Goal: Information Seeking & Learning: Understand process/instructions

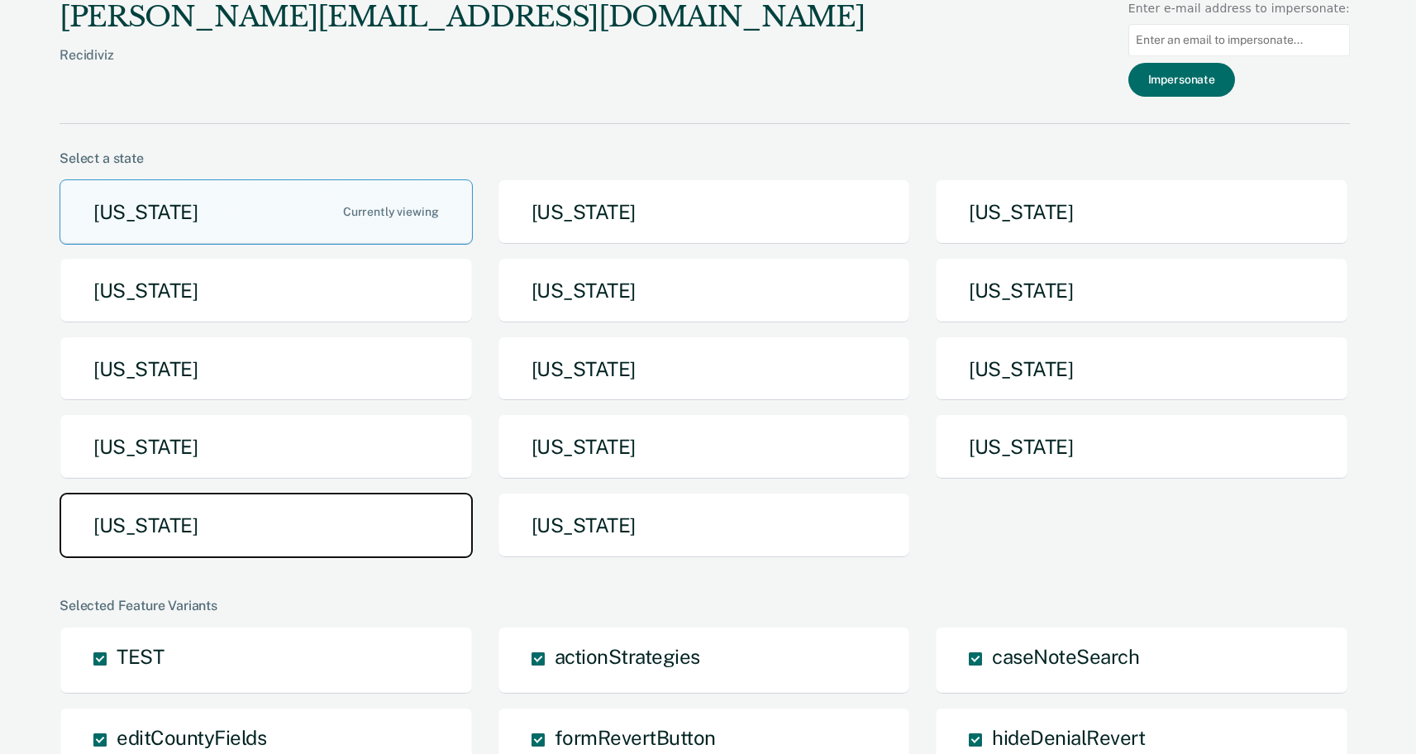
click at [276, 549] on button "Texas" at bounding box center [266, 525] width 413 height 65
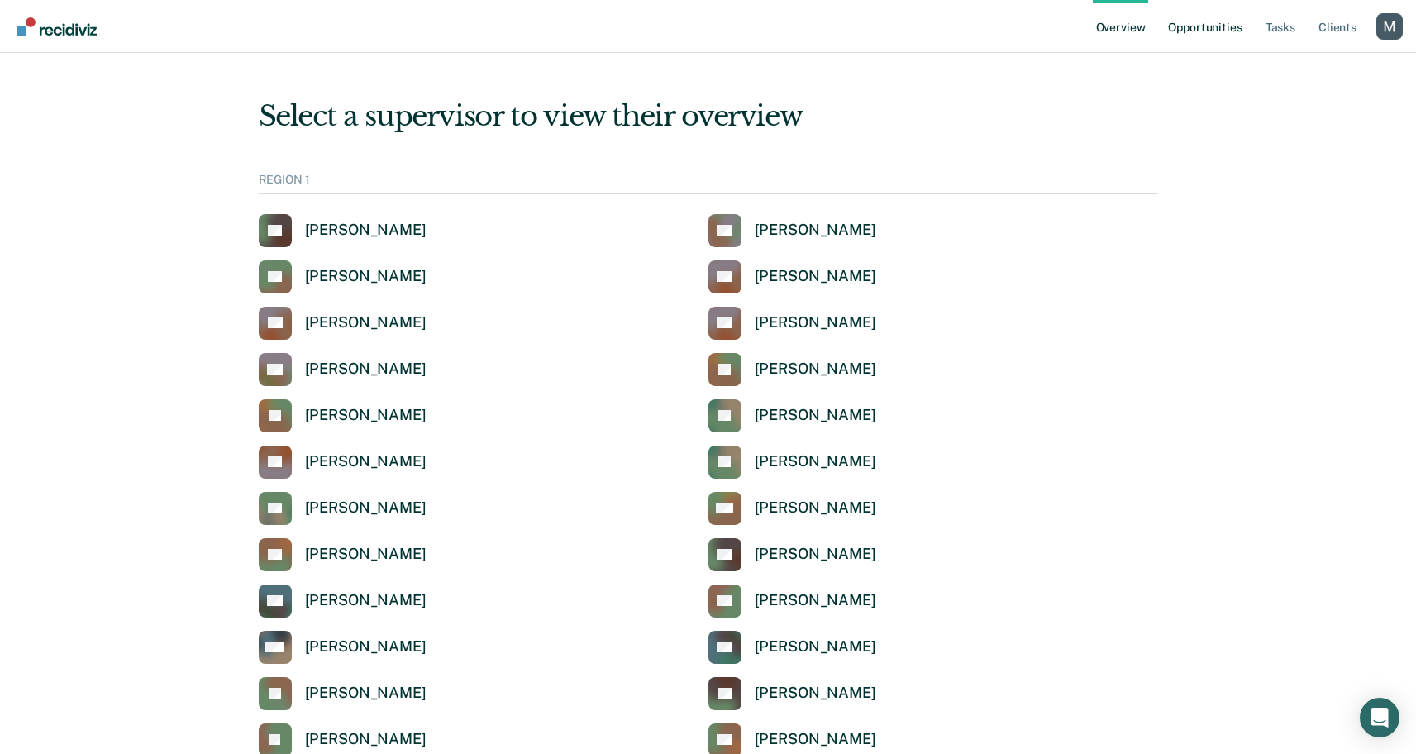
click at [1228, 26] on link "Opportunities" at bounding box center [1205, 26] width 80 height 53
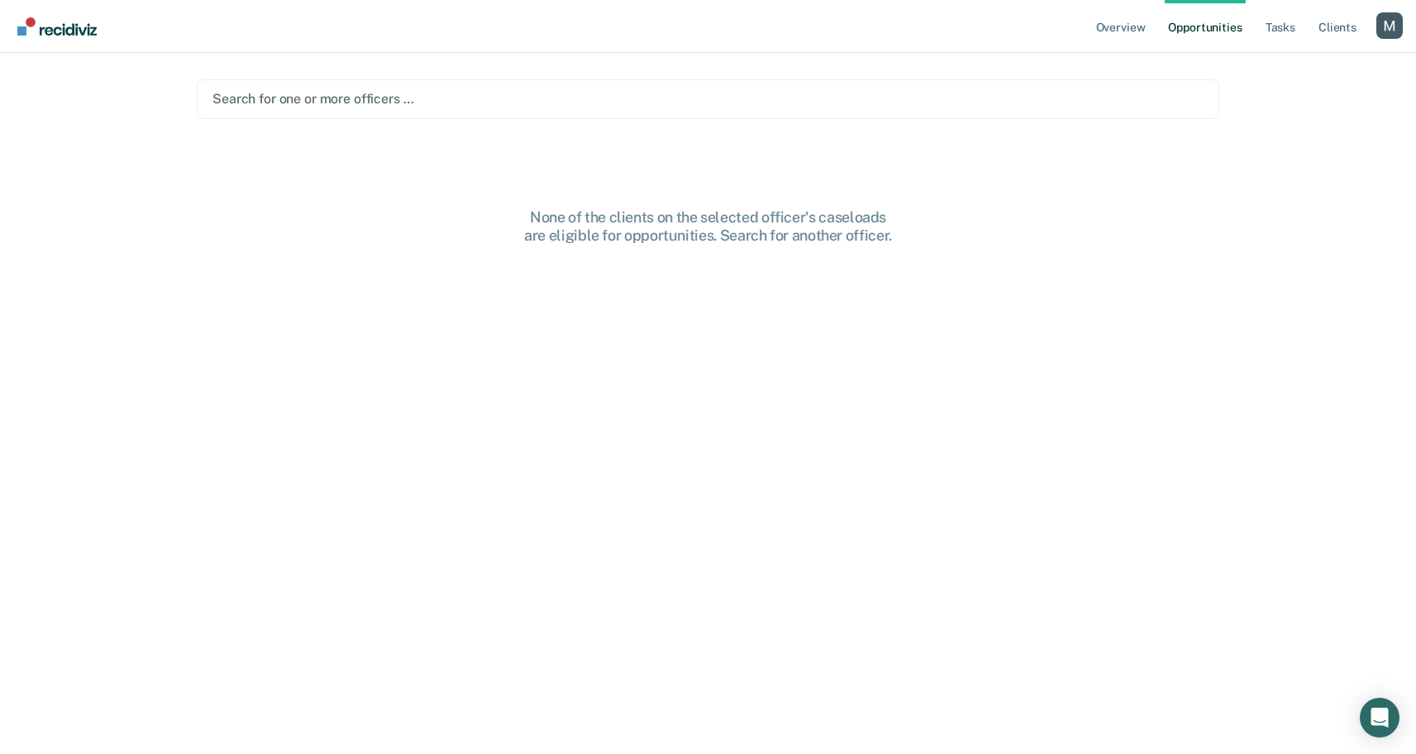
click at [318, 94] on div at bounding box center [707, 98] width 991 height 19
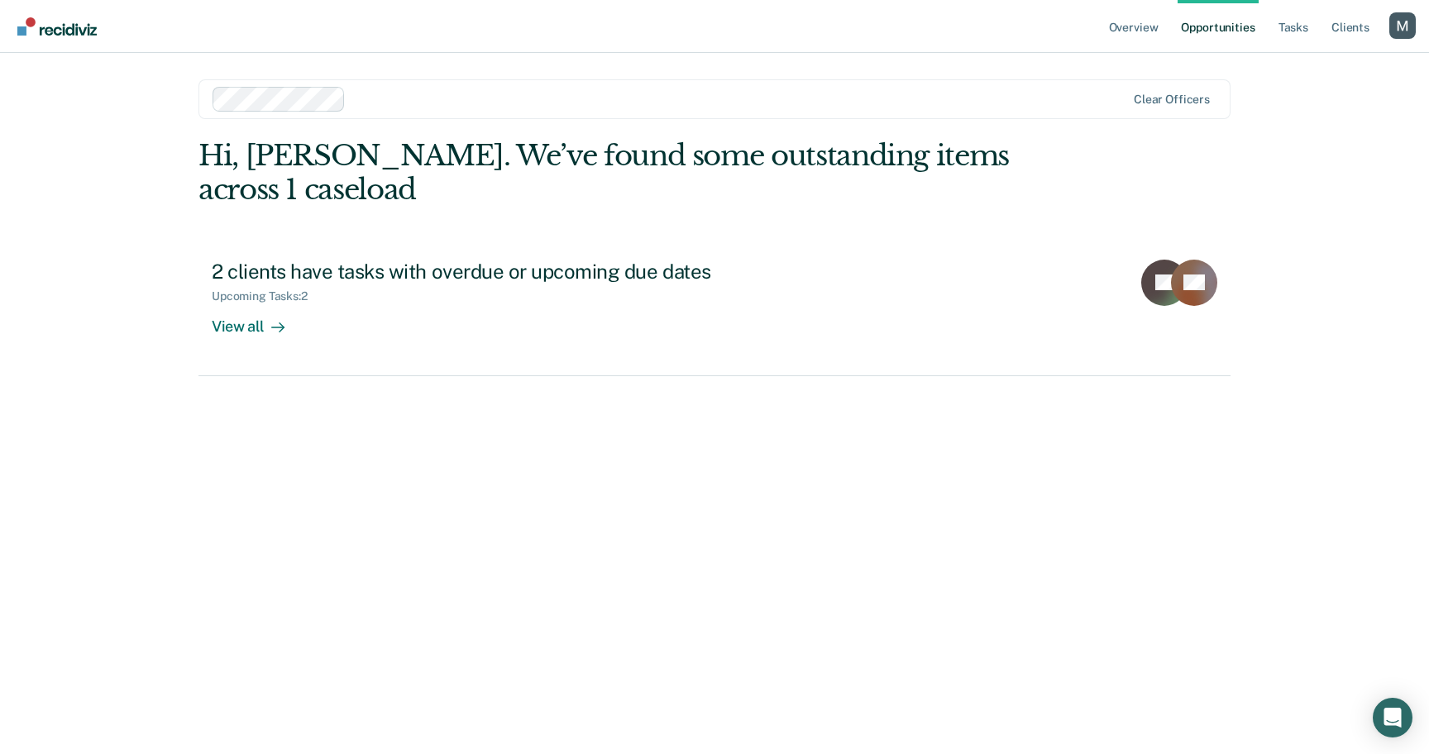
click at [468, 93] on div at bounding box center [738, 98] width 773 height 19
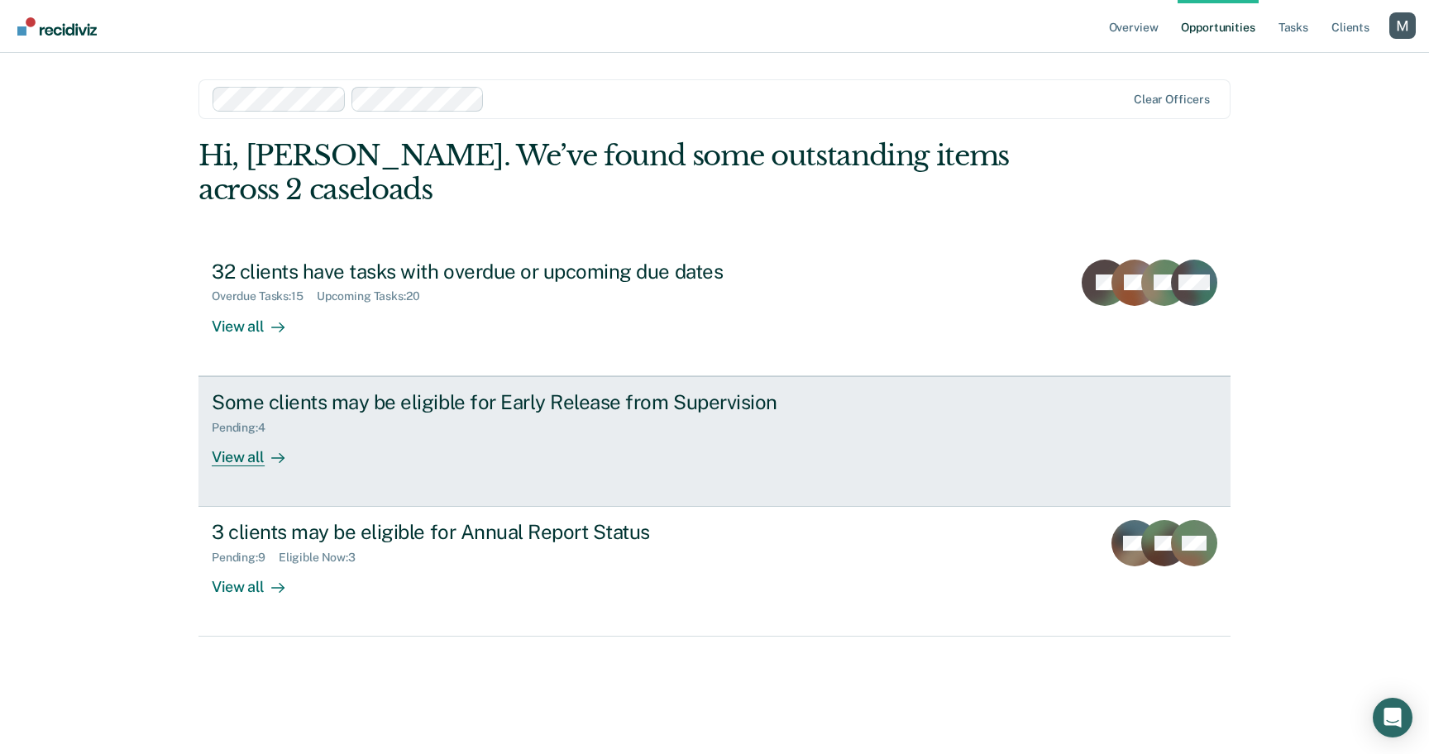
click at [617, 391] on div "Some clients may be eligible for Early Release from Supervision" at bounding box center [502, 402] width 580 height 24
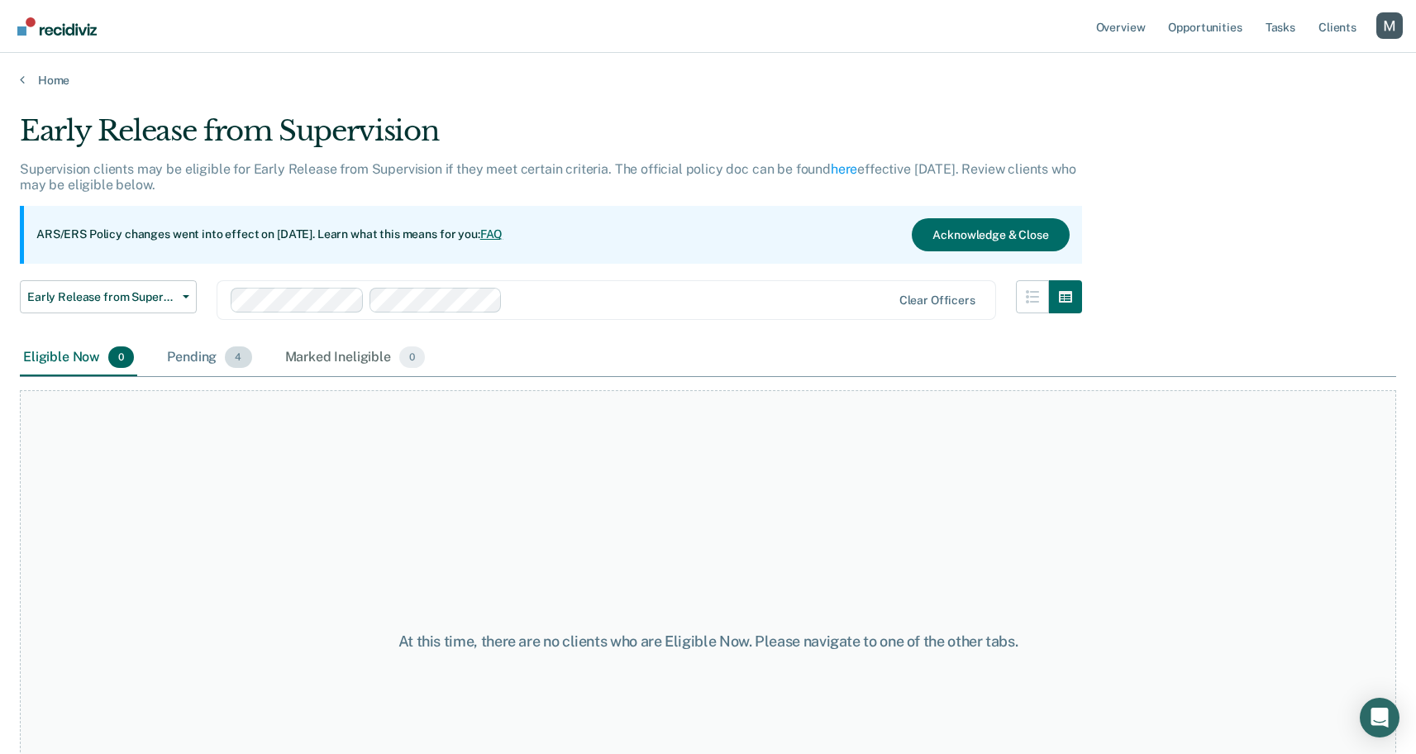
click at [212, 354] on div "Pending 4" at bounding box center [209, 358] width 91 height 36
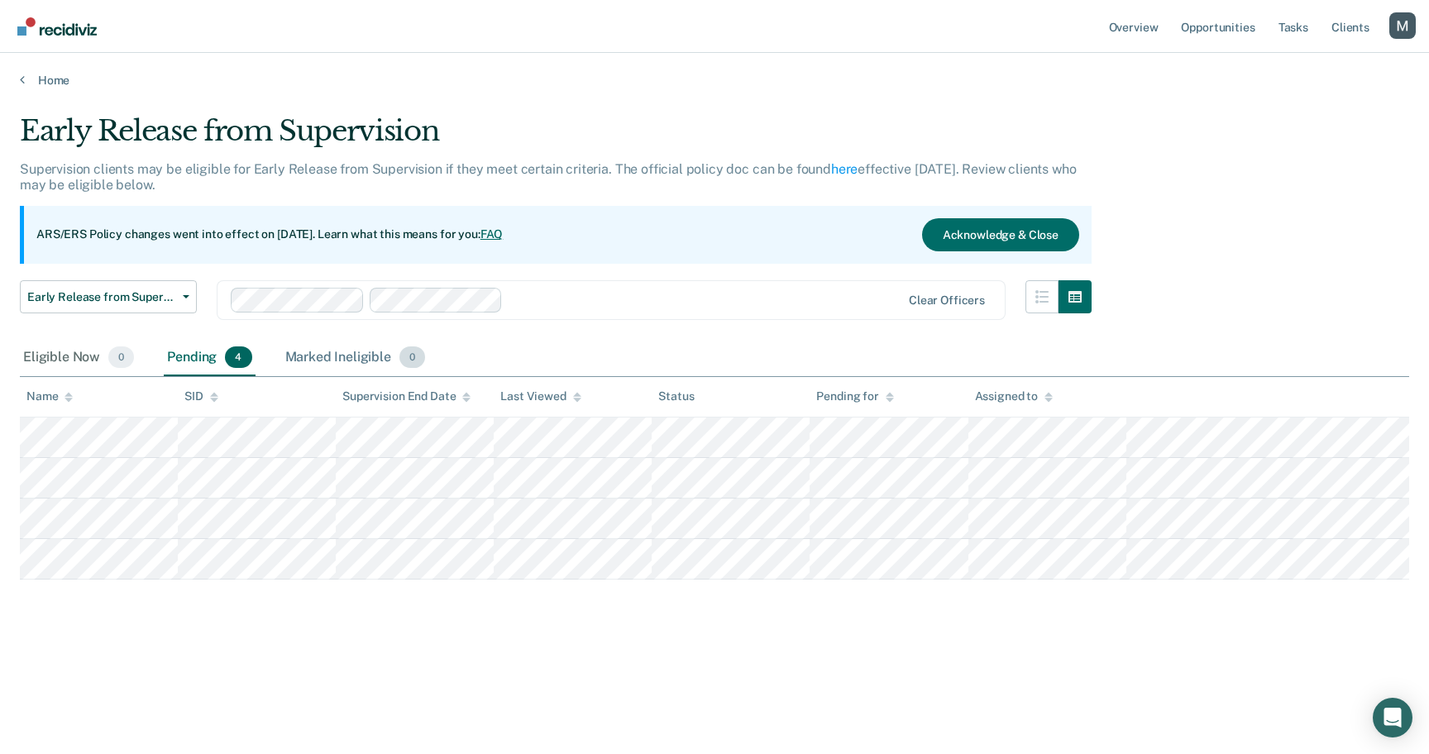
click at [326, 360] on div "Marked Ineligible 0" at bounding box center [355, 358] width 147 height 36
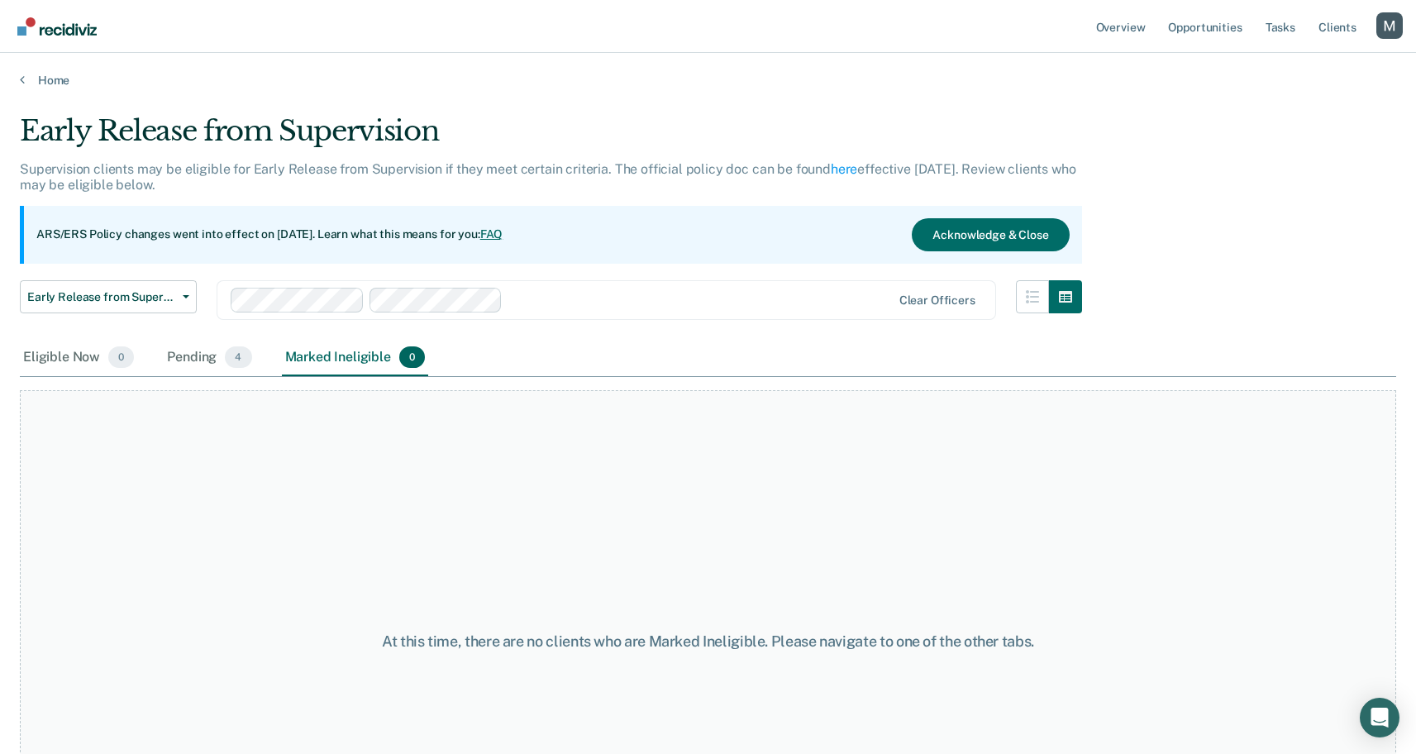
click at [583, 295] on div at bounding box center [700, 299] width 382 height 19
click at [630, 309] on div at bounding box center [562, 300] width 662 height 25
click at [783, 303] on div at bounding box center [834, 299] width 113 height 19
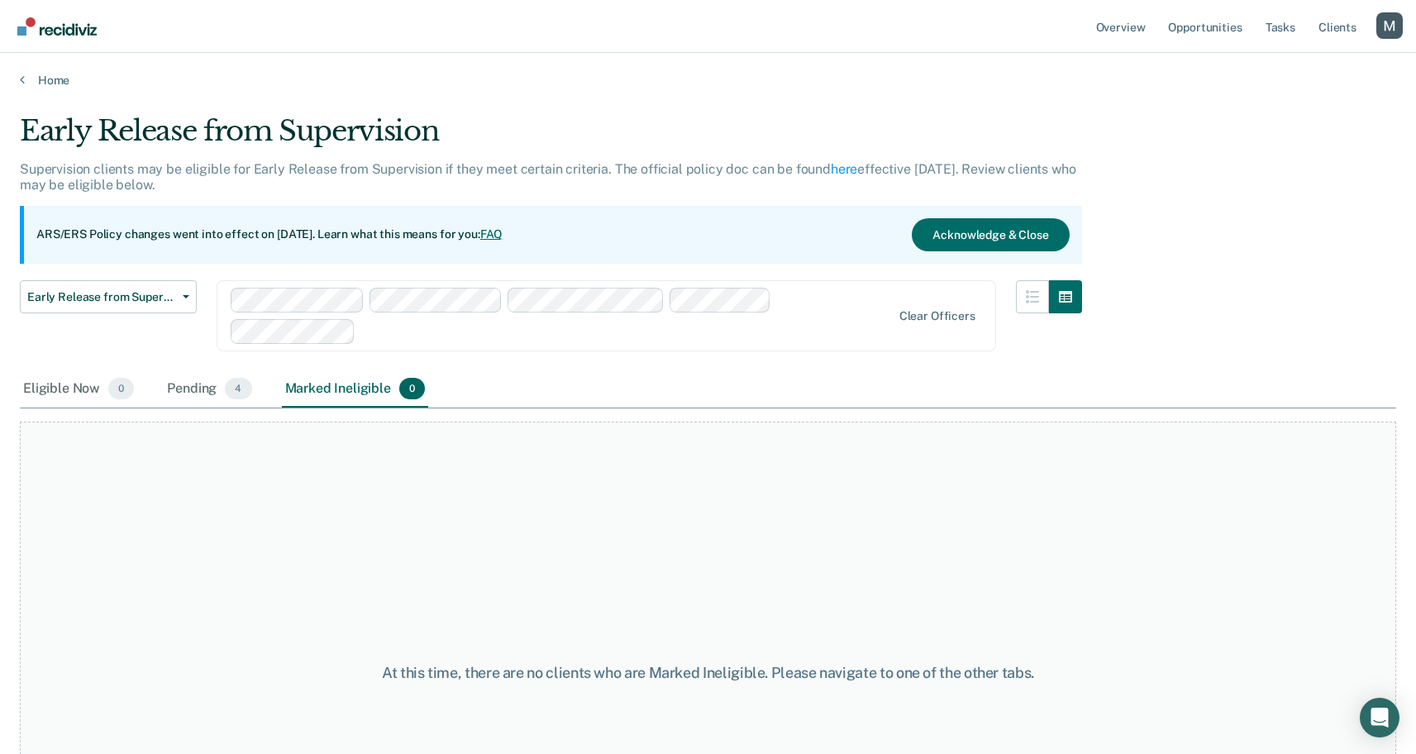
click at [667, 110] on main "Early Release from Supervision Supervision clients may be eligible for Early Re…" at bounding box center [708, 418] width 1416 height 661
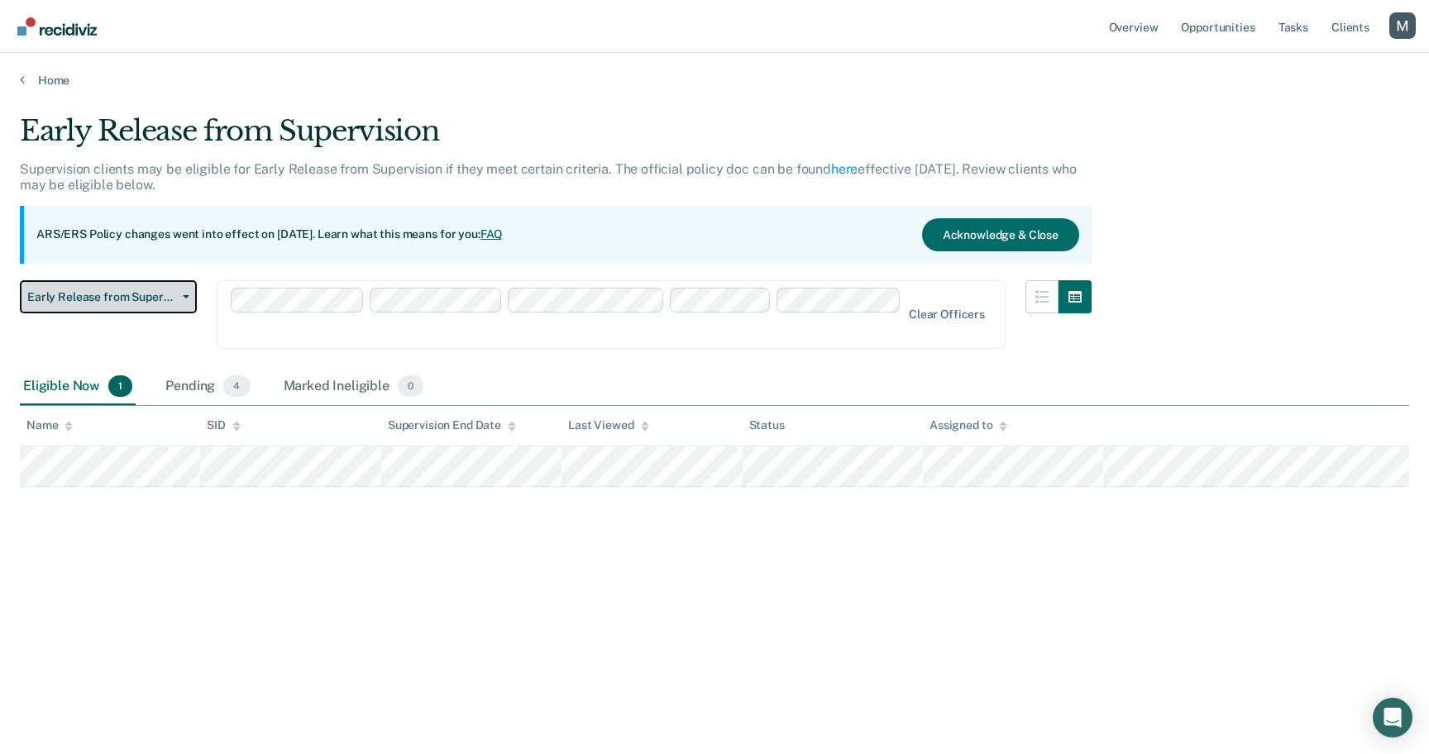
click at [131, 308] on button "Early Release from Supervision" at bounding box center [108, 296] width 177 height 33
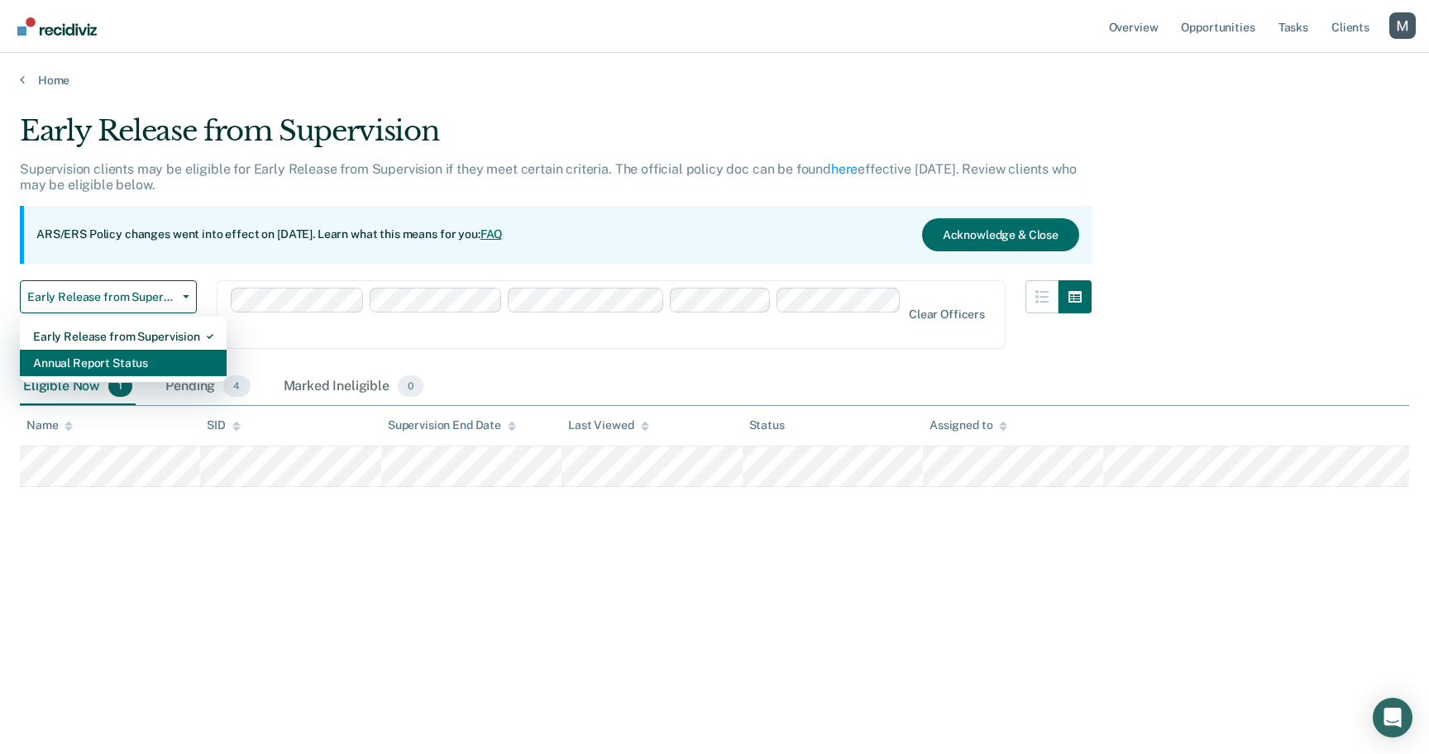
click at [133, 353] on div "Annual Report Status" at bounding box center [123, 363] width 180 height 26
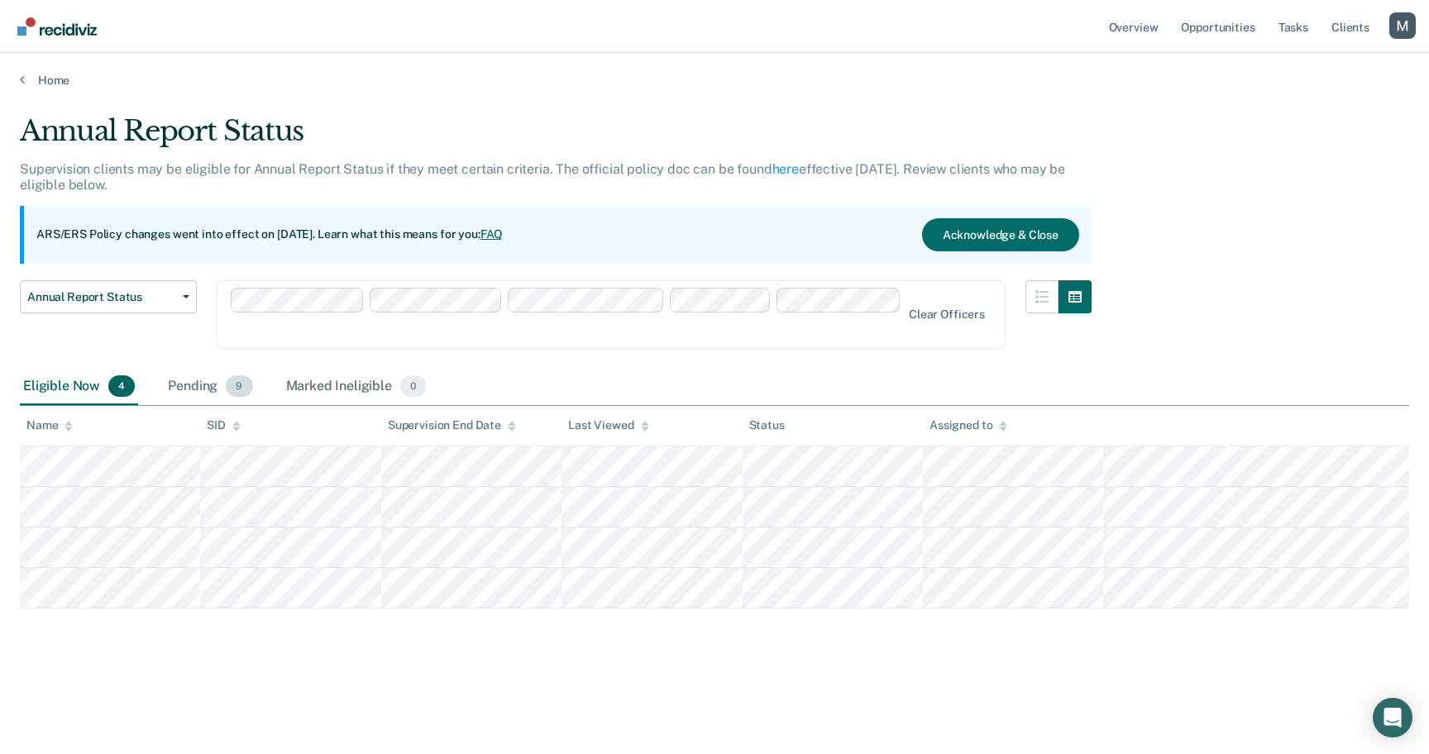
click at [217, 378] on div "Pending 9" at bounding box center [210, 387] width 91 height 36
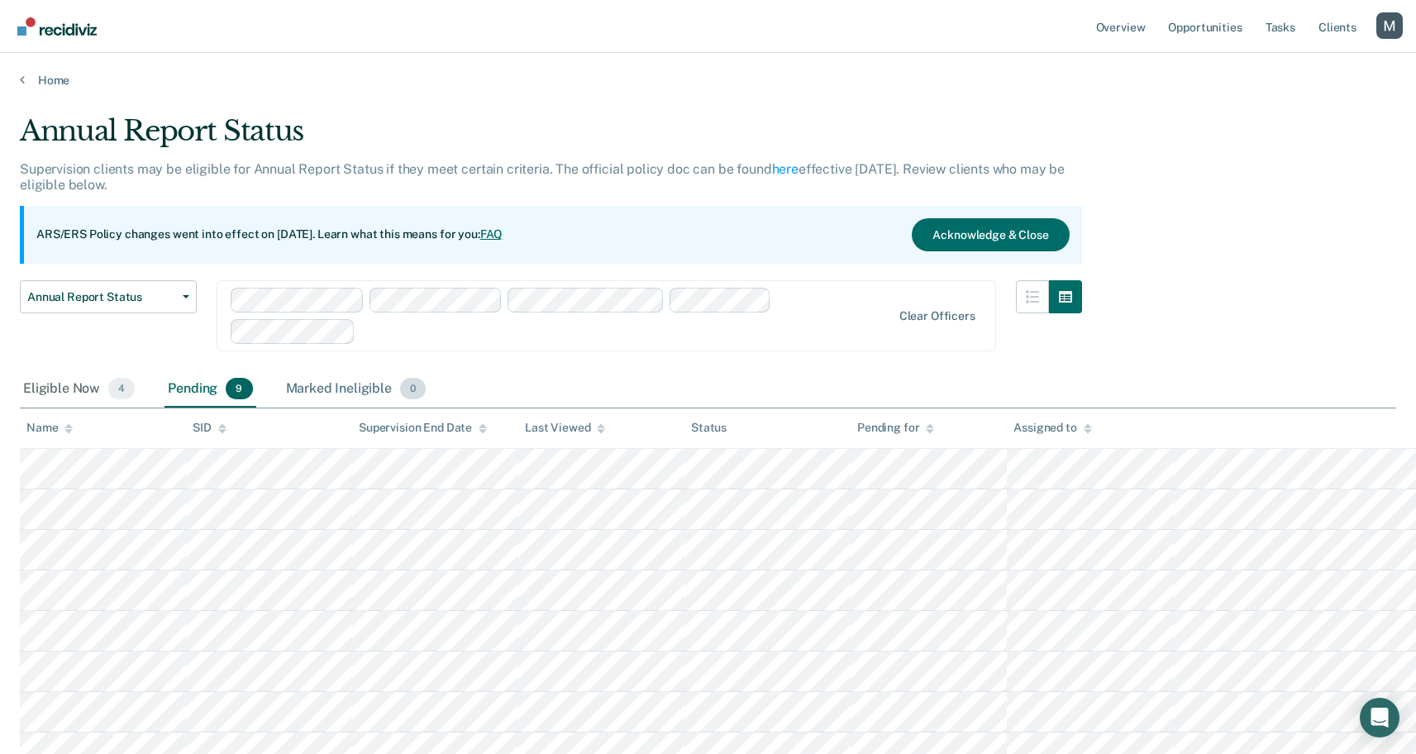
click at [339, 388] on div "Marked Ineligible 0" at bounding box center [356, 389] width 147 height 36
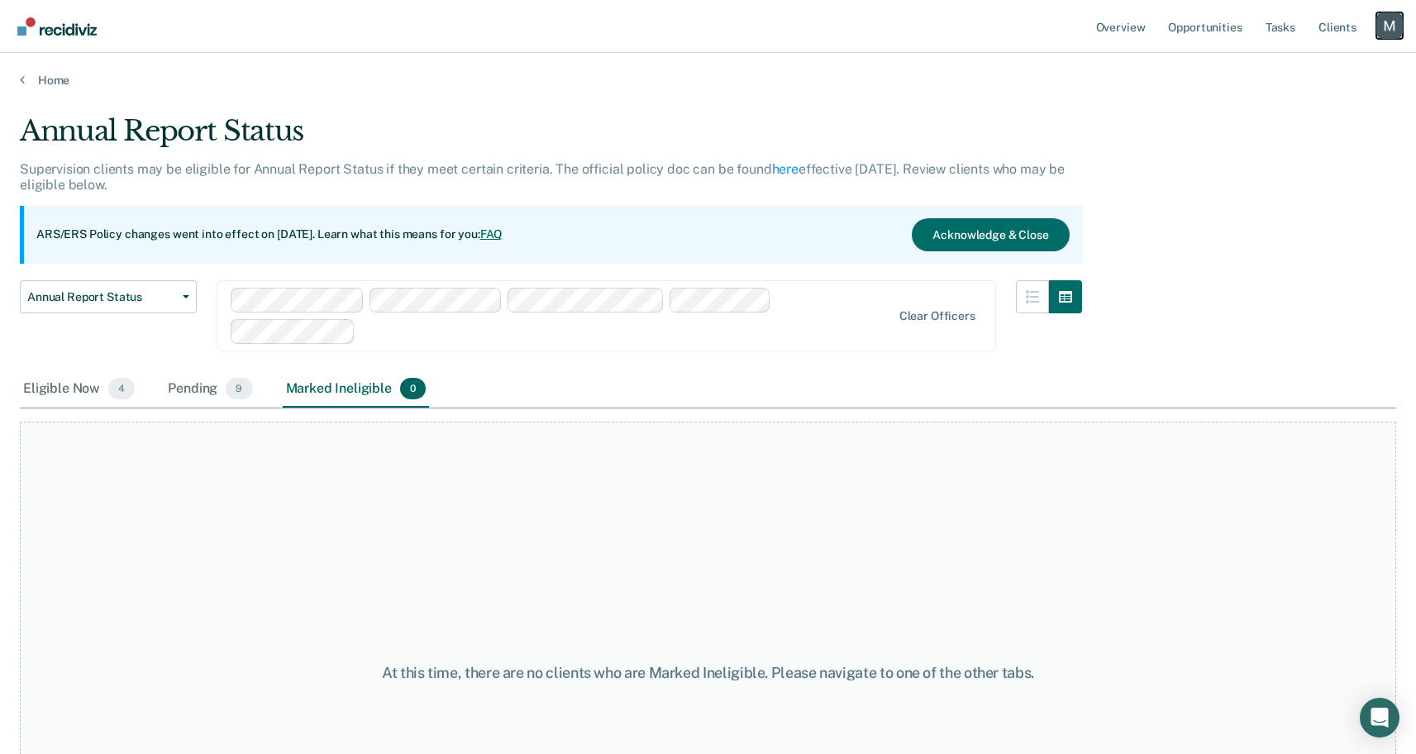
click at [1386, 18] on div "Profile dropdown button" at bounding box center [1390, 25] width 26 height 26
click at [1267, 63] on link "Profile" at bounding box center [1323, 67] width 133 height 14
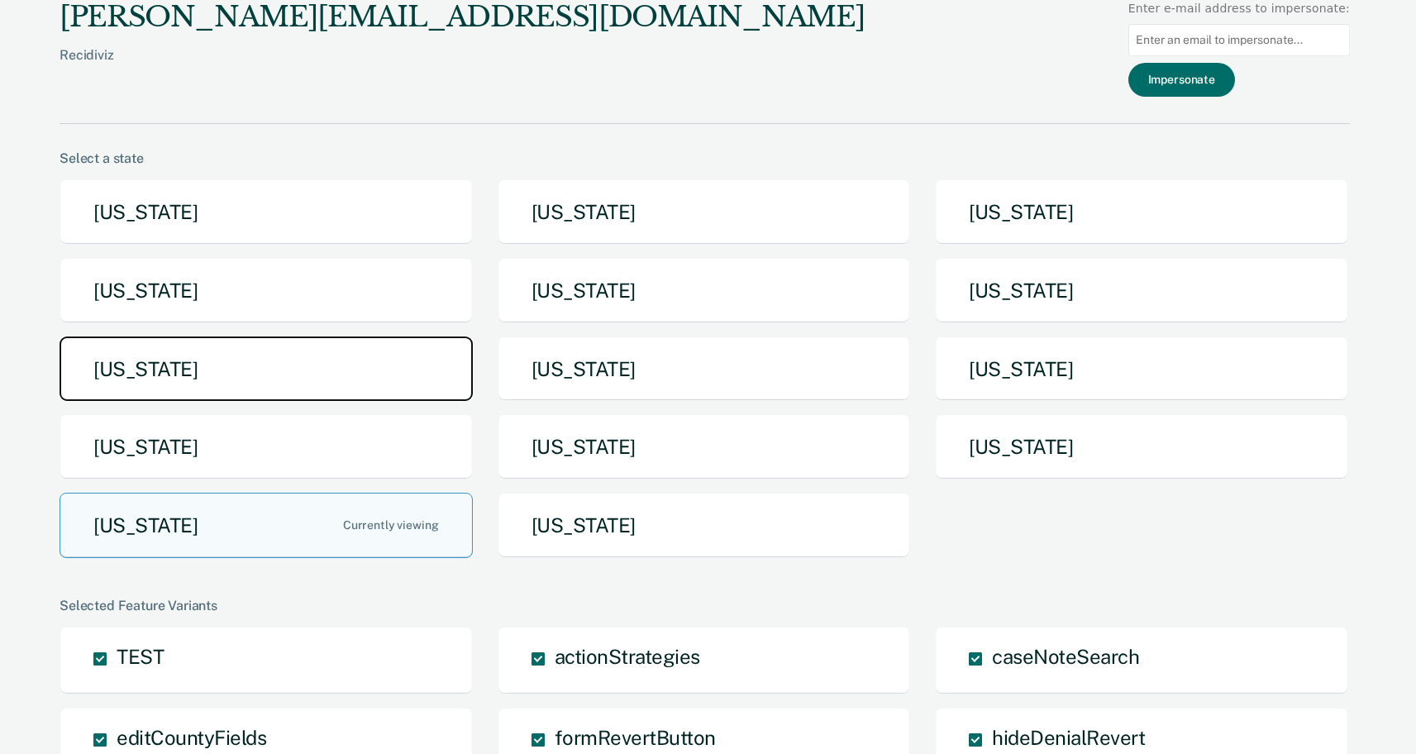
click at [241, 391] on button "Michigan" at bounding box center [266, 369] width 413 height 65
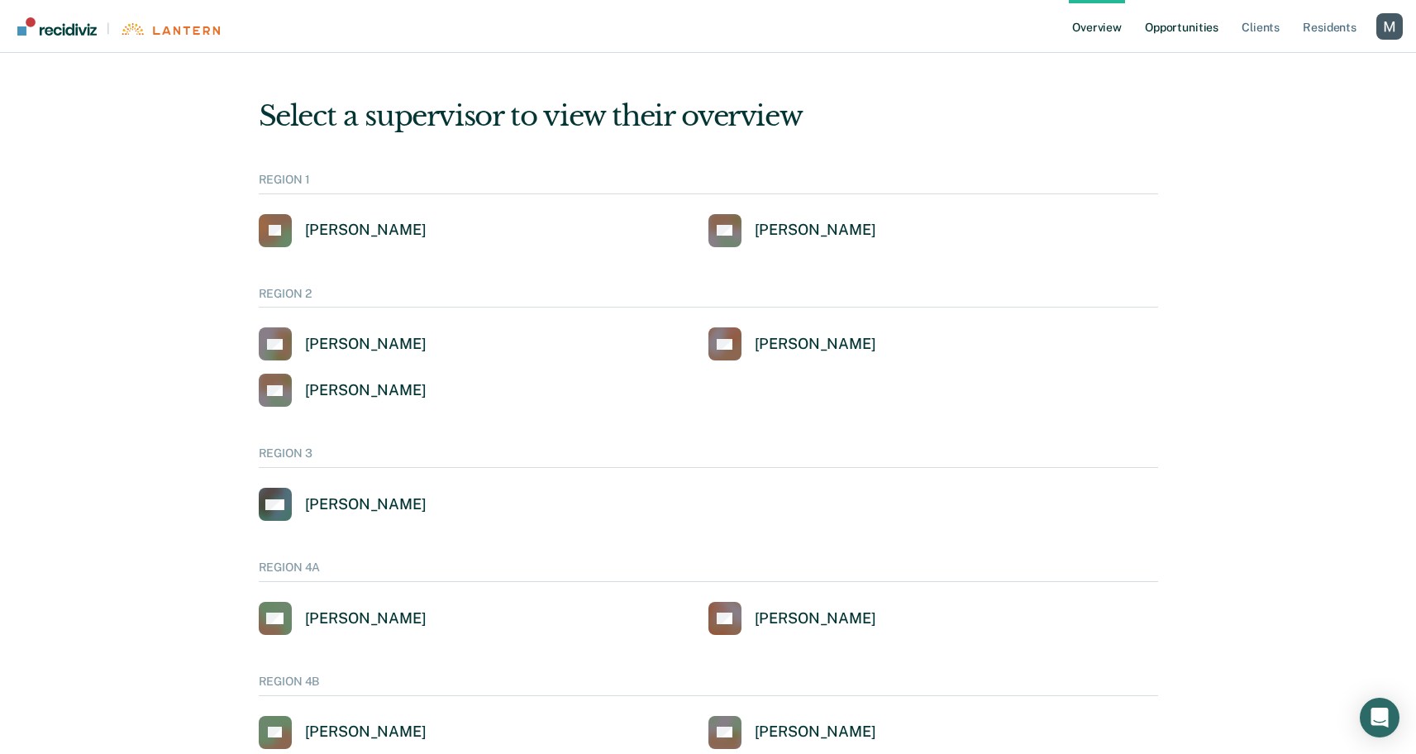
click at [1157, 26] on link "Opportunities" at bounding box center [1182, 26] width 80 height 53
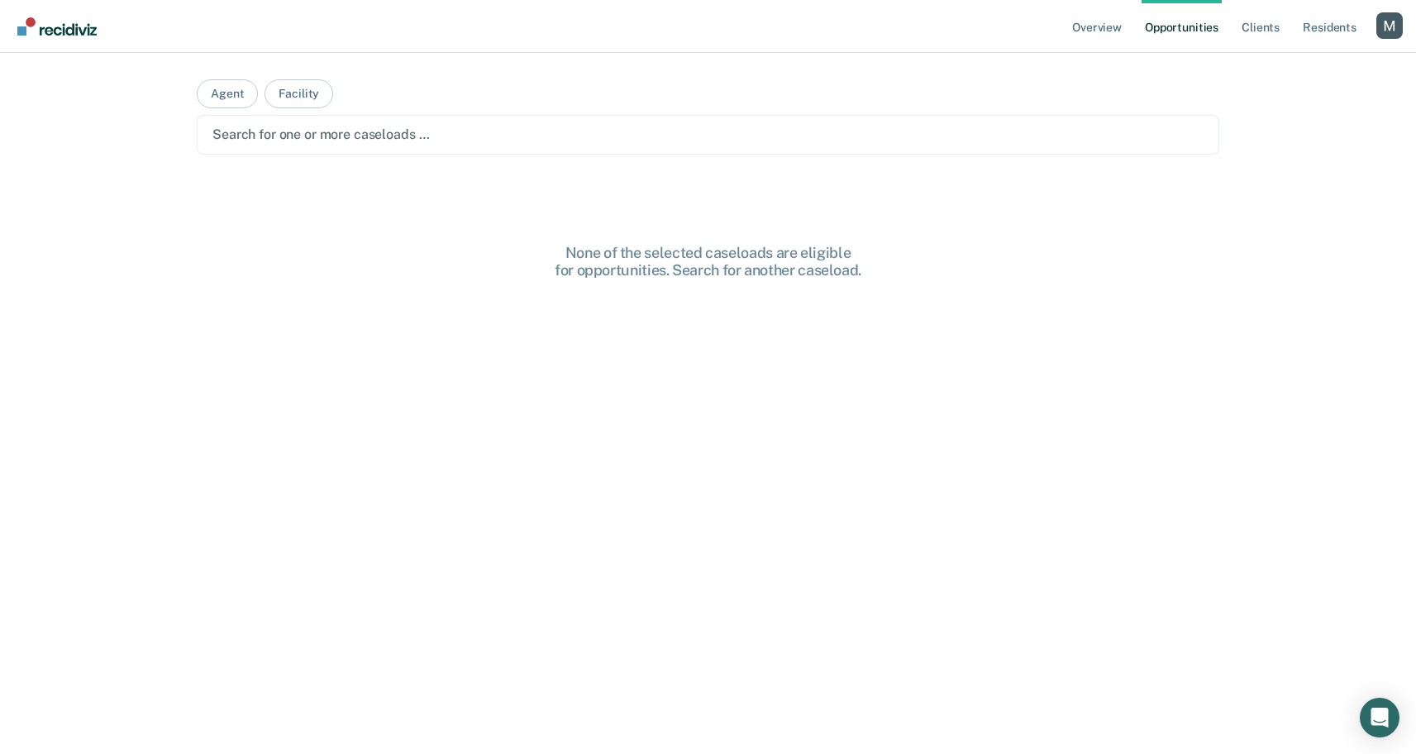
click at [447, 130] on div at bounding box center [707, 134] width 991 height 19
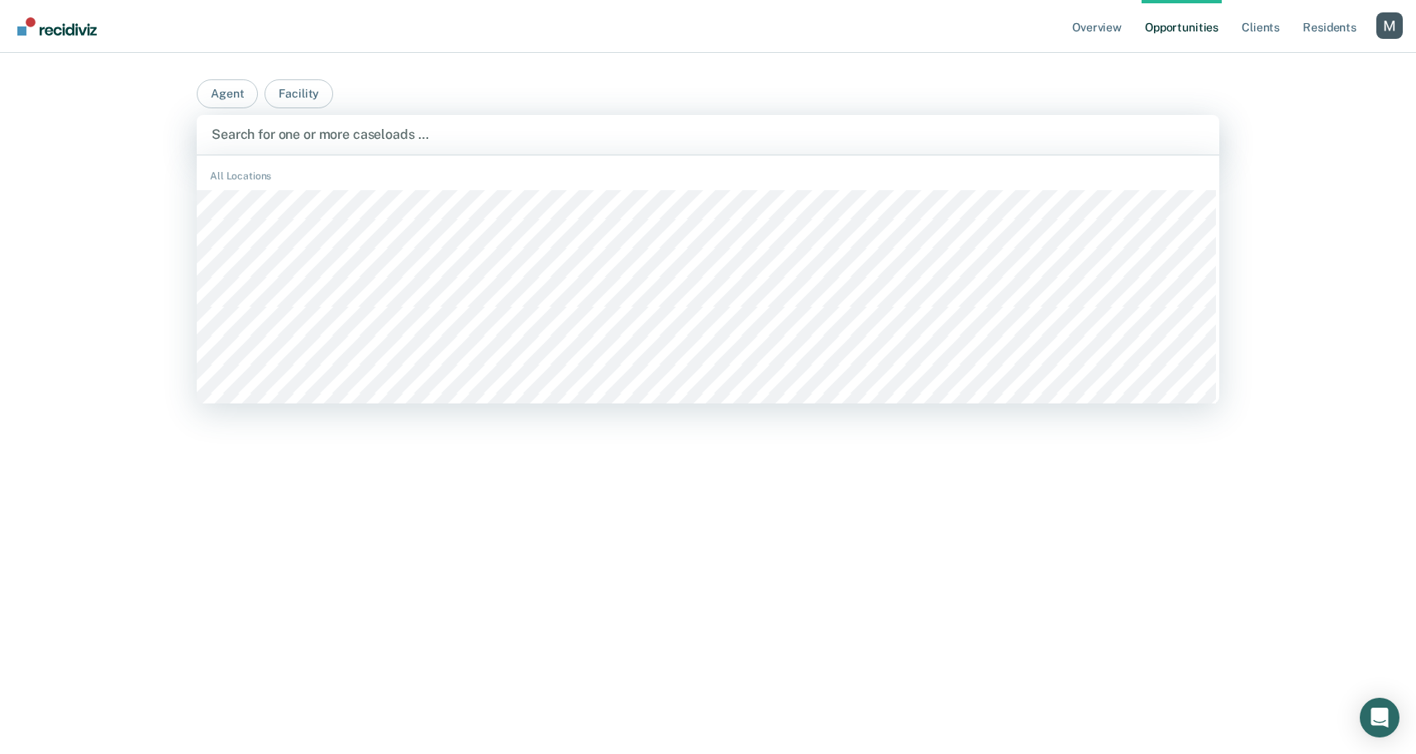
scroll to position [1490, 0]
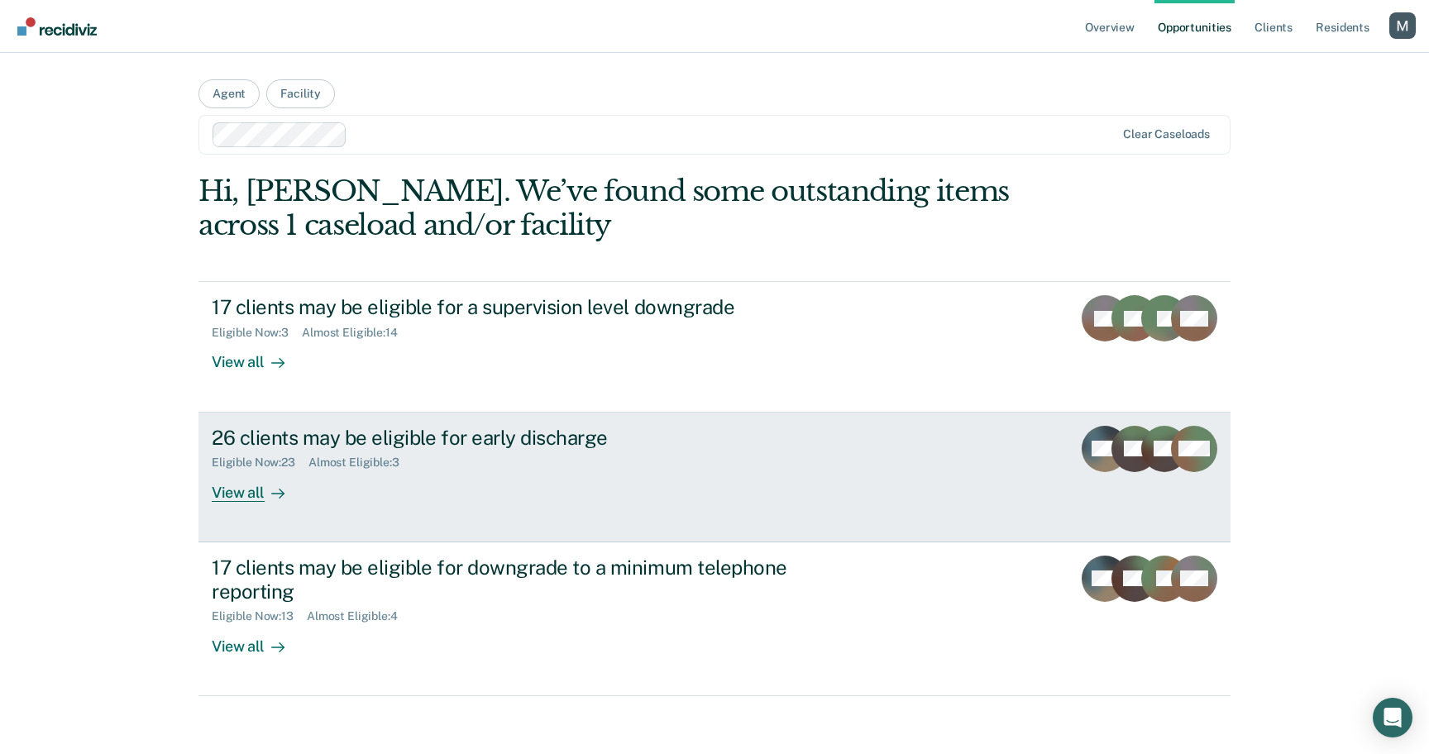
click at [542, 443] on div "26 clients may be eligible for early discharge" at bounding box center [502, 438] width 580 height 24
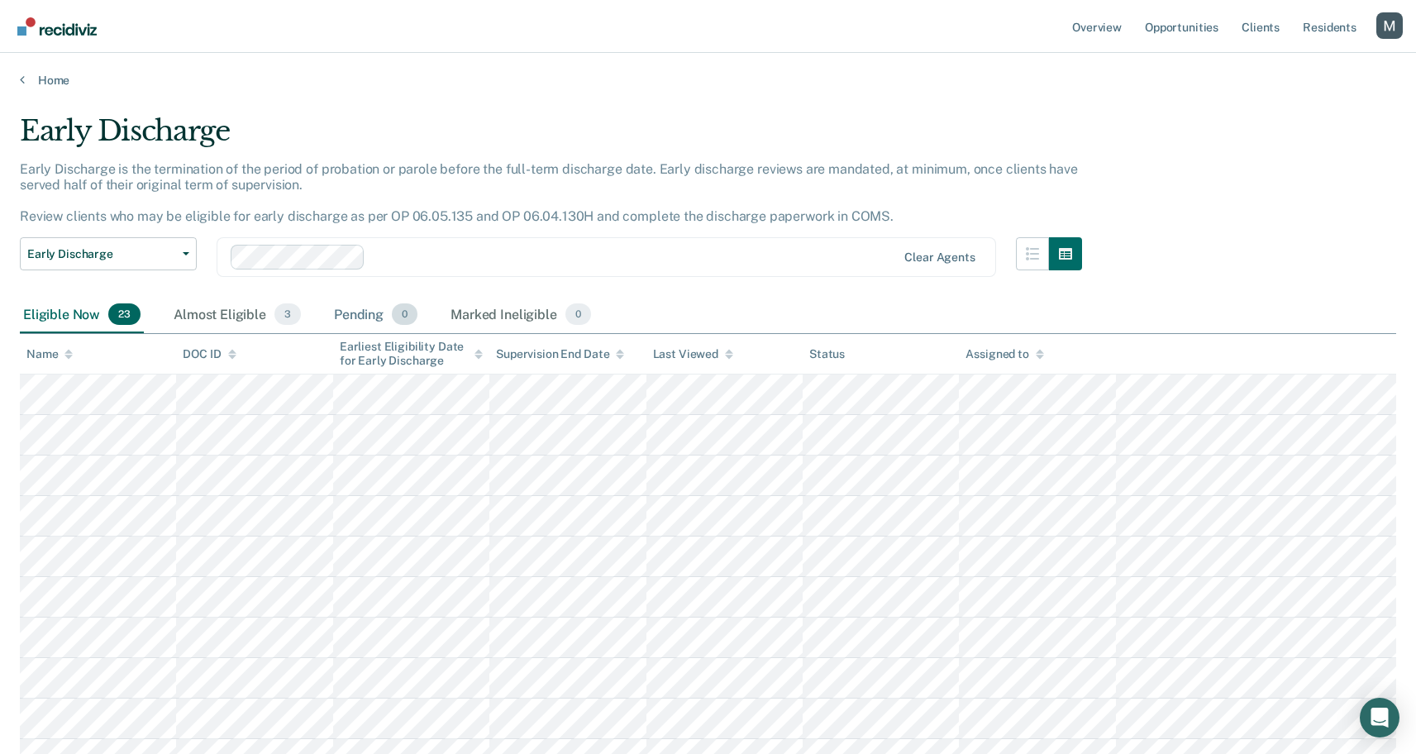
drag, startPoint x: 279, startPoint y: 313, endPoint x: 364, endPoint y: 315, distance: 85.2
click at [279, 313] on span "3" at bounding box center [287, 313] width 26 height 21
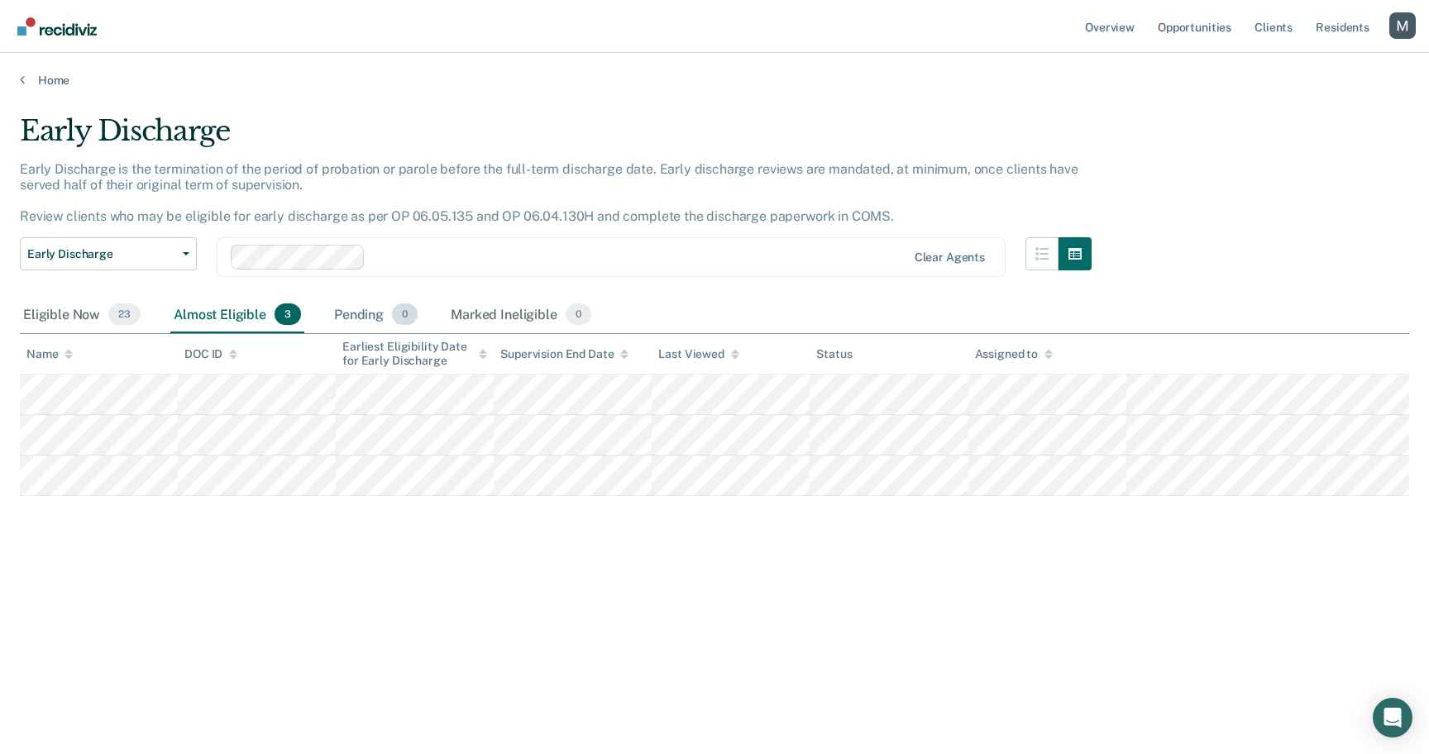
click at [366, 315] on div "Pending 0" at bounding box center [376, 315] width 90 height 36
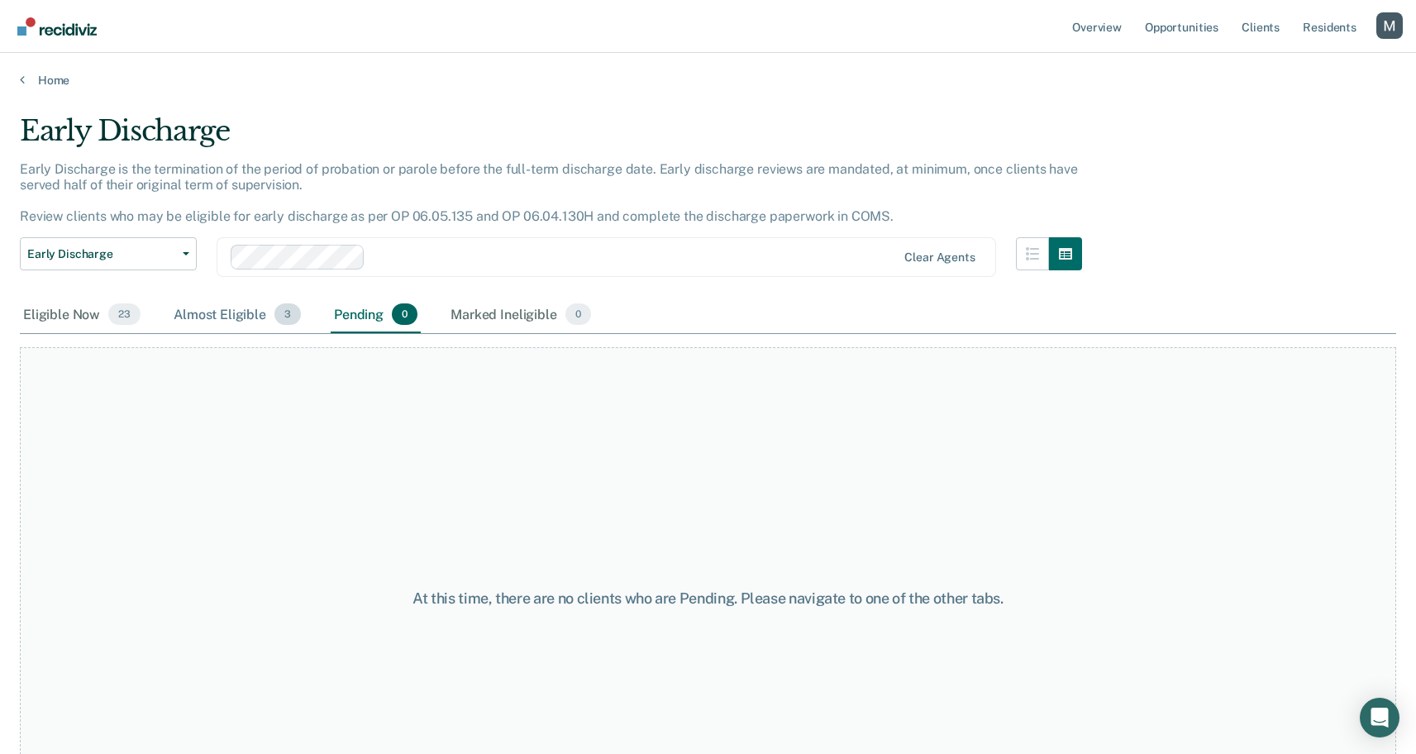
drag, startPoint x: 512, startPoint y: 313, endPoint x: 265, endPoint y: 312, distance: 246.4
click at [508, 313] on div "Marked Ineligible 0" at bounding box center [520, 315] width 147 height 36
click at [117, 314] on span "23" at bounding box center [124, 313] width 32 height 21
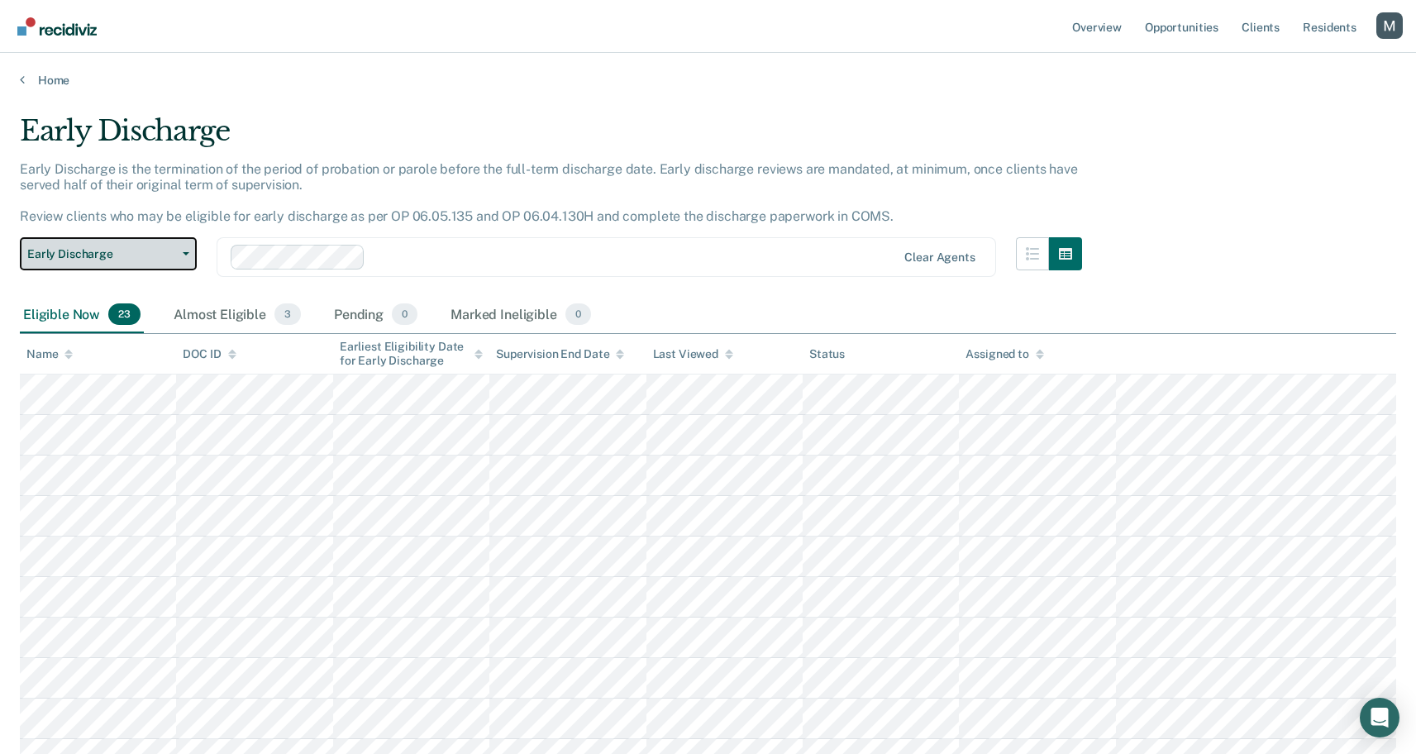
click at [143, 245] on button "Early Discharge" at bounding box center [108, 253] width 177 height 33
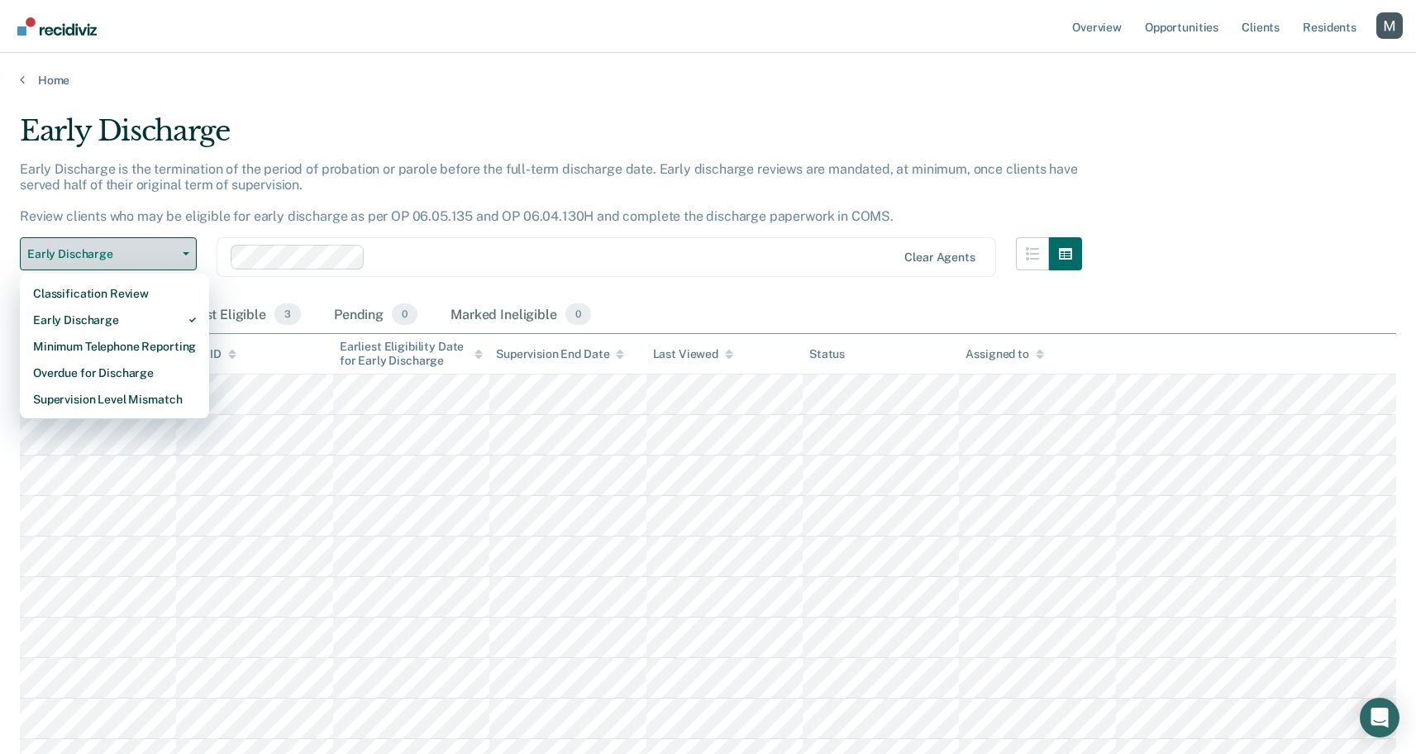
click at [143, 245] on button "Early Discharge" at bounding box center [108, 253] width 177 height 33
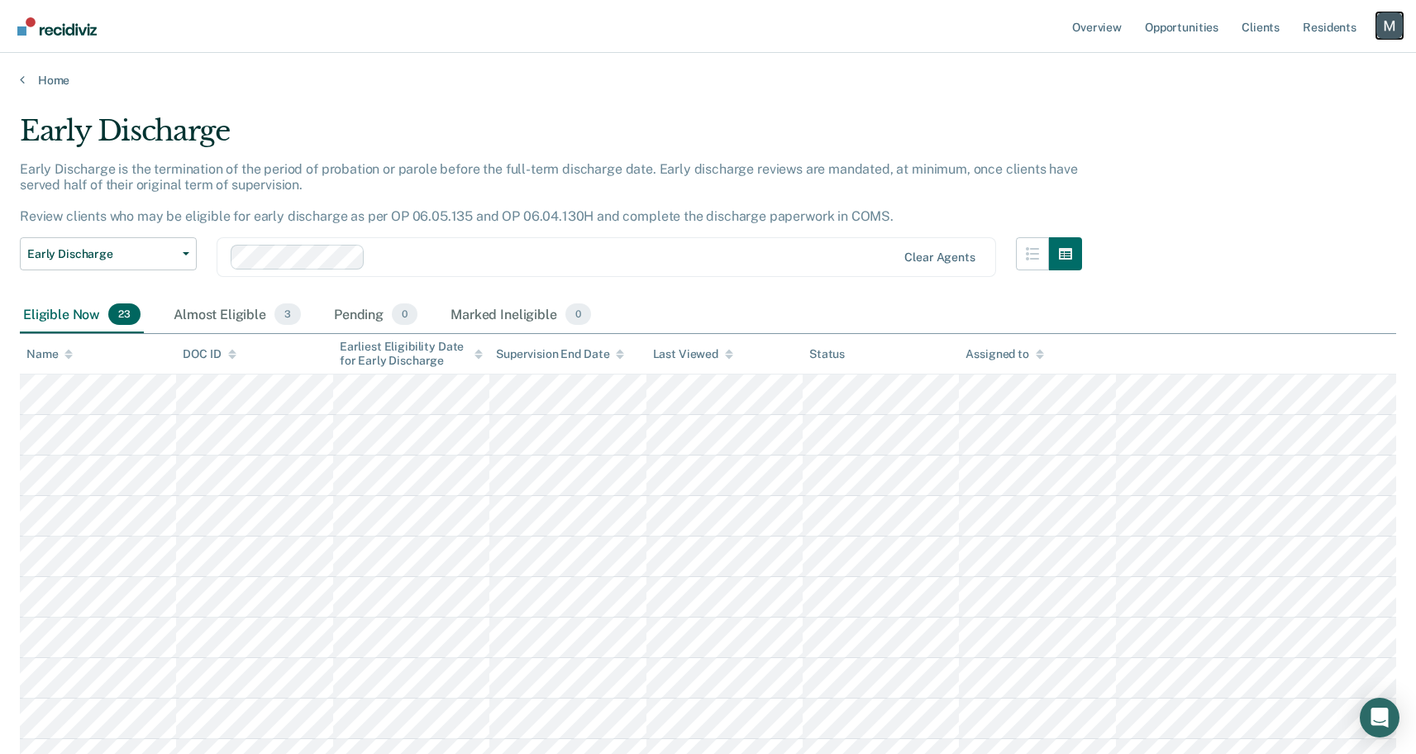
click at [1389, 20] on div "Profile dropdown button" at bounding box center [1390, 25] width 26 height 26
click at [1282, 66] on link "Profile" at bounding box center [1323, 67] width 133 height 14
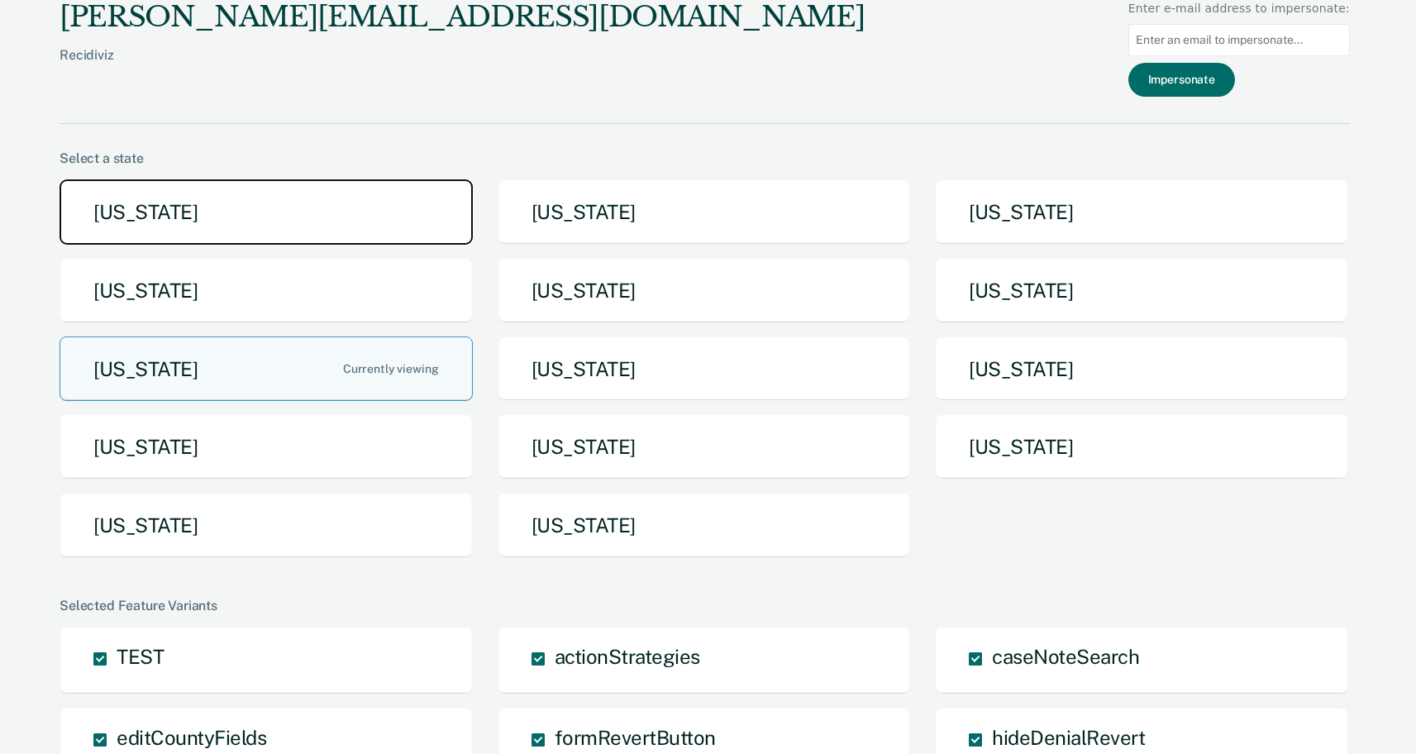
click at [327, 215] on button "Arizona" at bounding box center [266, 211] width 413 height 65
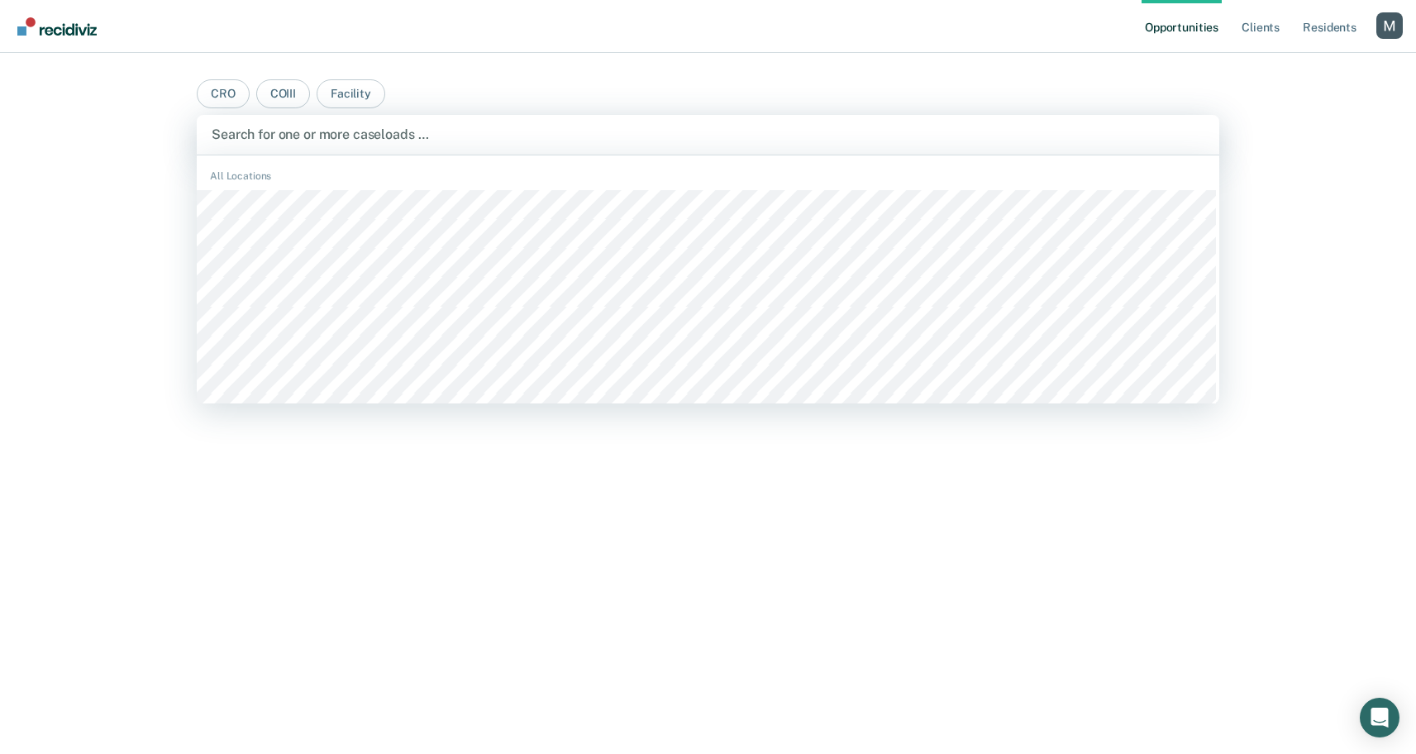
click at [290, 138] on div at bounding box center [708, 134] width 993 height 19
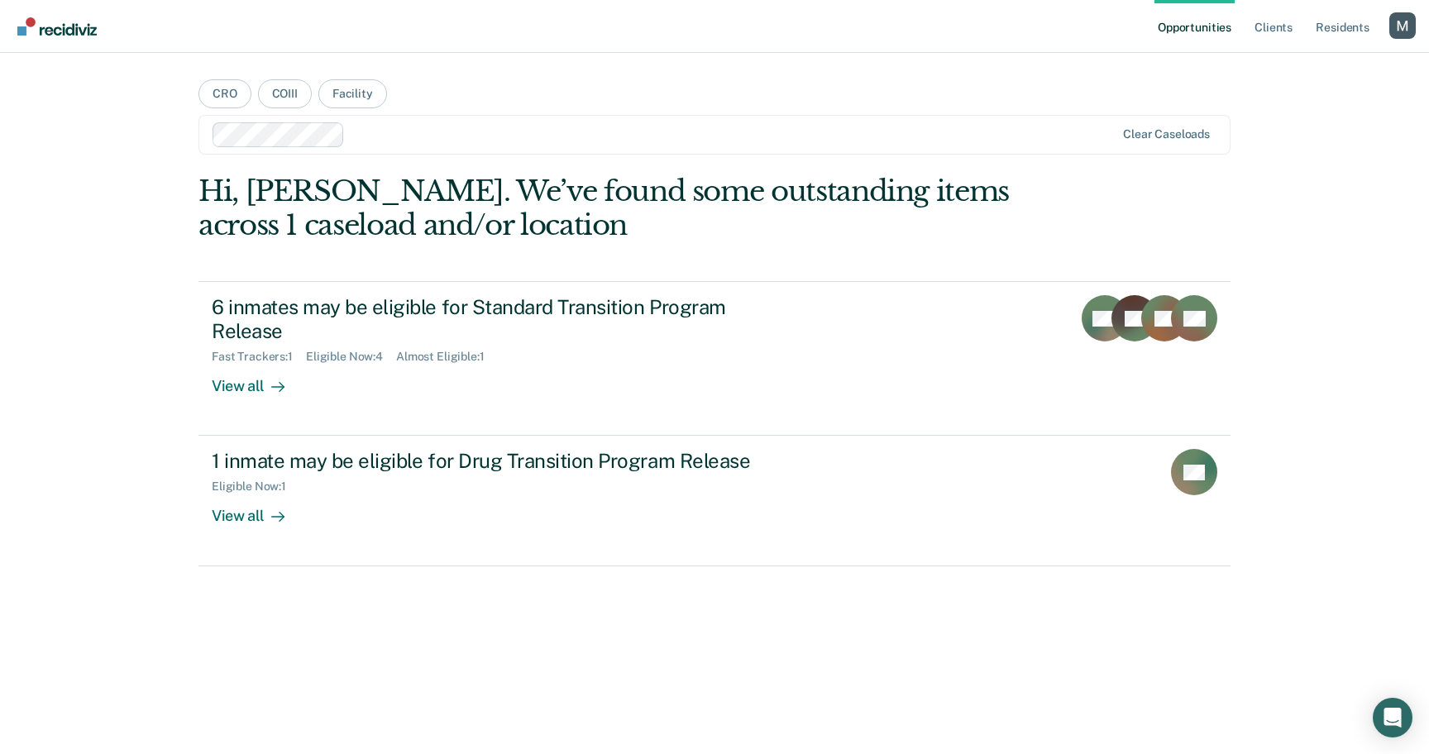
click at [394, 140] on div at bounding box center [732, 134] width 763 height 19
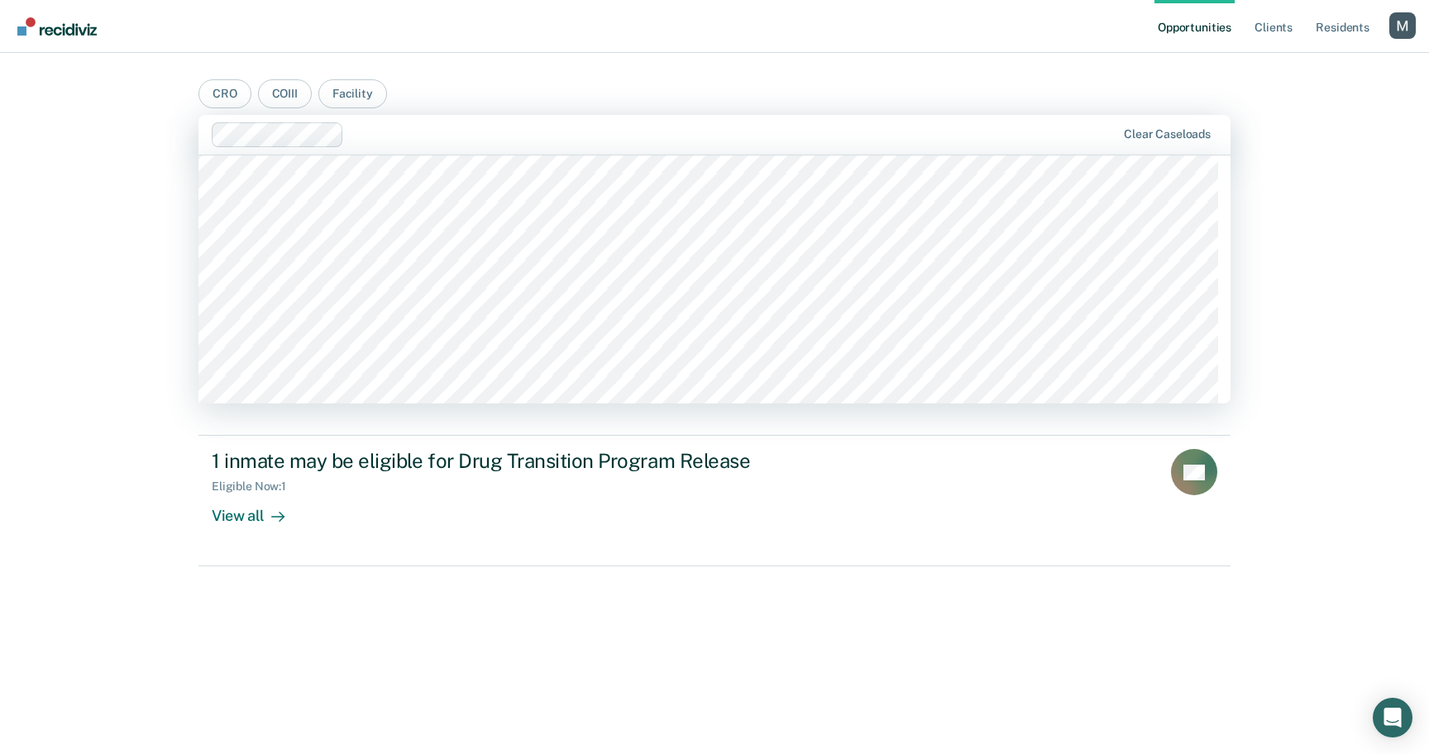
scroll to position [771, 0]
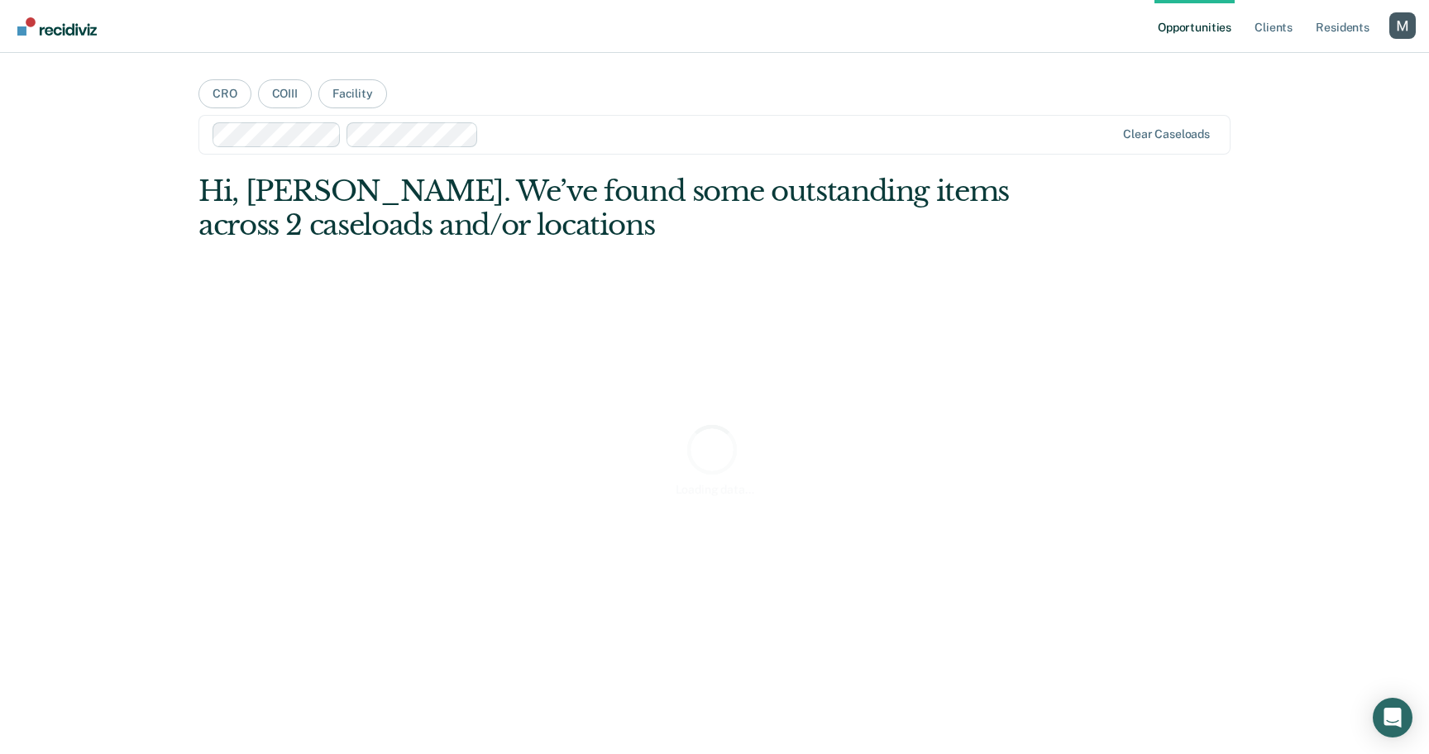
click at [515, 65] on main "CRO COIII Facility Clear caseloads Hi, Michelle. We’ve found some outstanding i…" at bounding box center [715, 383] width 1072 height 661
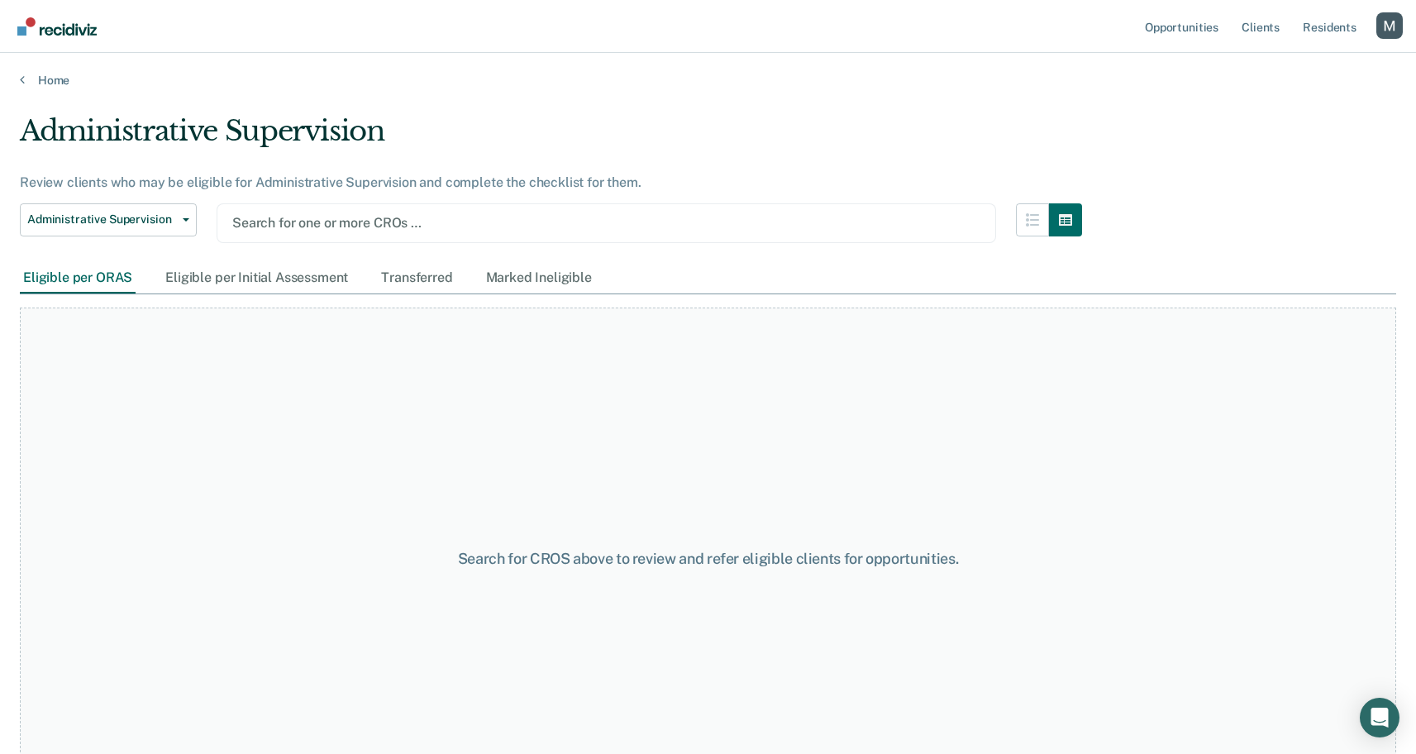
click at [303, 227] on div at bounding box center [606, 222] width 748 height 19
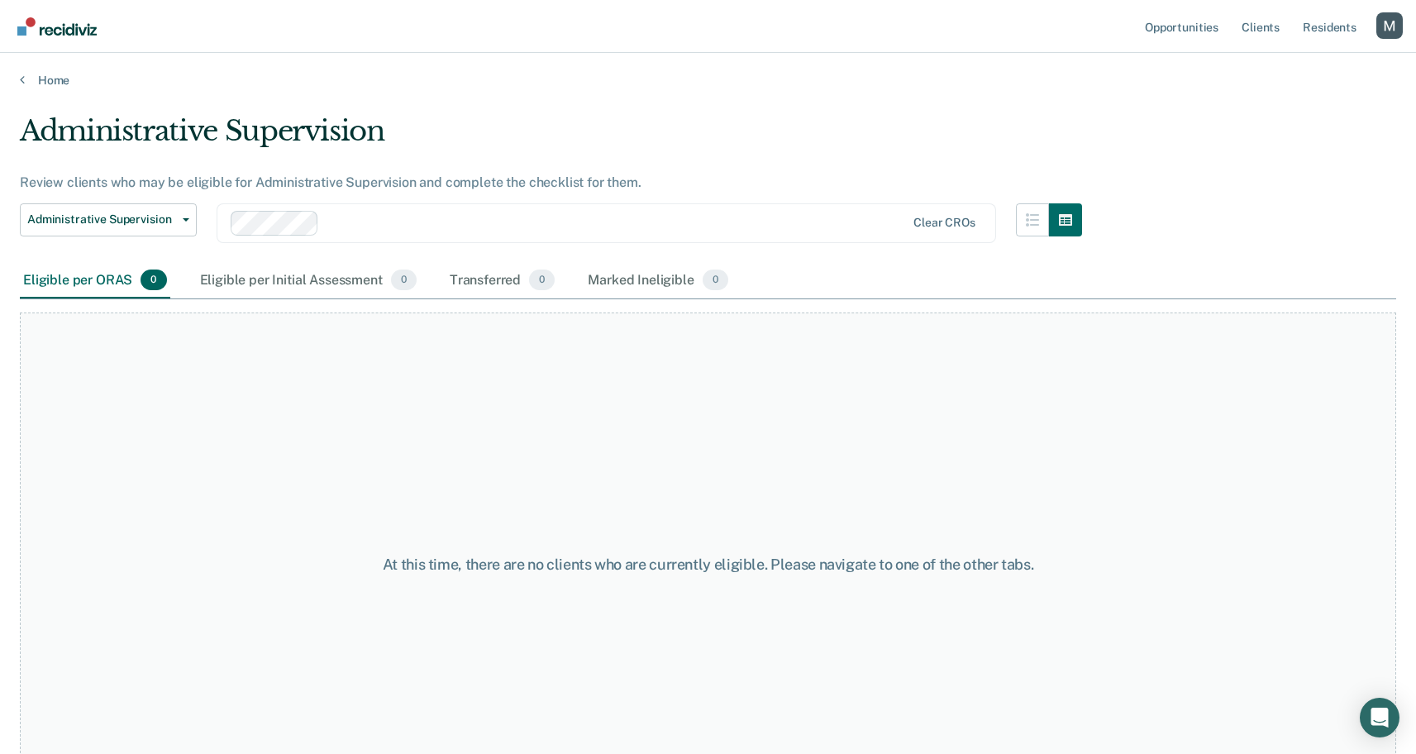
click at [351, 221] on div at bounding box center [616, 222] width 580 height 19
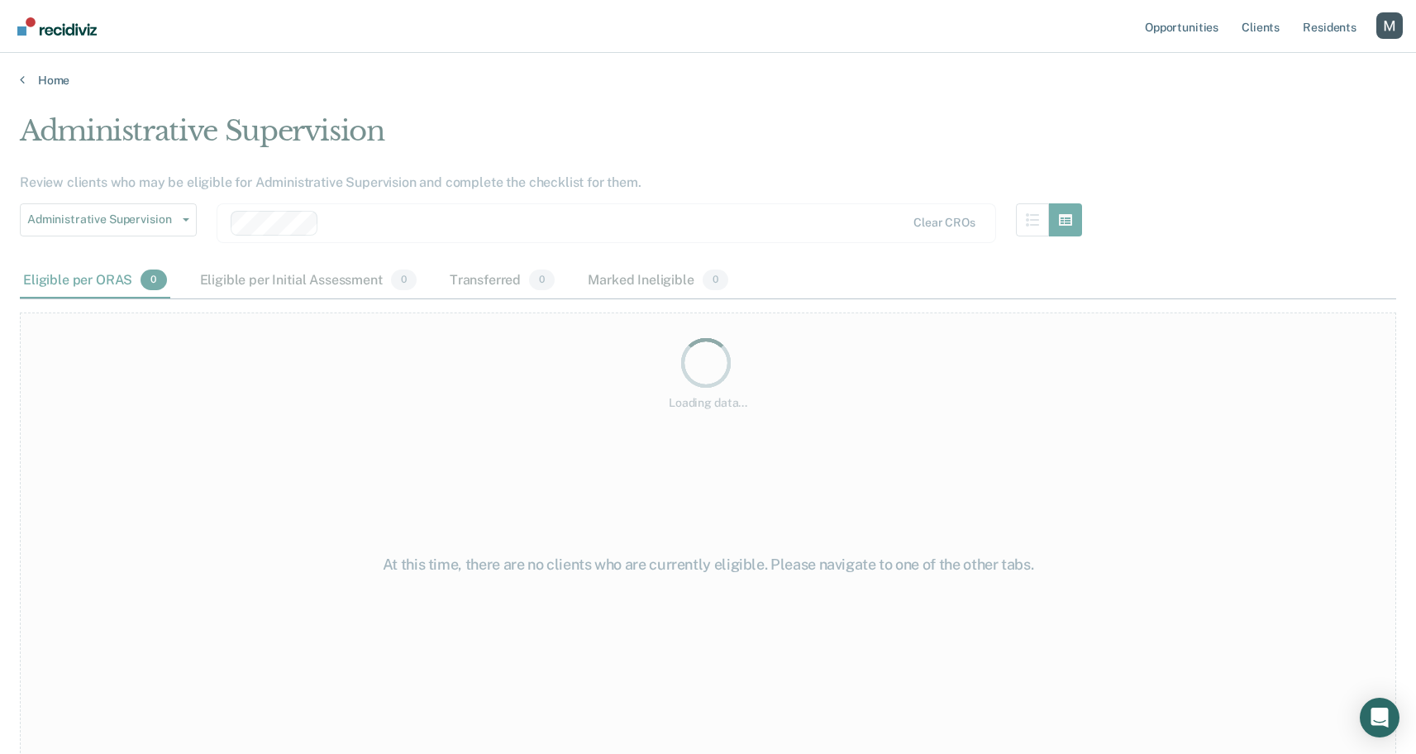
click at [346, 265] on div "Loading data..." at bounding box center [708, 372] width 1377 height 516
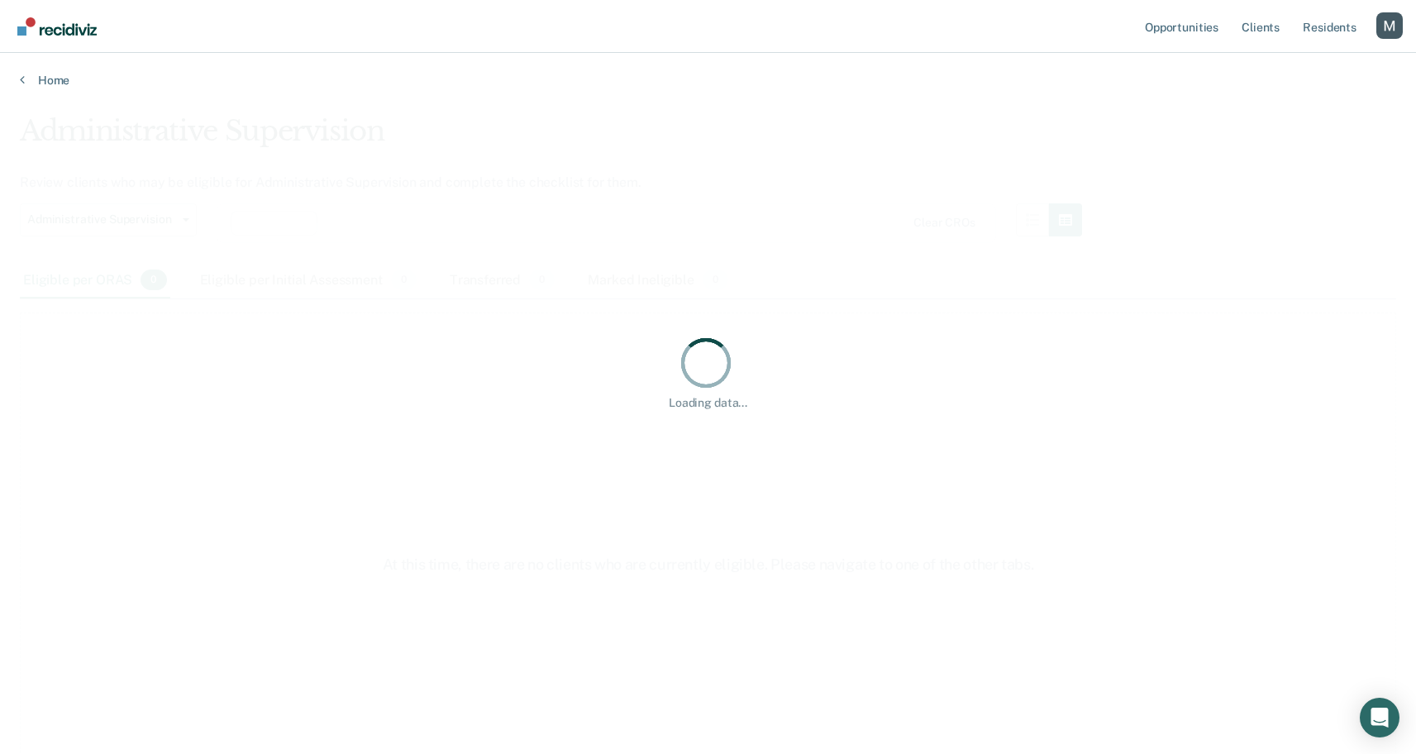
click at [409, 240] on div "Loading data..." at bounding box center [708, 372] width 1377 height 516
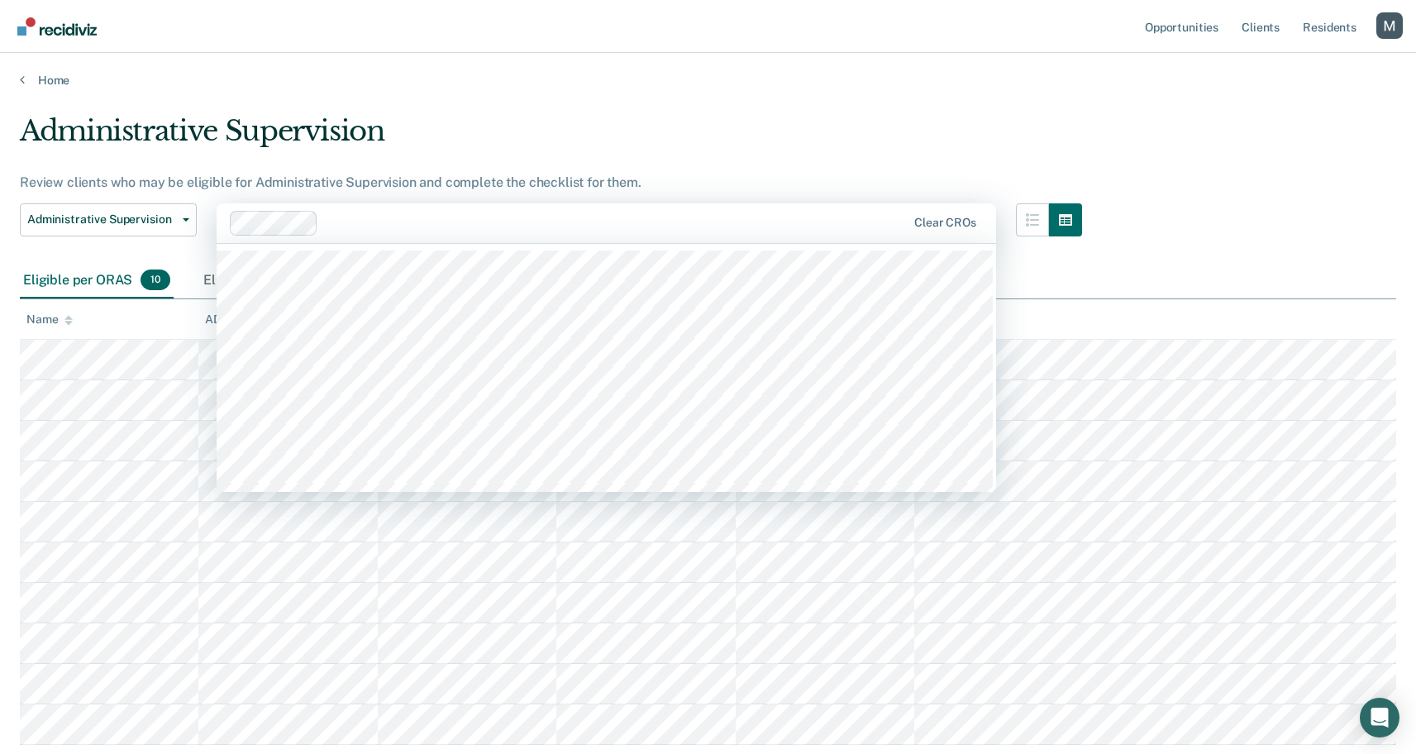
click at [409, 226] on div at bounding box center [616, 222] width 582 height 19
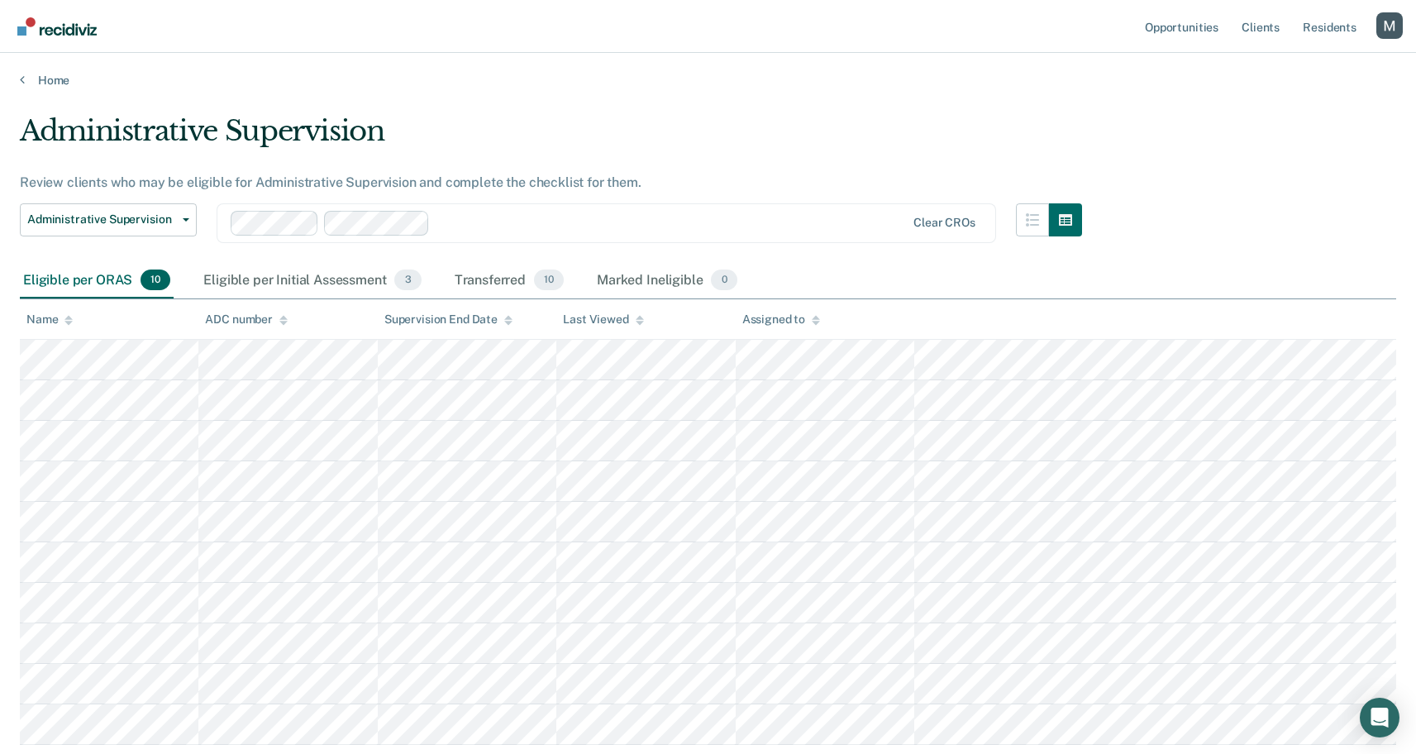
click at [495, 232] on div at bounding box center [671, 222] width 469 height 19
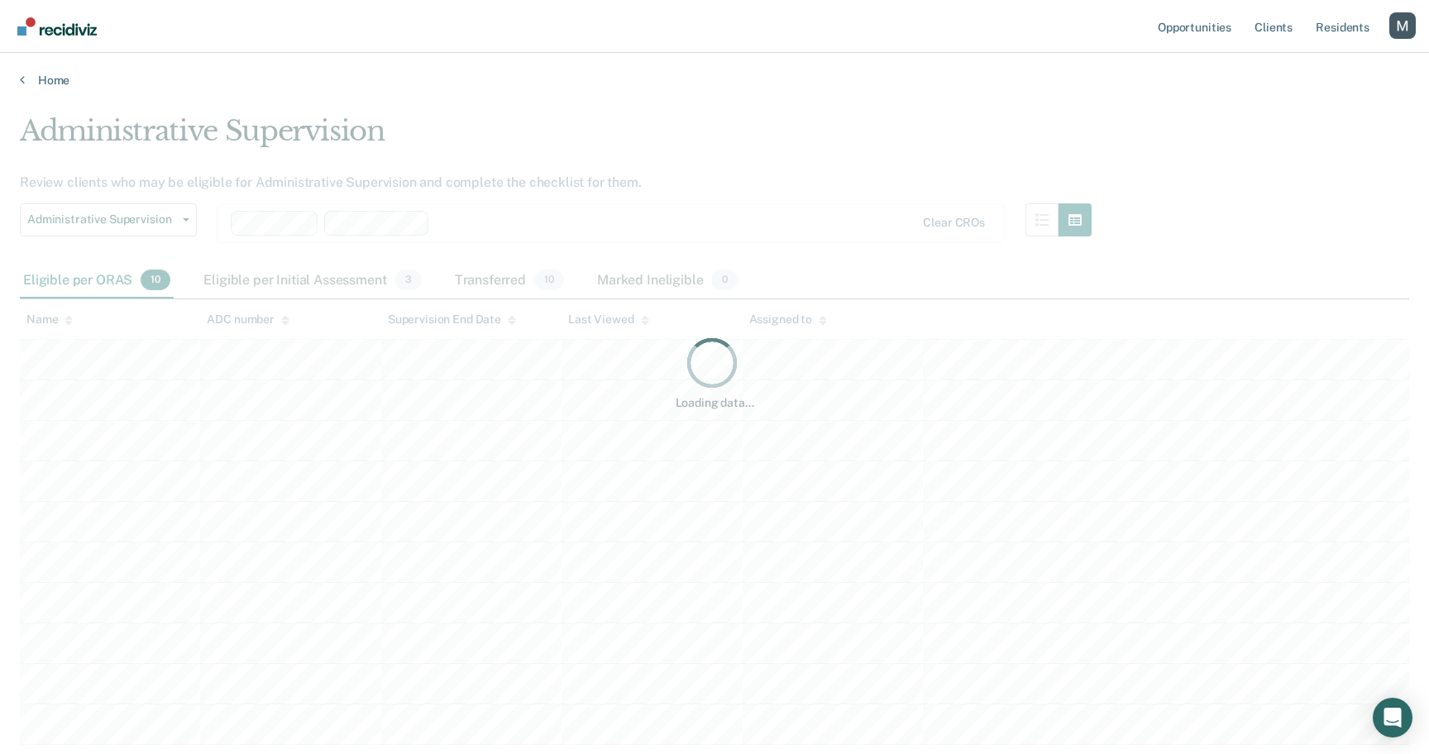
click at [487, 280] on div "Loading data..." at bounding box center [714, 372] width 1389 height 516
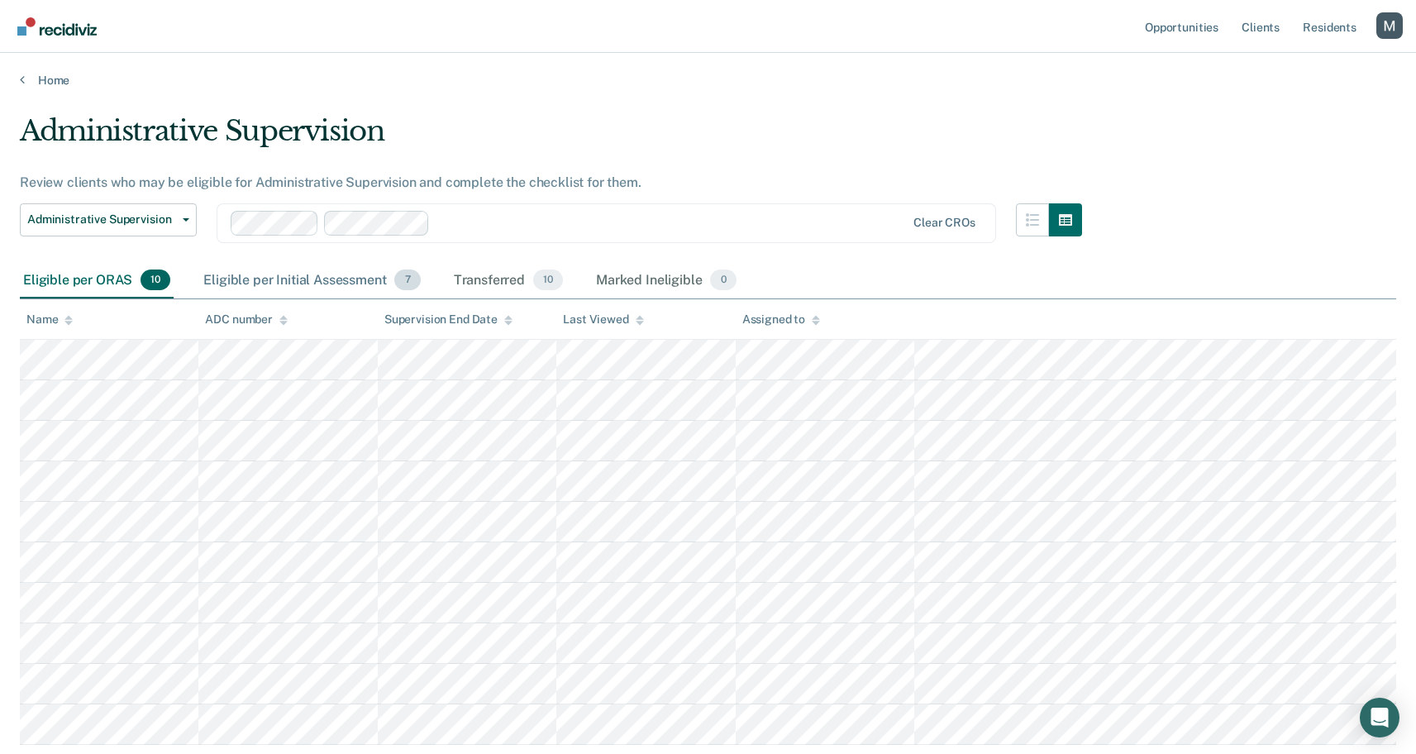
click at [313, 274] on div "Eligible per Initial Assessment 7" at bounding box center [311, 281] width 223 height 36
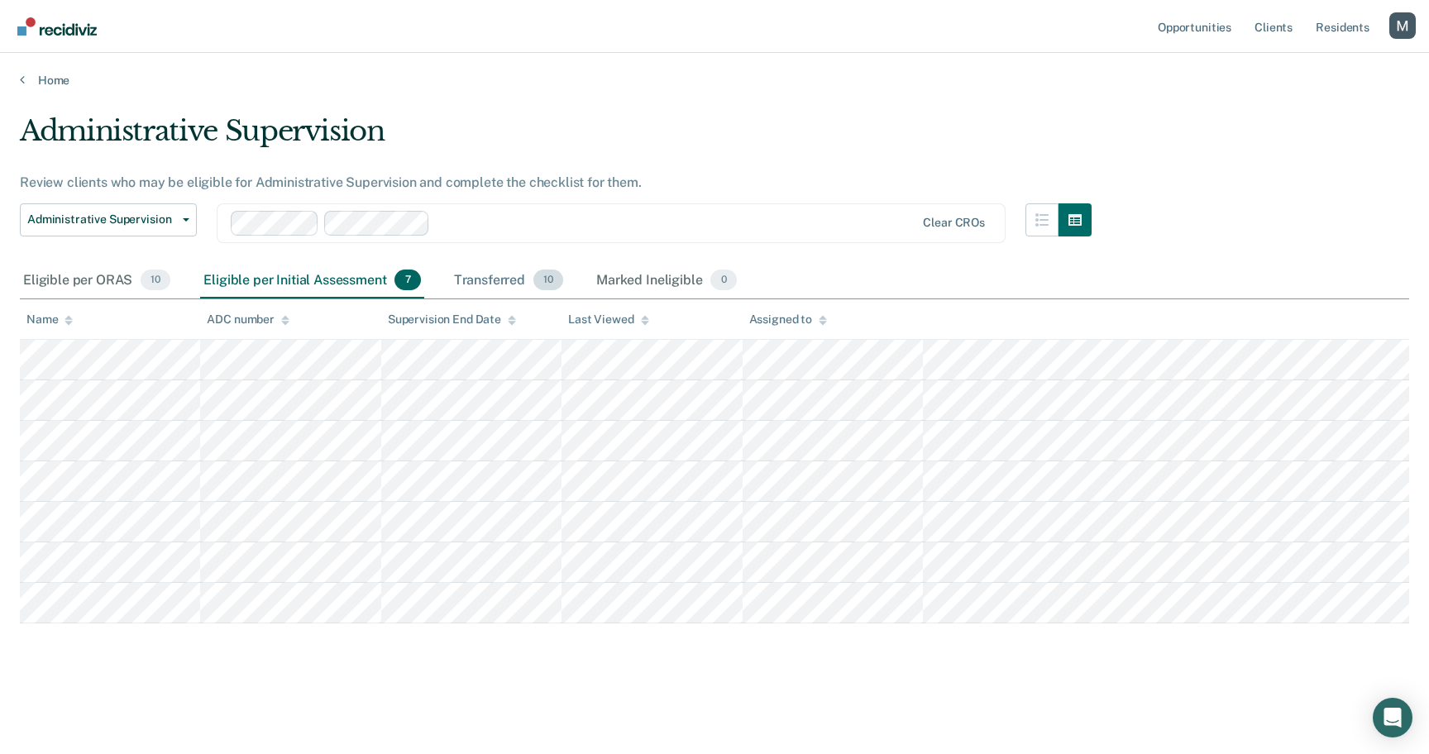
click at [484, 284] on div "Transferred 10" at bounding box center [509, 281] width 116 height 36
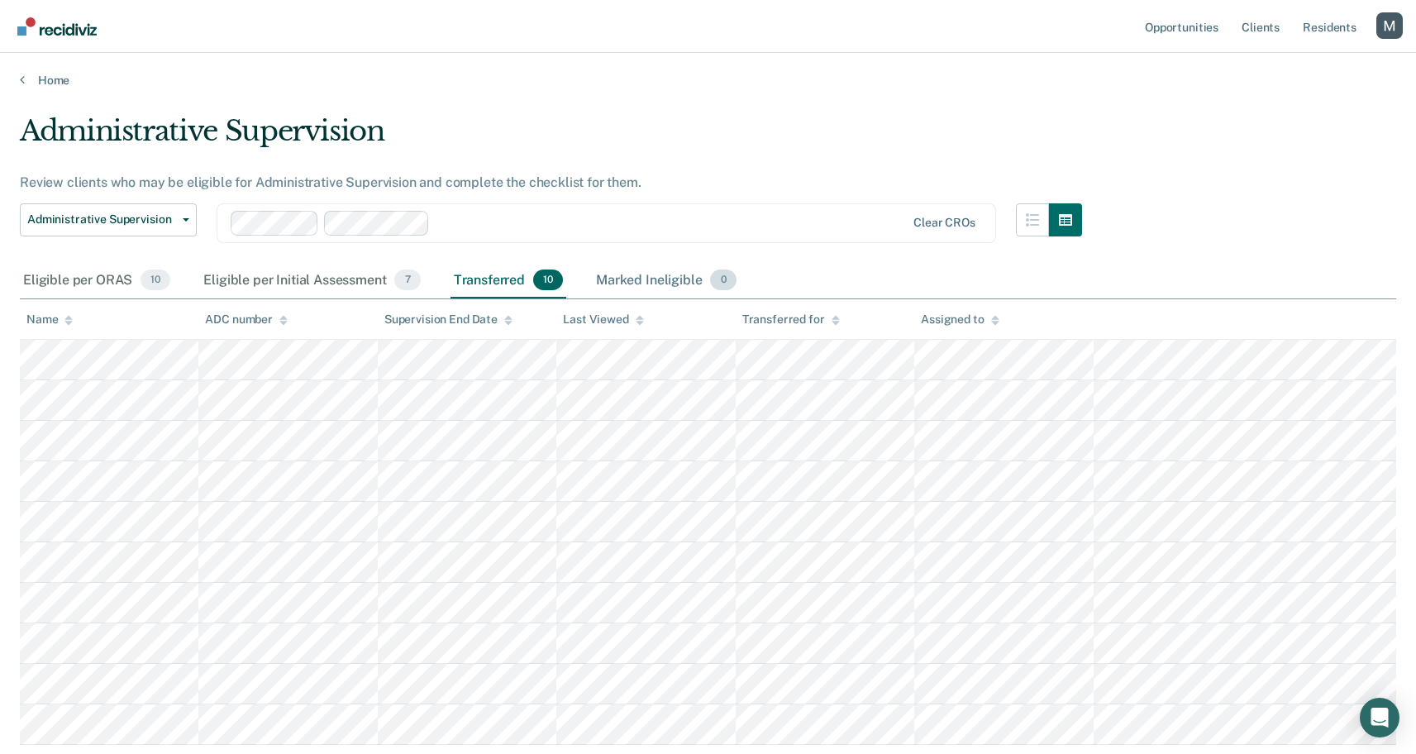
click at [613, 277] on div "Marked Ineligible 0" at bounding box center [666, 281] width 147 height 36
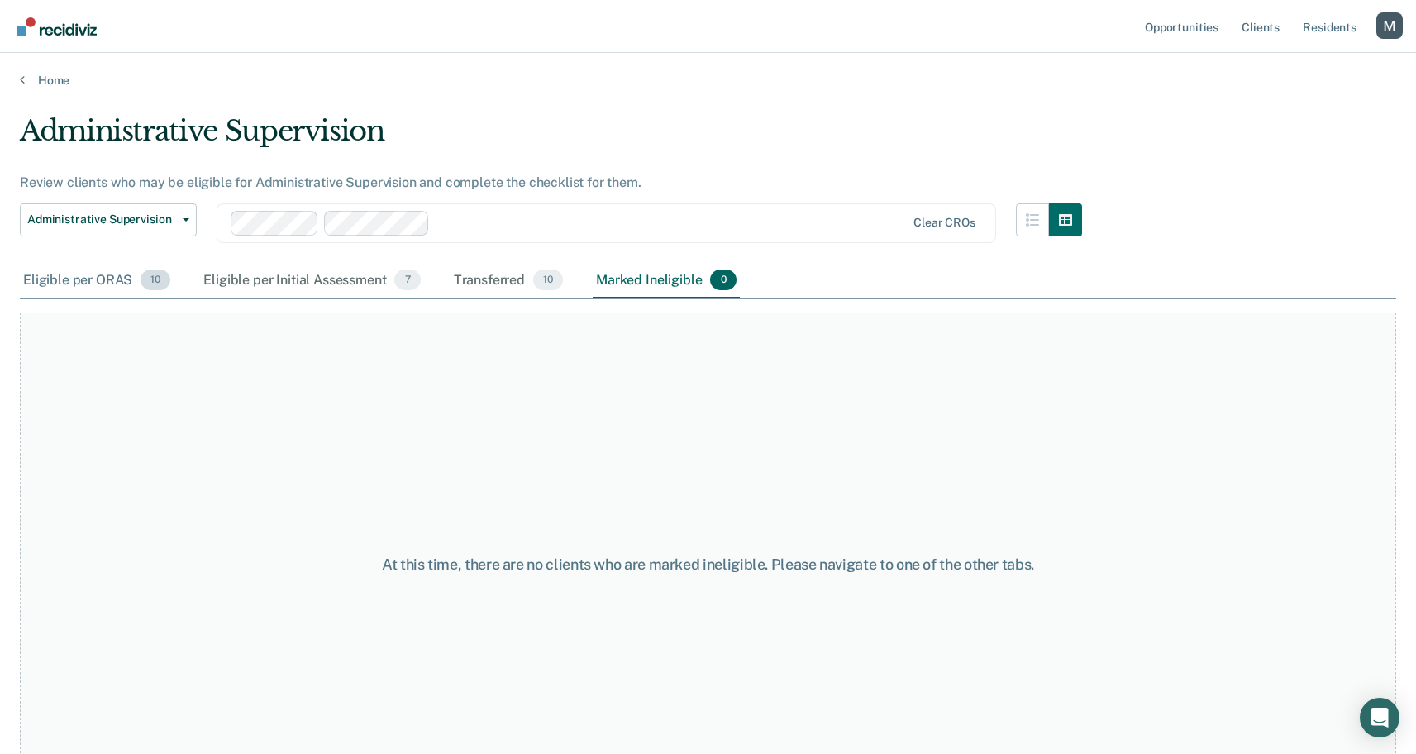
click at [149, 283] on span "10" at bounding box center [156, 280] width 30 height 21
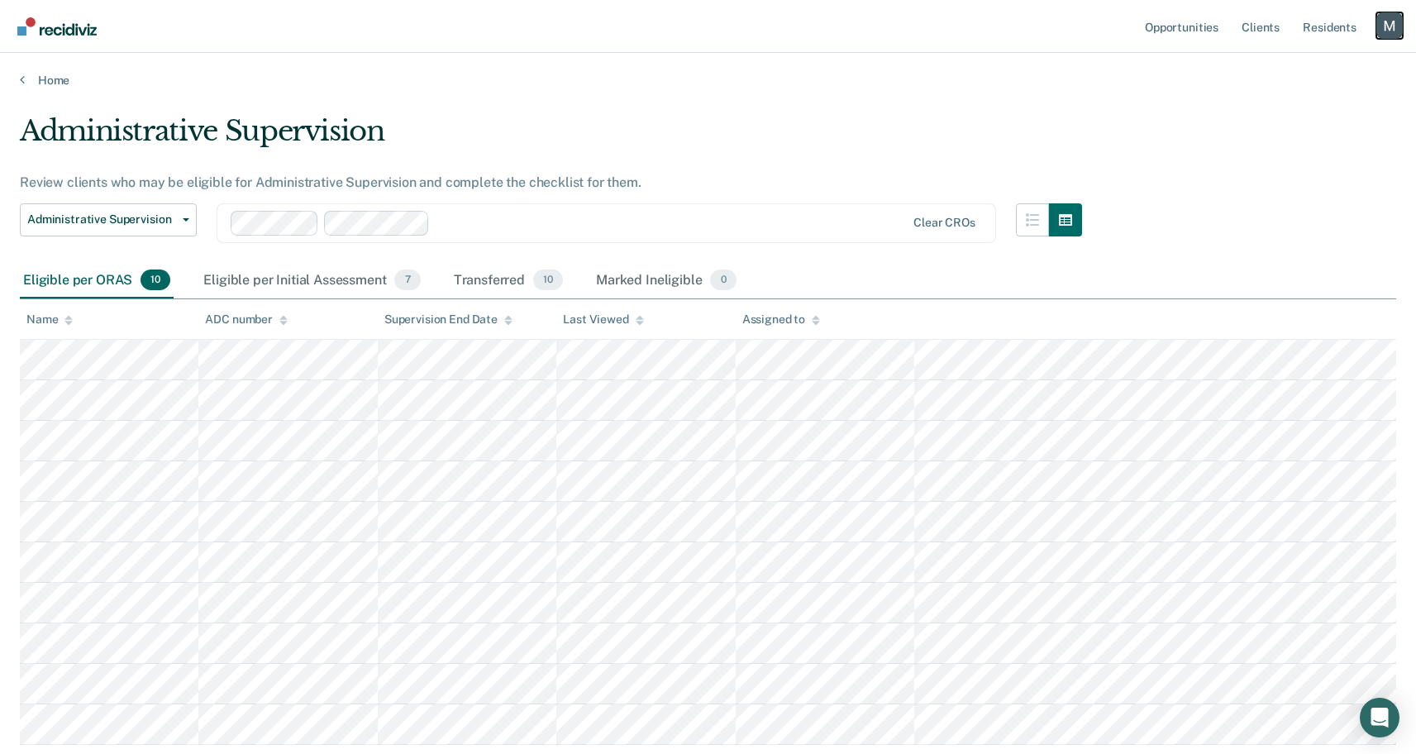
click at [1377, 32] on div "Profile dropdown button" at bounding box center [1390, 25] width 26 height 26
click at [1267, 65] on link "Profile" at bounding box center [1323, 67] width 133 height 14
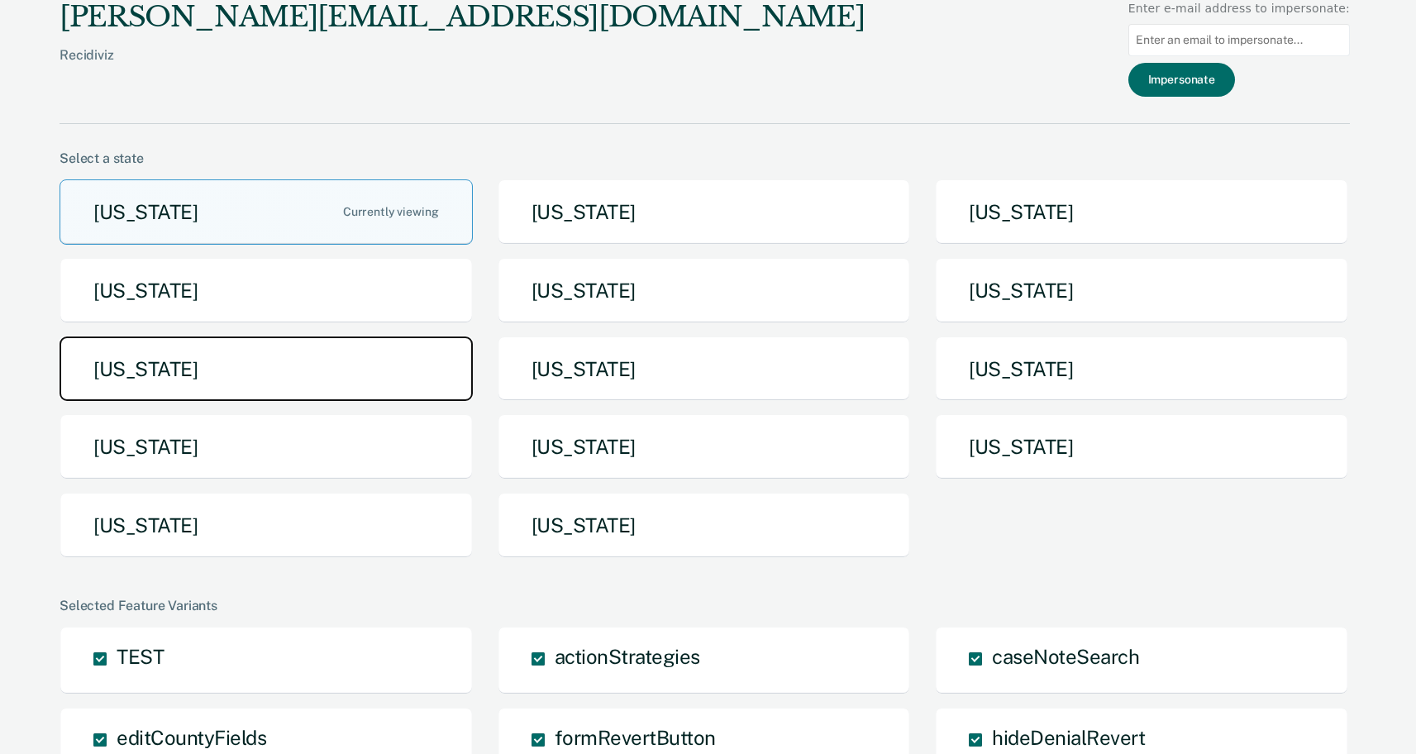
click at [227, 376] on button "Michigan" at bounding box center [266, 369] width 413 height 65
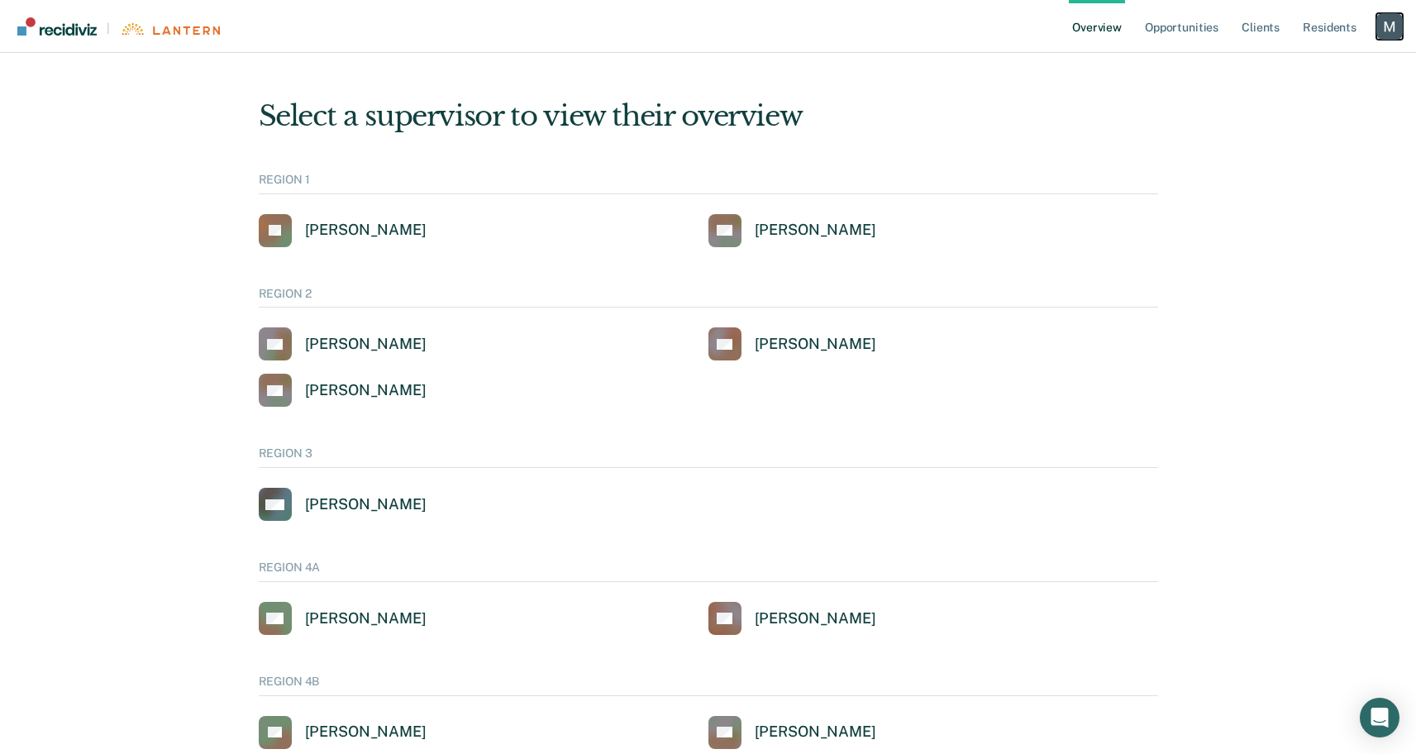
click at [1392, 37] on div "Profile dropdown button" at bounding box center [1390, 26] width 26 height 26
click at [1286, 69] on link "Profile" at bounding box center [1323, 67] width 133 height 14
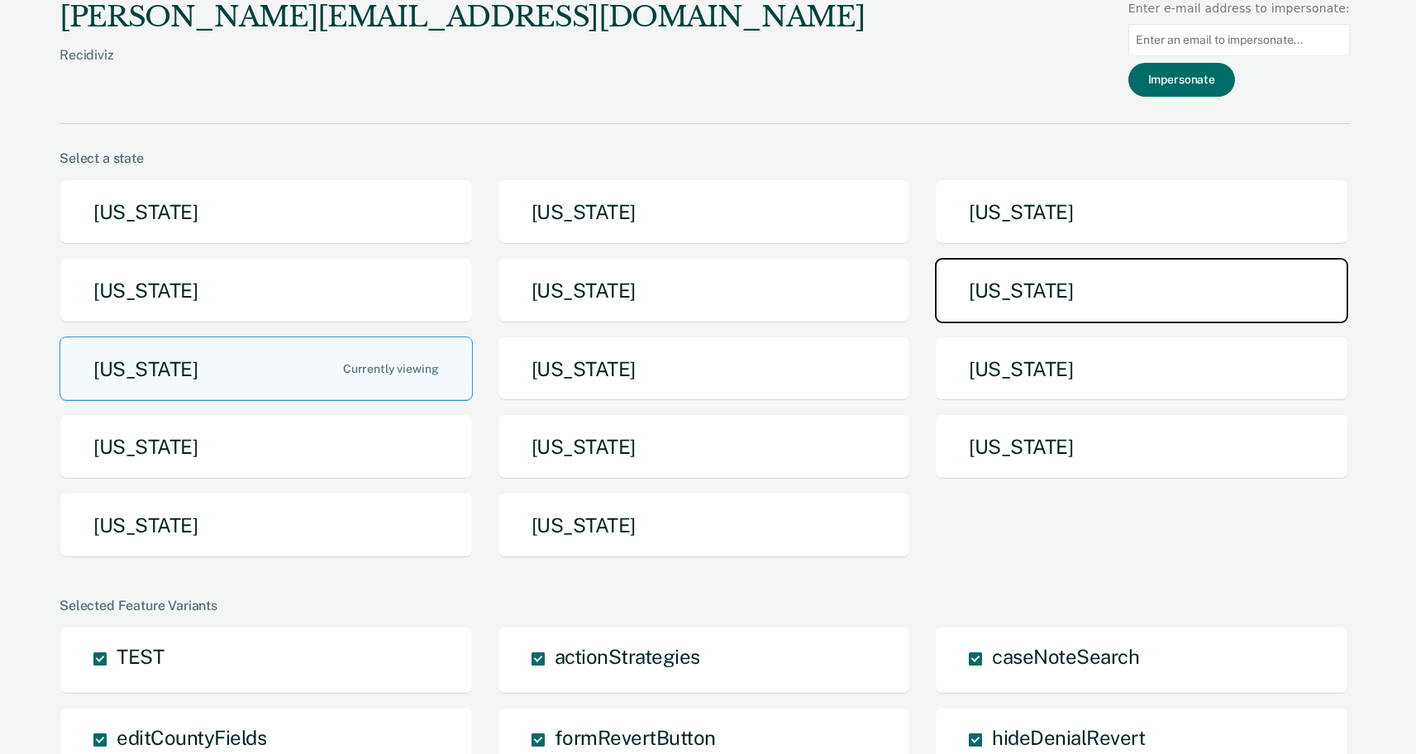
click at [1094, 308] on button "Maine" at bounding box center [1141, 290] width 413 height 65
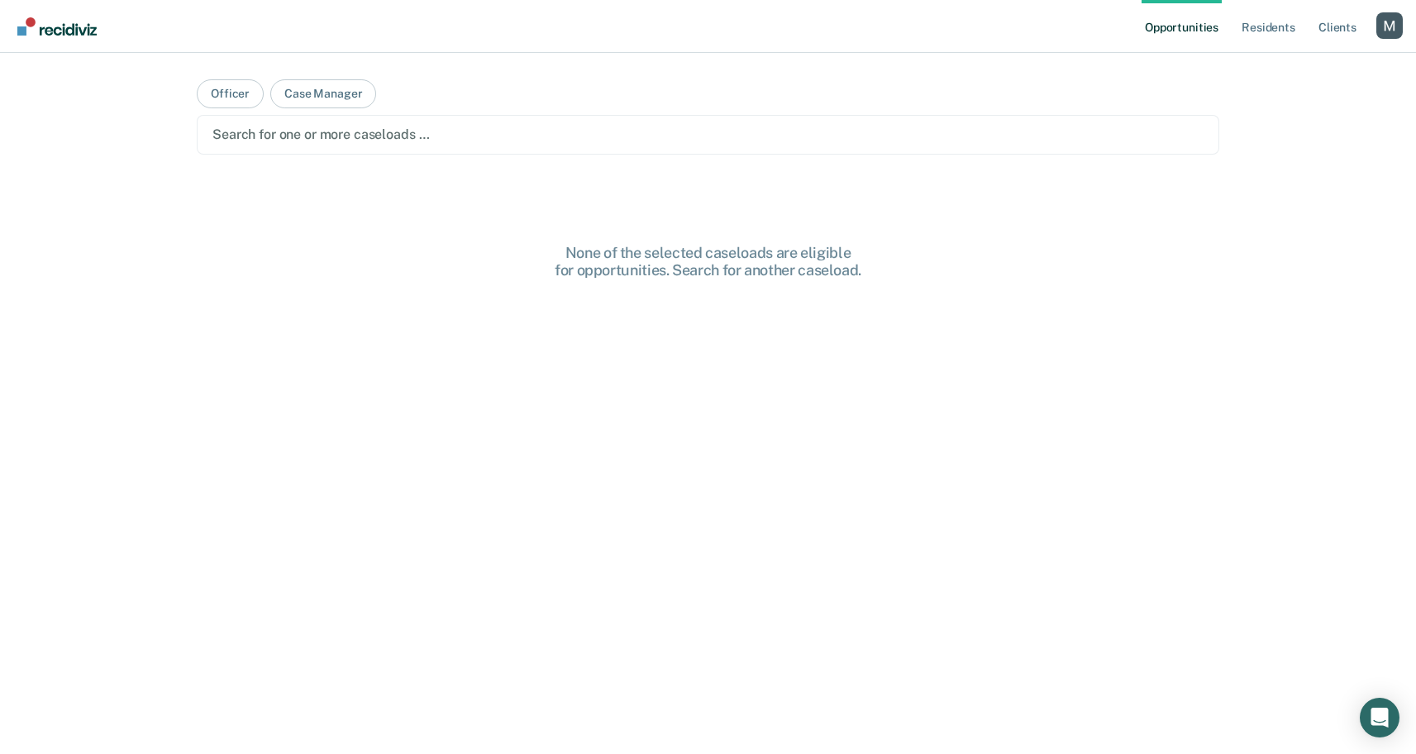
click at [270, 136] on div at bounding box center [707, 134] width 991 height 19
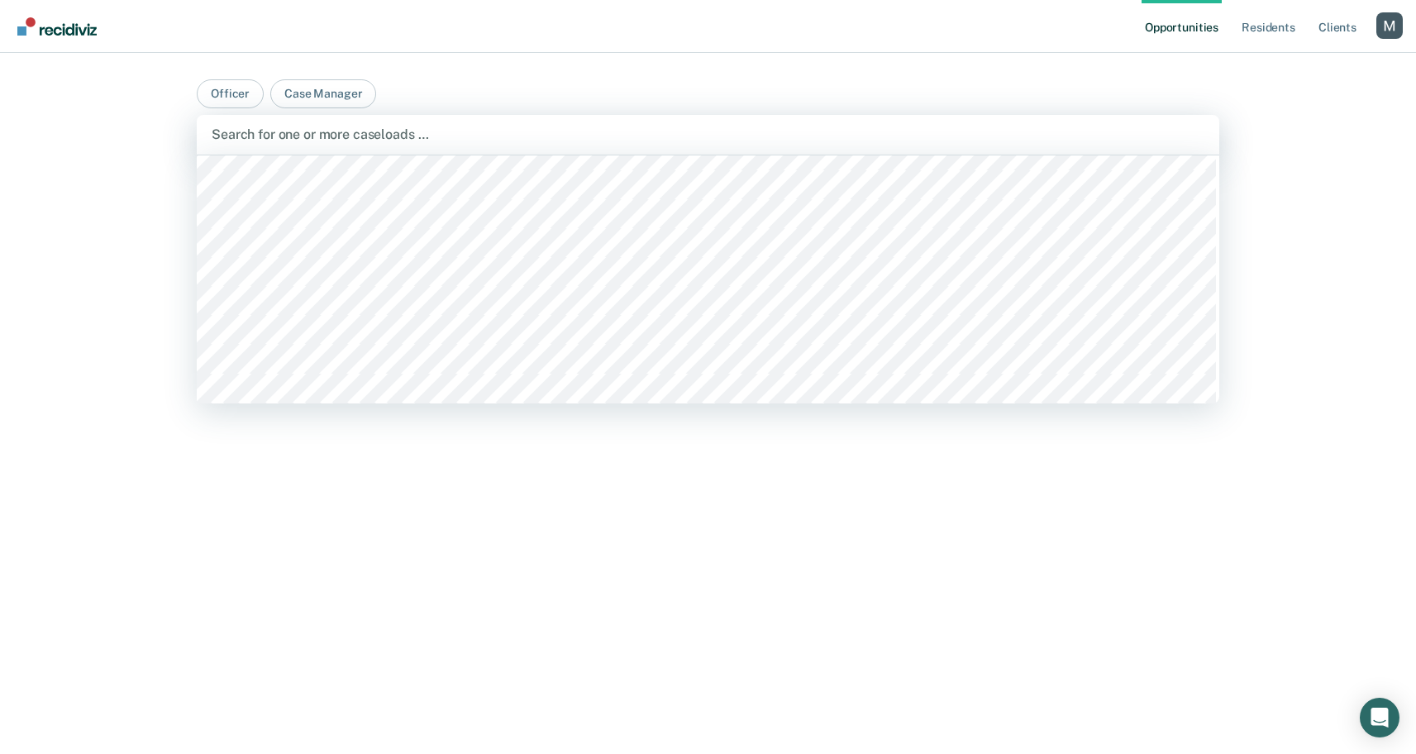
scroll to position [2230, 0]
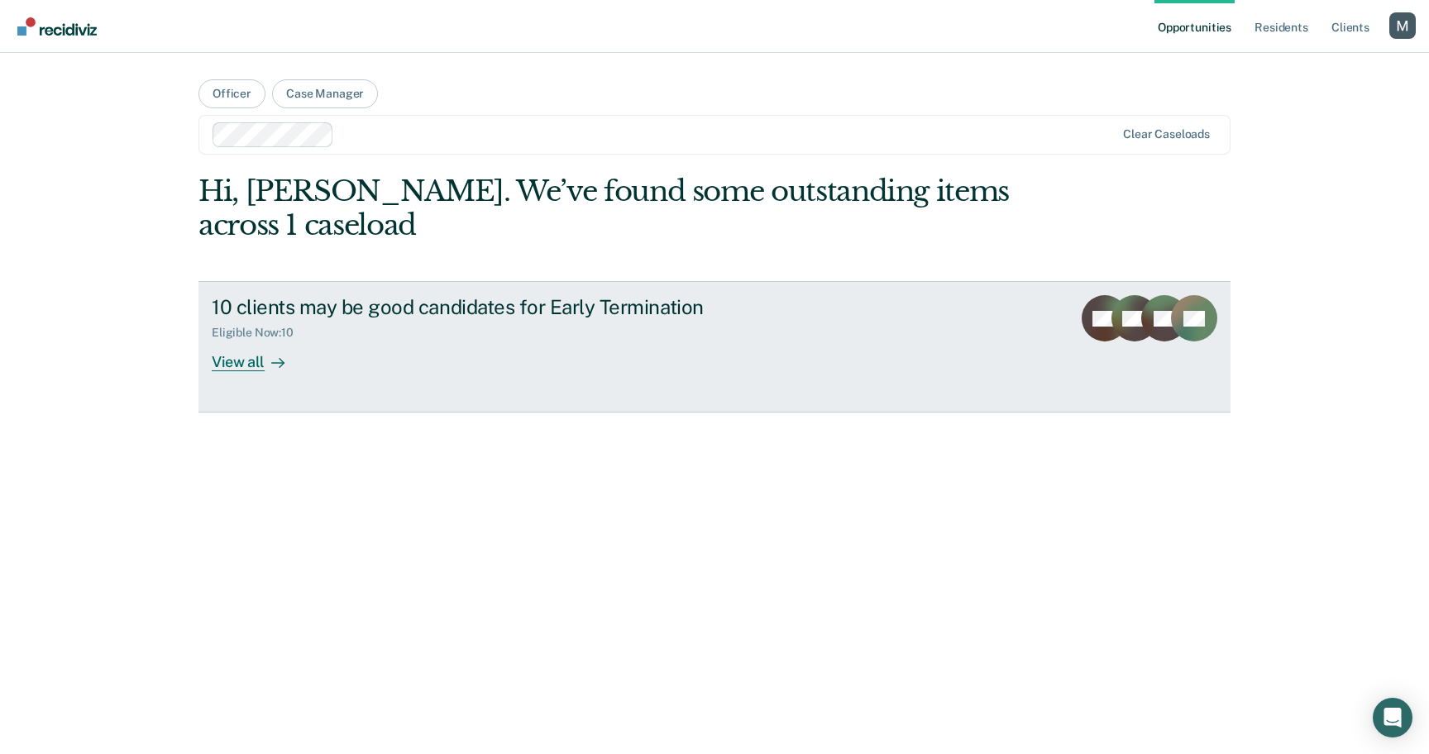
click at [379, 311] on div "10 clients may be good candidates for Early Termination" at bounding box center [502, 307] width 580 height 24
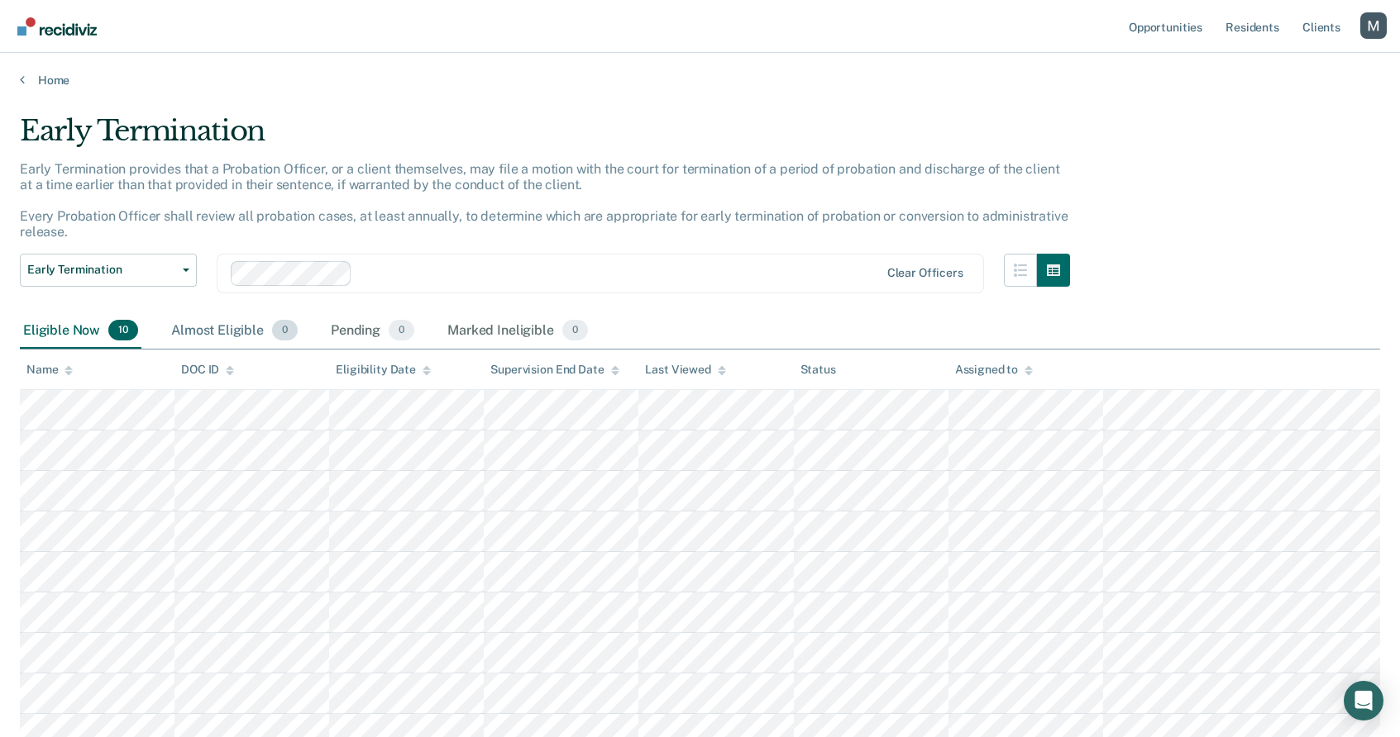
click at [222, 332] on div "Almost Eligible 0" at bounding box center [234, 331] width 133 height 36
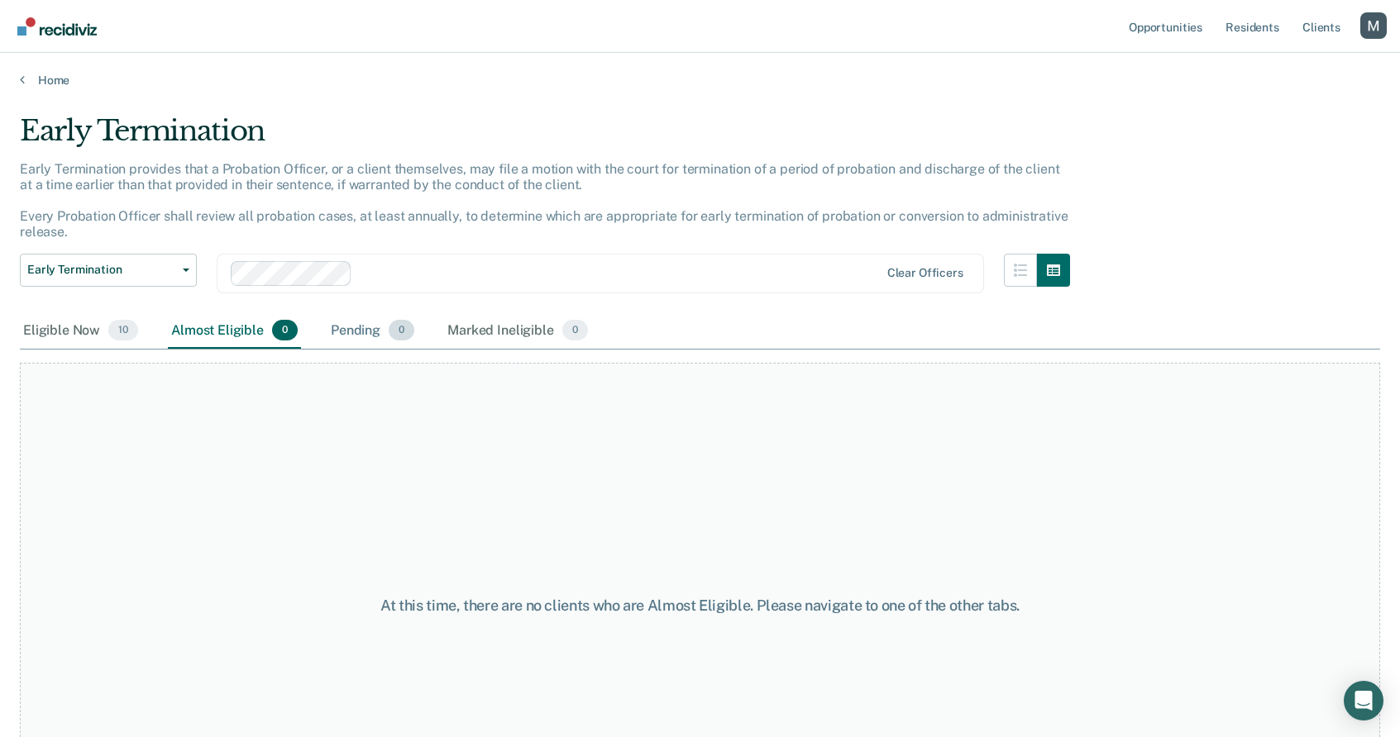
click at [389, 329] on span "0" at bounding box center [402, 330] width 26 height 21
click at [44, 330] on div "Eligible Now 10" at bounding box center [81, 331] width 122 height 36
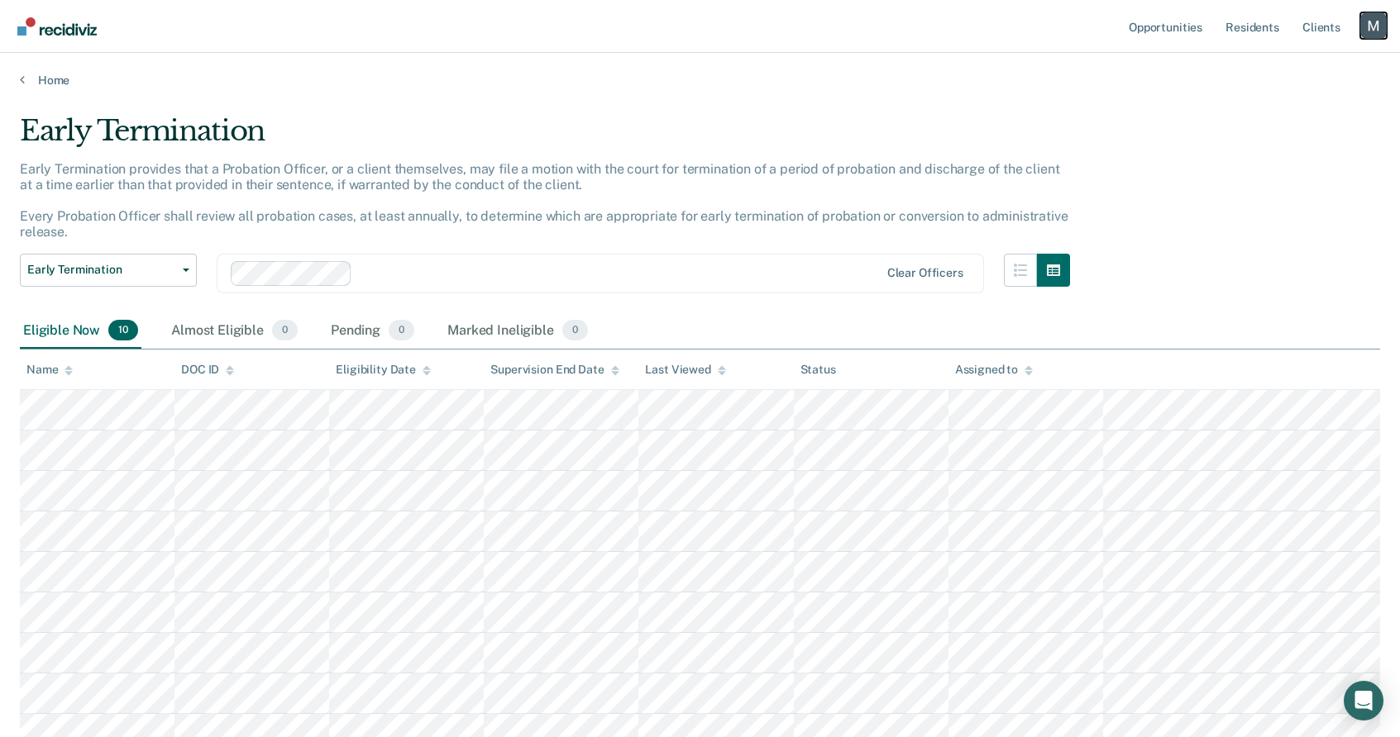
click at [1376, 26] on div "Profile dropdown button" at bounding box center [1373, 25] width 26 height 26
click at [1296, 63] on link "Profile" at bounding box center [1306, 67] width 133 height 14
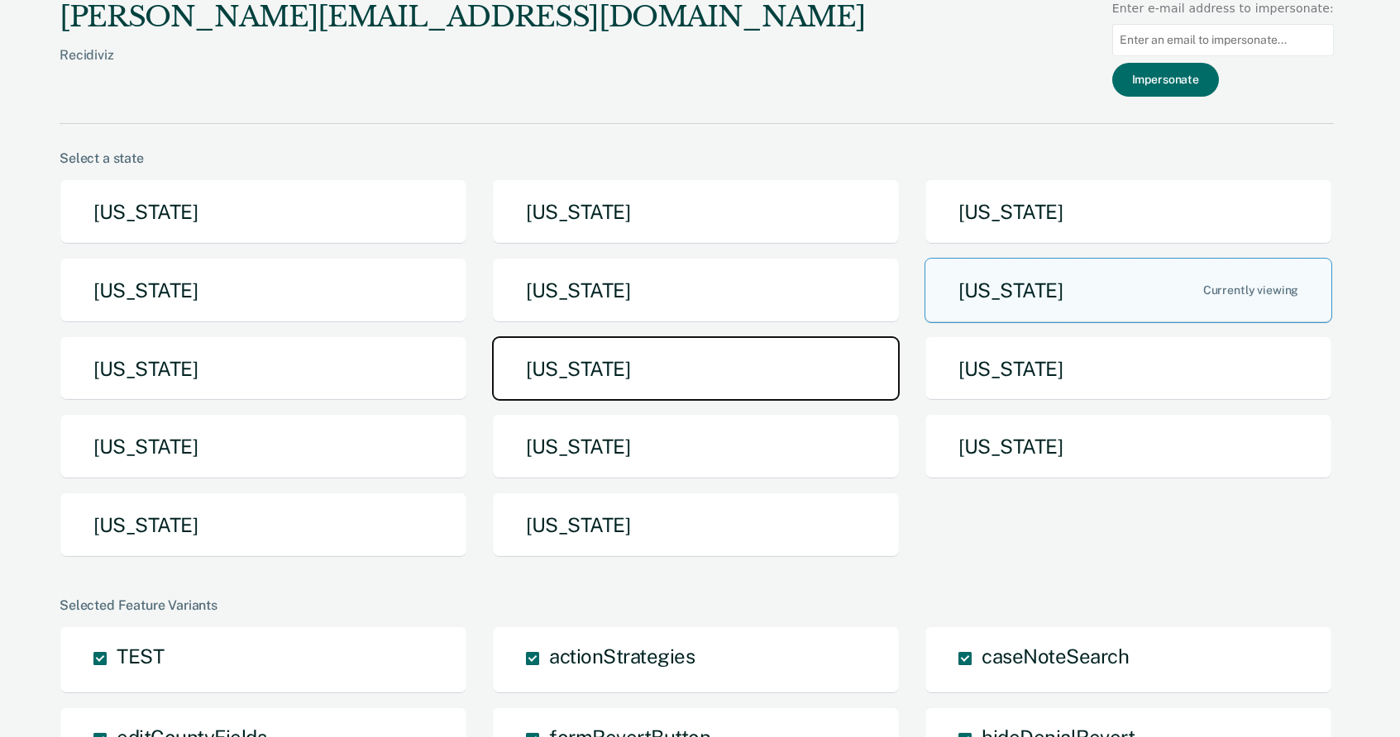
click at [625, 383] on button "Missouri" at bounding box center [696, 369] width 408 height 65
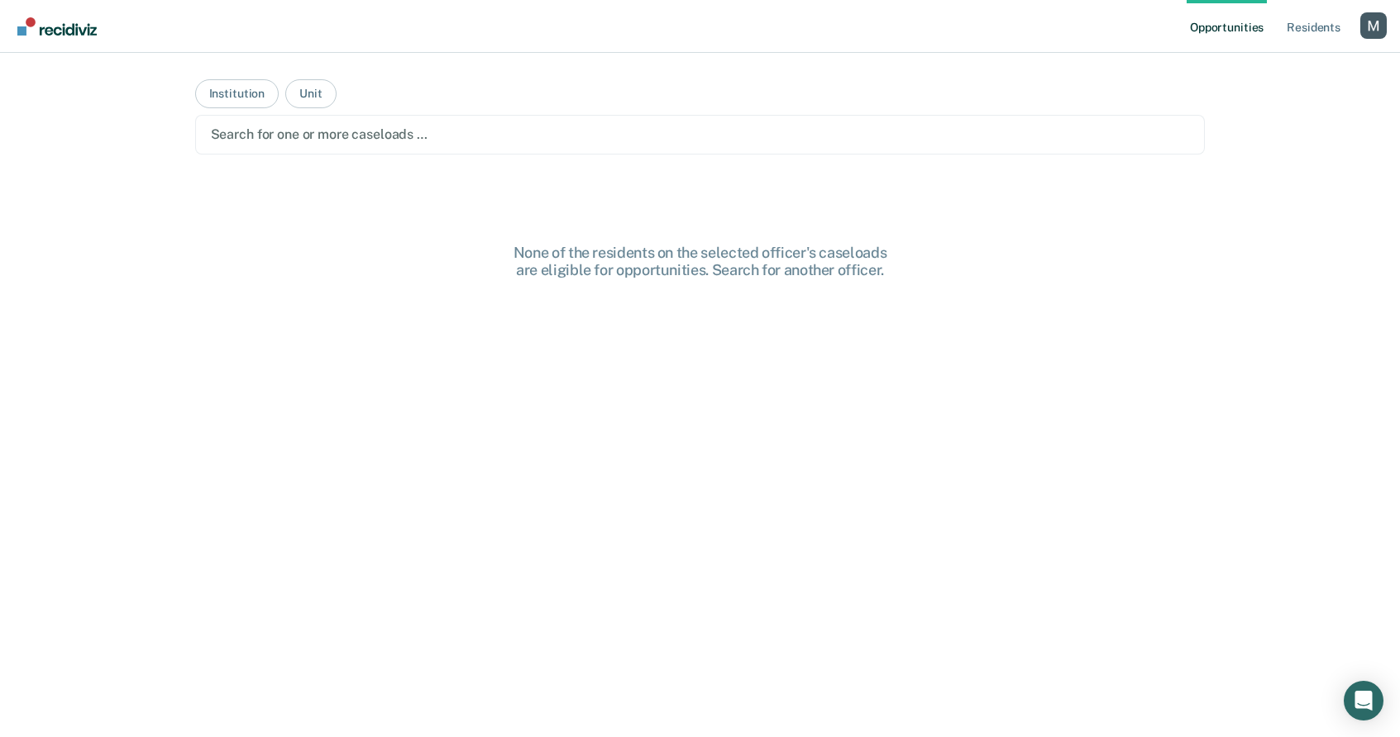
click at [596, 123] on div "Search for one or more caseloads …" at bounding box center [700, 134] width 982 height 22
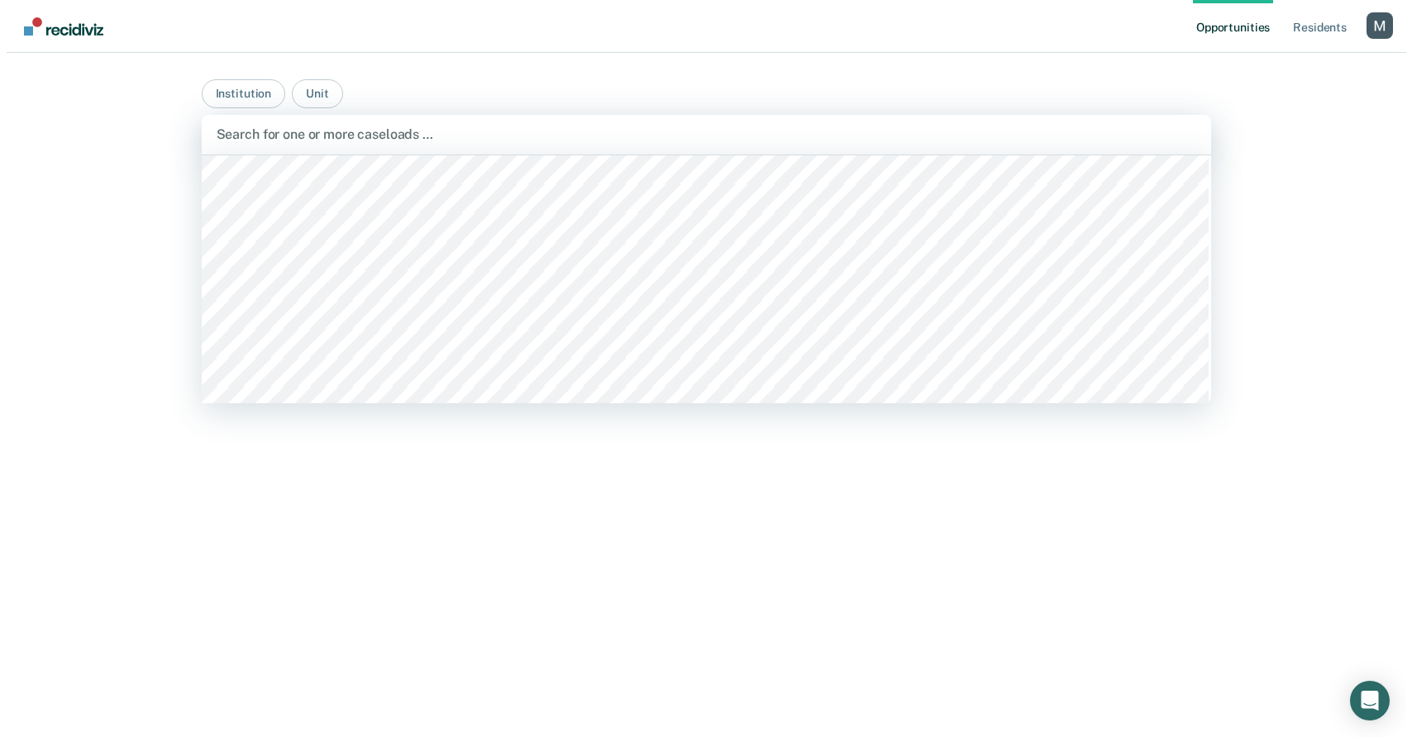
scroll to position [1687, 0]
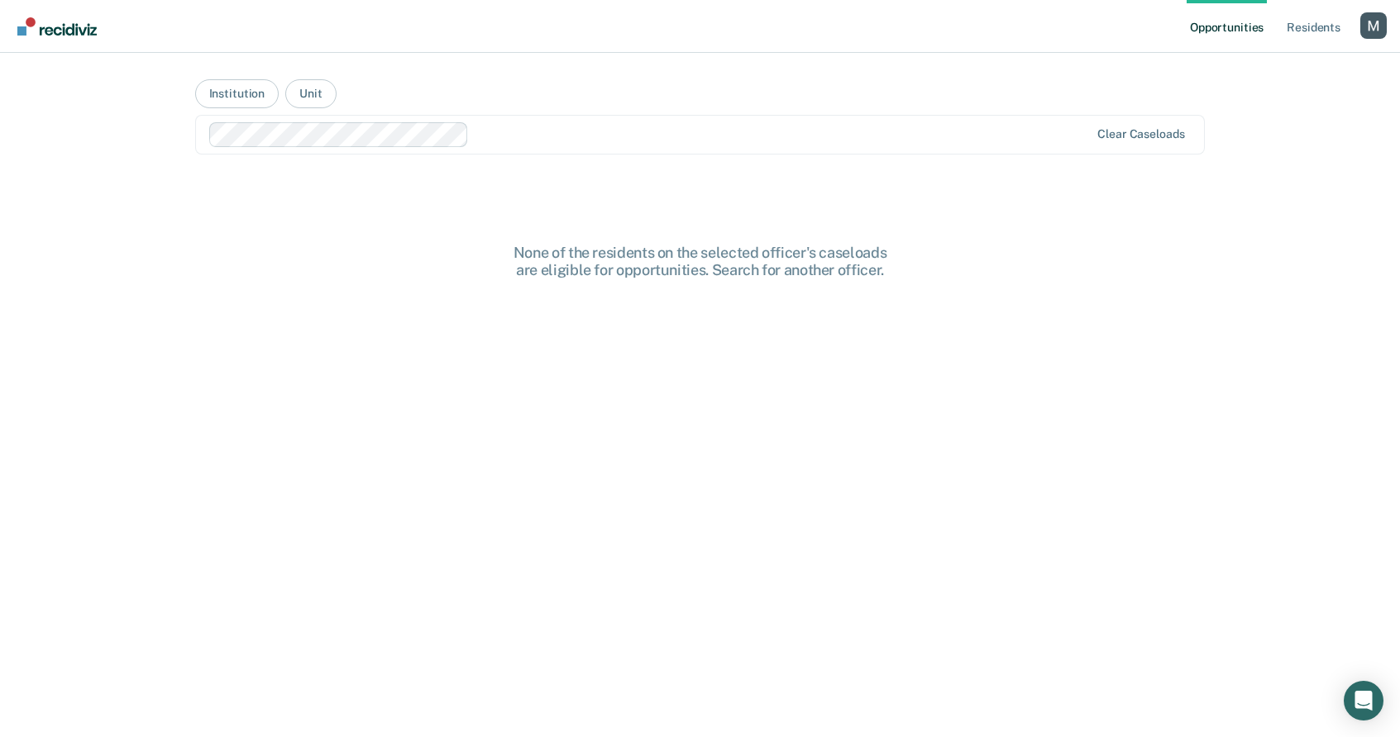
click at [494, 139] on div at bounding box center [781, 134] width 613 height 19
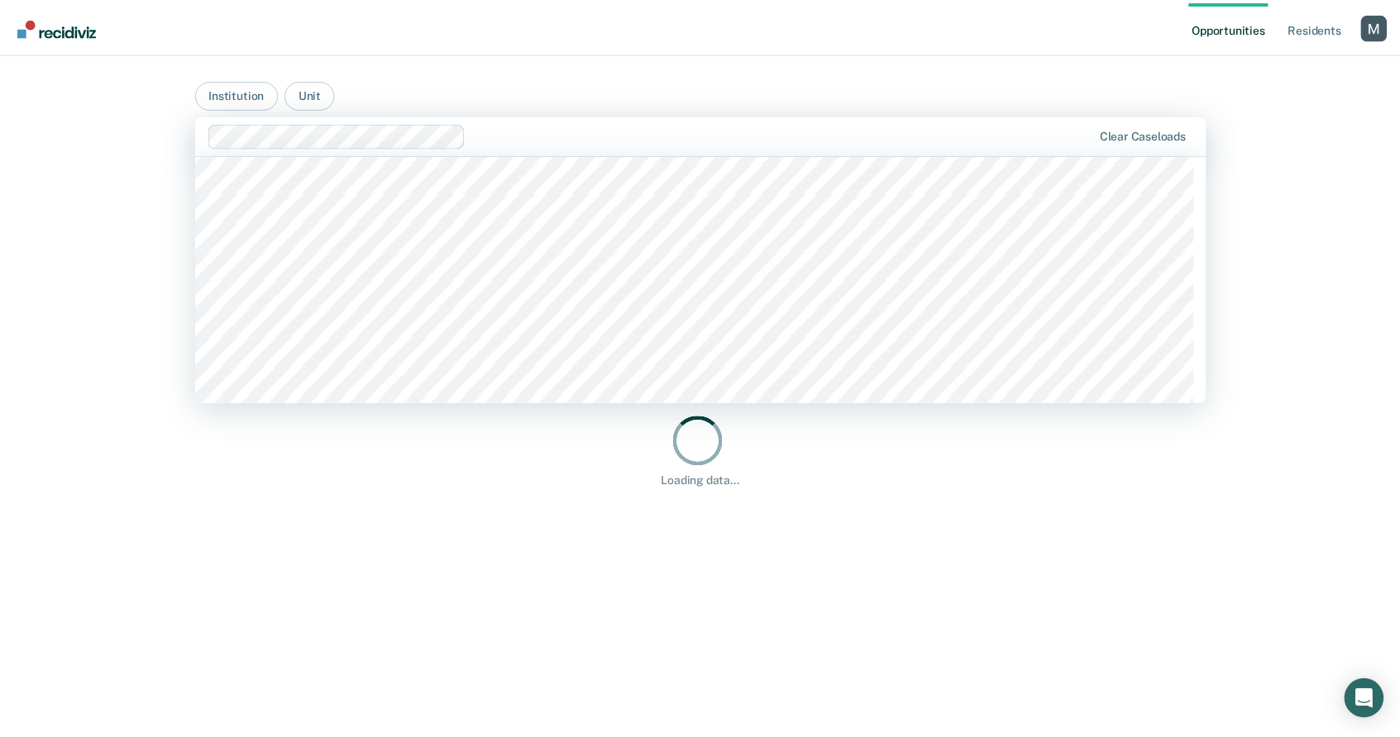
scroll to position [4886, 0]
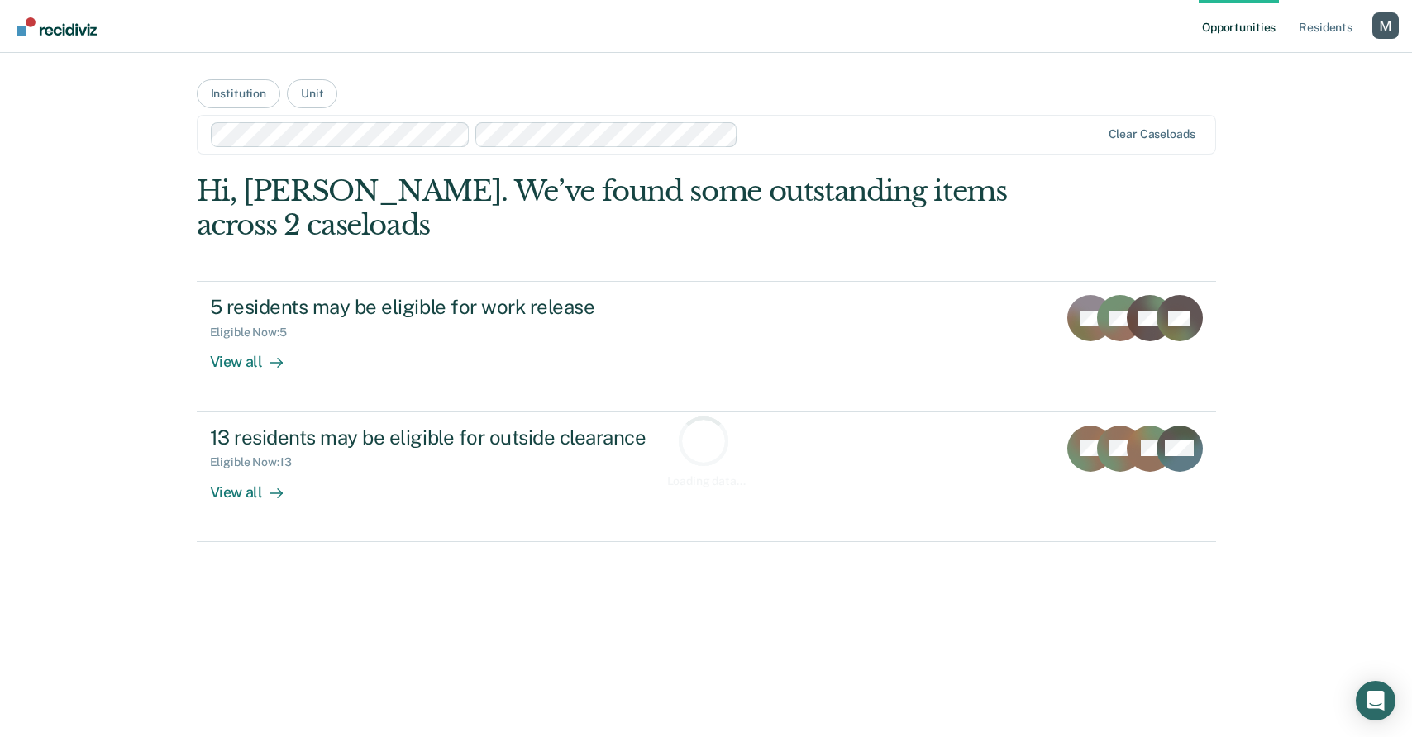
click at [543, 63] on main "Institution Unit Clear caseloads Loading data... Hi, Michelle. We’ve found some…" at bounding box center [706, 375] width 1059 height 645
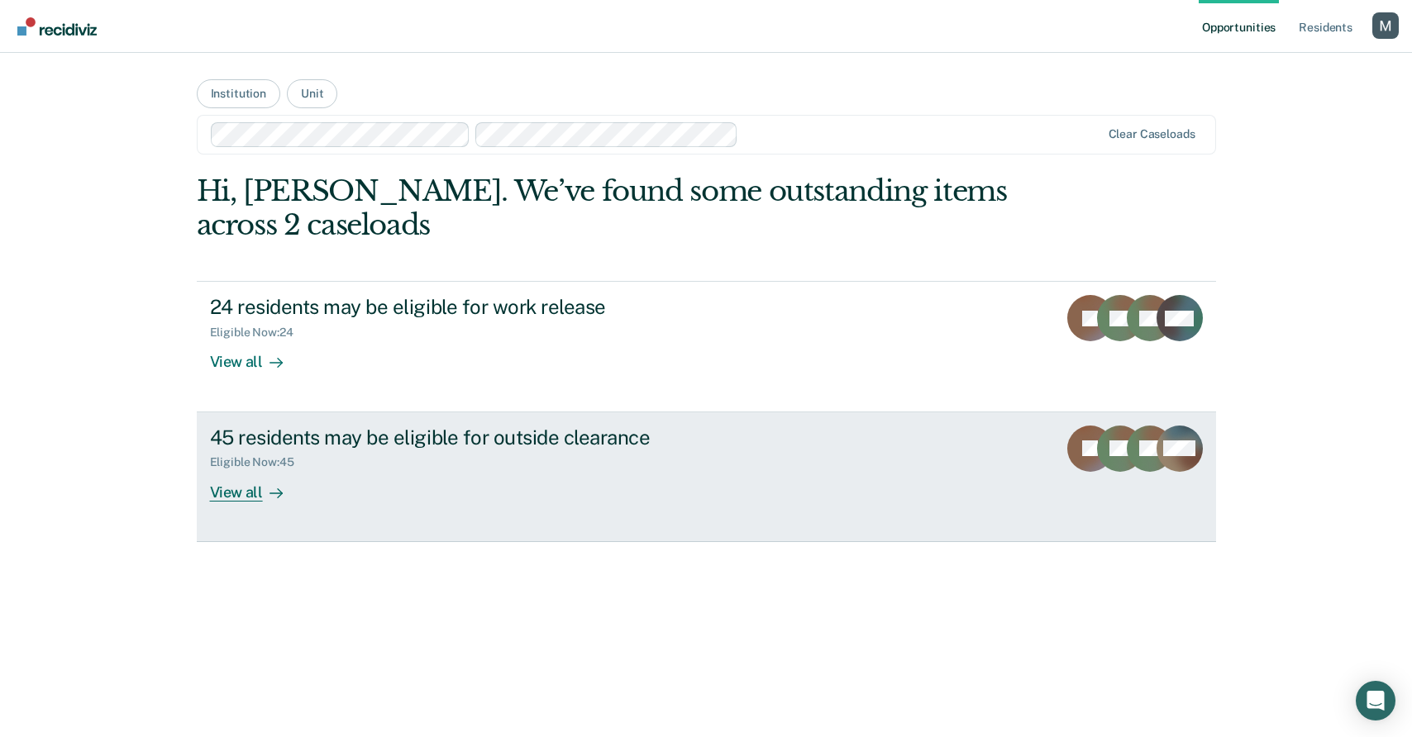
click at [499, 413] on link "45 residents may be eligible for outside clearance Eligible Now : 45 View all J…" at bounding box center [706, 478] width 1019 height 130
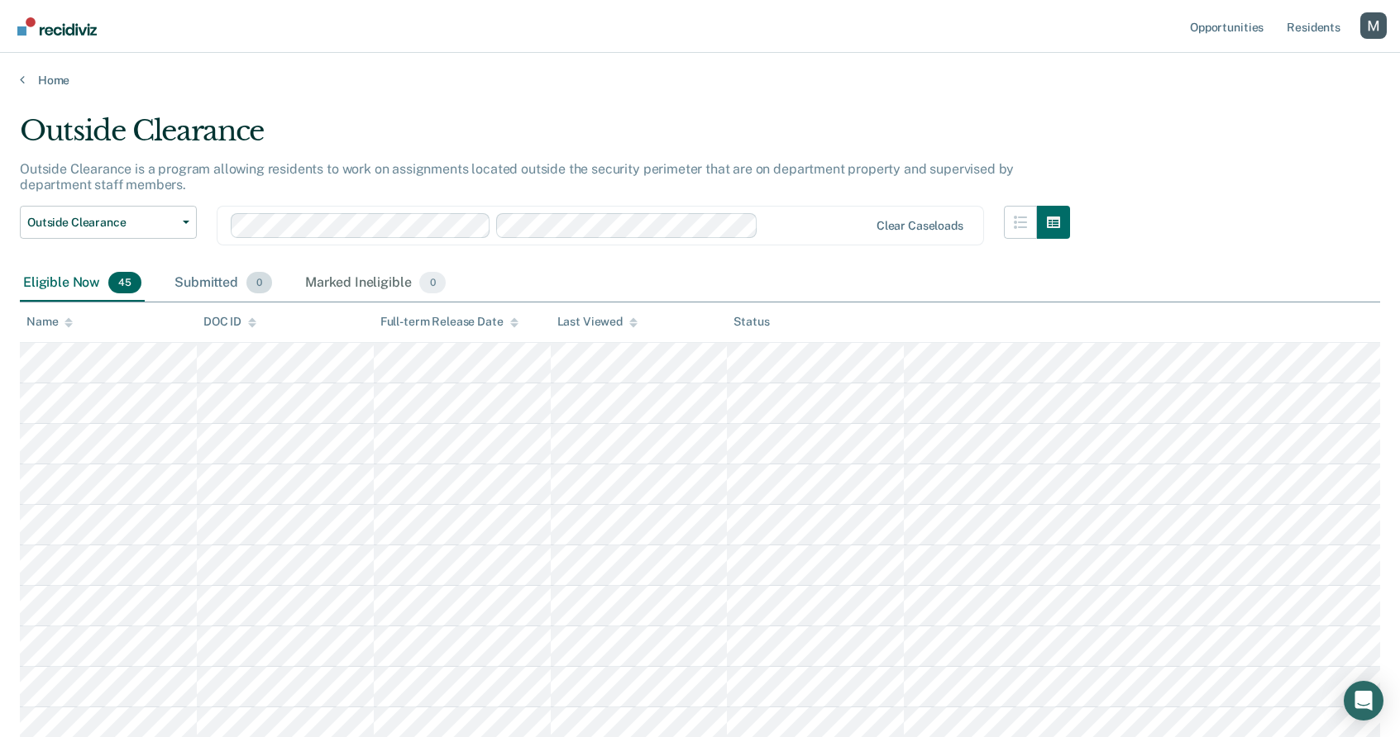
click at [212, 276] on div "Submitted 0" at bounding box center [223, 283] width 104 height 36
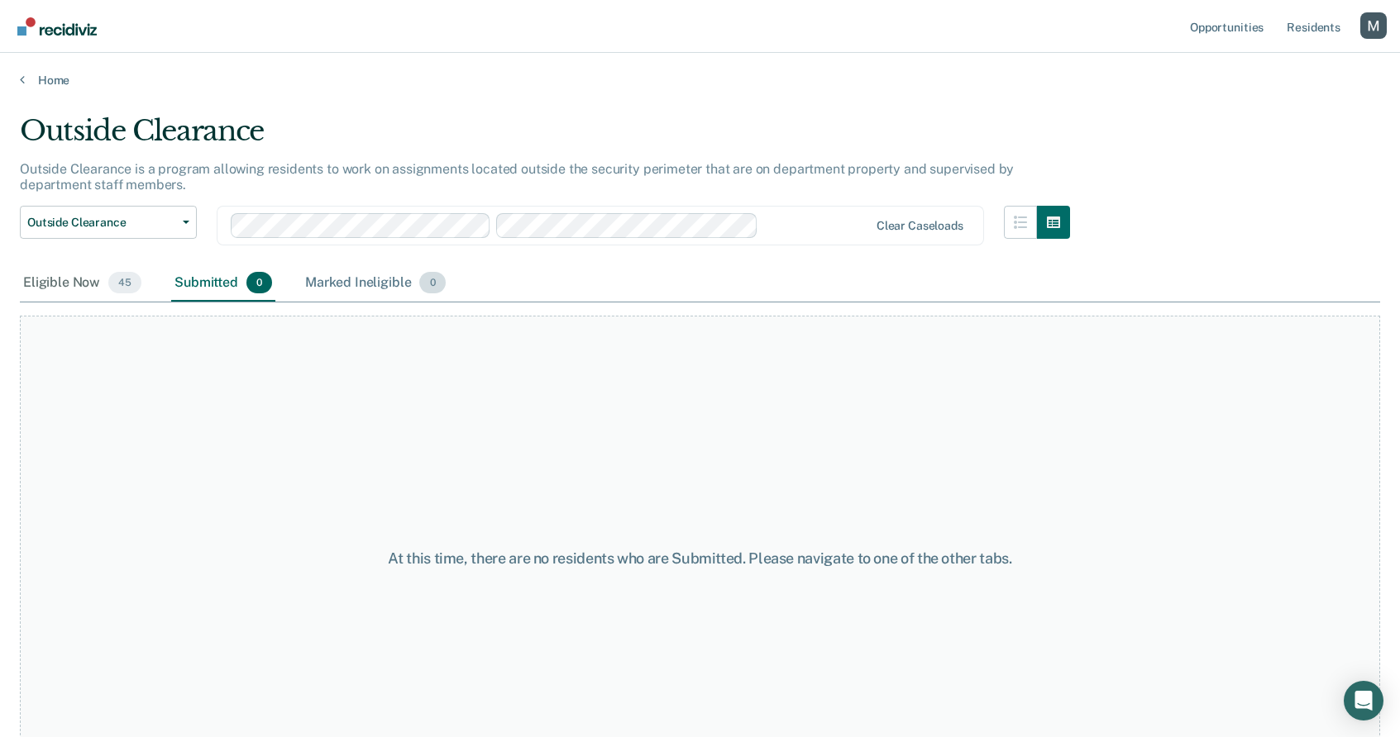
click at [362, 281] on div "Marked Ineligible 0" at bounding box center [375, 283] width 147 height 36
click at [189, 284] on div "Submitted 0" at bounding box center [223, 283] width 104 height 36
click at [93, 293] on div "Eligible Now 45" at bounding box center [82, 283] width 125 height 36
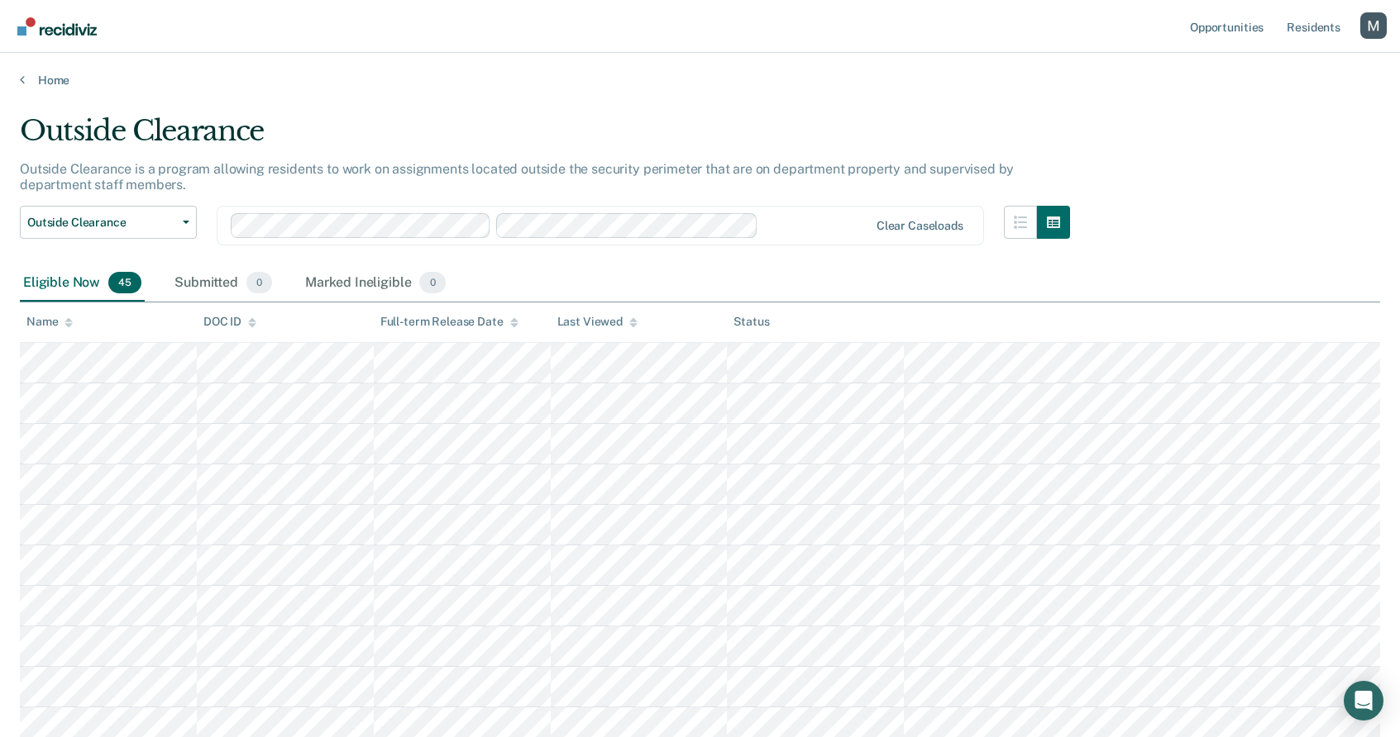
click at [138, 182] on p "Outside Clearance is a program allowing residents to work on assignments locate…" at bounding box center [517, 176] width 994 height 31
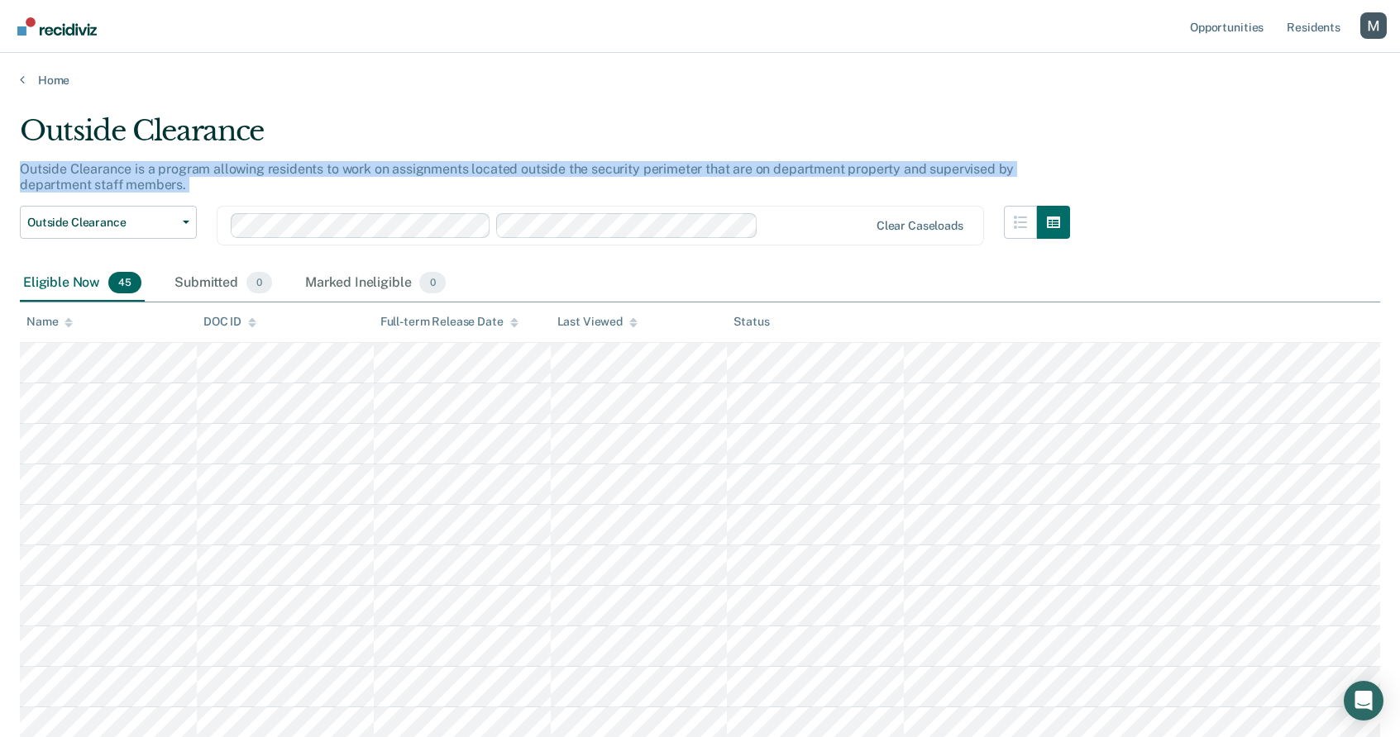
click at [138, 182] on p "Outside Clearance is a program allowing residents to work on assignments locate…" at bounding box center [517, 176] width 994 height 31
copy div "Outside Clearance is a program allowing residents to work on assignments locate…"
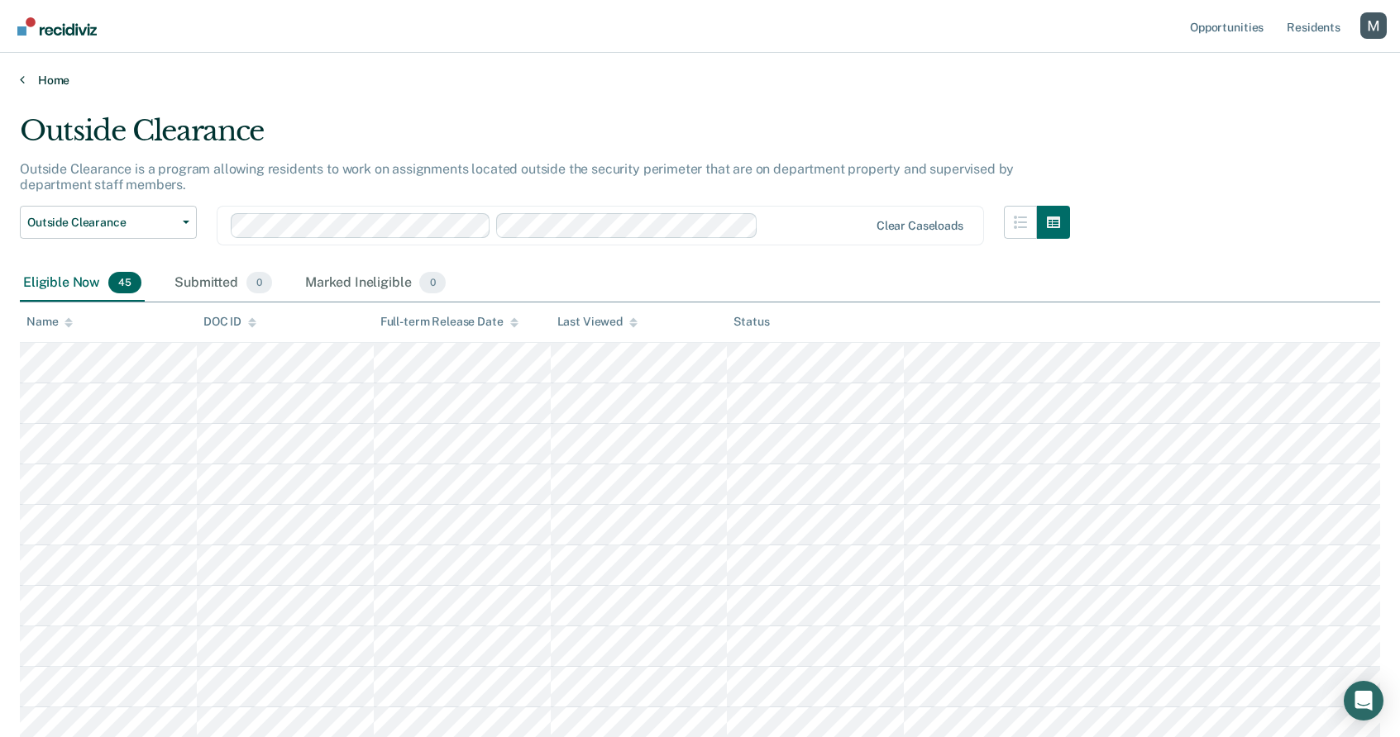
click at [48, 78] on link "Home" at bounding box center [700, 80] width 1360 height 15
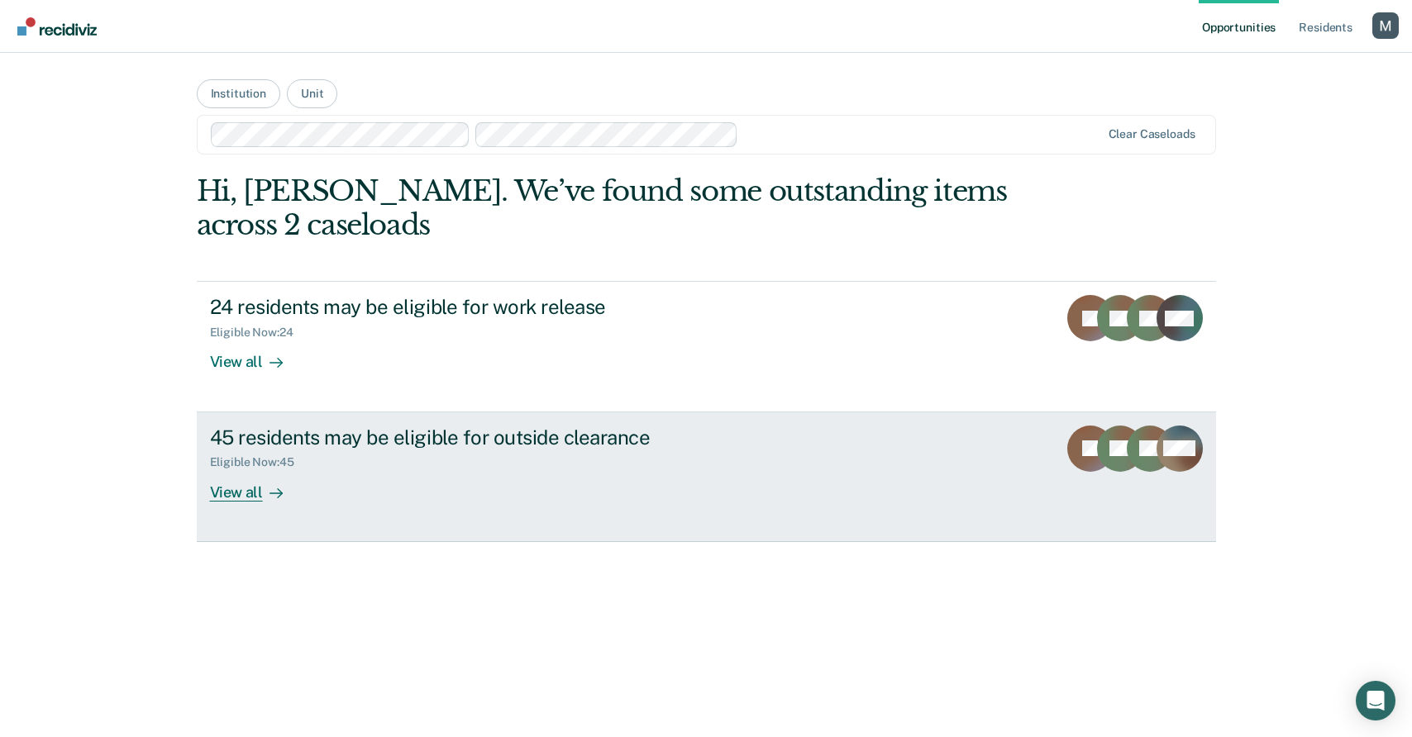
click at [270, 479] on div "View all" at bounding box center [256, 486] width 93 height 32
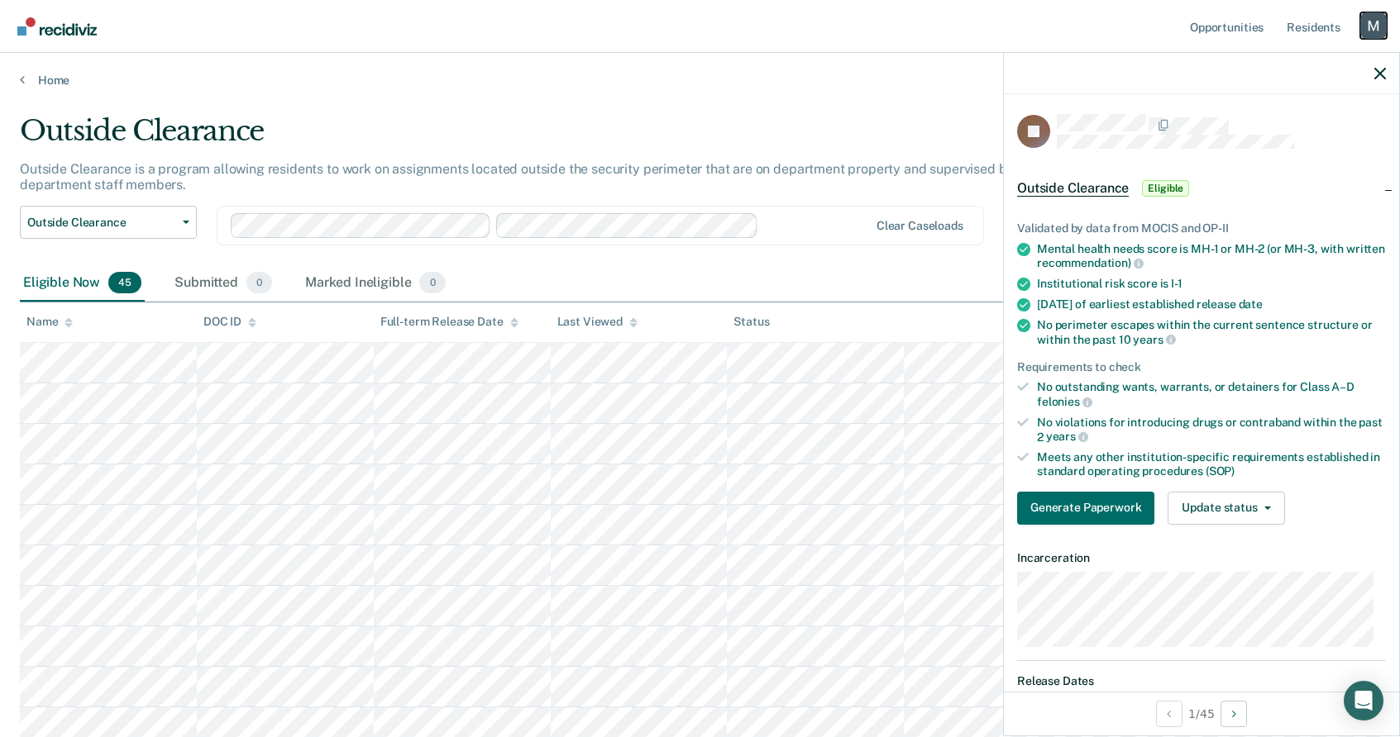
click at [1363, 26] on div "Profile dropdown button" at bounding box center [1373, 25] width 26 height 26
click at [1260, 84] on link "How it works" at bounding box center [1303, 88] width 141 height 14
click at [1146, 68] on div at bounding box center [1201, 73] width 395 height 41
click at [620, 119] on div "Outside Clearance" at bounding box center [545, 137] width 1050 height 47
click at [1382, 79] on icon "button" at bounding box center [1380, 74] width 12 height 12
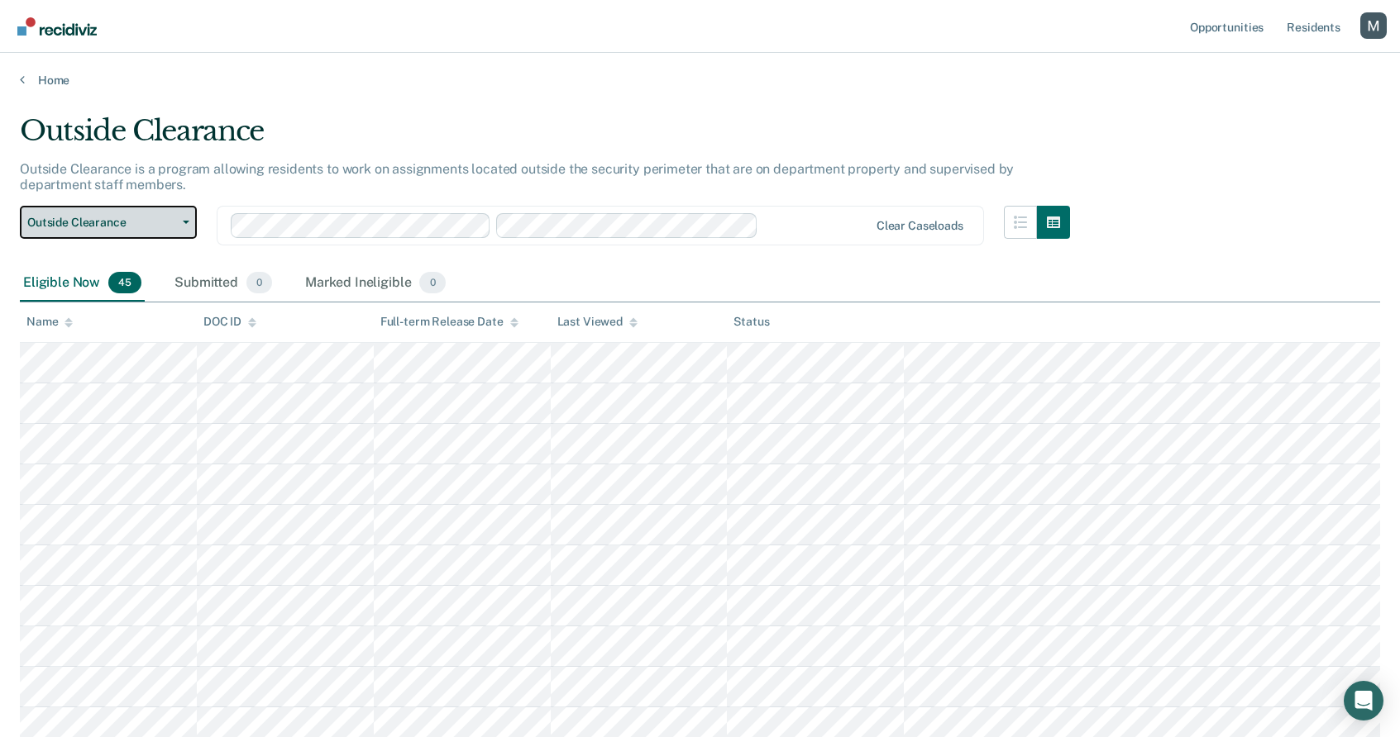
click at [179, 223] on span "button" at bounding box center [182, 222] width 13 height 3
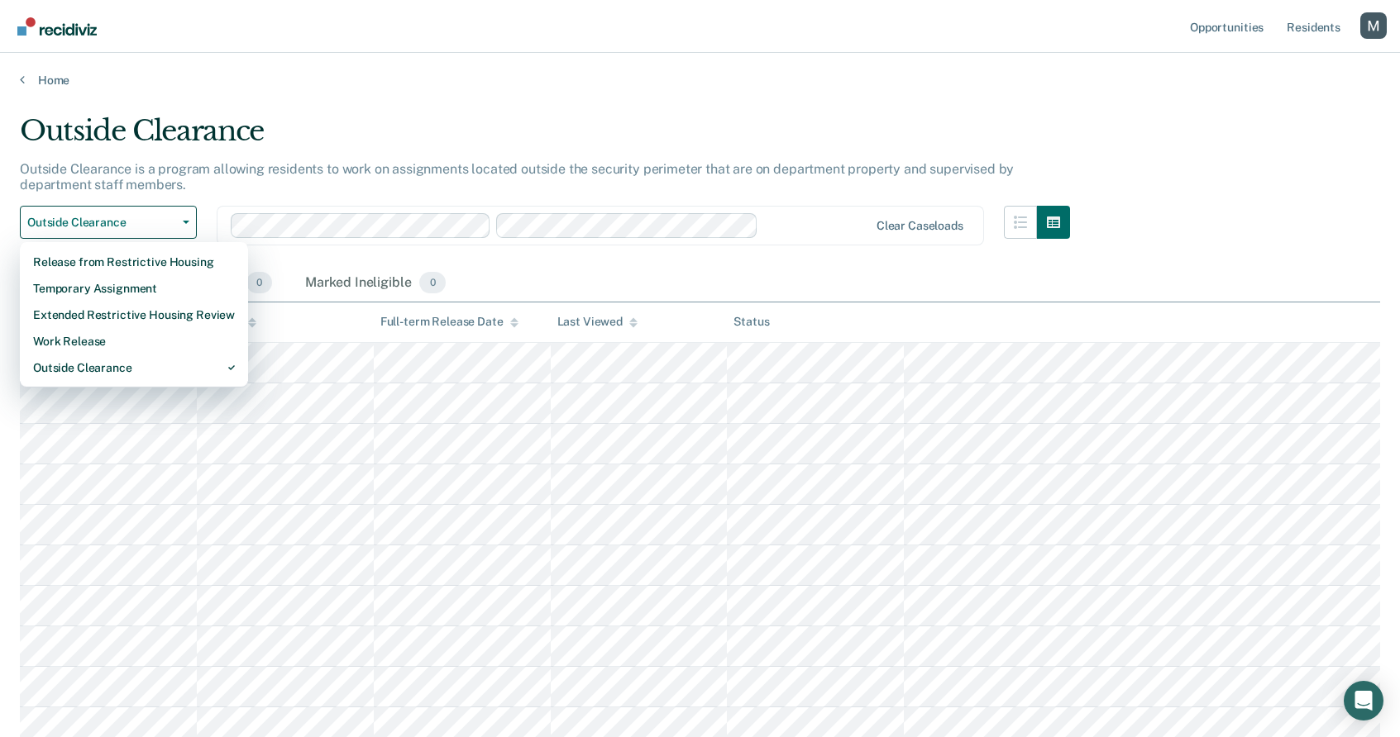
click at [219, 196] on div "Outside Clearance is a program allowing residents to work on assignments locate…" at bounding box center [545, 183] width 1050 height 45
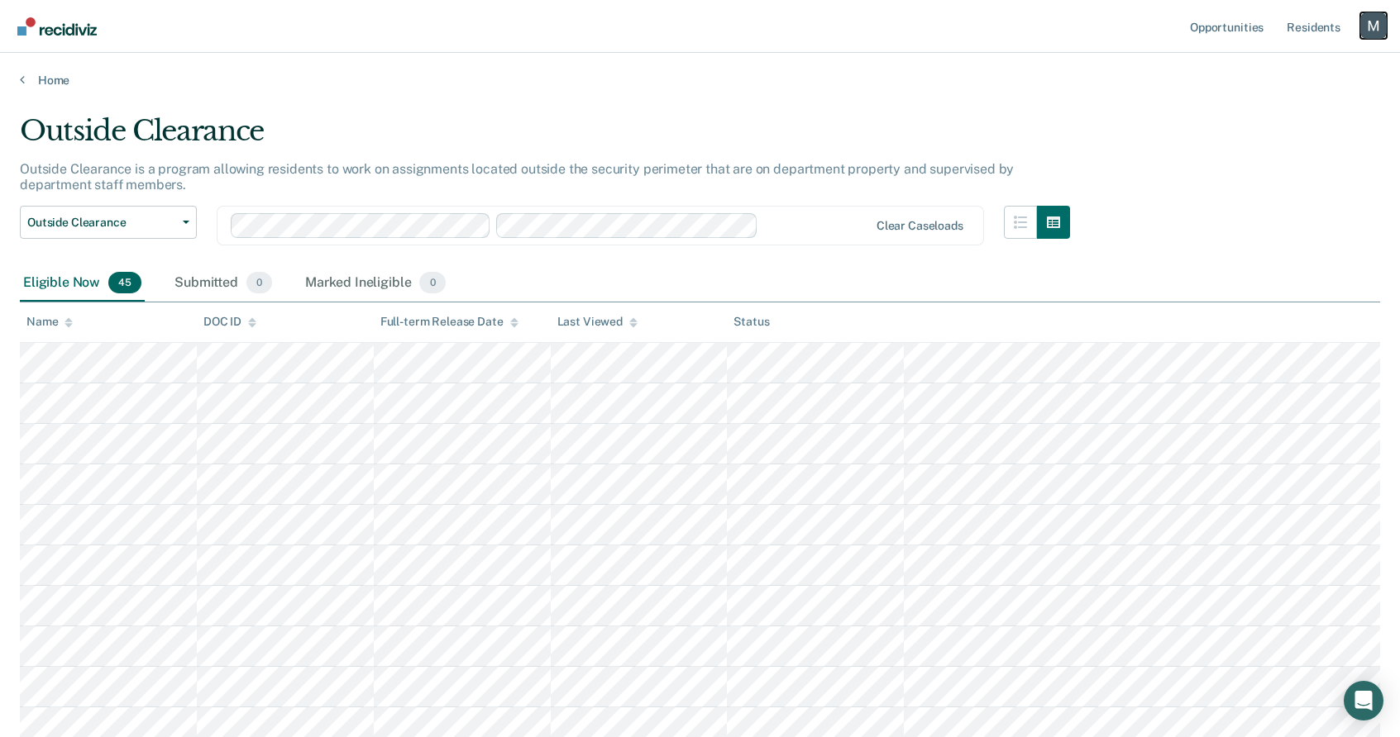
click at [1363, 23] on div "Profile dropdown button" at bounding box center [1373, 25] width 26 height 26
click at [1242, 60] on link "Profile" at bounding box center [1303, 67] width 141 height 14
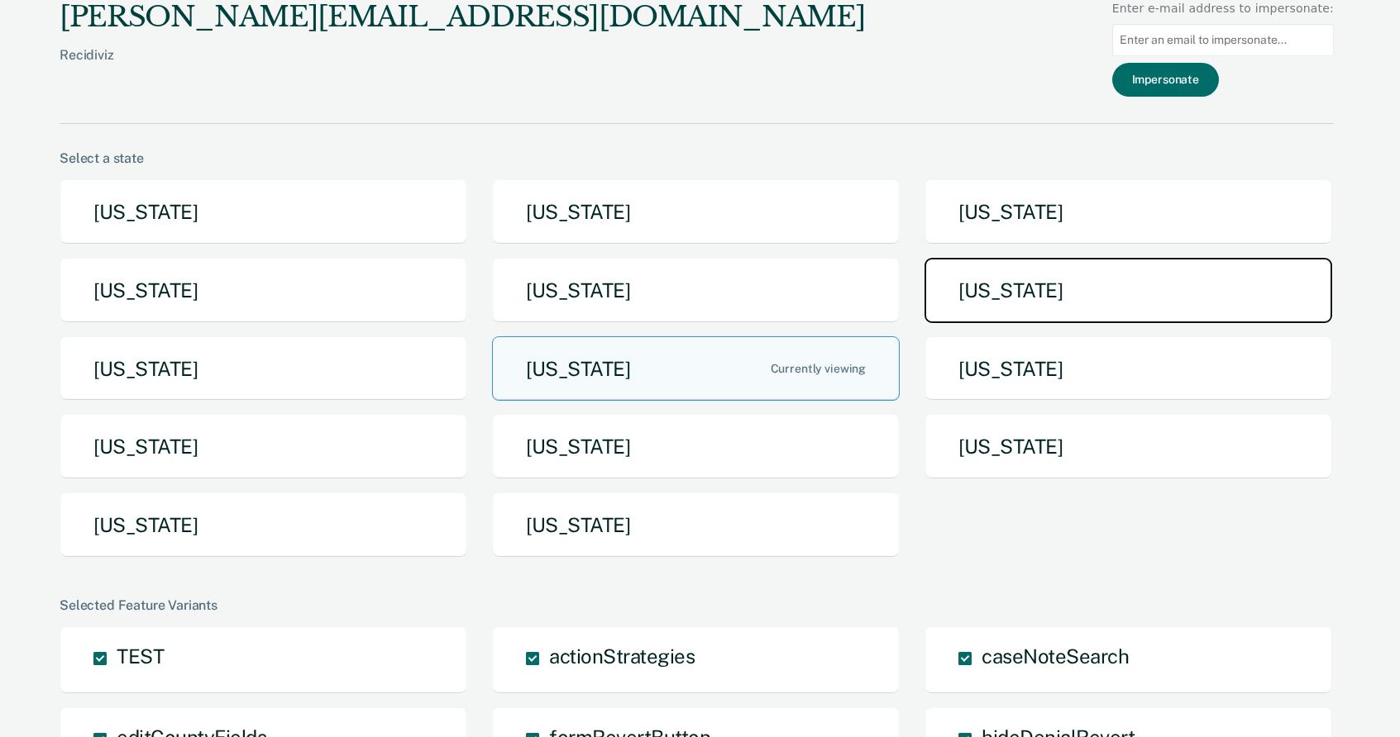
click at [1083, 294] on button "Maine" at bounding box center [1128, 290] width 408 height 65
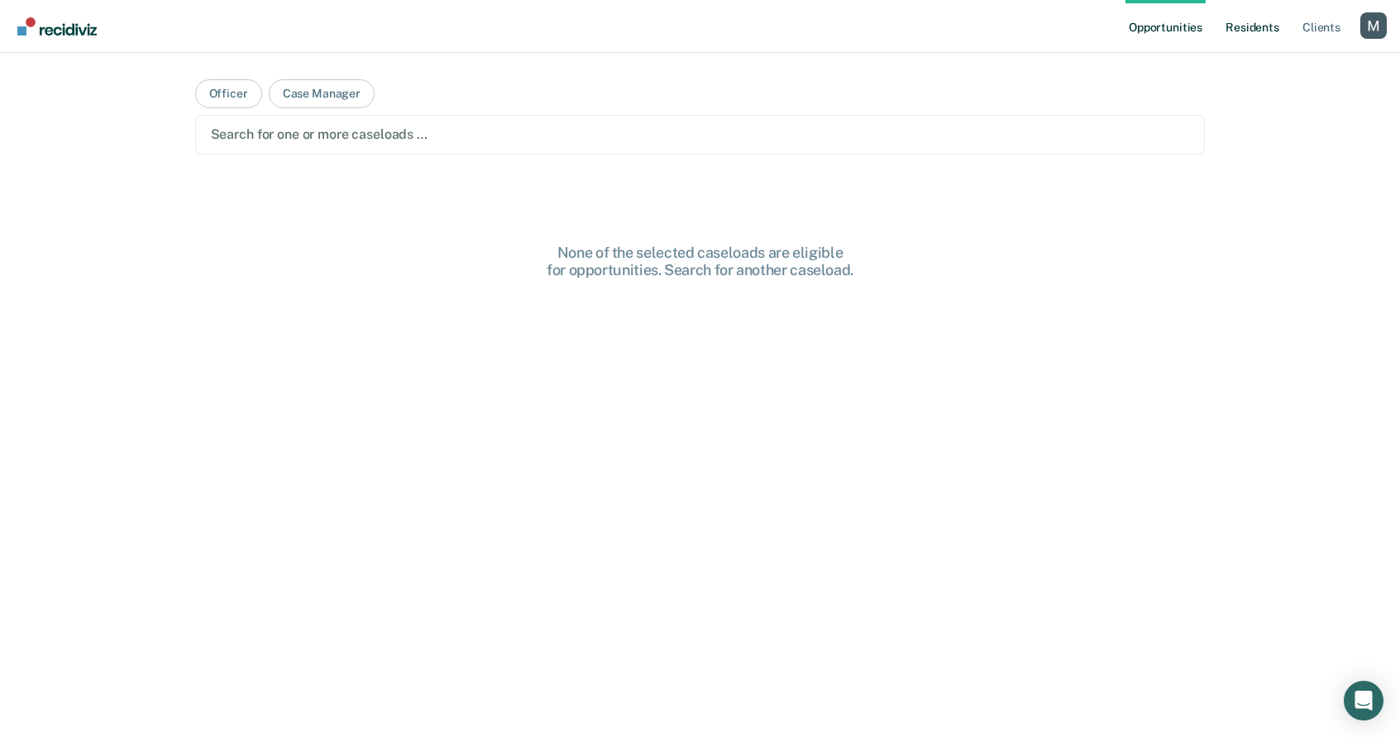
click at [1251, 30] on link "Resident s" at bounding box center [1252, 26] width 60 height 53
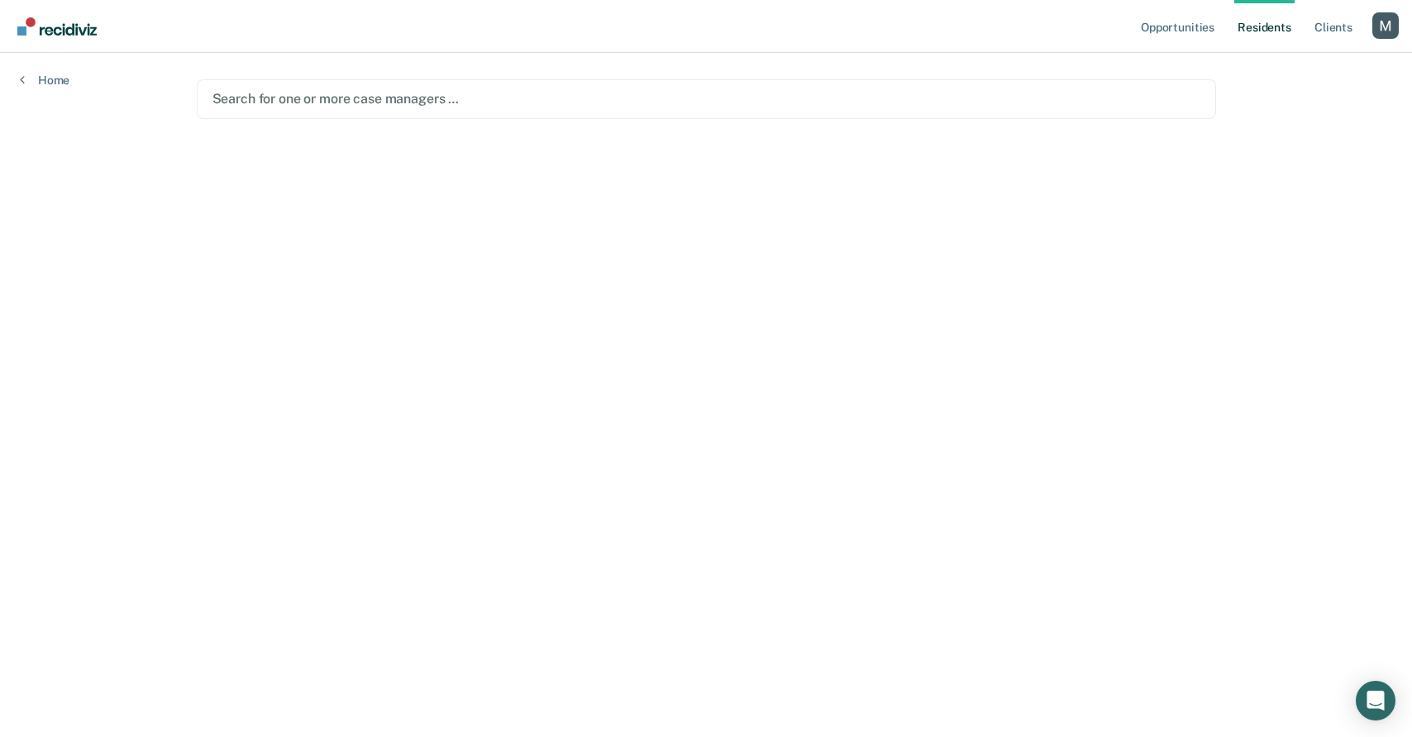
click at [454, 100] on div at bounding box center [706, 98] width 988 height 19
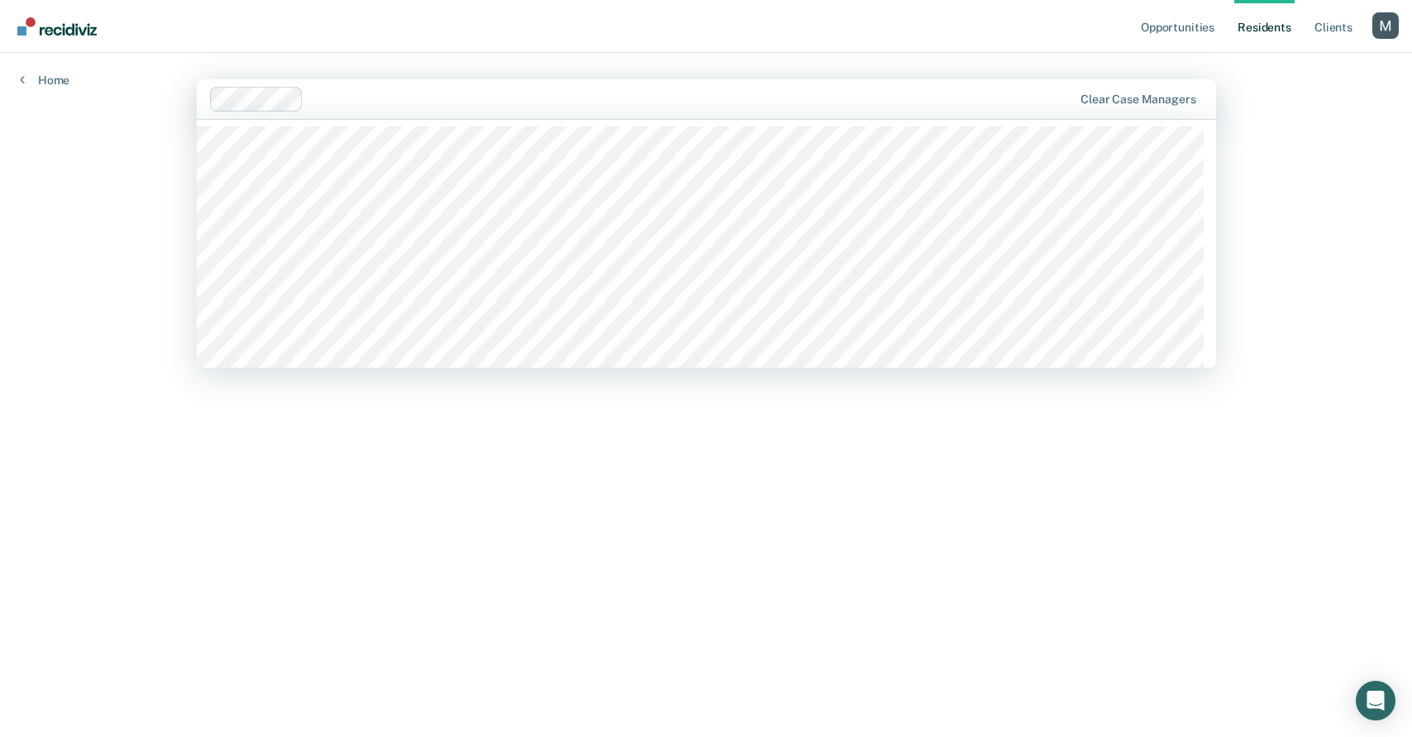
click at [513, 107] on div at bounding box center [691, 98] width 762 height 19
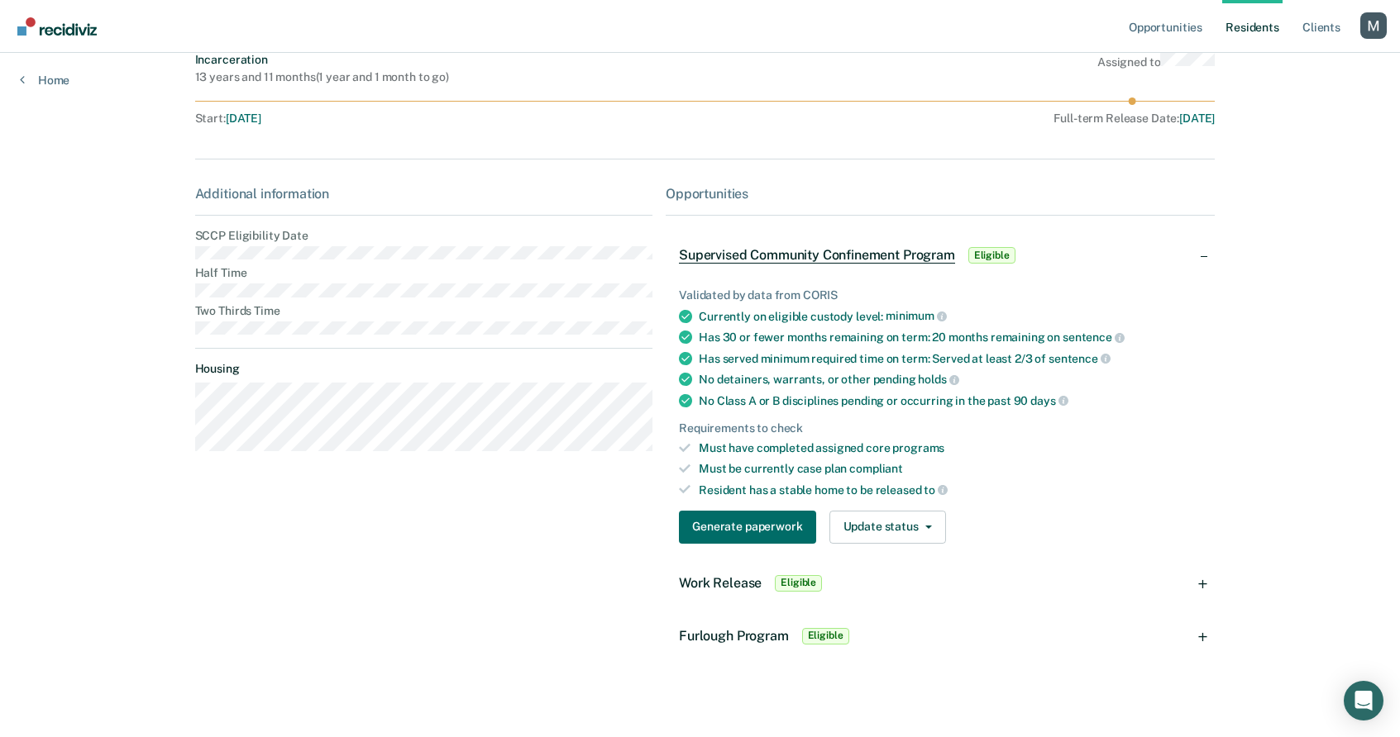
scroll to position [213, 0]
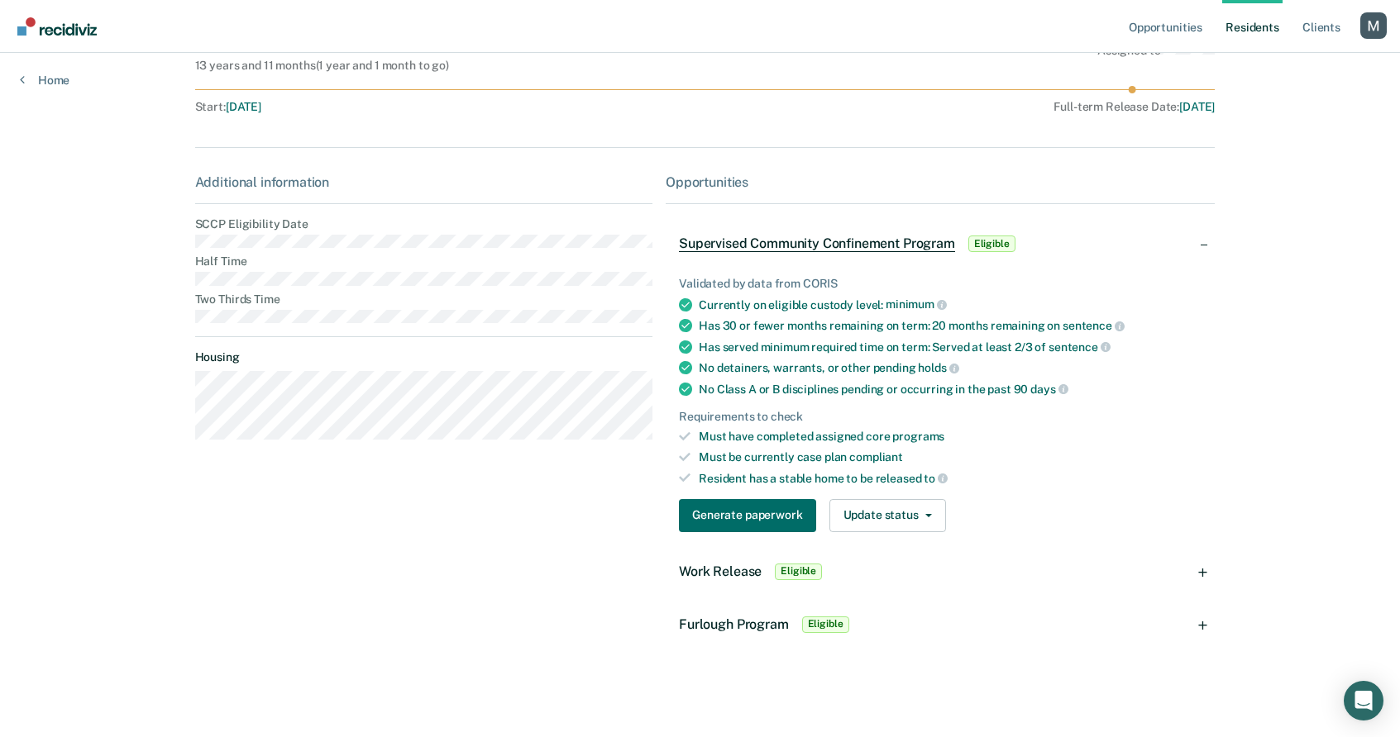
click at [1149, 575] on div "Work Release Eligible" at bounding box center [940, 572] width 549 height 53
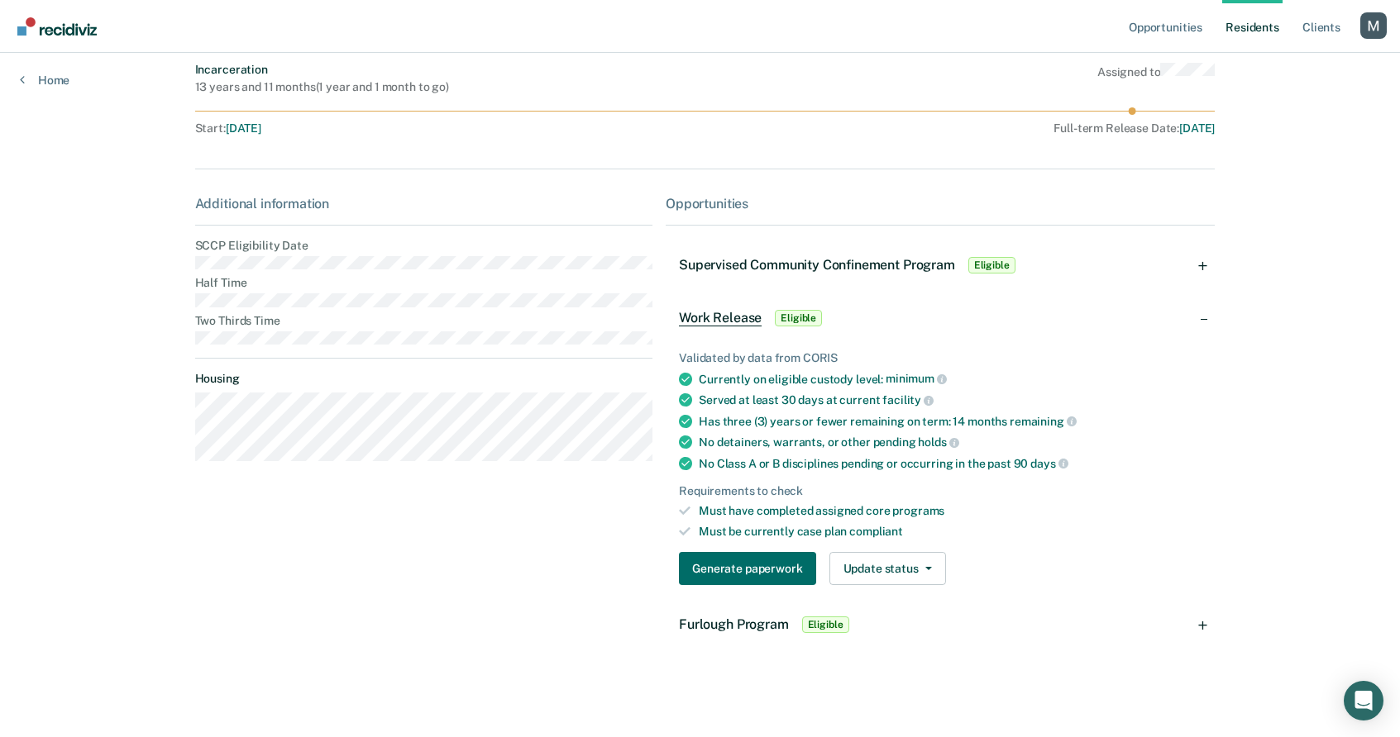
click at [1127, 618] on div "Furlough Program Eligible" at bounding box center [940, 625] width 549 height 53
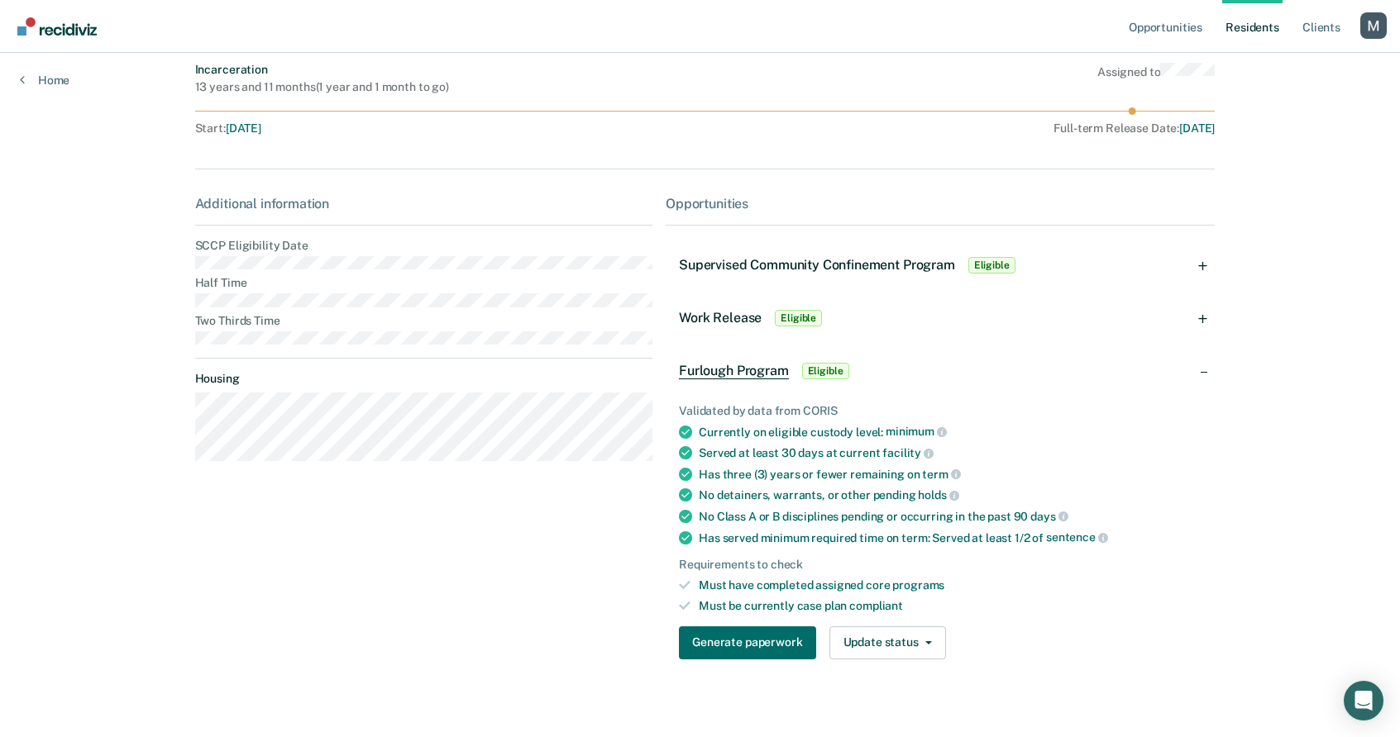
click at [887, 260] on span "Supervised Community Confinement Program" at bounding box center [817, 265] width 276 height 16
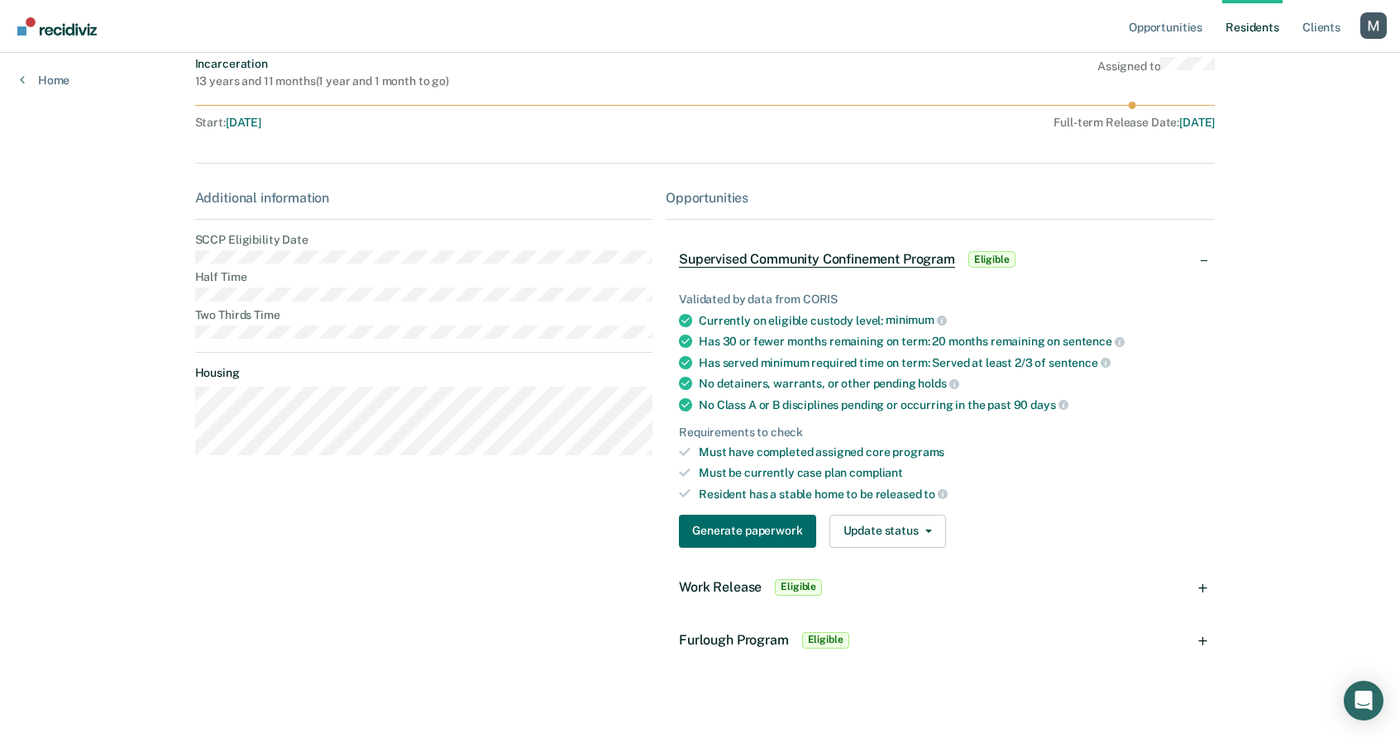
scroll to position [213, 0]
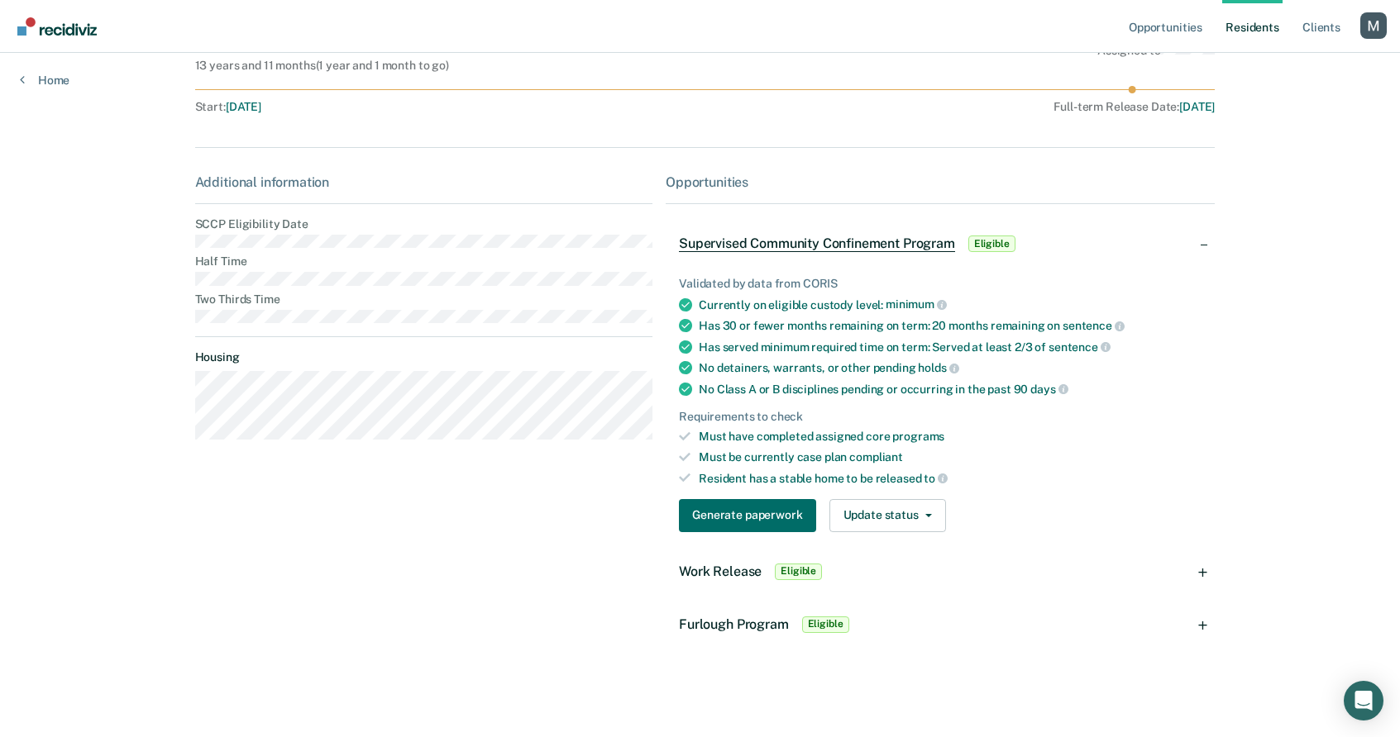
click at [1245, 23] on link "Resident s" at bounding box center [1252, 26] width 60 height 53
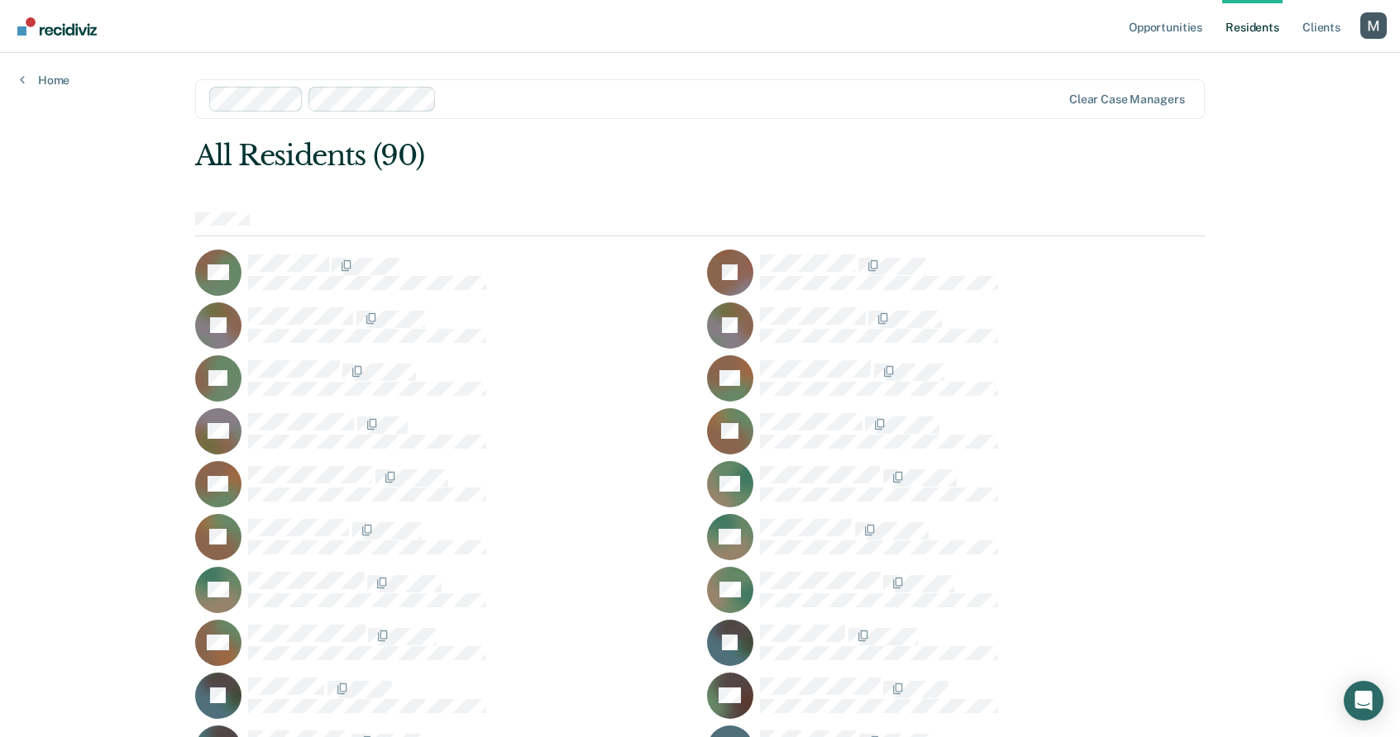
click at [709, 90] on div at bounding box center [752, 98] width 618 height 19
click at [1133, 117] on div "Clear case managers" at bounding box center [700, 99] width 1010 height 40
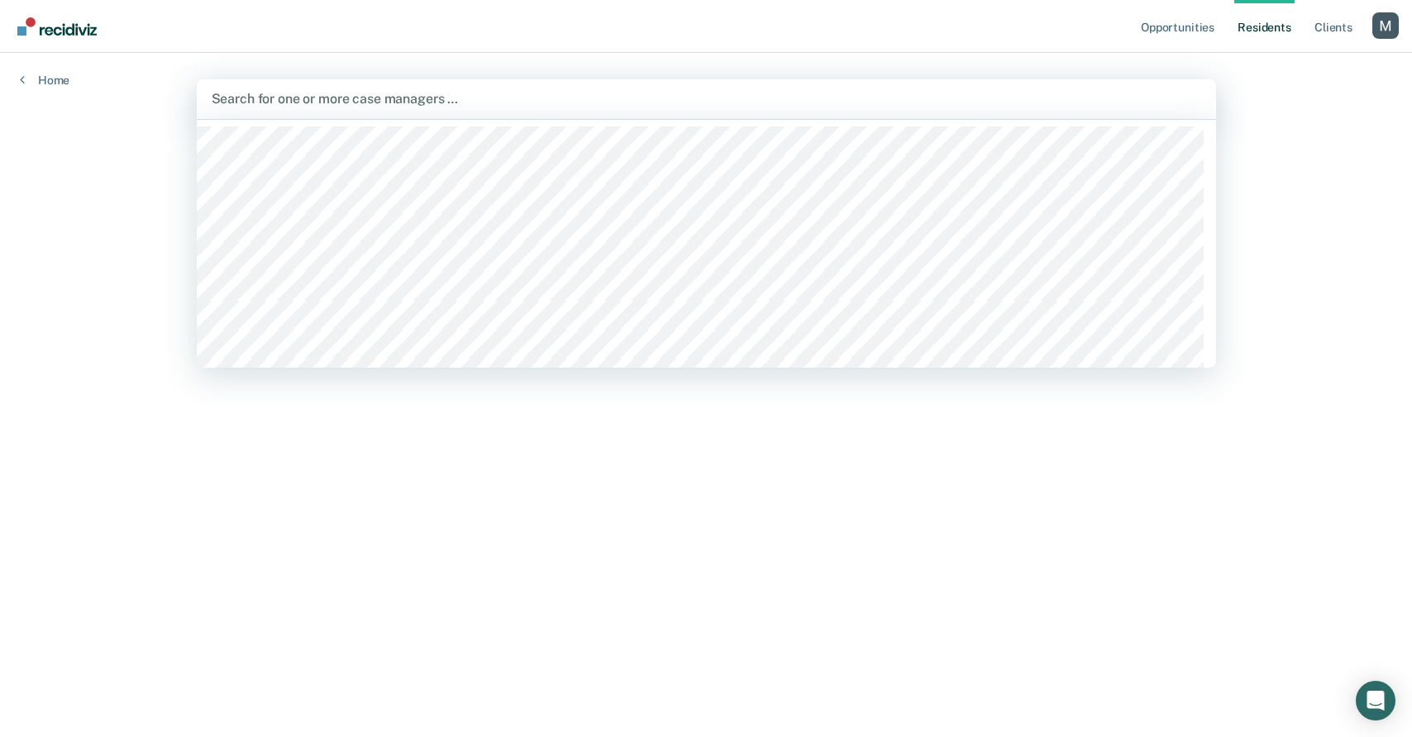
click at [1118, 58] on main "All selected options have been cleared. June Allen, 1 of 46. 46 results availab…" at bounding box center [706, 375] width 1059 height 645
click at [964, 86] on div "Search for one or more case managers …" at bounding box center [706, 99] width 1019 height 40
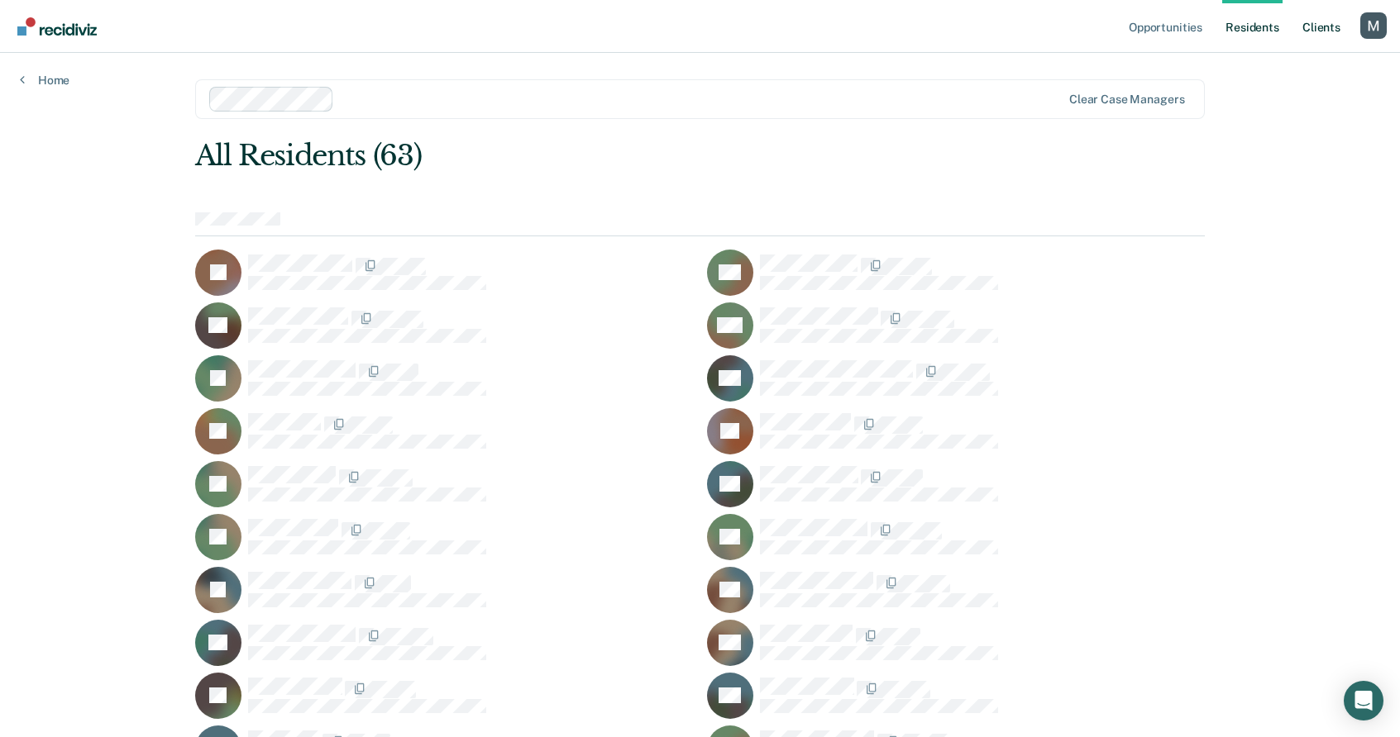
click at [1329, 26] on link "Client s" at bounding box center [1321, 26] width 45 height 53
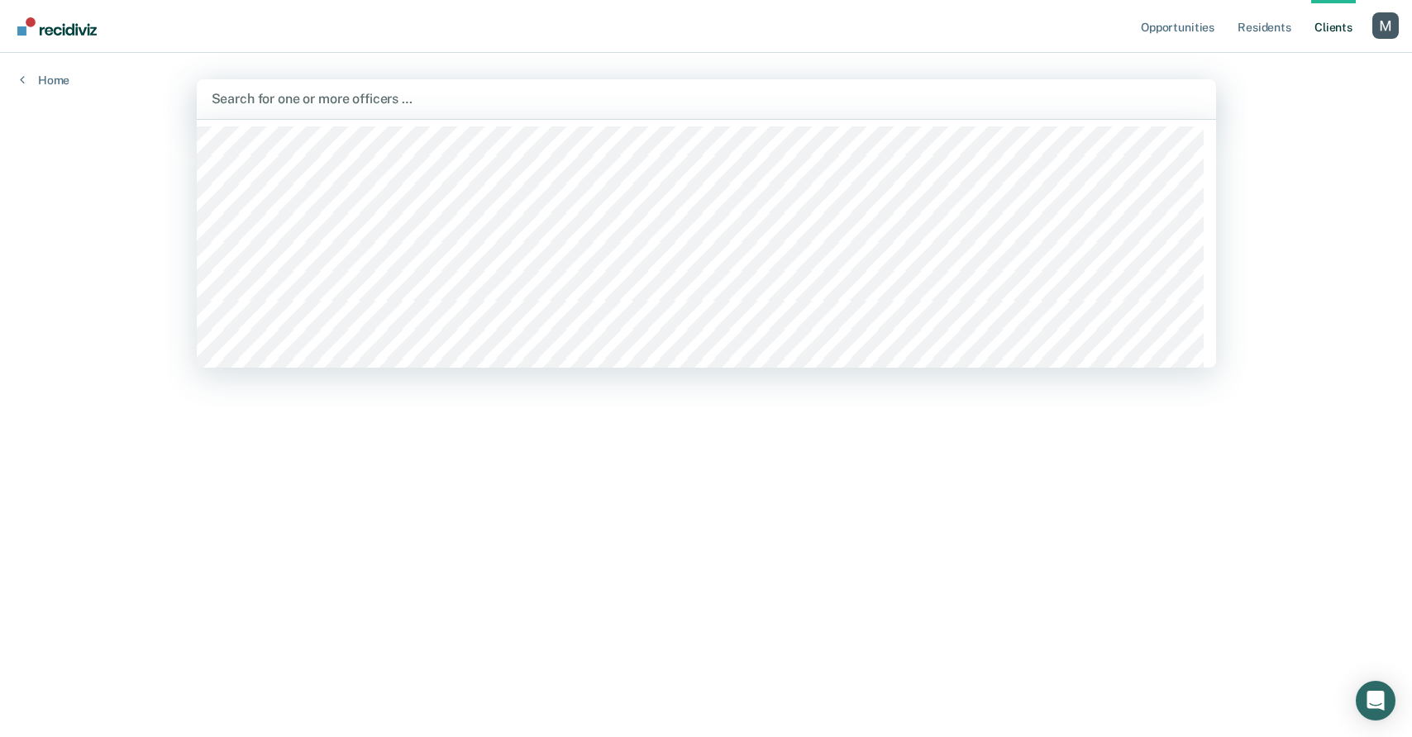
click at [408, 112] on div "Search for one or more officers …" at bounding box center [706, 99] width 1019 height 40
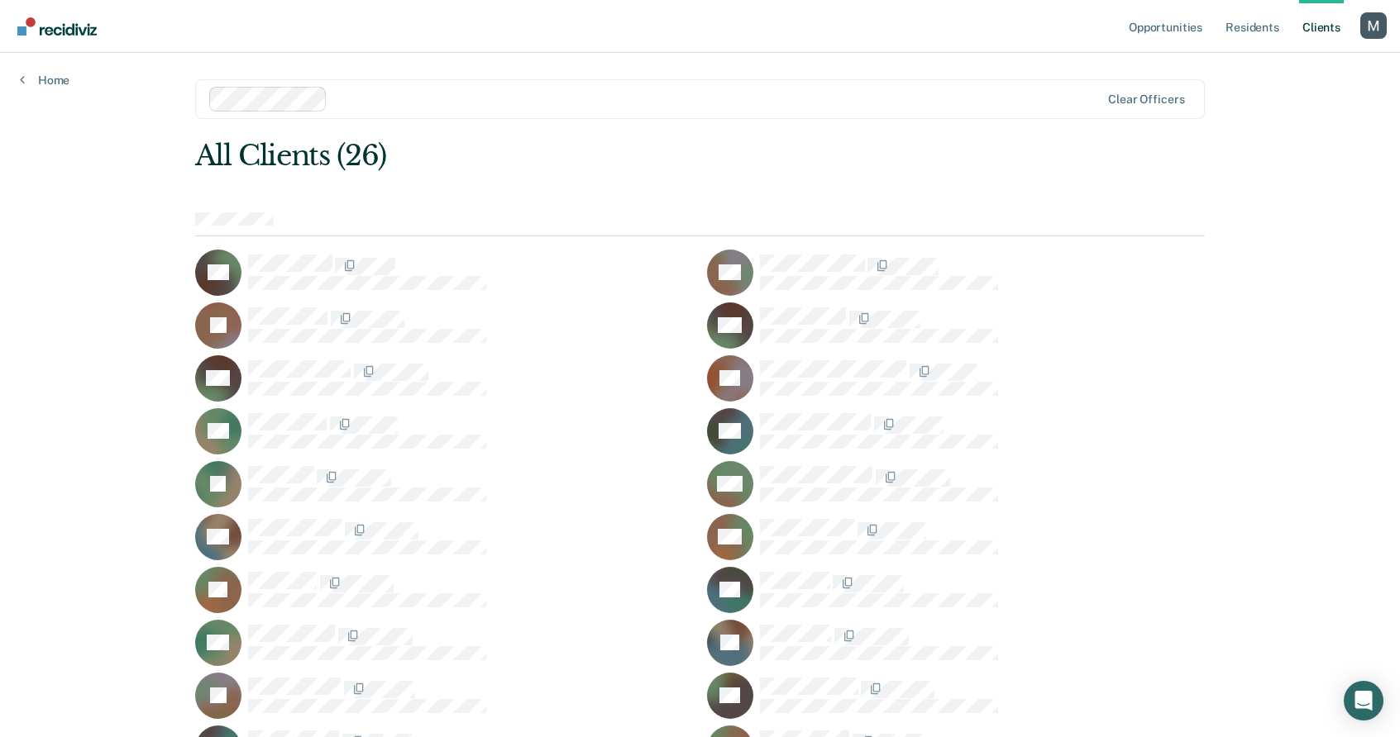
click at [258, 250] on div "DA" at bounding box center [444, 273] width 499 height 46
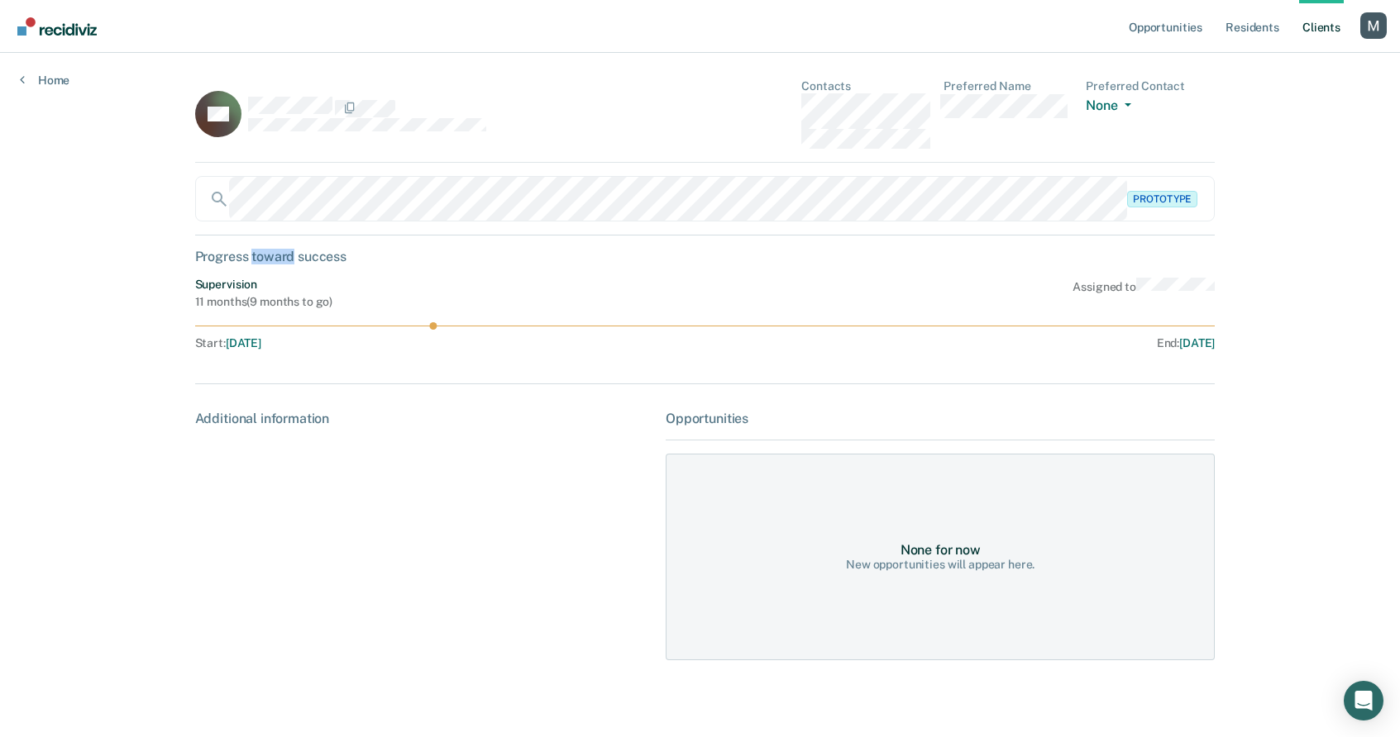
click at [1315, 34] on link "Client s" at bounding box center [1321, 26] width 45 height 53
click at [76, 84] on div "Home" at bounding box center [44, 70] width 89 height 35
click at [1270, 27] on link "Resident s" at bounding box center [1252, 26] width 60 height 53
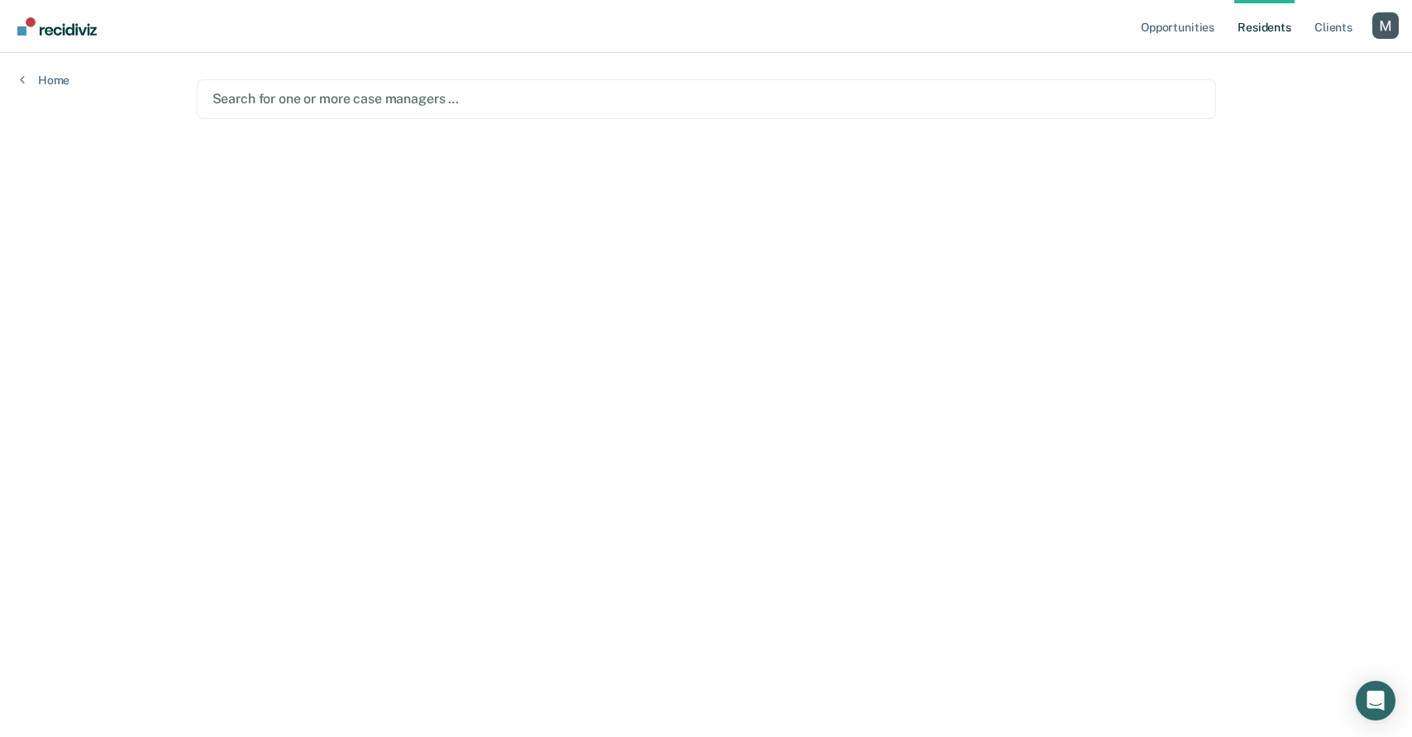
click at [431, 111] on div "Search for one or more case managers …" at bounding box center [706, 99] width 1019 height 40
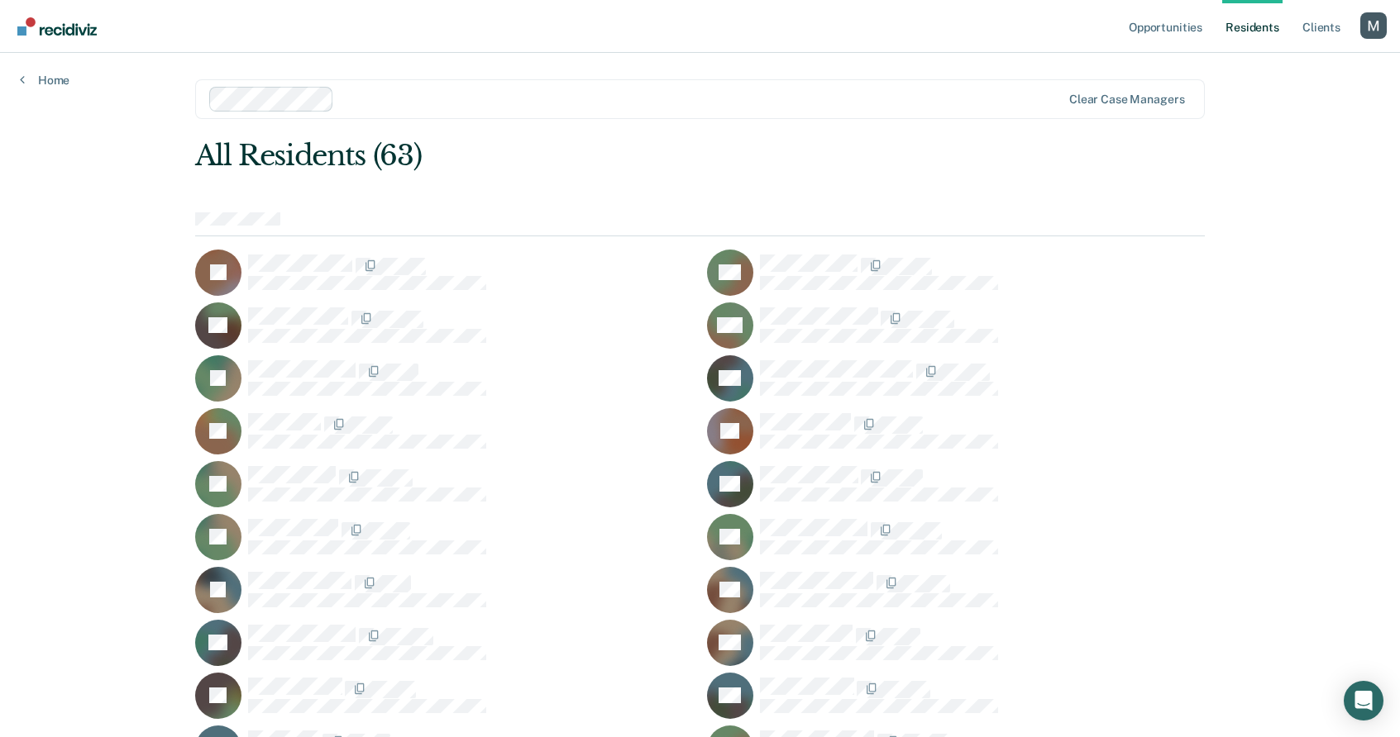
drag, startPoint x: 419, startPoint y: 98, endPoint x: 418, endPoint y: 114, distance: 15.8
click at [419, 98] on div at bounding box center [701, 98] width 720 height 19
click at [521, 93] on div at bounding box center [768, 98] width 586 height 19
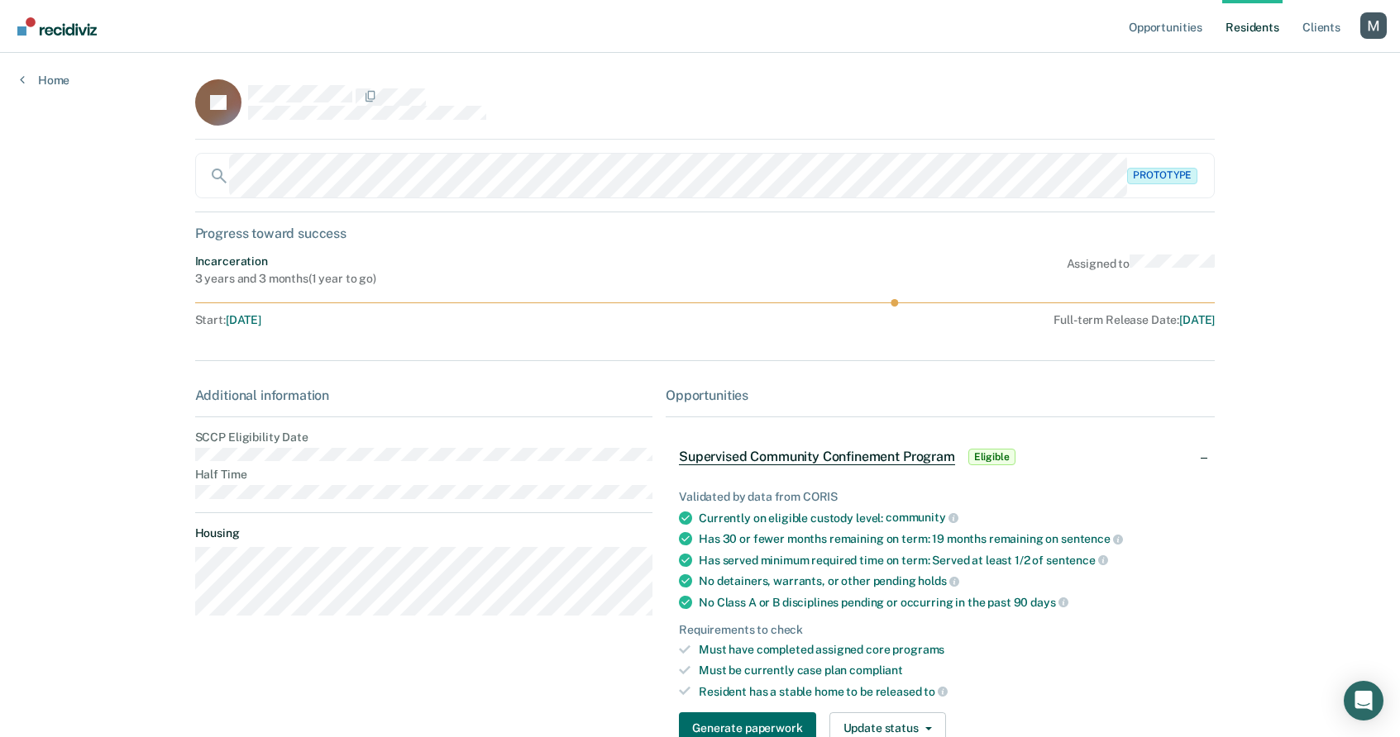
click at [1166, 403] on div "Opportunities Supervised Community Confinement Program Eligible Validated by da…" at bounding box center [940, 600] width 549 height 424
click at [1181, 446] on div "Supervised Community Confinement Program Eligible" at bounding box center [940, 457] width 549 height 53
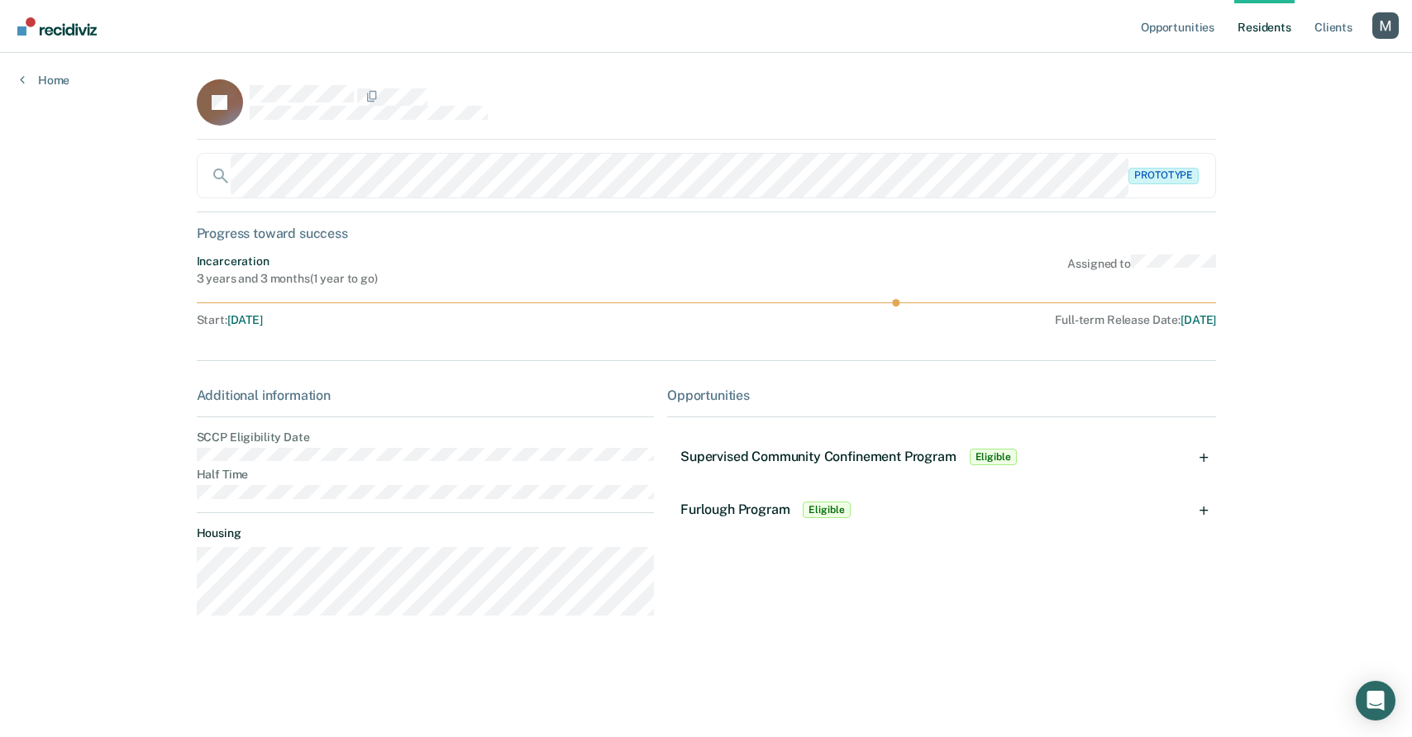
click at [870, 450] on span "Supervised Community Confinement Program" at bounding box center [818, 457] width 276 height 16
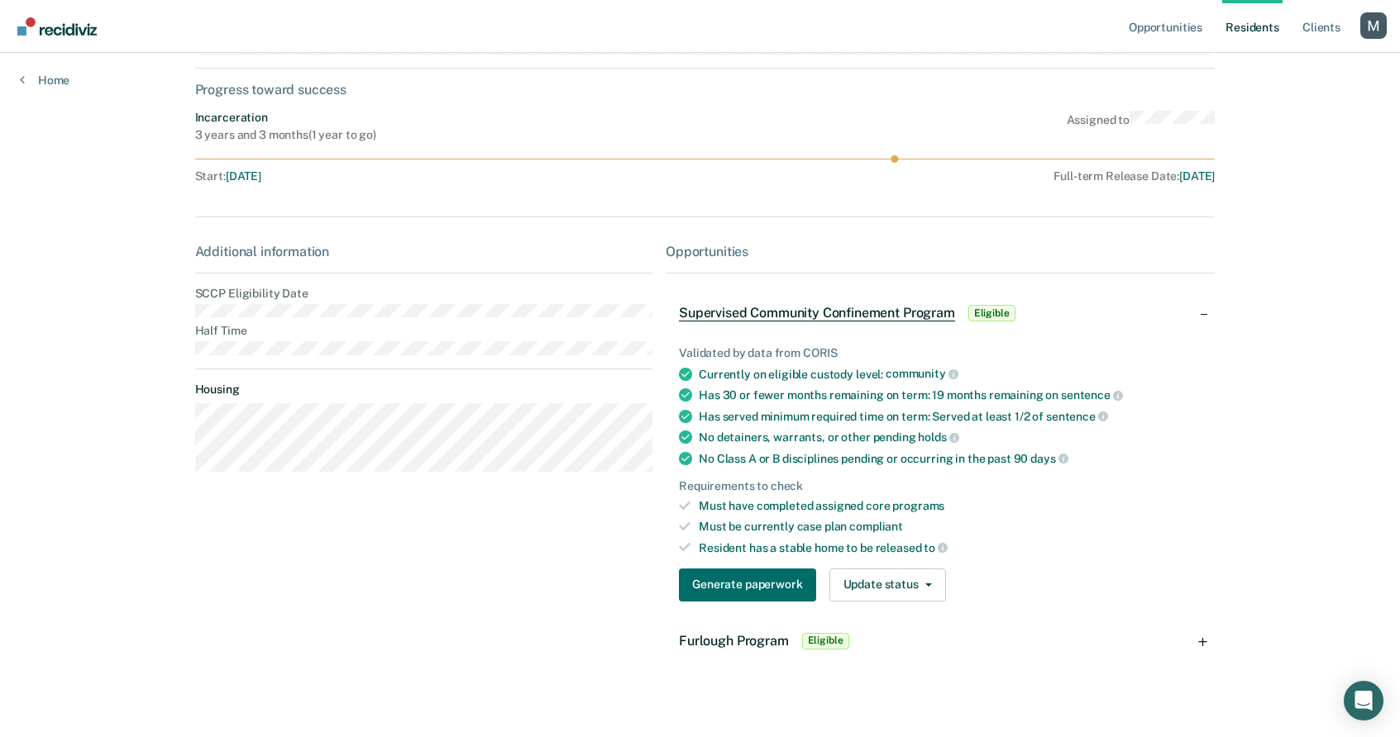
scroll to position [150, 0]
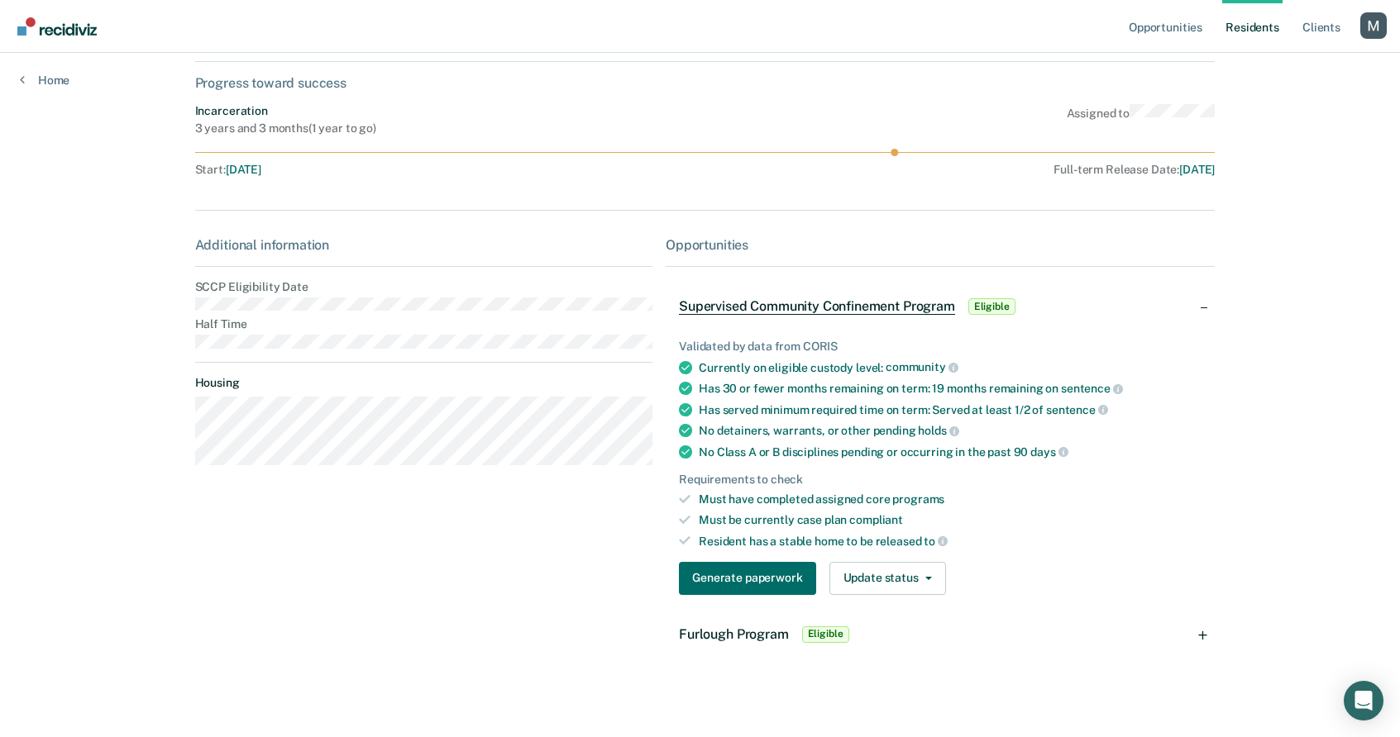
click at [876, 306] on span "Supervised Community Confinement Program" at bounding box center [817, 306] width 276 height 17
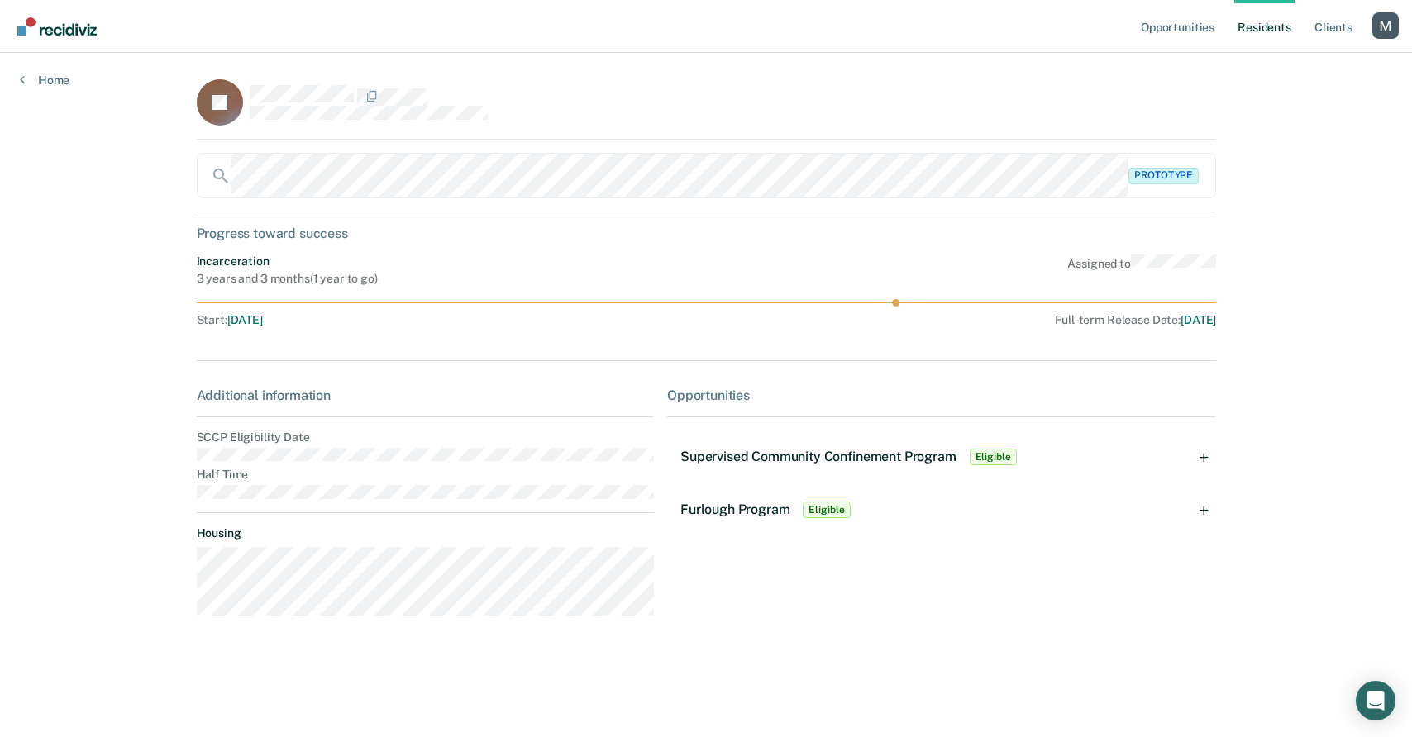
click at [866, 461] on span "Supervised Community Confinement Program" at bounding box center [818, 457] width 276 height 16
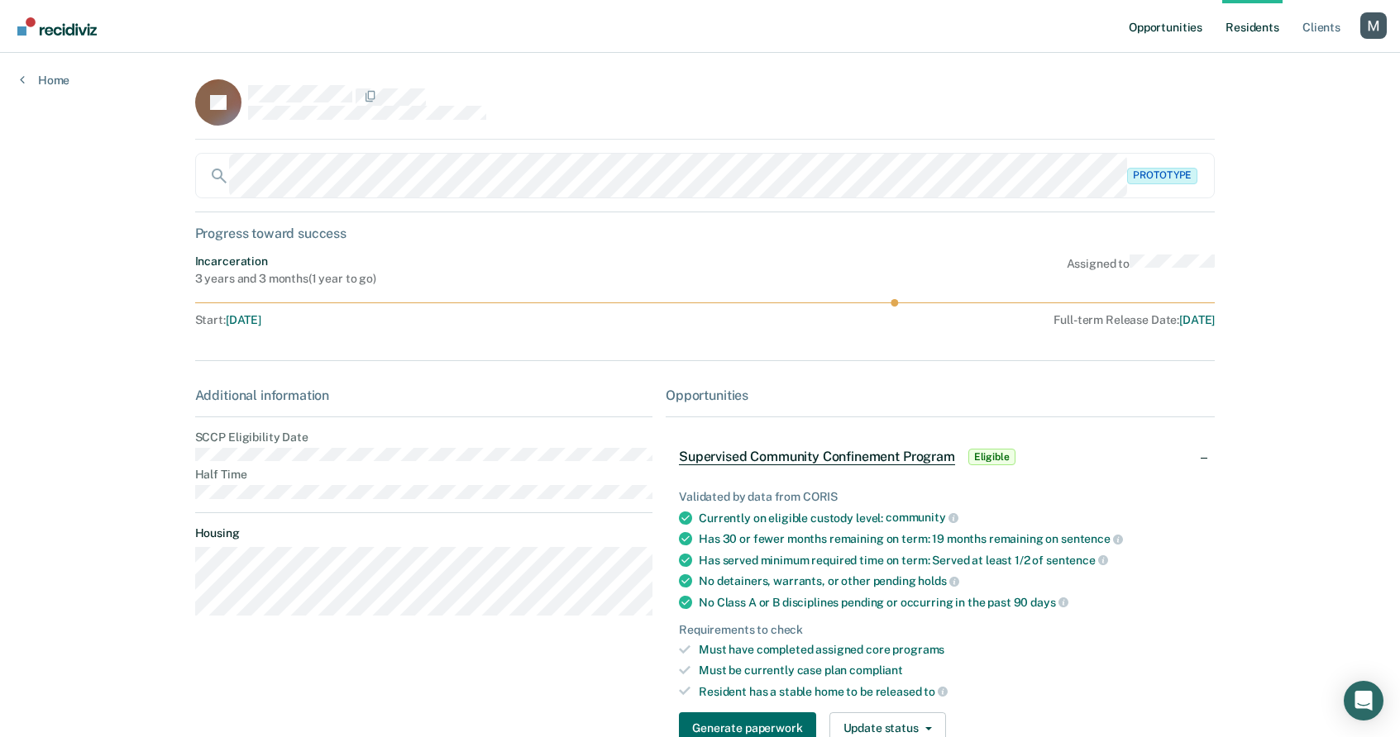
click at [1184, 49] on link "Opportunities" at bounding box center [1165, 26] width 80 height 53
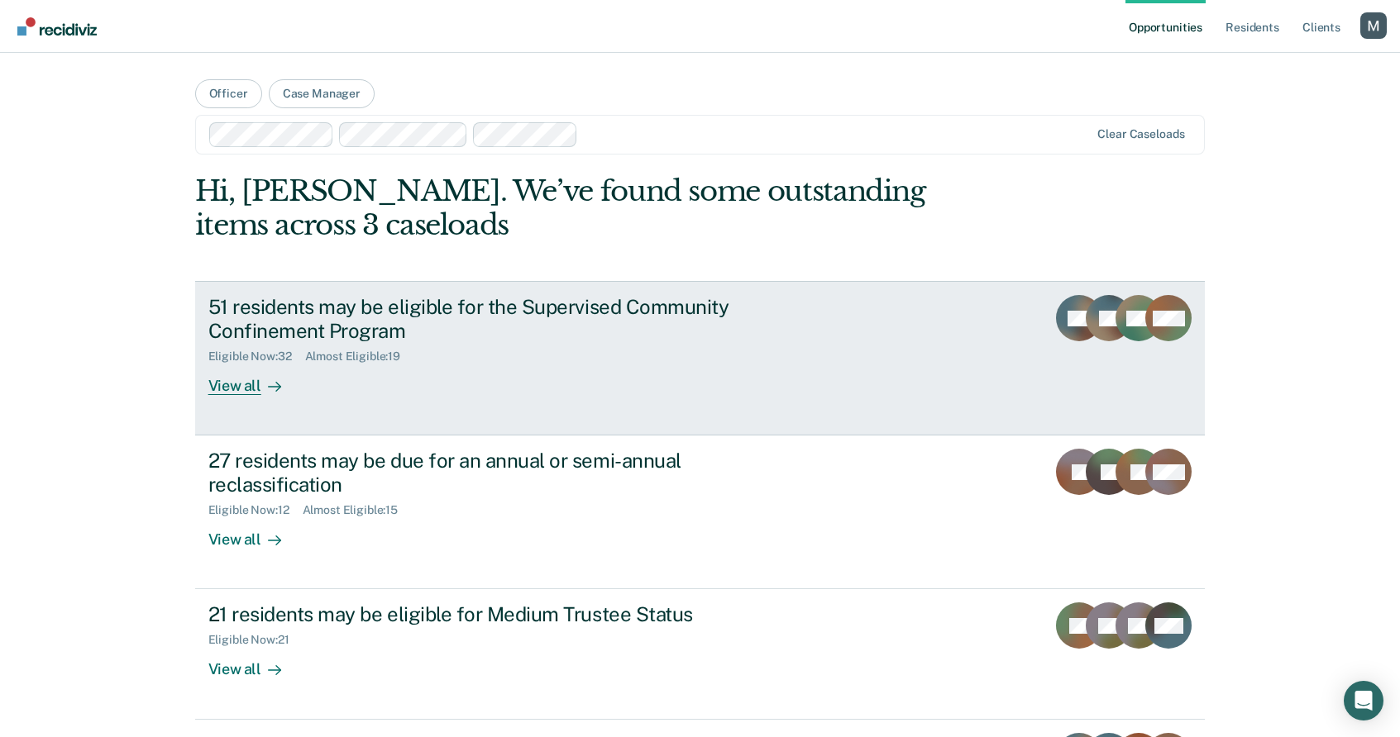
click at [343, 310] on div "51 residents may be eligible for the Supervised Community Confinement Program" at bounding box center [498, 319] width 580 height 48
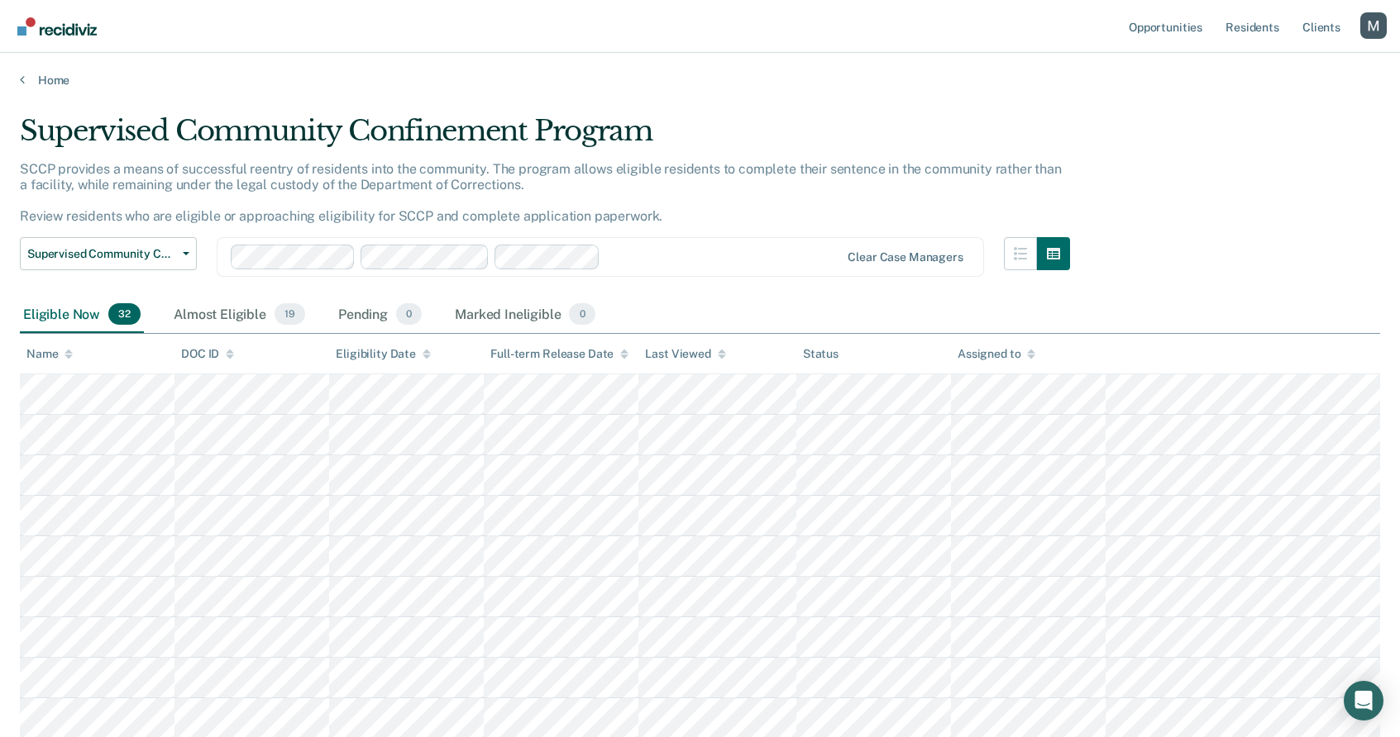
click at [166, 213] on p "SCCP provides a means of successful reentry of residents into the community. Th…" at bounding box center [541, 193] width 1042 height 64
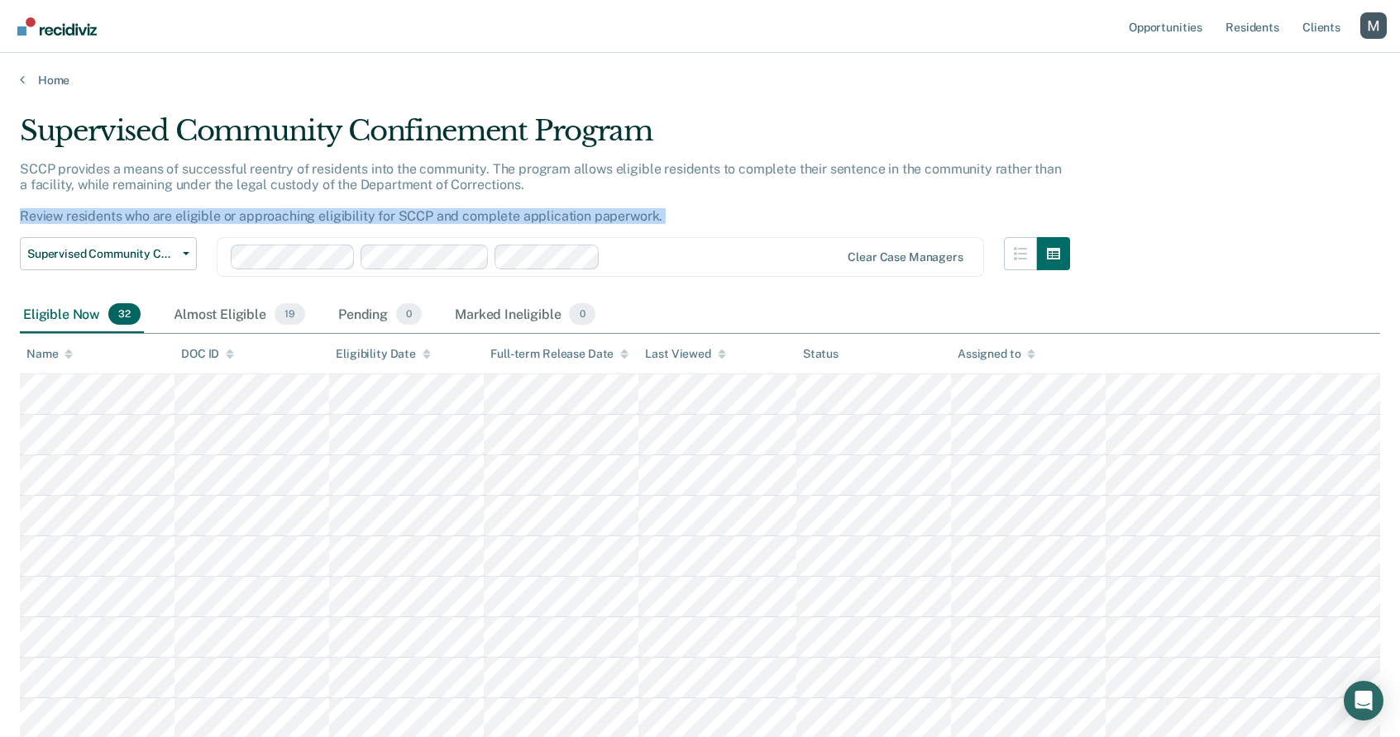
click at [166, 213] on p "SCCP provides a means of successful reentry of residents into the community. Th…" at bounding box center [541, 193] width 1042 height 64
copy div "Review residents who are eligible or approaching eligibility for SCCP and compl…"
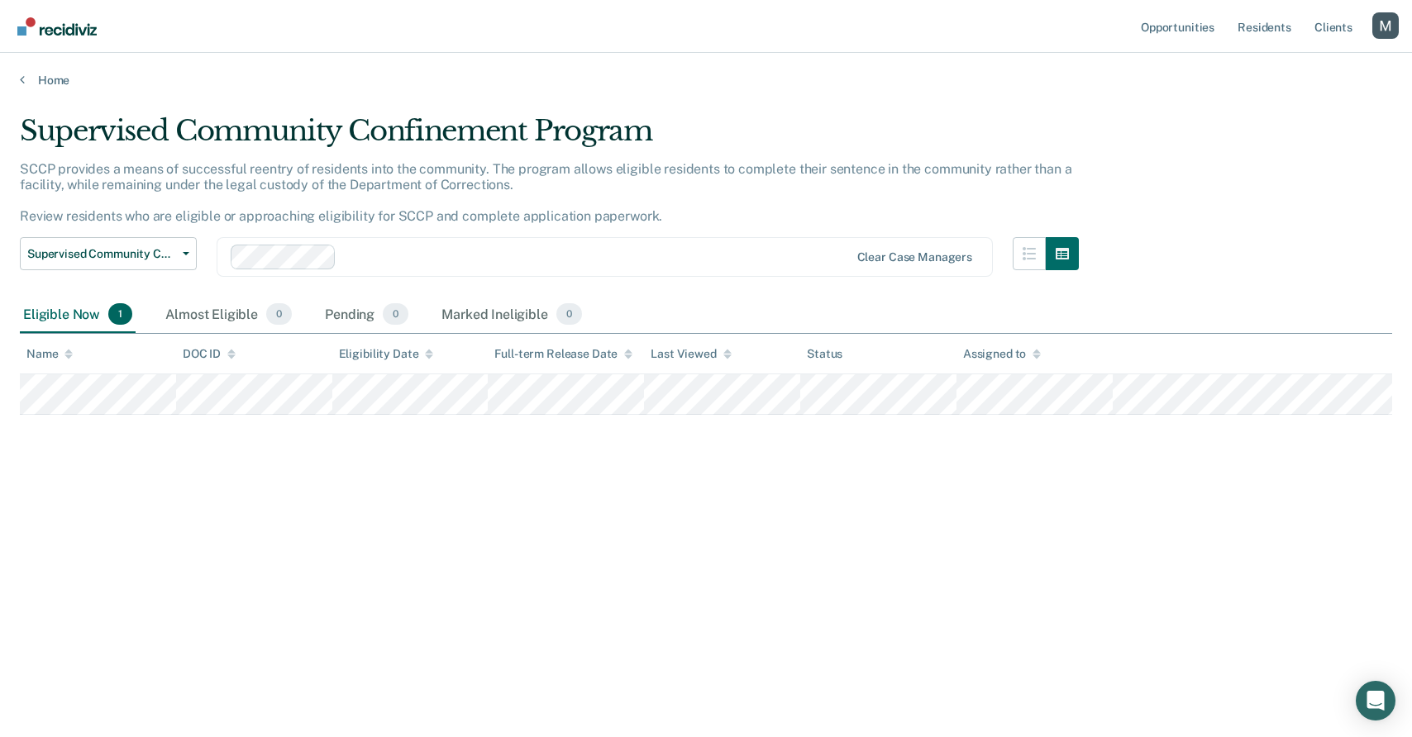
click at [343, 259] on div at bounding box center [596, 257] width 506 height 19
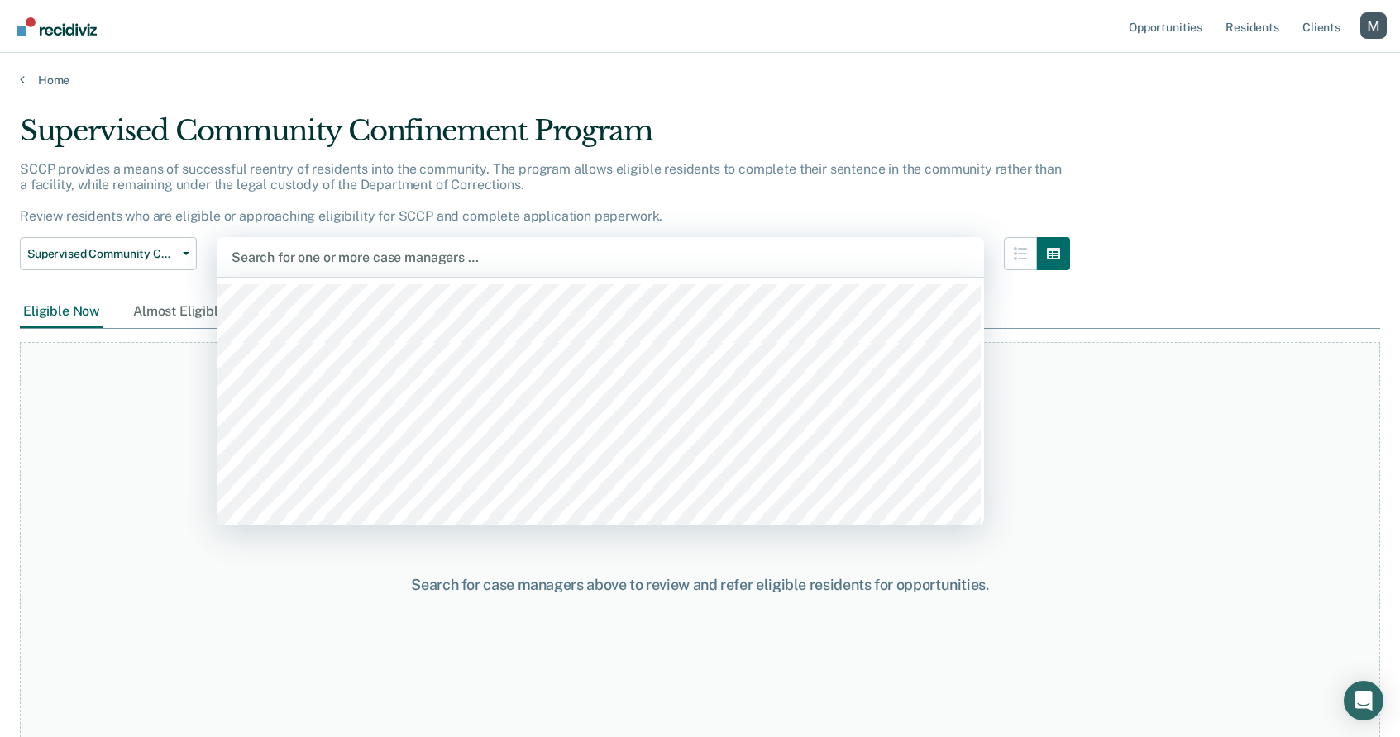
click at [690, 186] on div "SCCP provides a means of successful reentry of residents into the community. Th…" at bounding box center [545, 199] width 1050 height 77
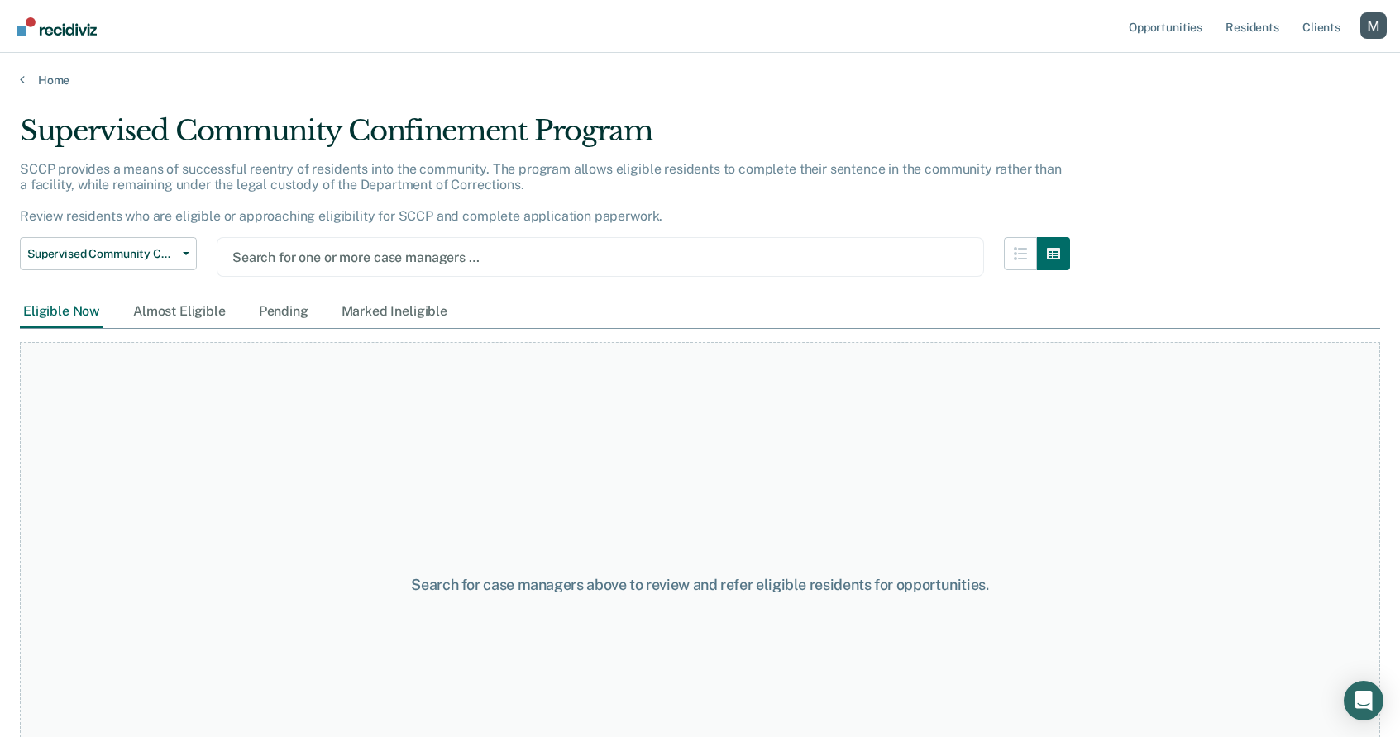
click at [813, 254] on div at bounding box center [600, 257] width 736 height 19
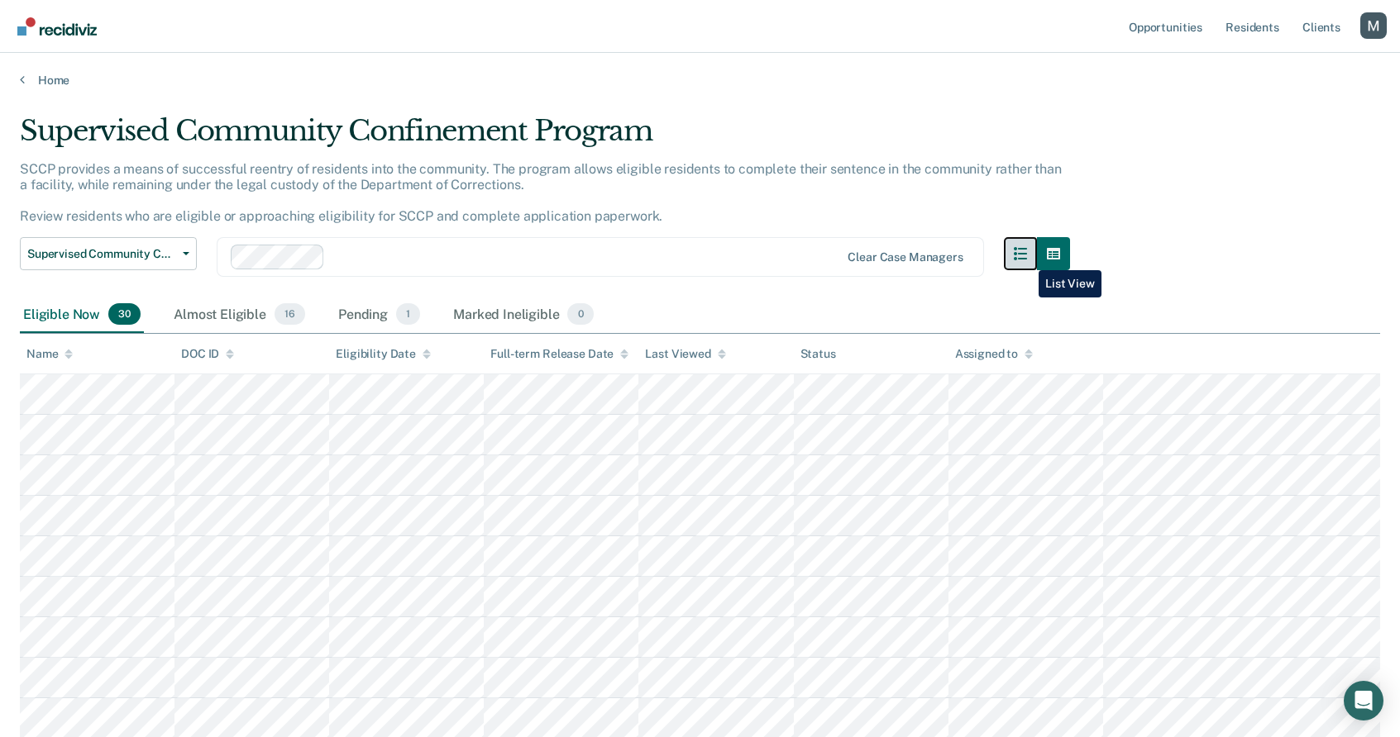
click at [1026, 258] on icon "button" at bounding box center [1020, 253] width 13 height 13
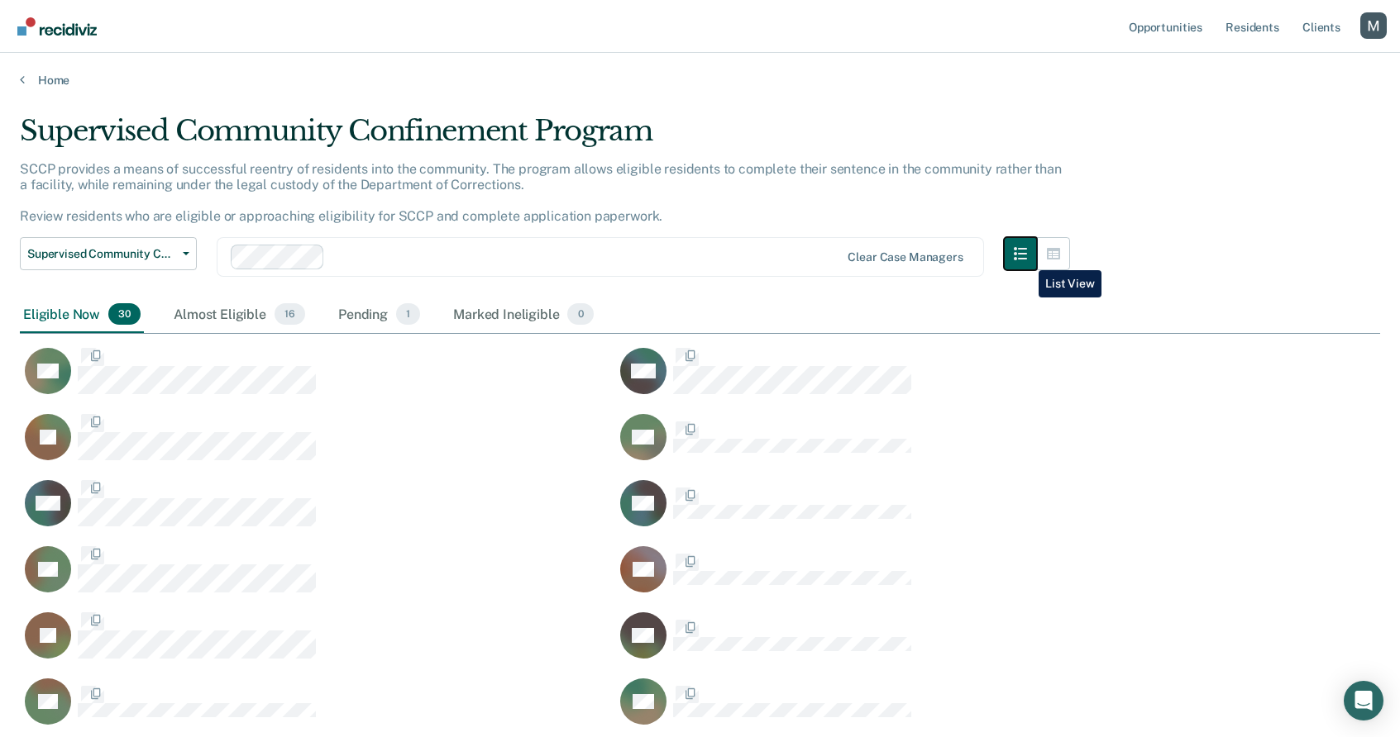
scroll to position [1208, 1348]
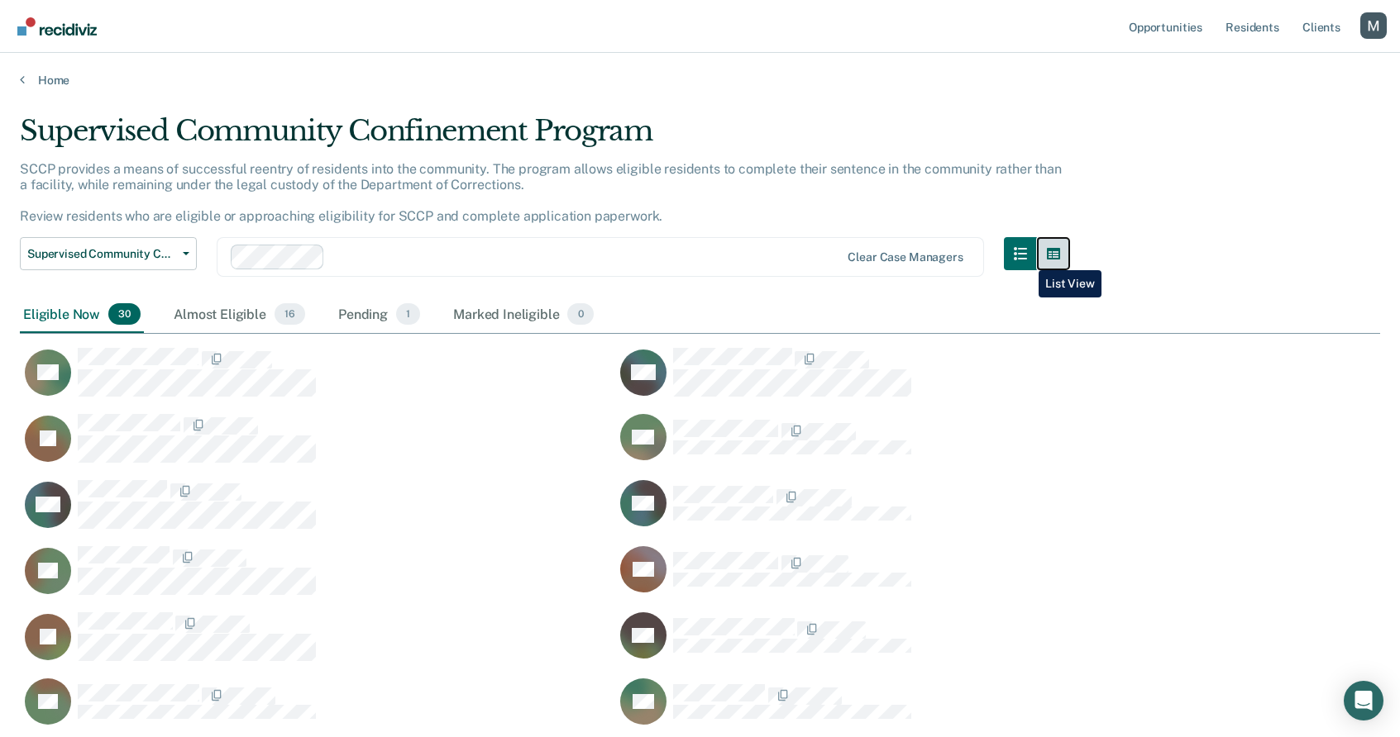
click at [1070, 260] on button "button" at bounding box center [1053, 253] width 33 height 33
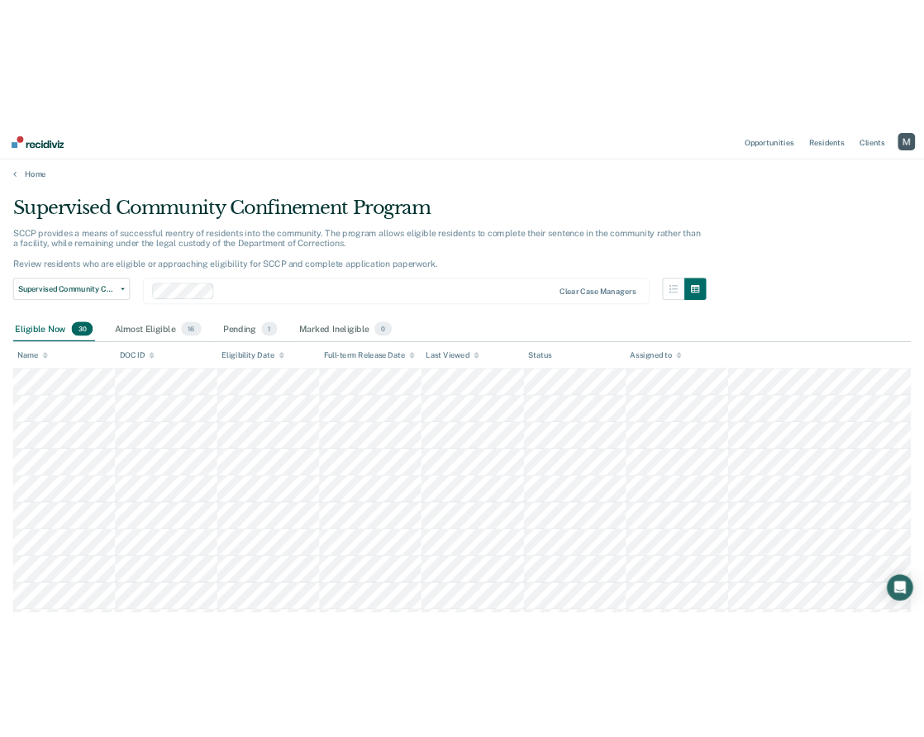
scroll to position [0, 0]
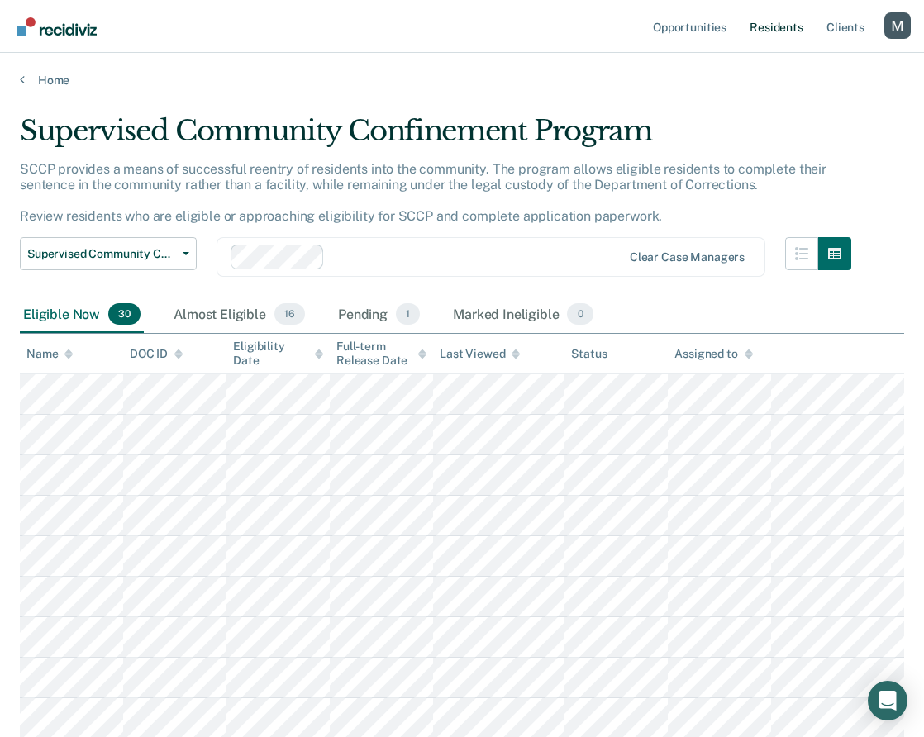
click at [782, 41] on link "Resident s" at bounding box center [777, 26] width 60 height 53
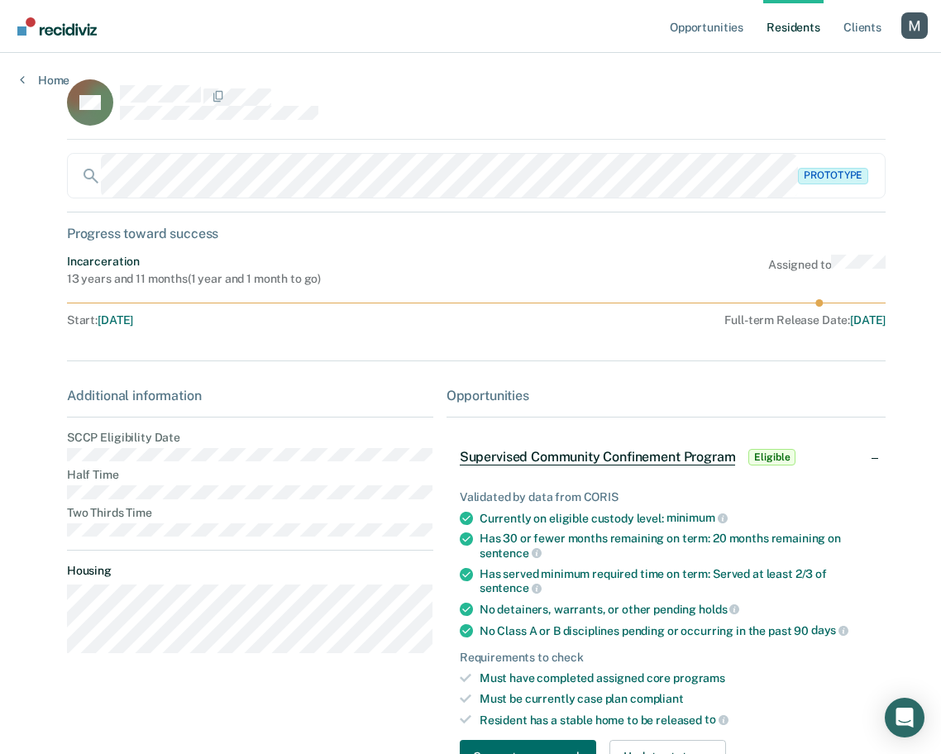
click at [134, 439] on dt "SCCP Eligibility Date" at bounding box center [250, 438] width 366 height 14
click at [134, 440] on dt "SCCP Eligibility Date" at bounding box center [250, 438] width 366 height 14
click at [114, 437] on dt "SCCP Eligibility Date" at bounding box center [250, 438] width 366 height 14
click at [721, 31] on link "Opportunities" at bounding box center [706, 26] width 80 height 53
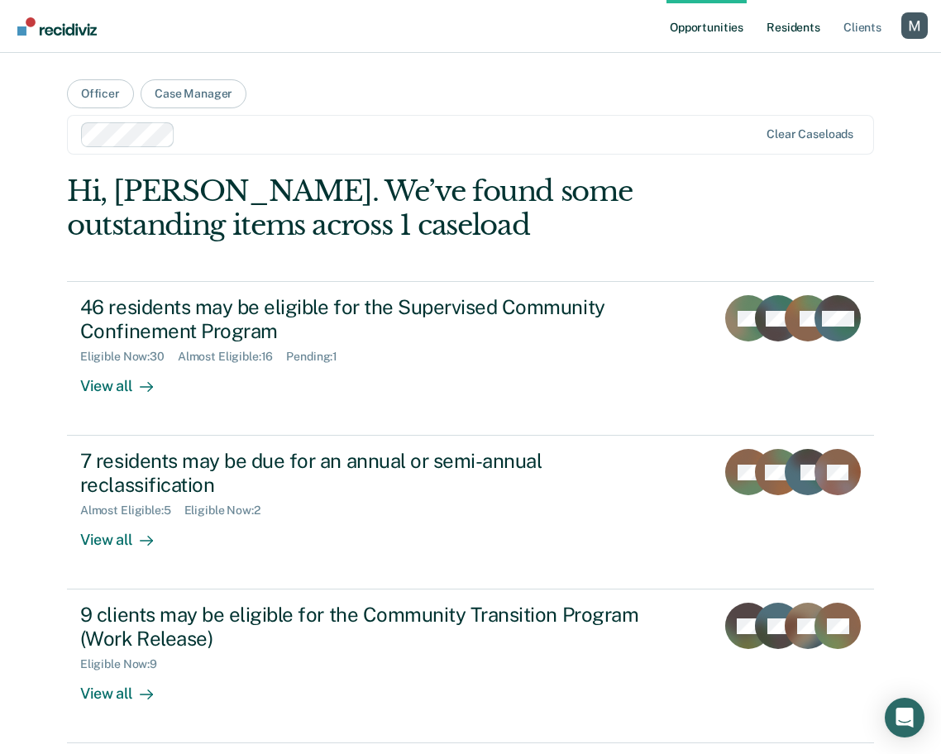
click at [800, 22] on link "Resident s" at bounding box center [793, 26] width 60 height 53
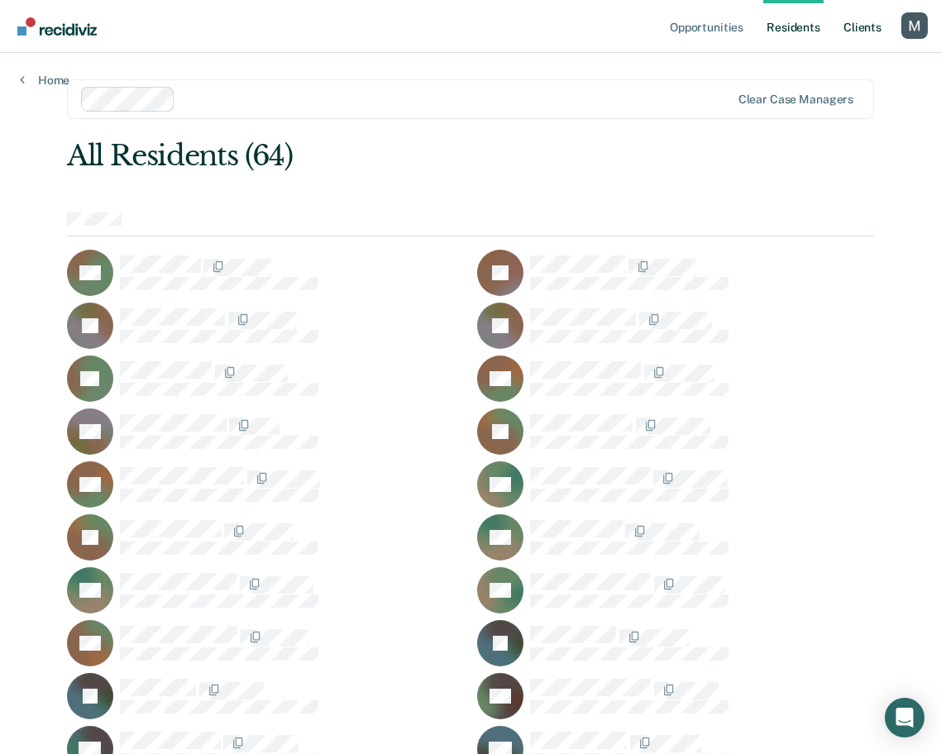
click at [846, 27] on link "Client s" at bounding box center [862, 26] width 45 height 53
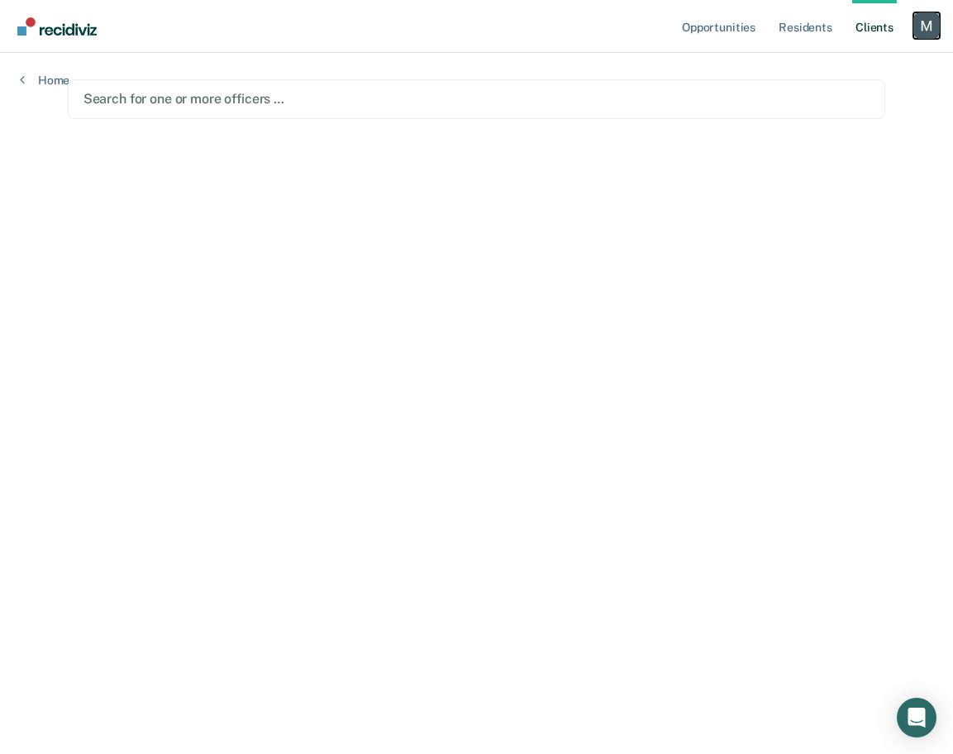
click at [922, 31] on div "Profile dropdown button" at bounding box center [927, 25] width 26 height 26
click at [816, 66] on link "Profile" at bounding box center [860, 67] width 133 height 14
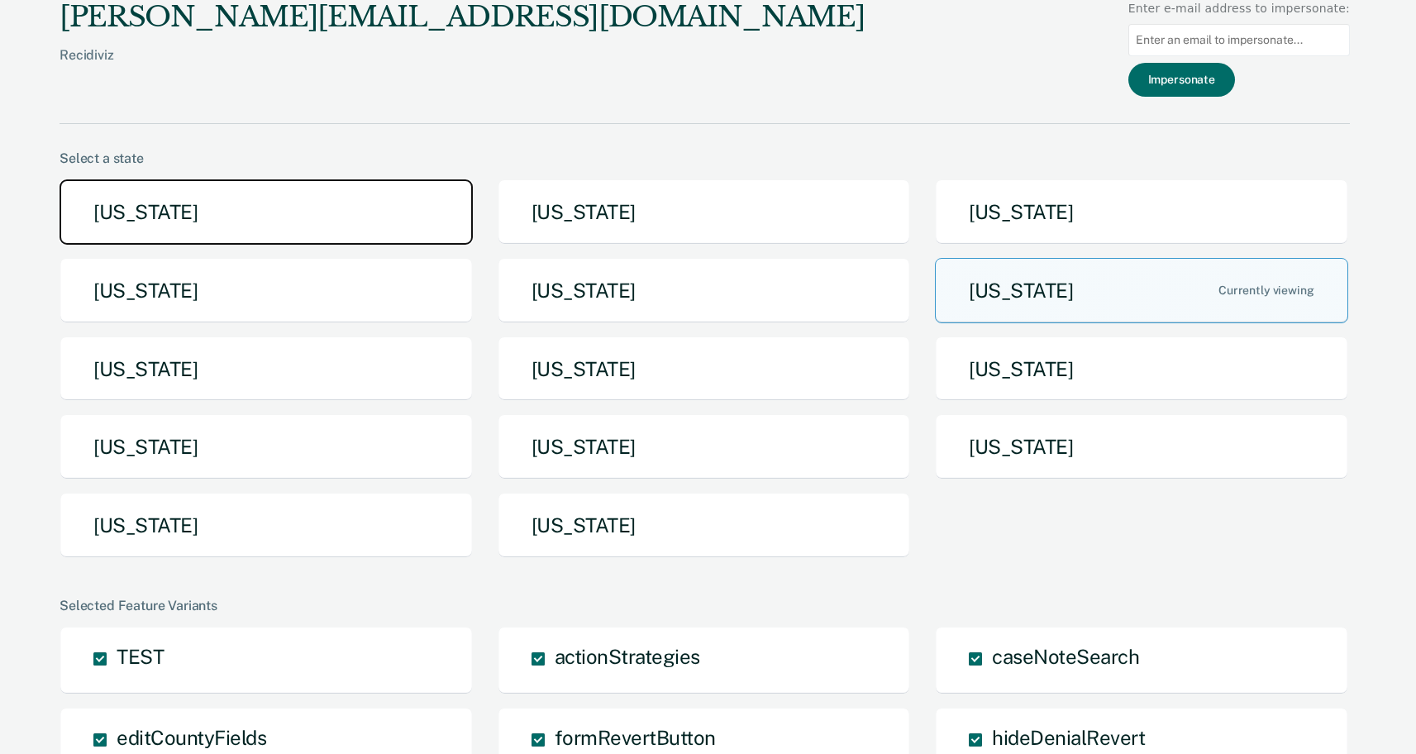
click at [113, 201] on button "Arizona" at bounding box center [266, 211] width 413 height 65
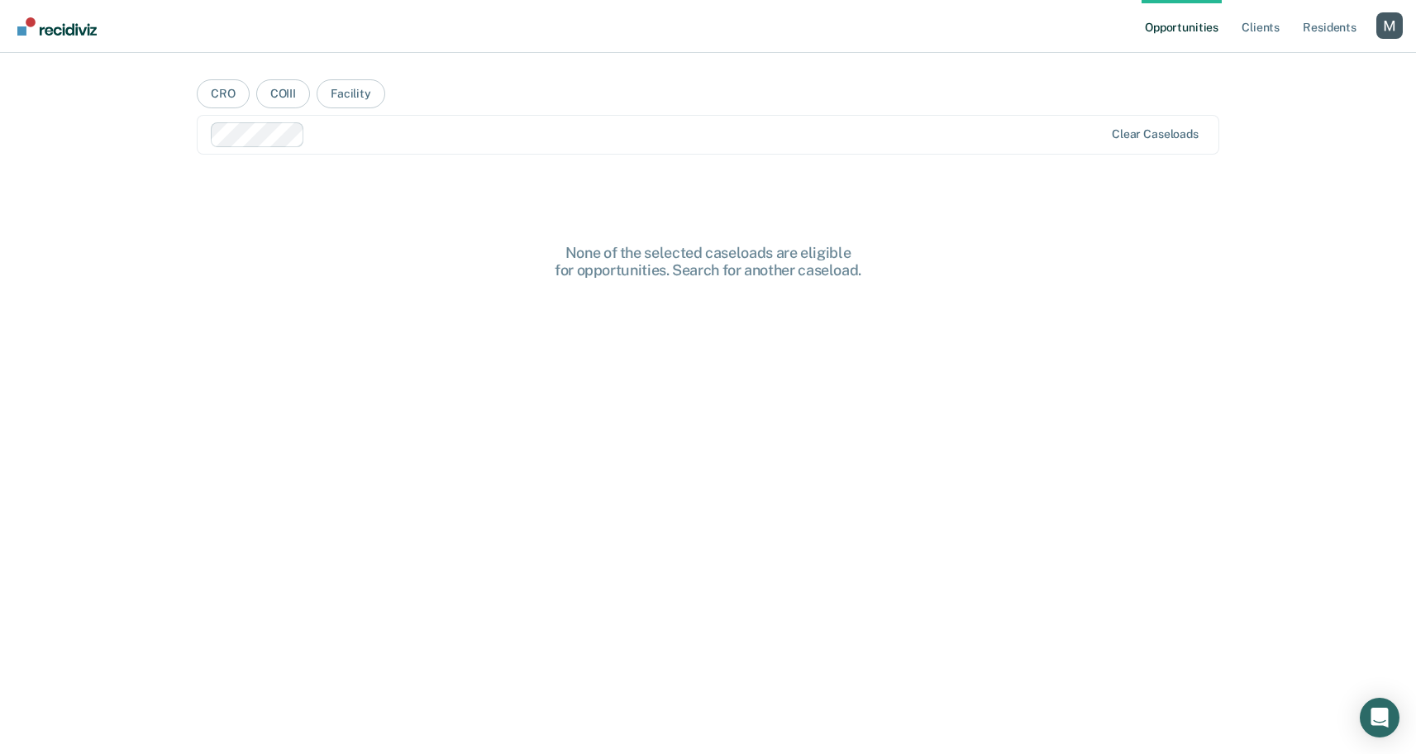
click at [1387, 22] on div "Profile dropdown button" at bounding box center [1390, 25] width 26 height 26
click at [1282, 109] on link "Log Out" at bounding box center [1323, 109] width 133 height 14
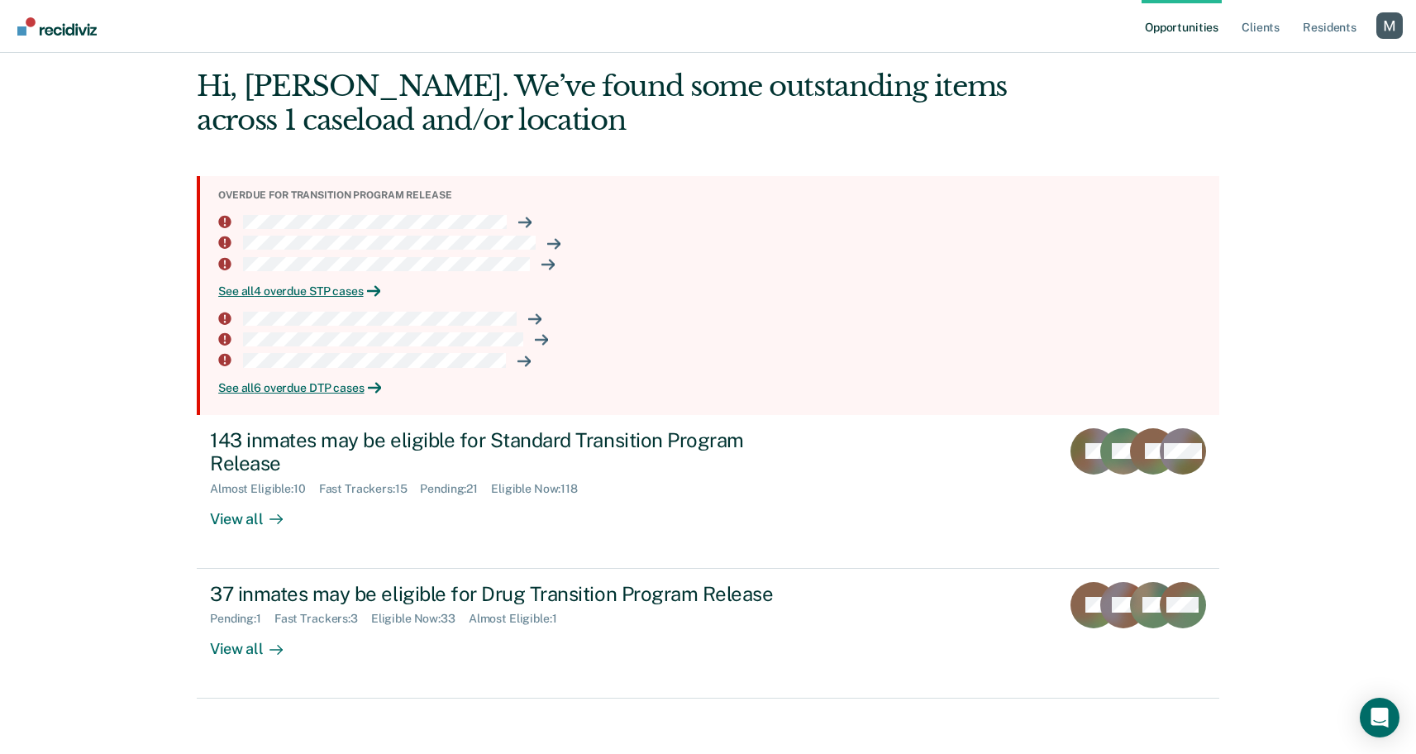
scroll to position [116, 0]
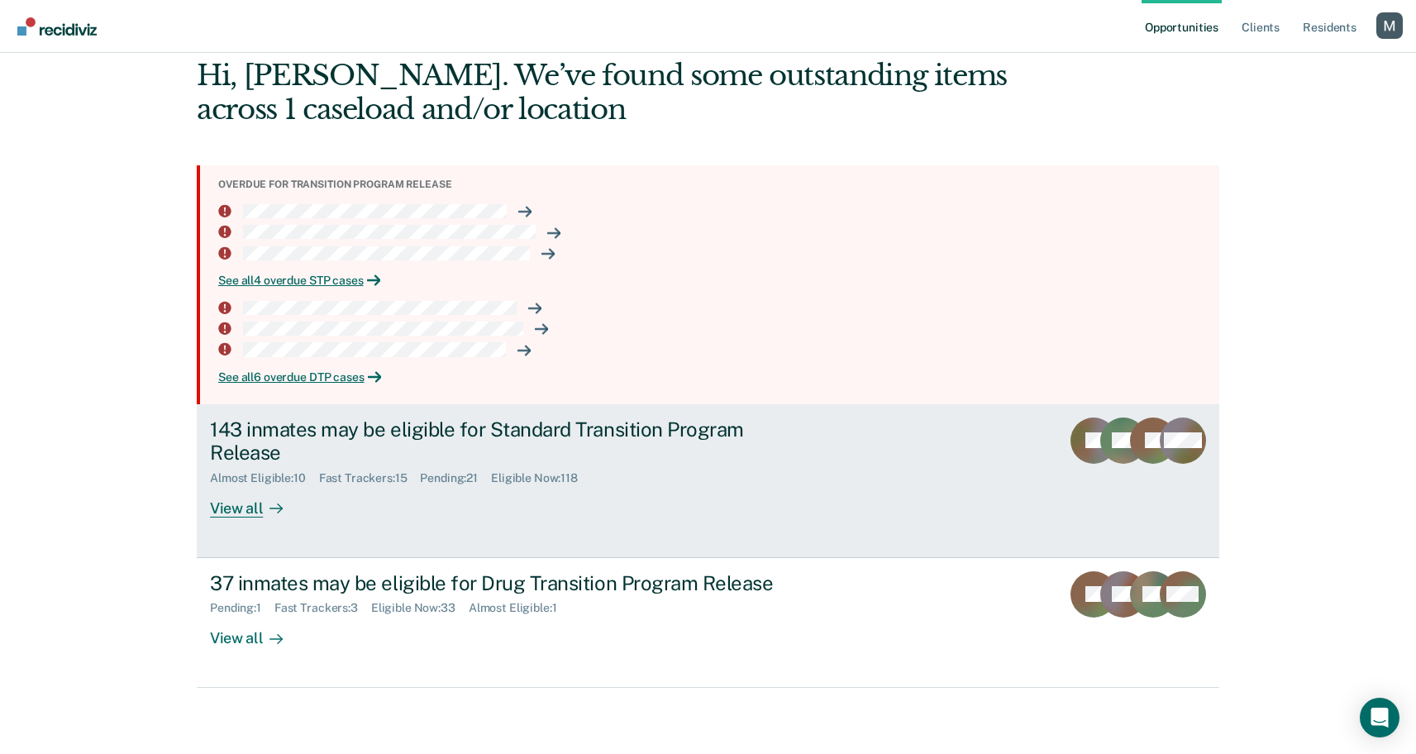
click at [672, 446] on div "143 inmates may be eligible for Standard Transition Program Release" at bounding box center [500, 442] width 580 height 48
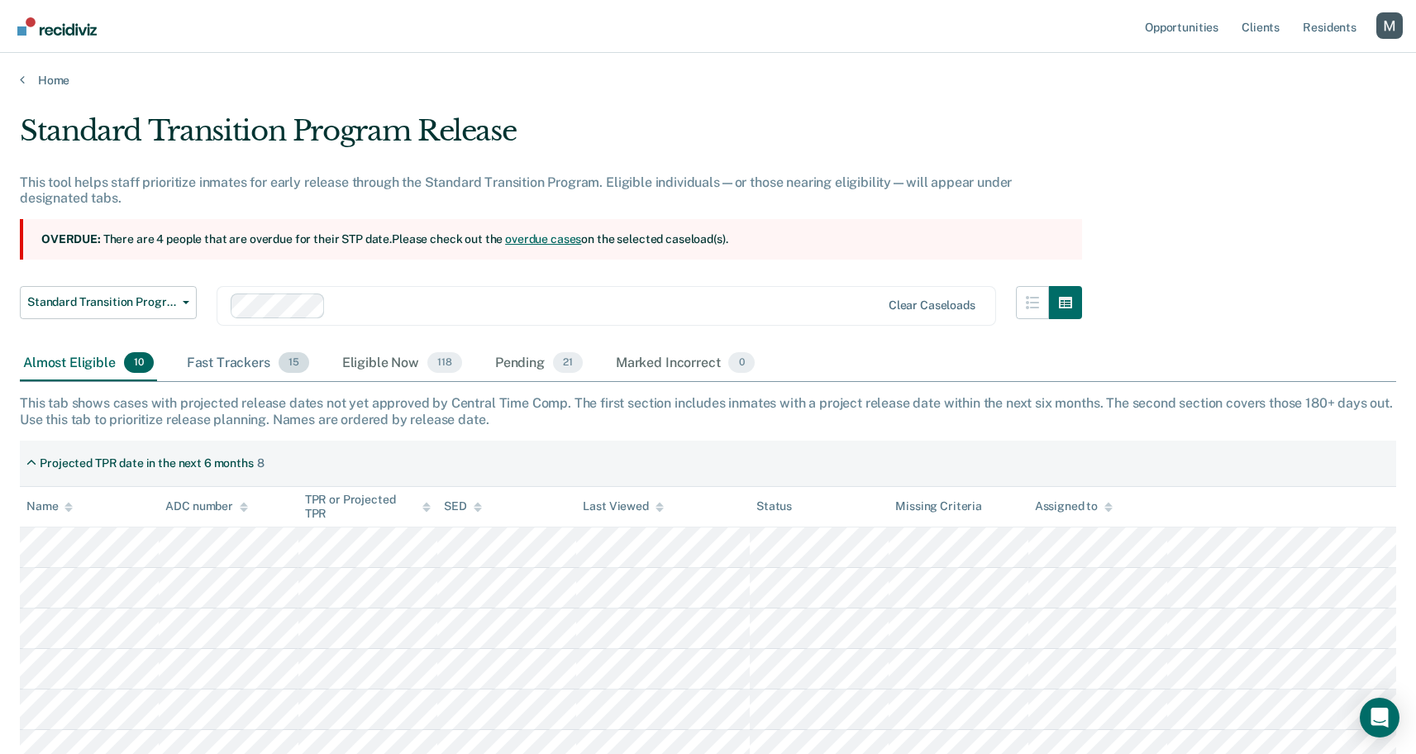
click at [212, 364] on div "Fast Trackers 15" at bounding box center [248, 364] width 129 height 36
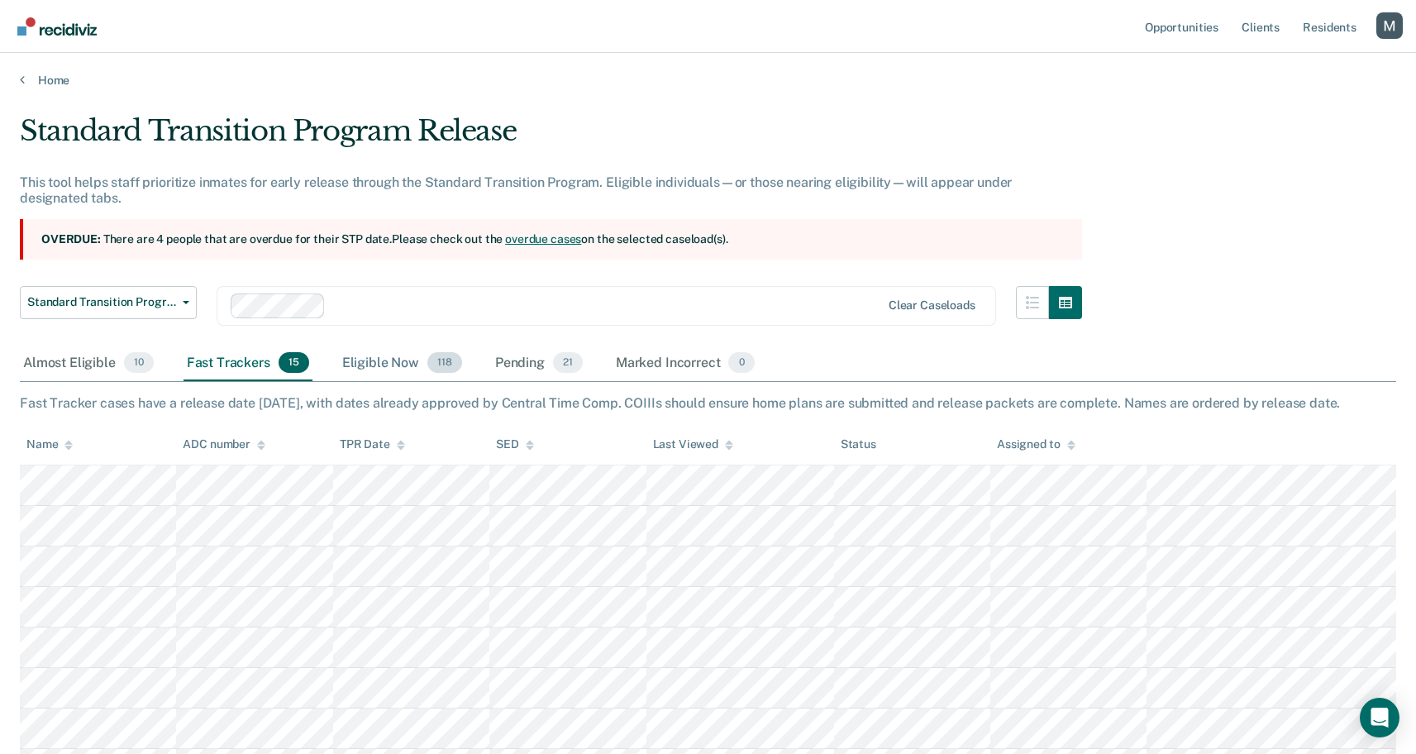
click at [359, 365] on div "Eligible Now 118" at bounding box center [402, 364] width 126 height 36
click at [494, 364] on div "Pending 21" at bounding box center [539, 364] width 94 height 36
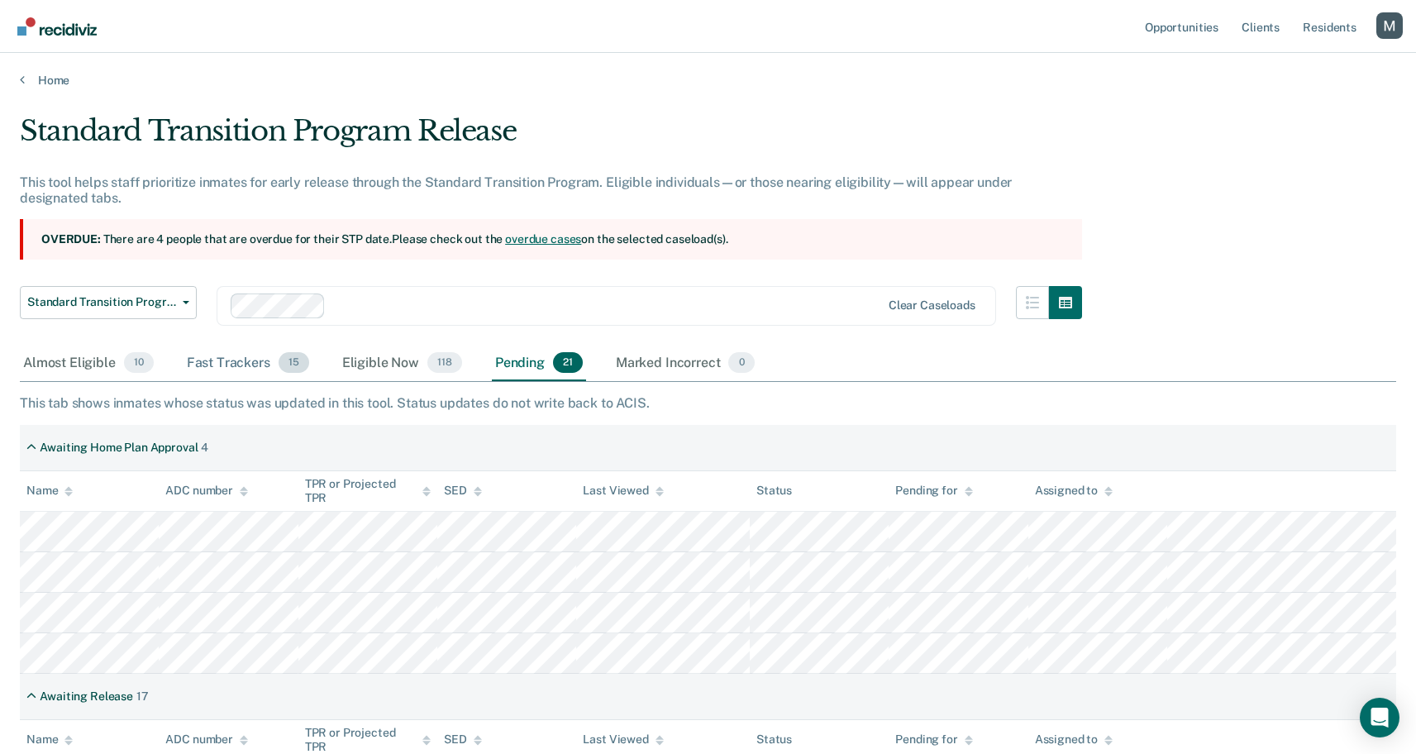
click at [309, 369] on div "Fast Trackers 15" at bounding box center [248, 364] width 129 height 36
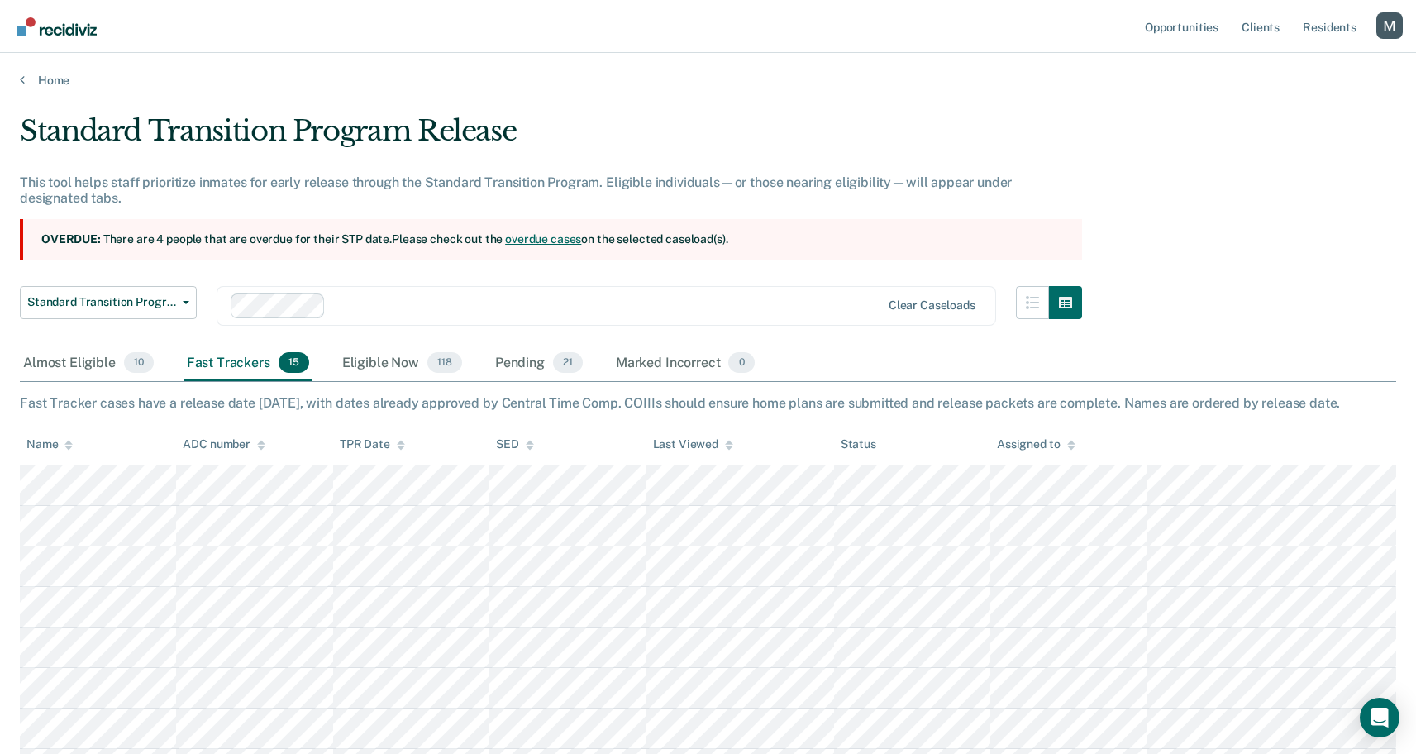
click at [308, 399] on div "Fast Tracker cases have a release date within 30 days, with dates already appro…" at bounding box center [708, 403] width 1377 height 16
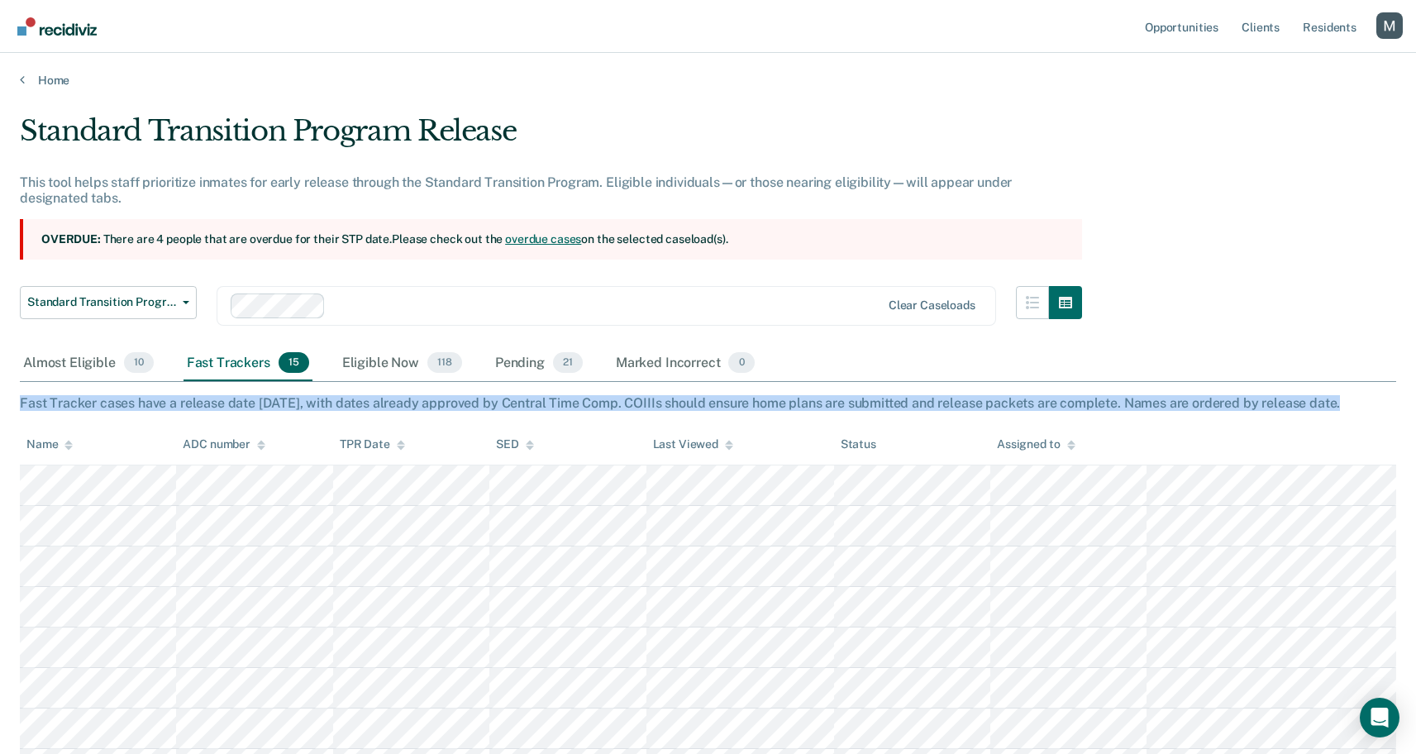
click at [308, 399] on div "Fast Tracker cases have a release date within 30 days, with dates already appro…" at bounding box center [708, 403] width 1377 height 16
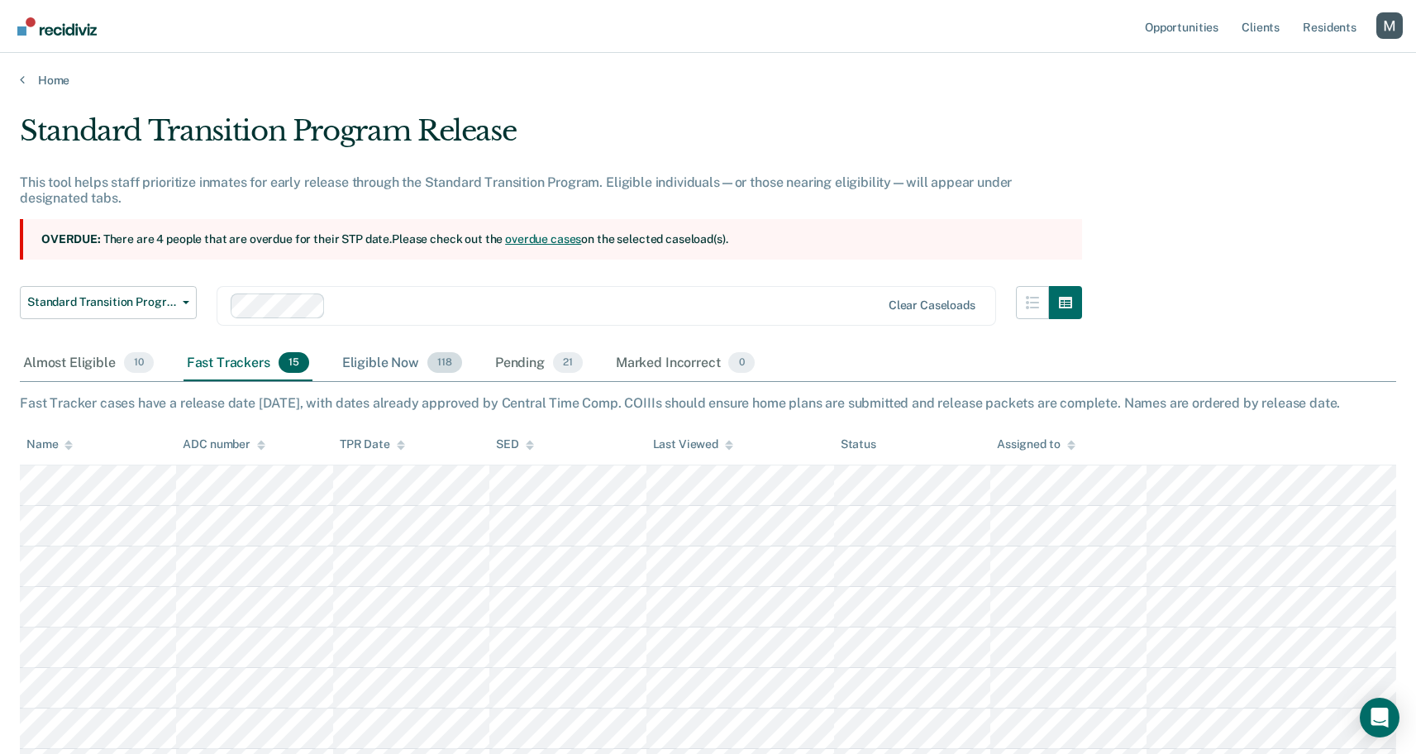
click at [371, 370] on div "Eligible Now 118" at bounding box center [402, 364] width 126 height 36
click at [336, 401] on div "This tab lists cases with release dates 30–180 days out, approved by Central Ti…" at bounding box center [708, 403] width 1377 height 16
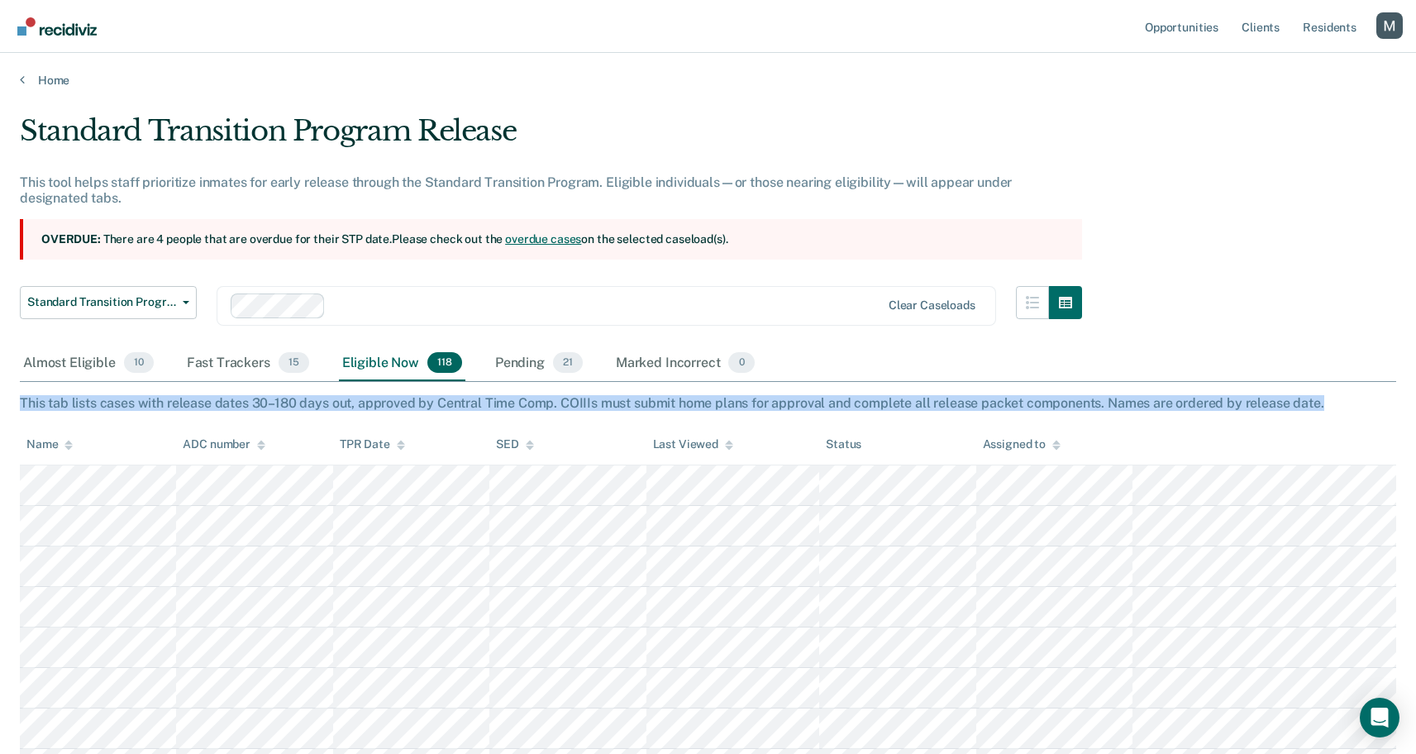
click at [336, 401] on div "This tab lists cases with release dates 30–180 days out, approved by Central Ti…" at bounding box center [708, 403] width 1377 height 16
click at [337, 401] on div "This tab lists cases with release dates 30–180 days out, approved by Central Ti…" at bounding box center [708, 403] width 1377 height 16
click at [337, 400] on div "This tab lists cases with release dates 30–180 days out, approved by Central Ti…" at bounding box center [708, 403] width 1377 height 16
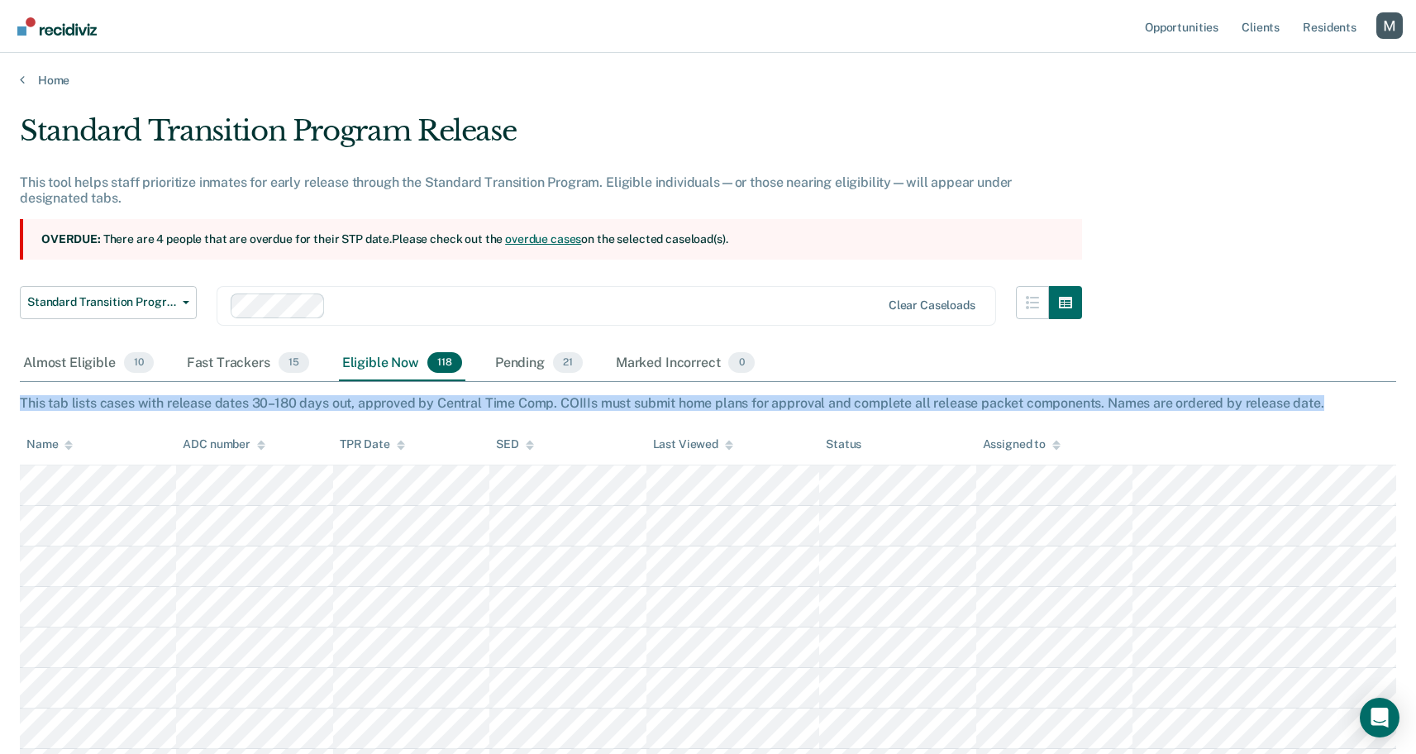
click at [379, 405] on div "This tab lists cases with release dates 30–180 days out, approved by Central Ti…" at bounding box center [708, 403] width 1377 height 16
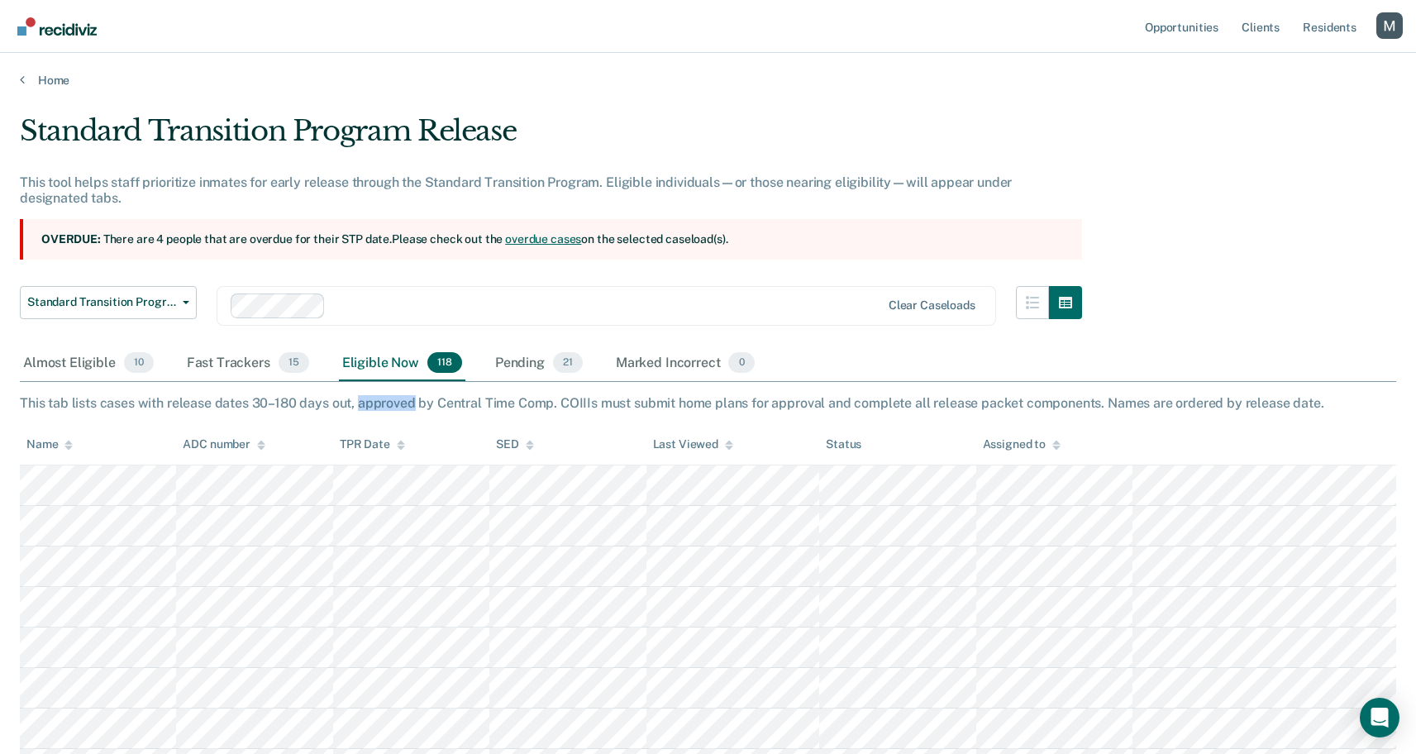
click at [379, 405] on div "This tab lists cases with release dates 30–180 days out, approved by Central Ti…" at bounding box center [708, 403] width 1377 height 16
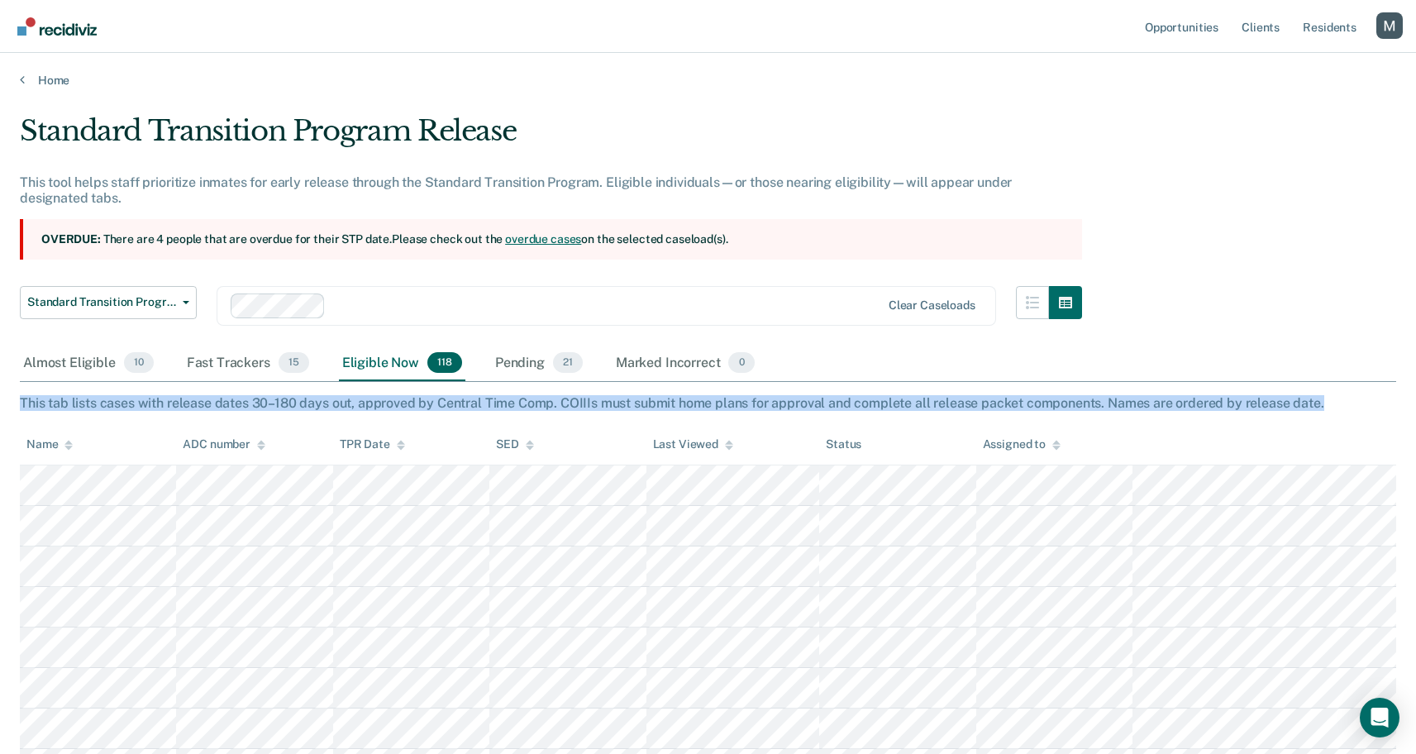
click at [379, 405] on div "This tab lists cases with release dates 30–180 days out, approved by Central Ti…" at bounding box center [708, 403] width 1377 height 16
click at [410, 399] on div "This tab lists cases with release dates 30–180 days out, approved by Central Ti…" at bounding box center [708, 403] width 1377 height 16
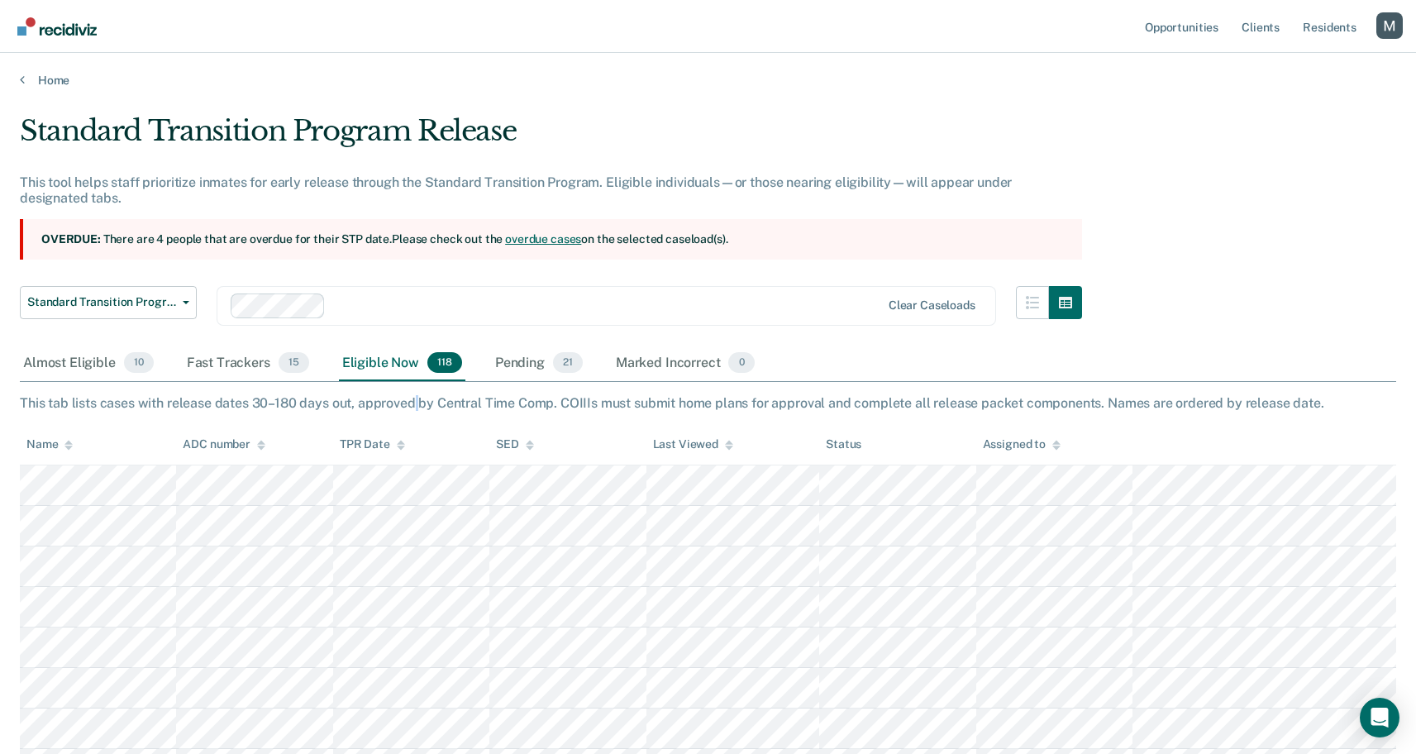
click at [410, 399] on div "This tab lists cases with release dates 30–180 days out, approved by Central Ti…" at bounding box center [708, 403] width 1377 height 16
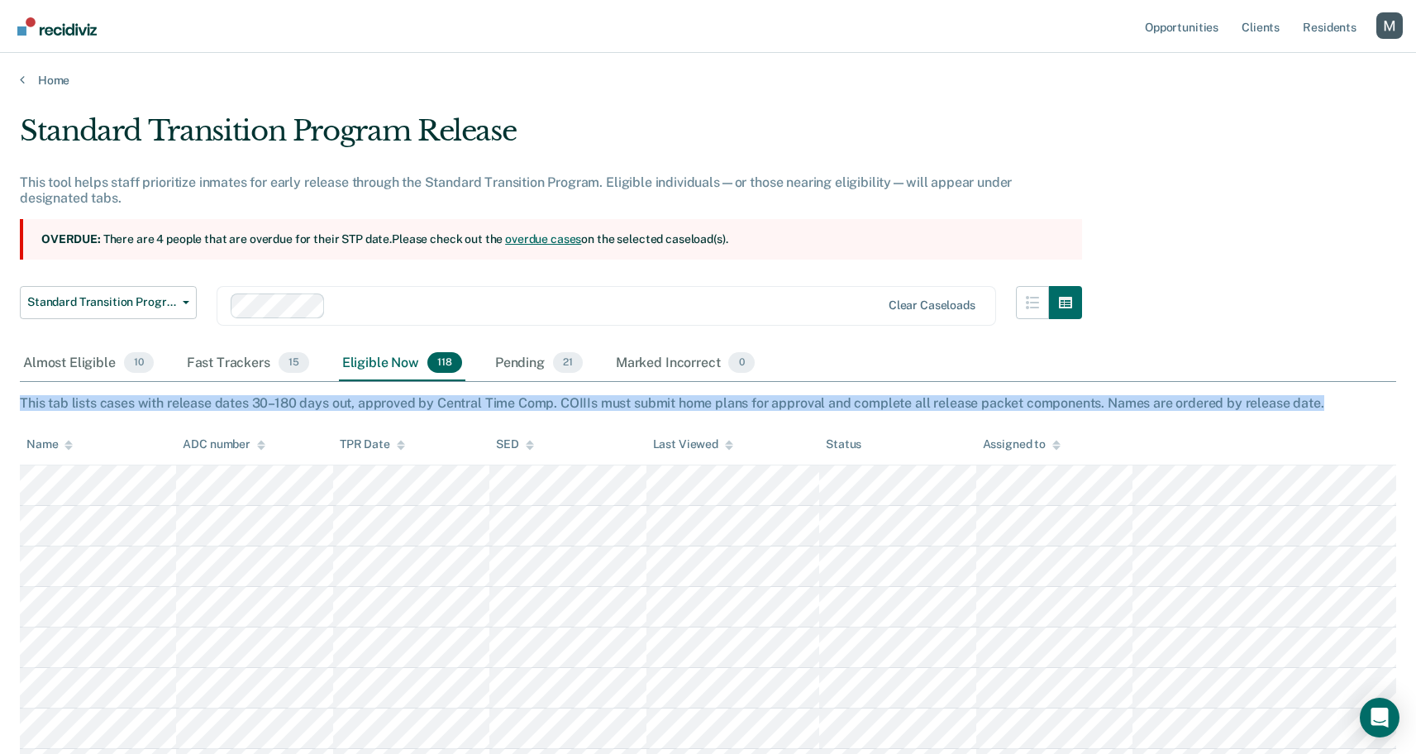
click at [410, 399] on div "This tab lists cases with release dates 30–180 days out, approved by Central Ti…" at bounding box center [708, 403] width 1377 height 16
click at [403, 403] on div "This tab lists cases with release dates 30–180 days out, approved by Central Ti…" at bounding box center [708, 403] width 1377 height 16
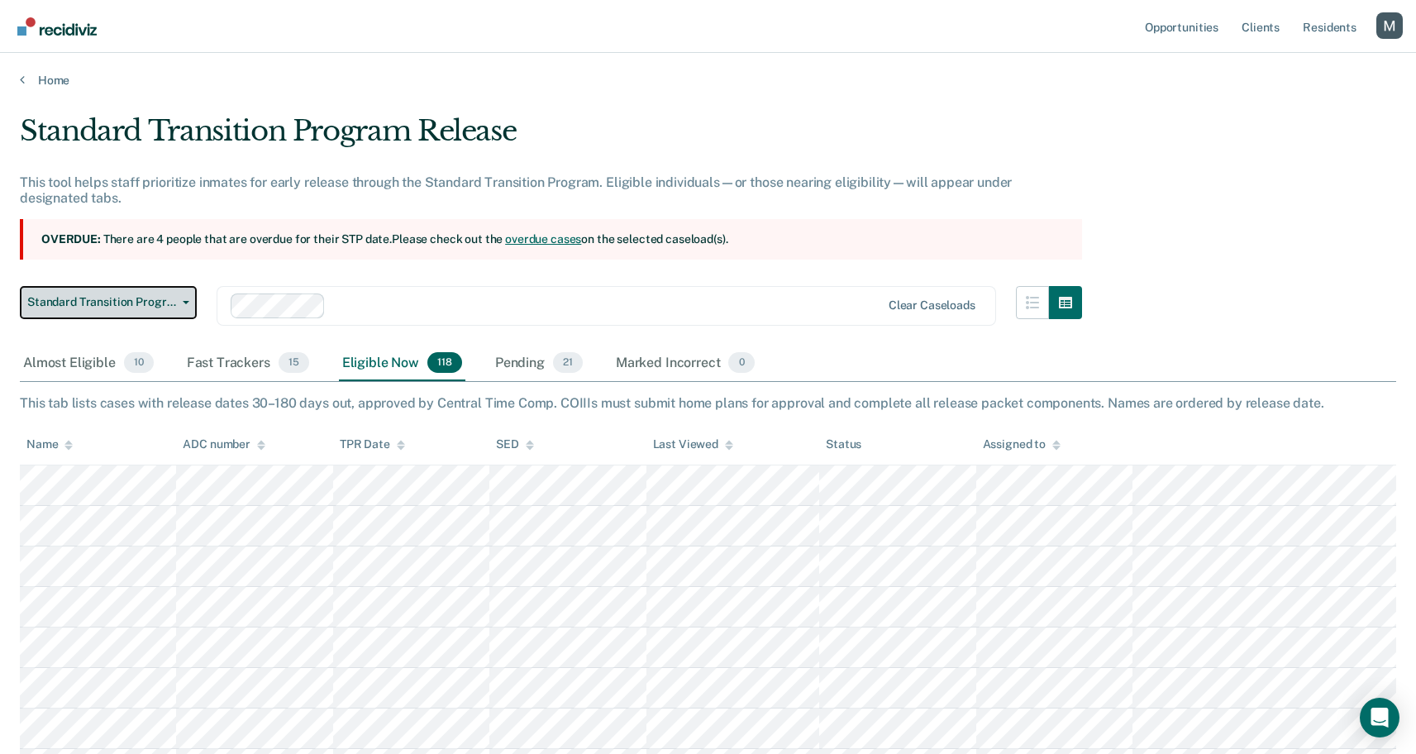
click at [150, 295] on span "Standard Transition Program Release" at bounding box center [101, 302] width 149 height 14
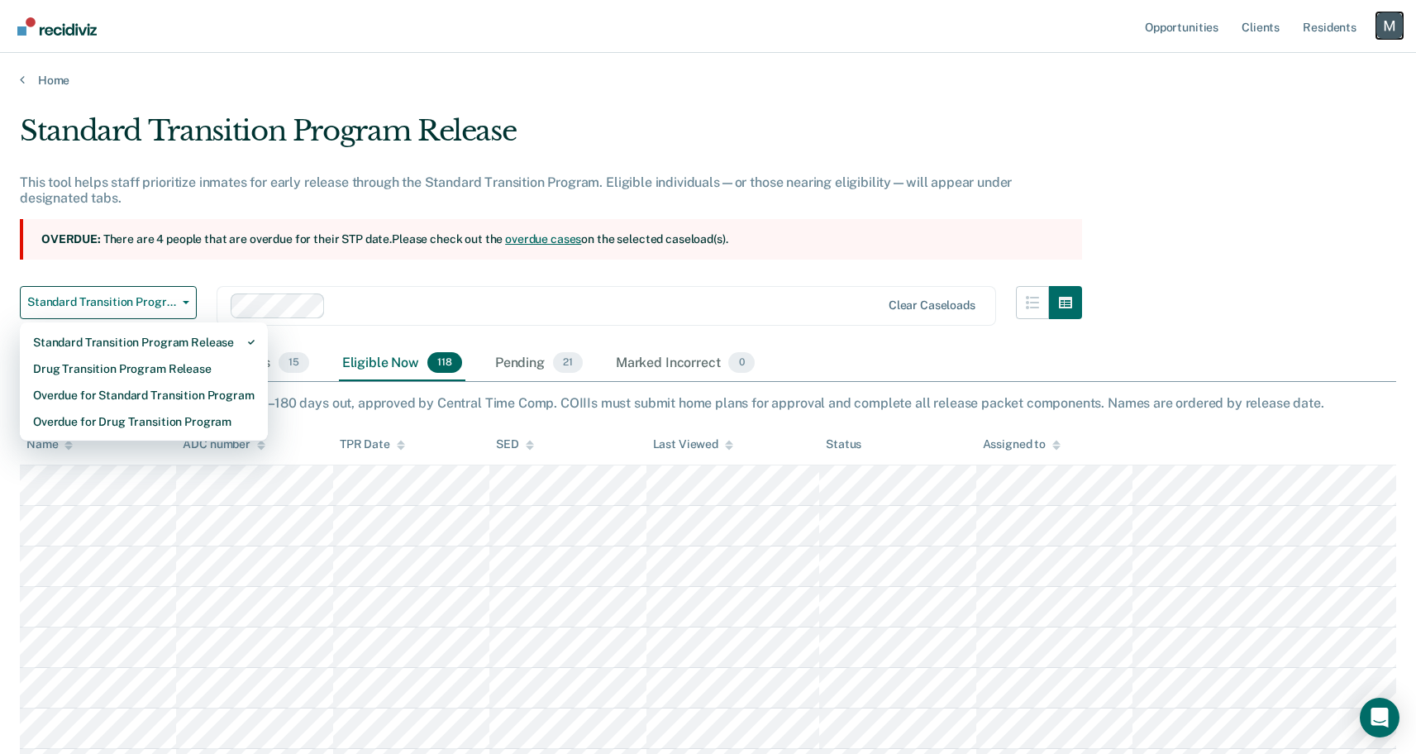
click at [1381, 36] on div "Profile dropdown button" at bounding box center [1390, 25] width 26 height 26
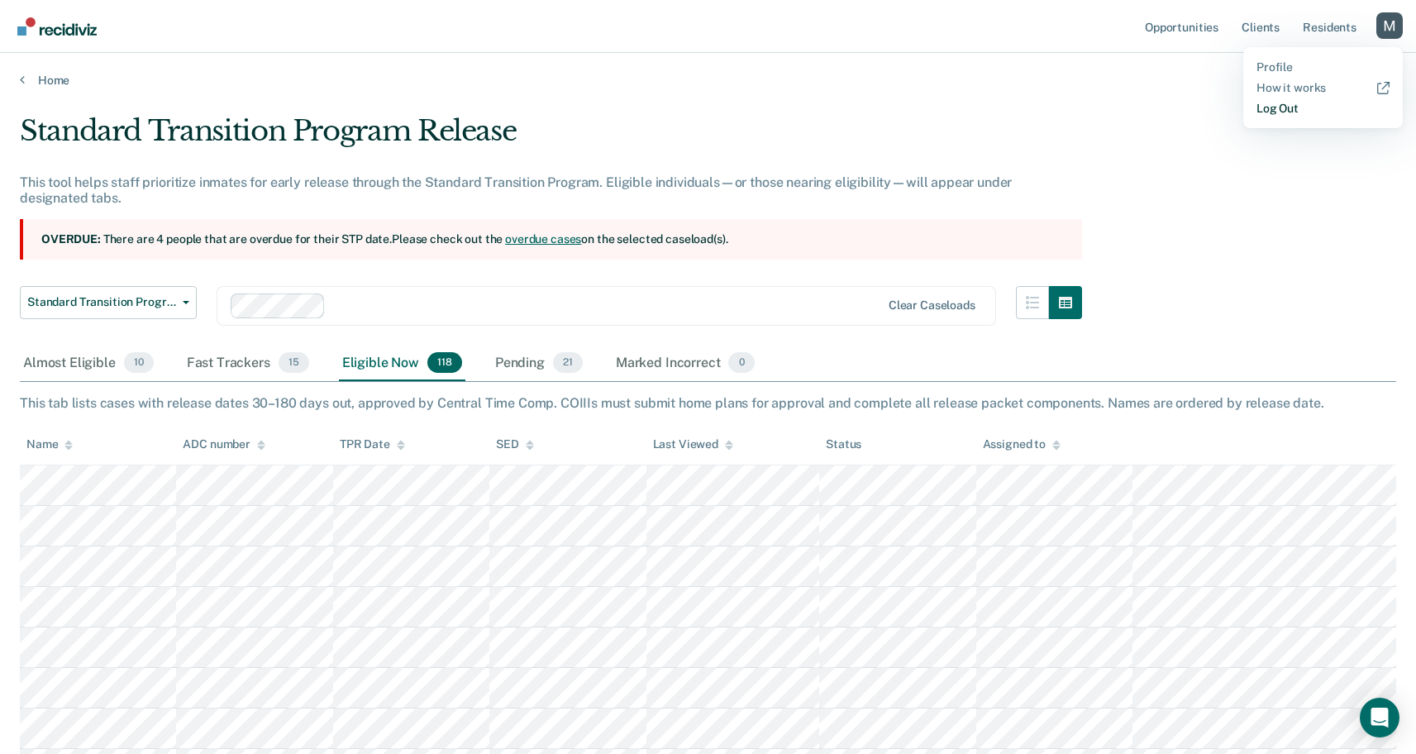
click at [1267, 111] on link "Log Out" at bounding box center [1323, 109] width 133 height 14
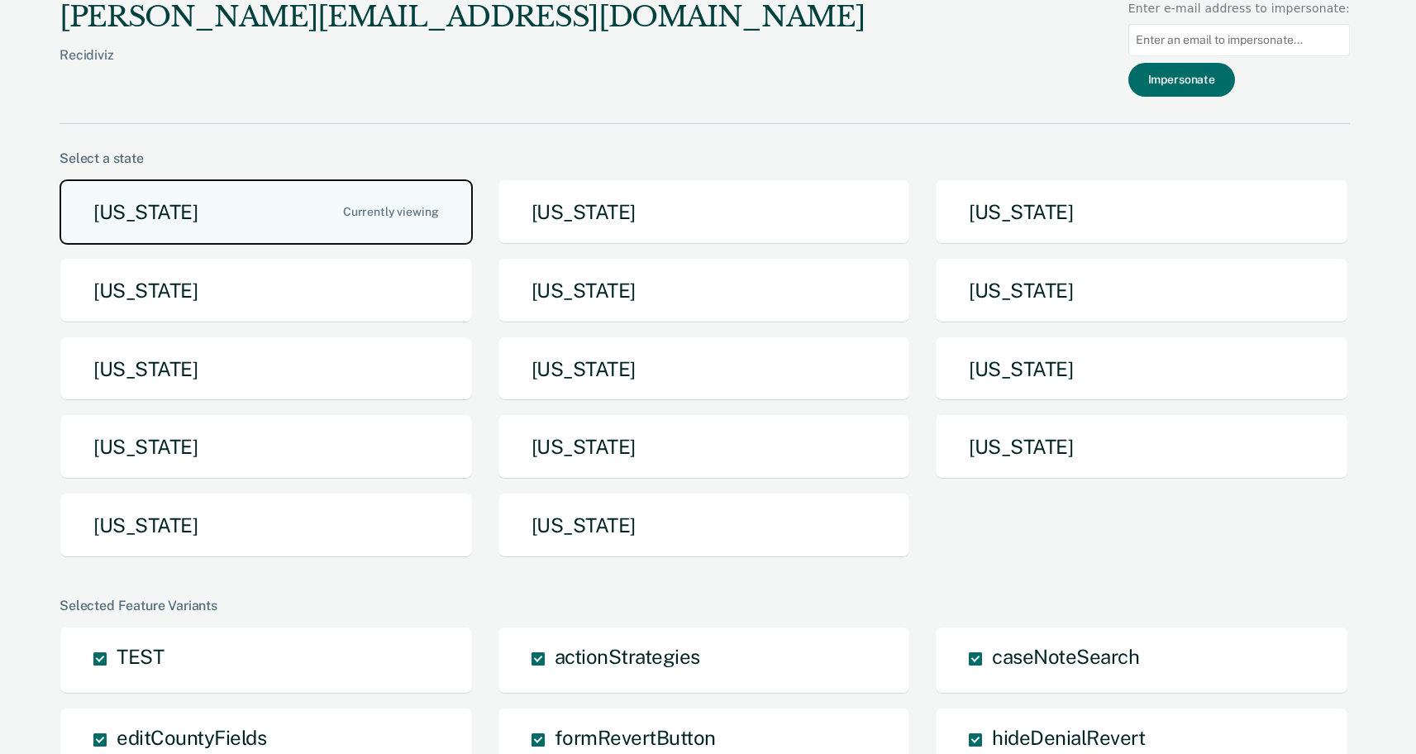
click at [175, 225] on button "[US_STATE]" at bounding box center [266, 211] width 413 height 65
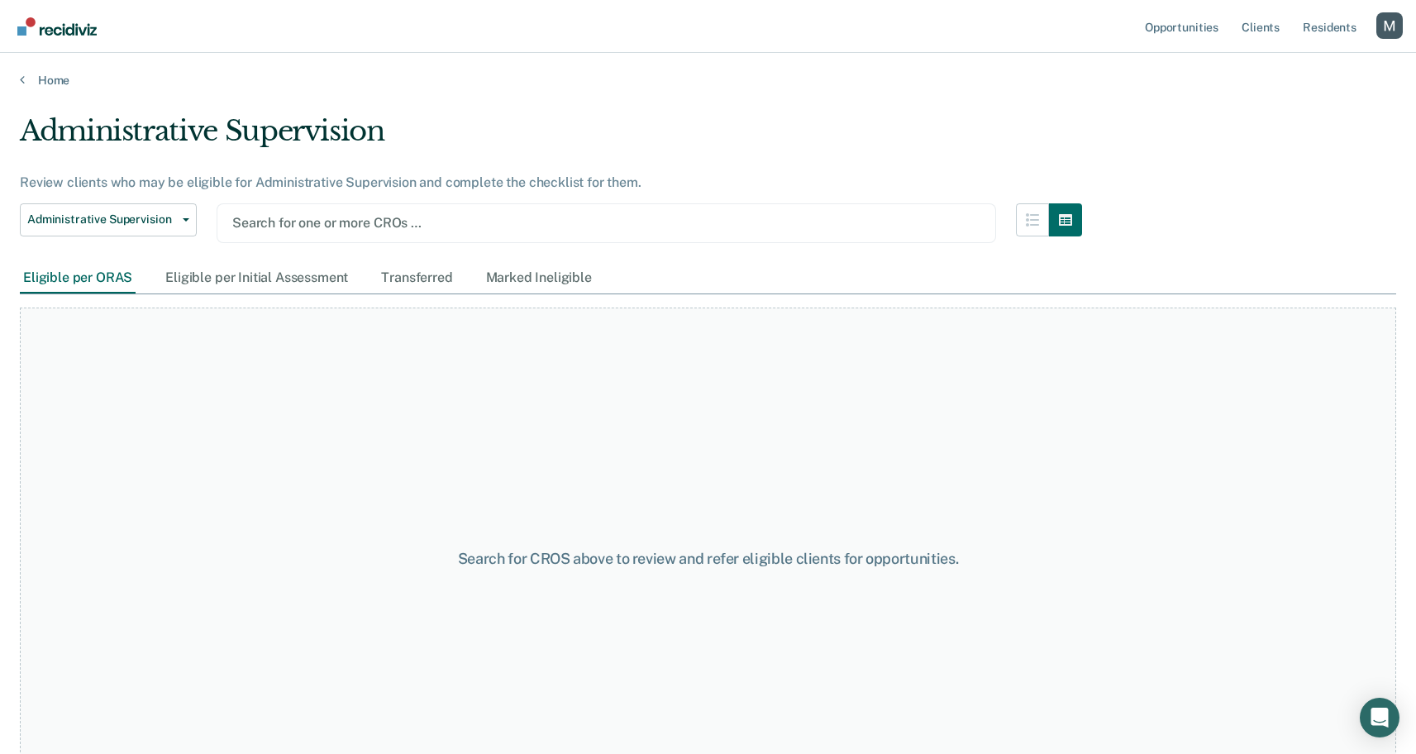
click at [334, 238] on div "Search for one or more CROs …" at bounding box center [607, 223] width 780 height 40
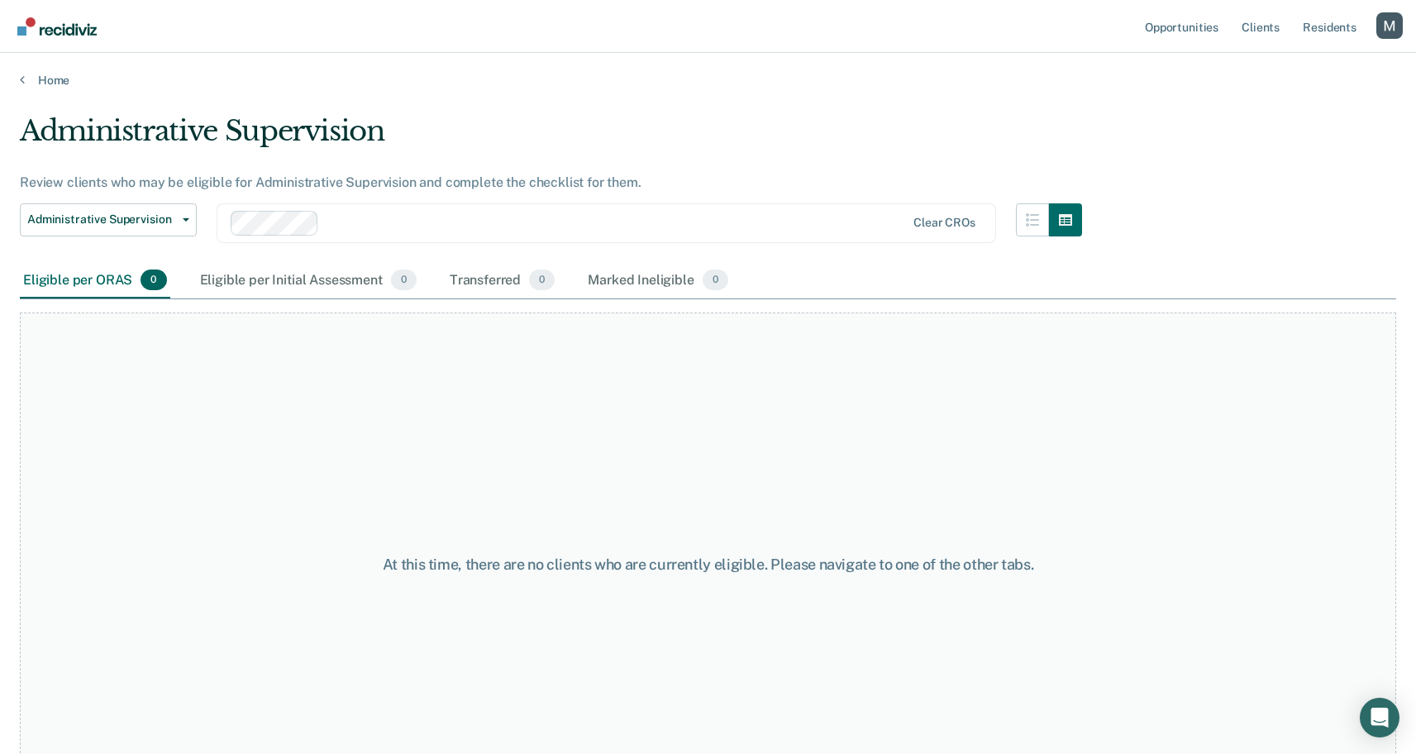
click at [382, 230] on div at bounding box center [616, 222] width 580 height 19
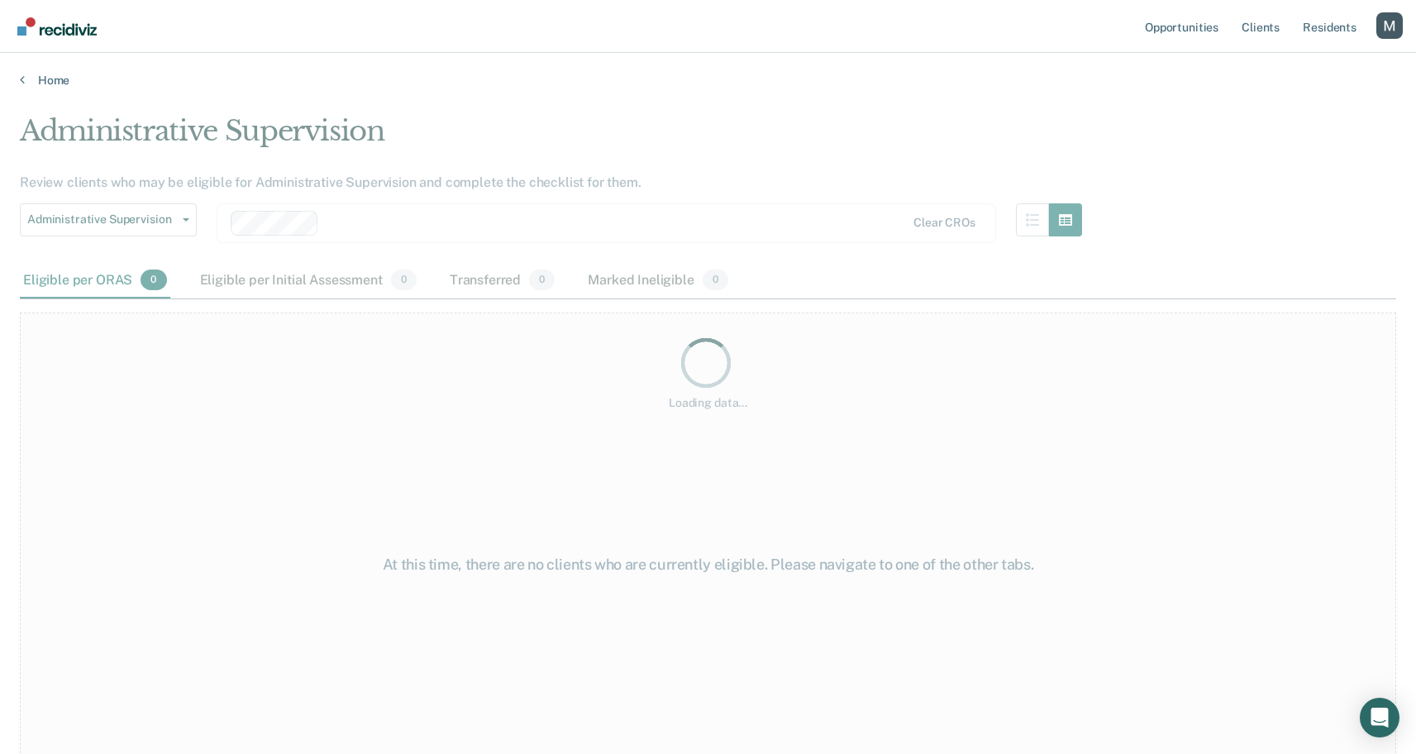
click at [380, 270] on div "Loading data..." at bounding box center [708, 372] width 1377 height 516
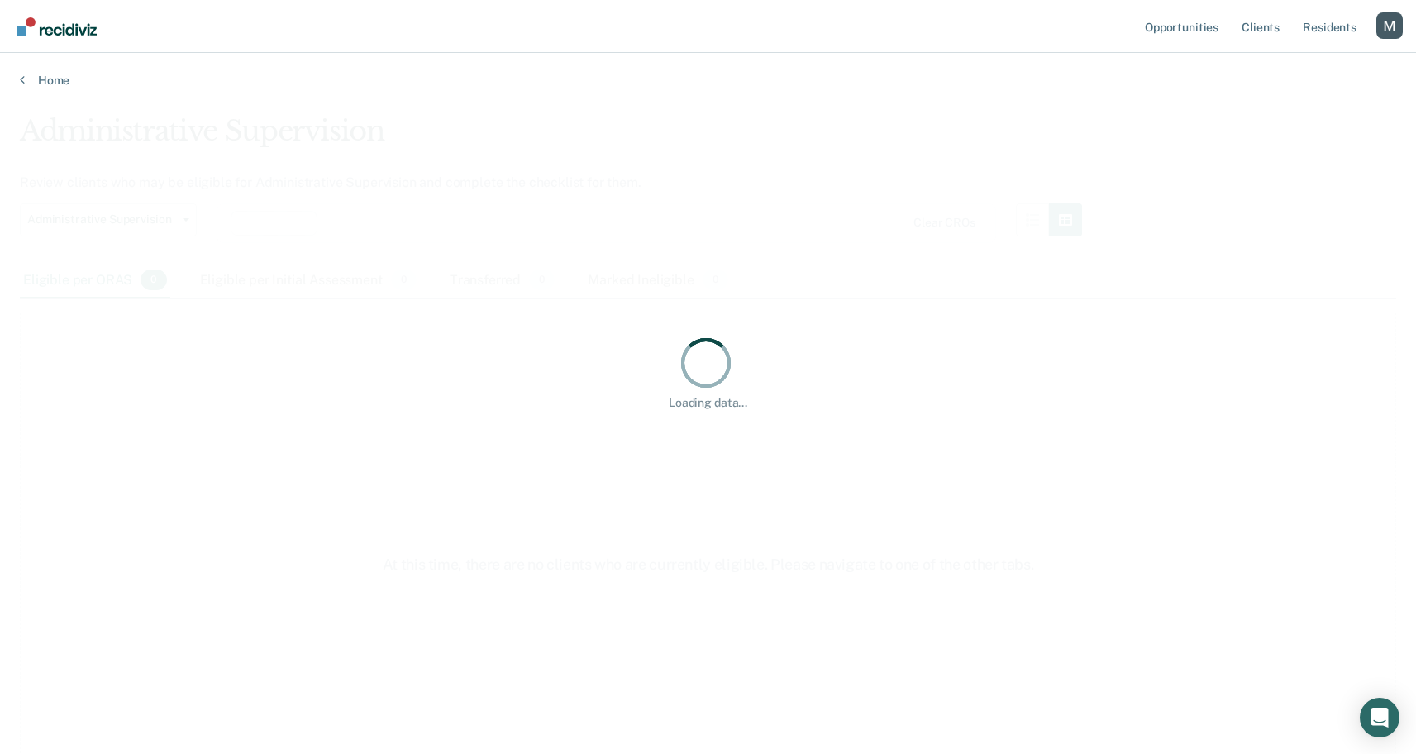
click at [542, 125] on div "Loading data..." at bounding box center [708, 372] width 1377 height 516
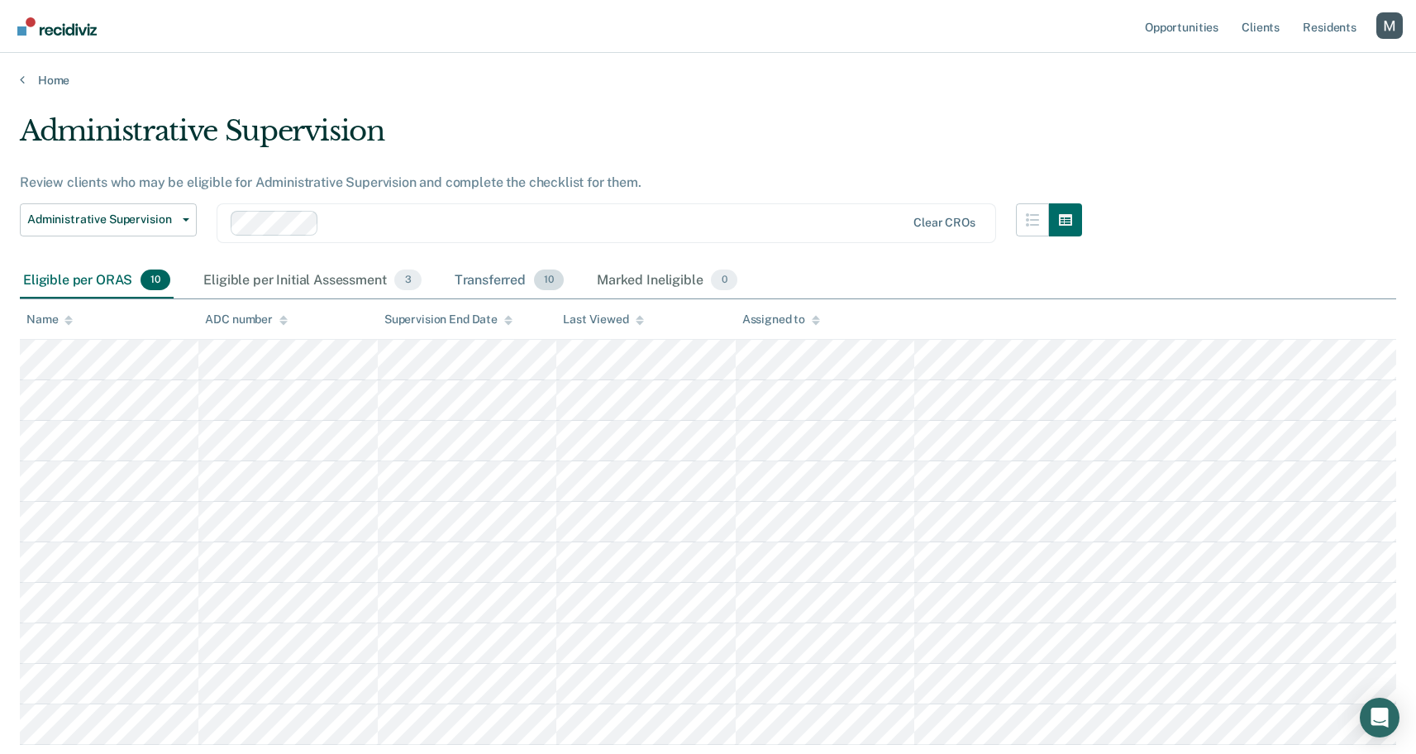
click at [483, 274] on div "Transferred 10" at bounding box center [509, 281] width 116 height 36
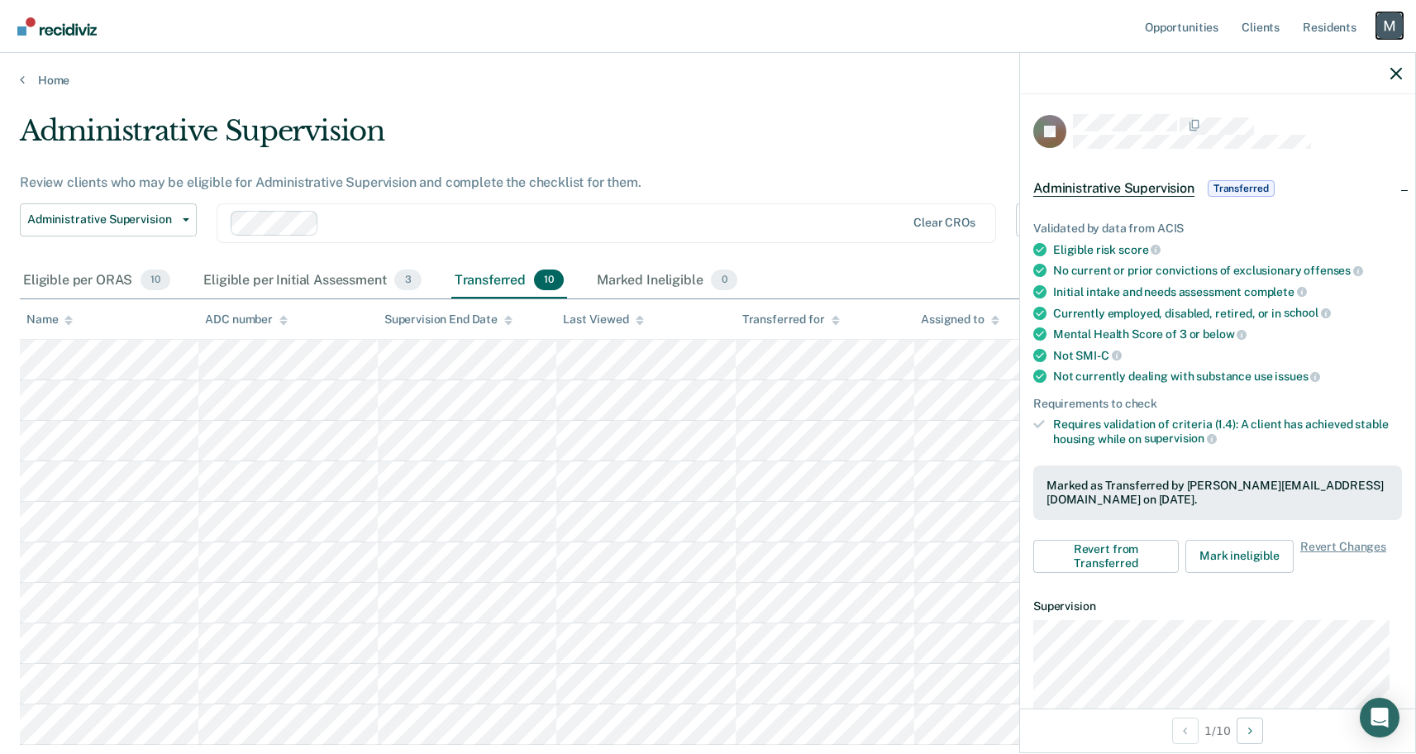
click at [1400, 35] on div "Profile dropdown button" at bounding box center [1390, 25] width 26 height 26
click at [1271, 112] on link "Log Out" at bounding box center [1323, 109] width 133 height 14
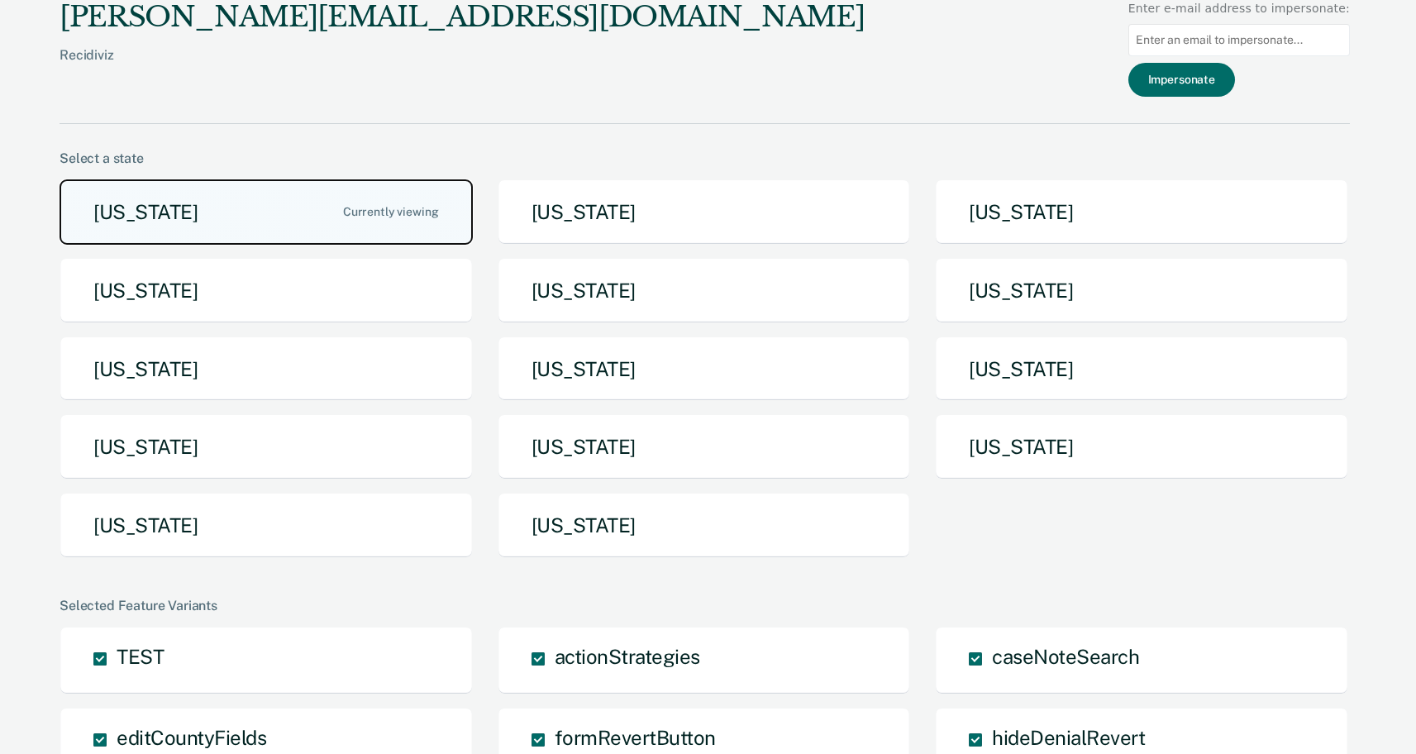
click at [253, 230] on button "[US_STATE]" at bounding box center [266, 211] width 413 height 65
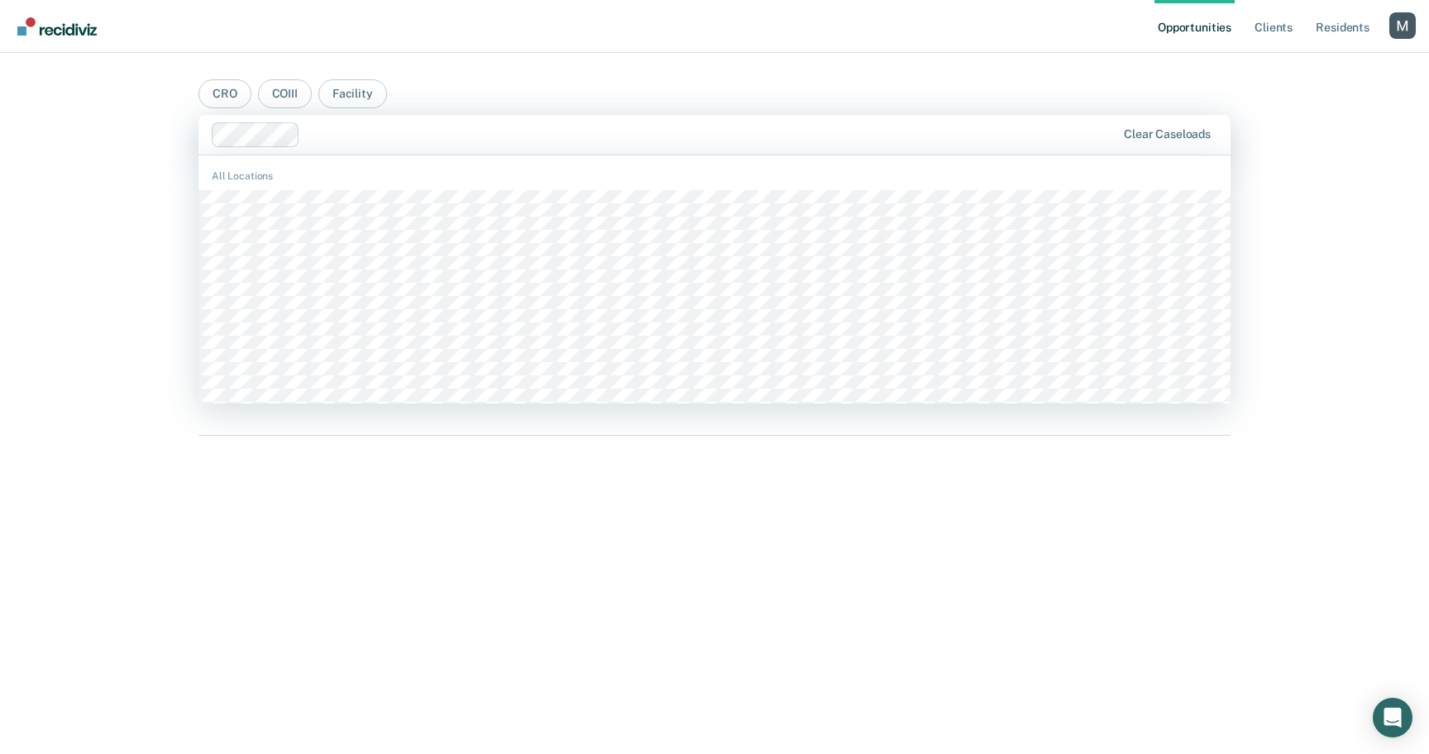
click at [385, 131] on div at bounding box center [711, 134] width 809 height 19
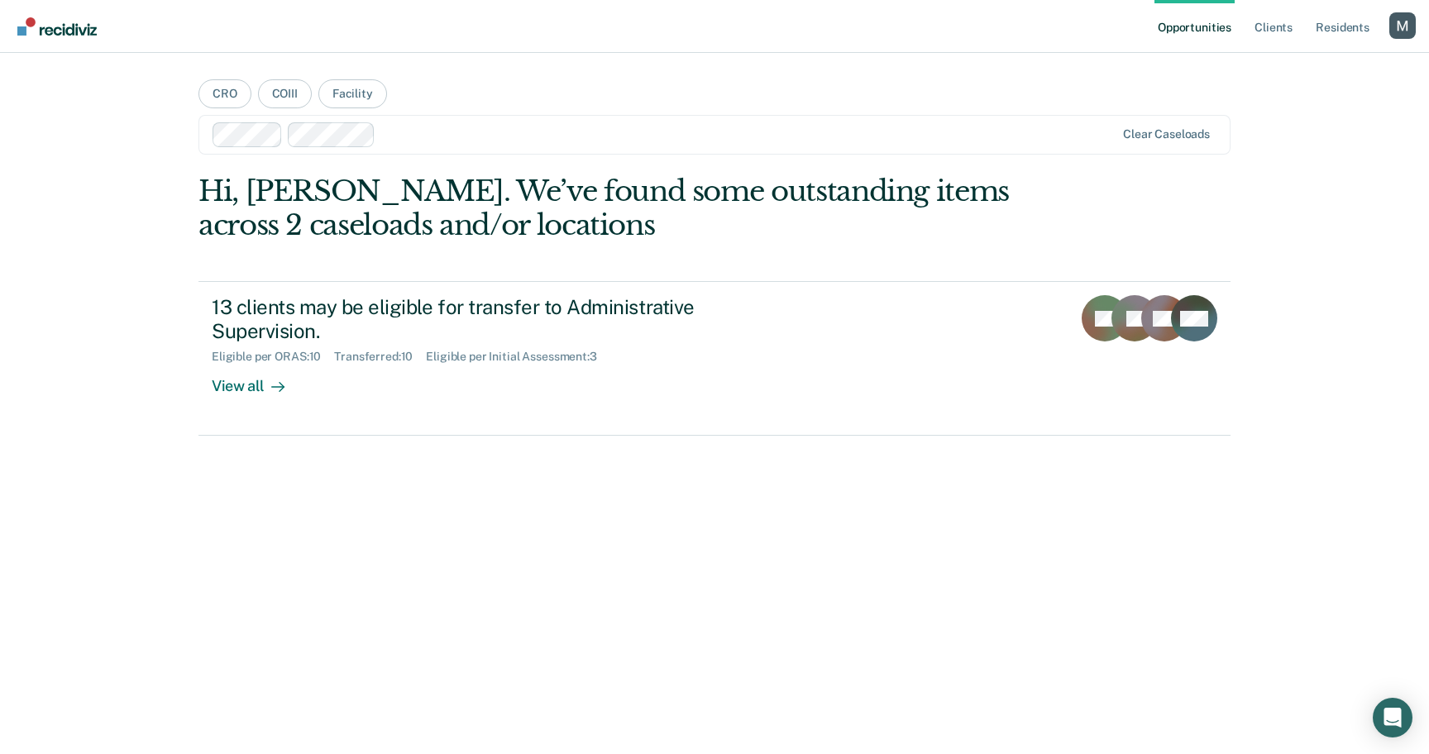
click at [509, 137] on div at bounding box center [748, 134] width 733 height 19
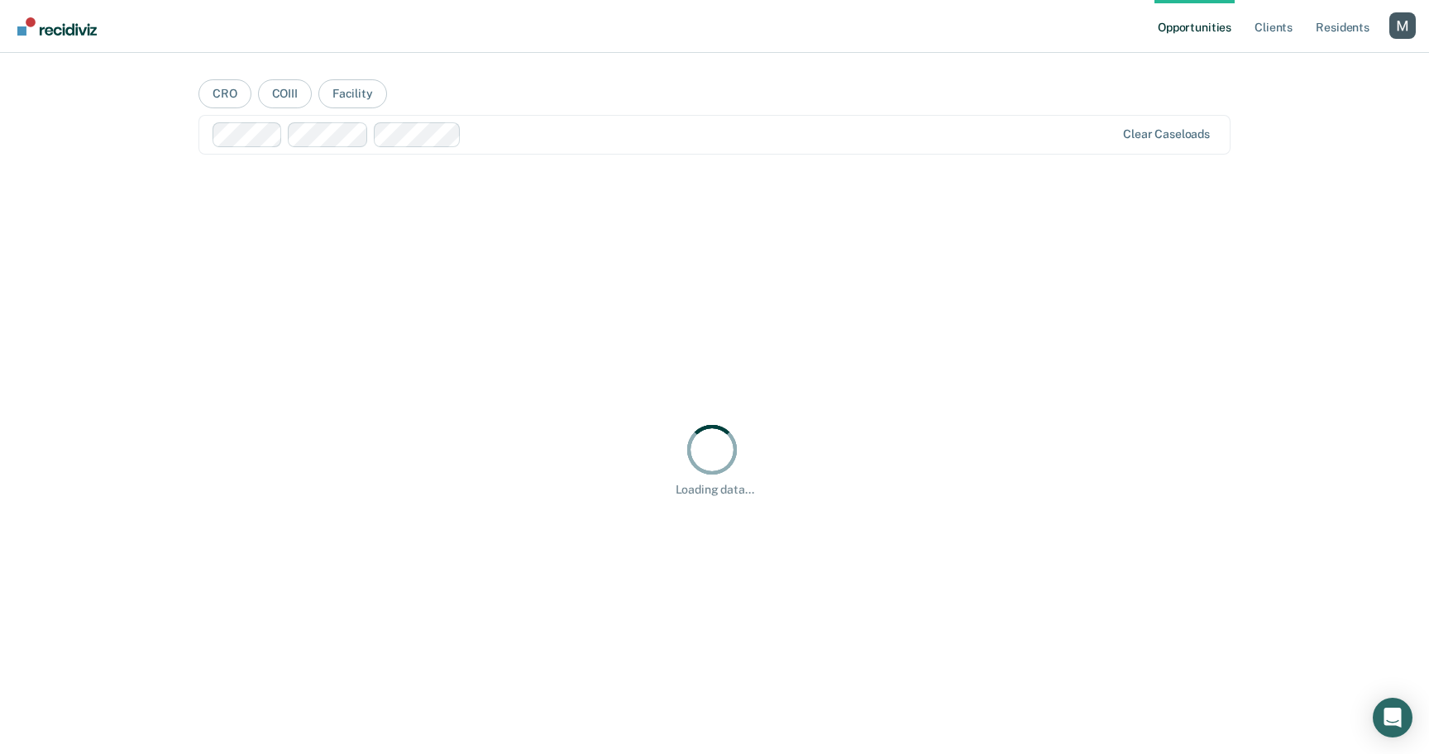
click at [570, 83] on main "CRO COIII Facility option EYMAN, selected. Clear caseloads Loading data... Load…" at bounding box center [715, 383] width 1072 height 661
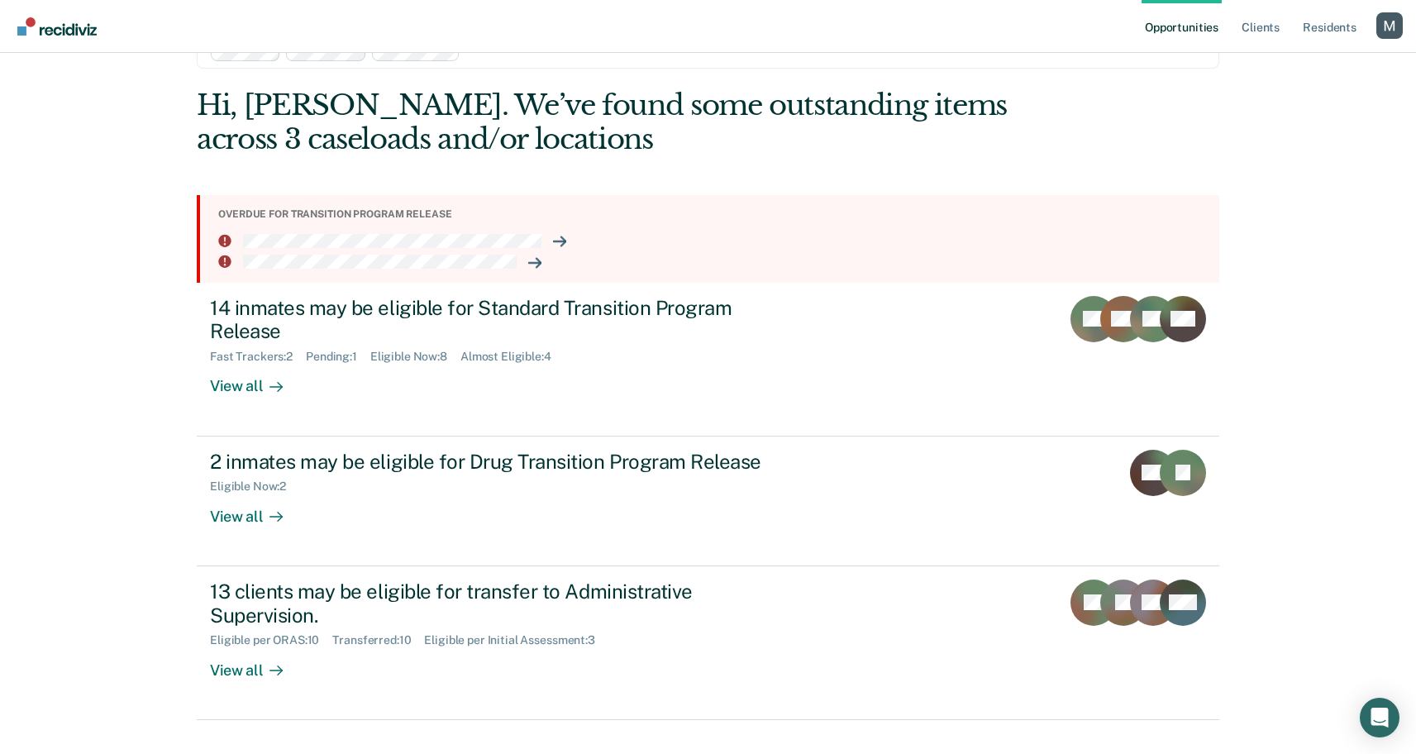
scroll to position [107, 0]
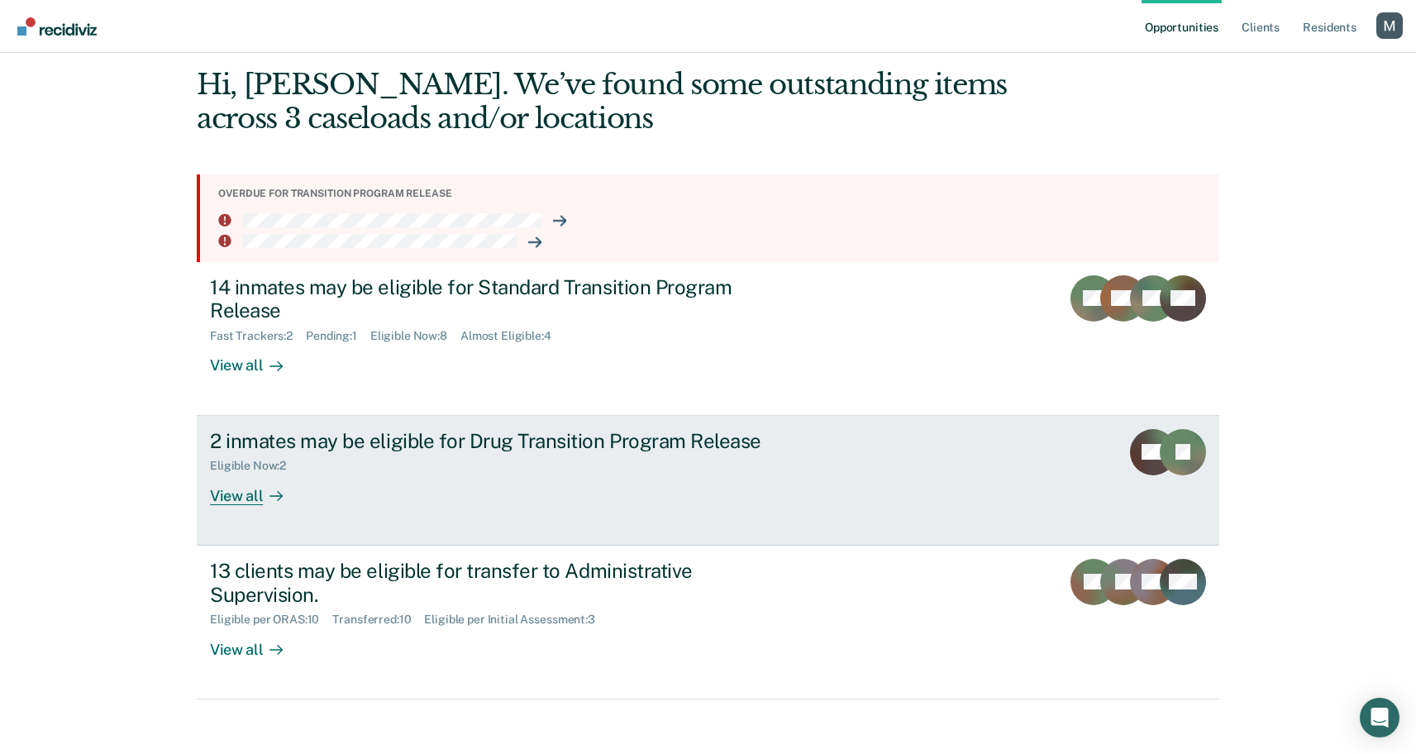
click at [342, 493] on div "2 inmates may be eligible for Drug Transition Program Release Eligible Now : 2 …" at bounding box center [520, 467] width 620 height 76
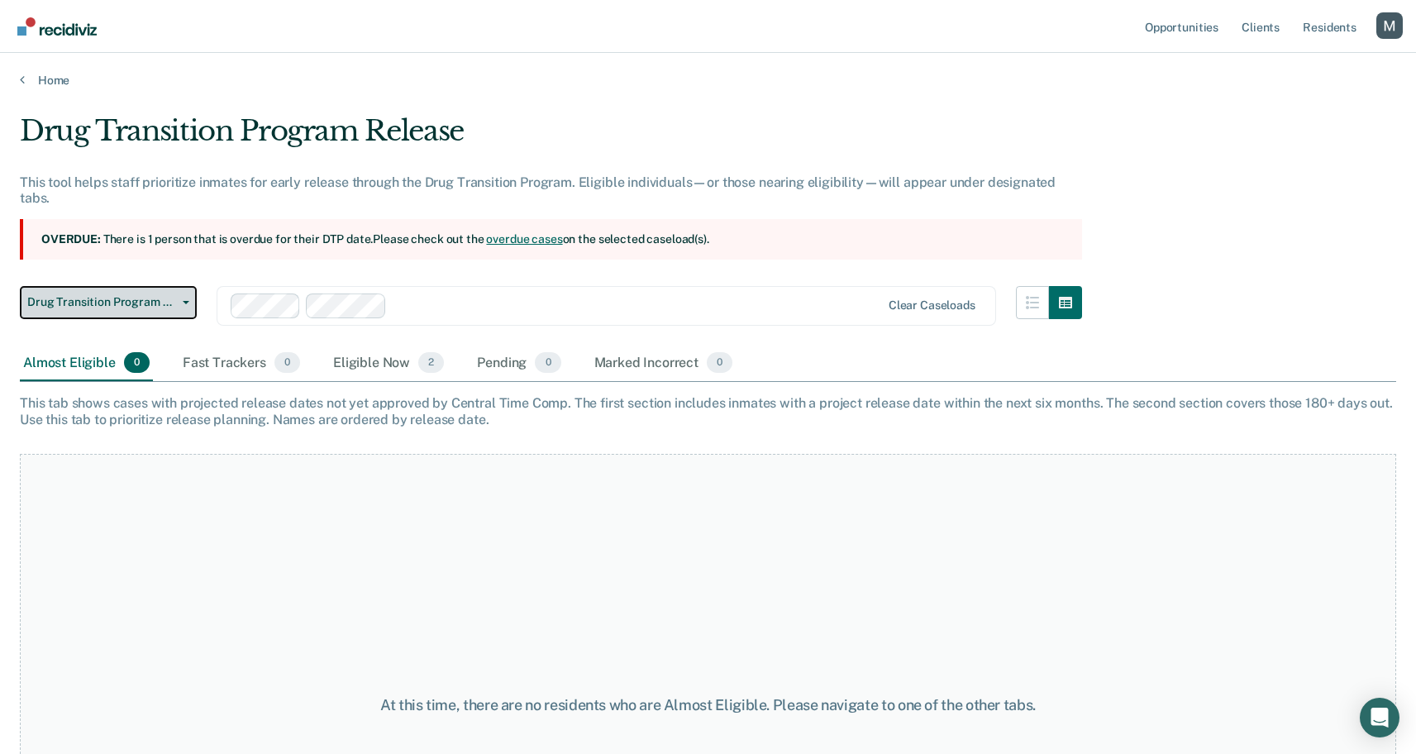
click at [174, 298] on button "Drug Transition Program Release" at bounding box center [108, 302] width 177 height 33
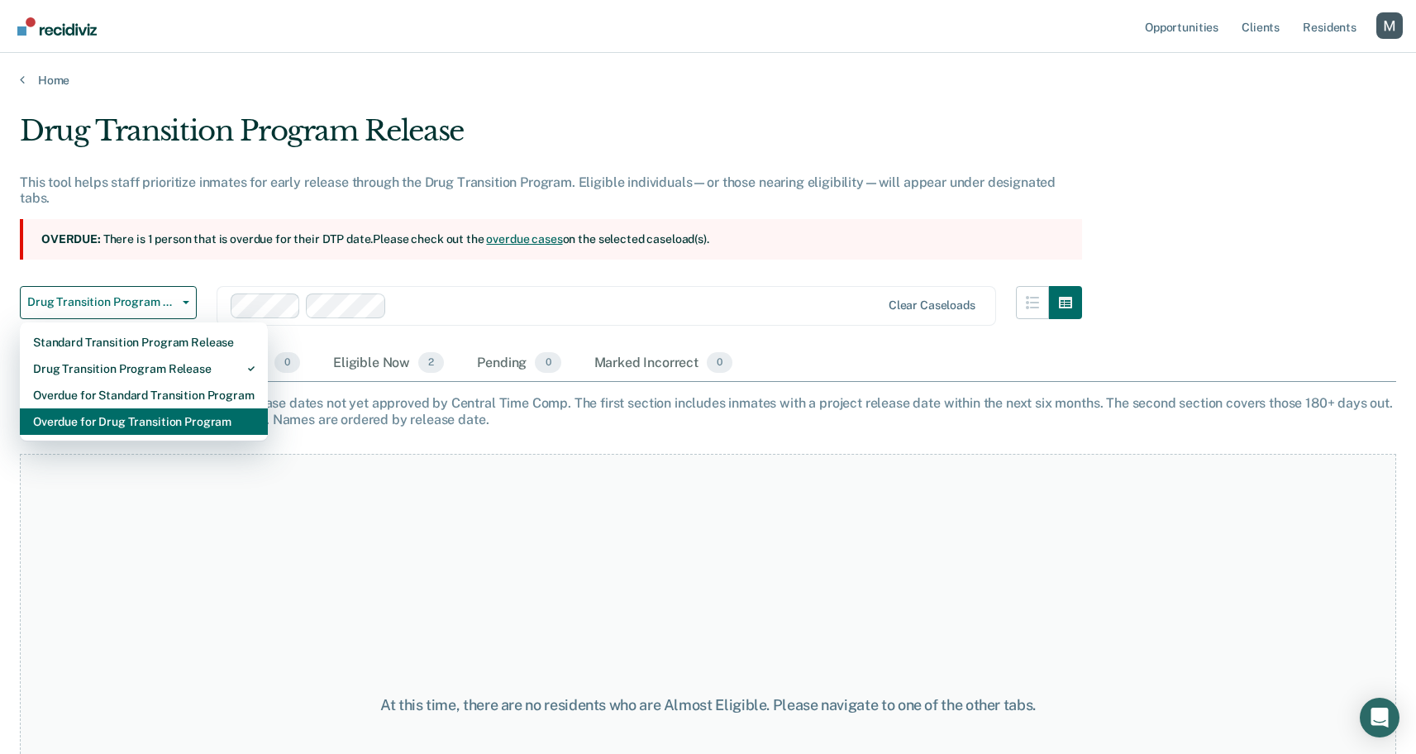
click at [164, 413] on div "Overdue for Drug Transition Program" at bounding box center [144, 421] width 222 height 26
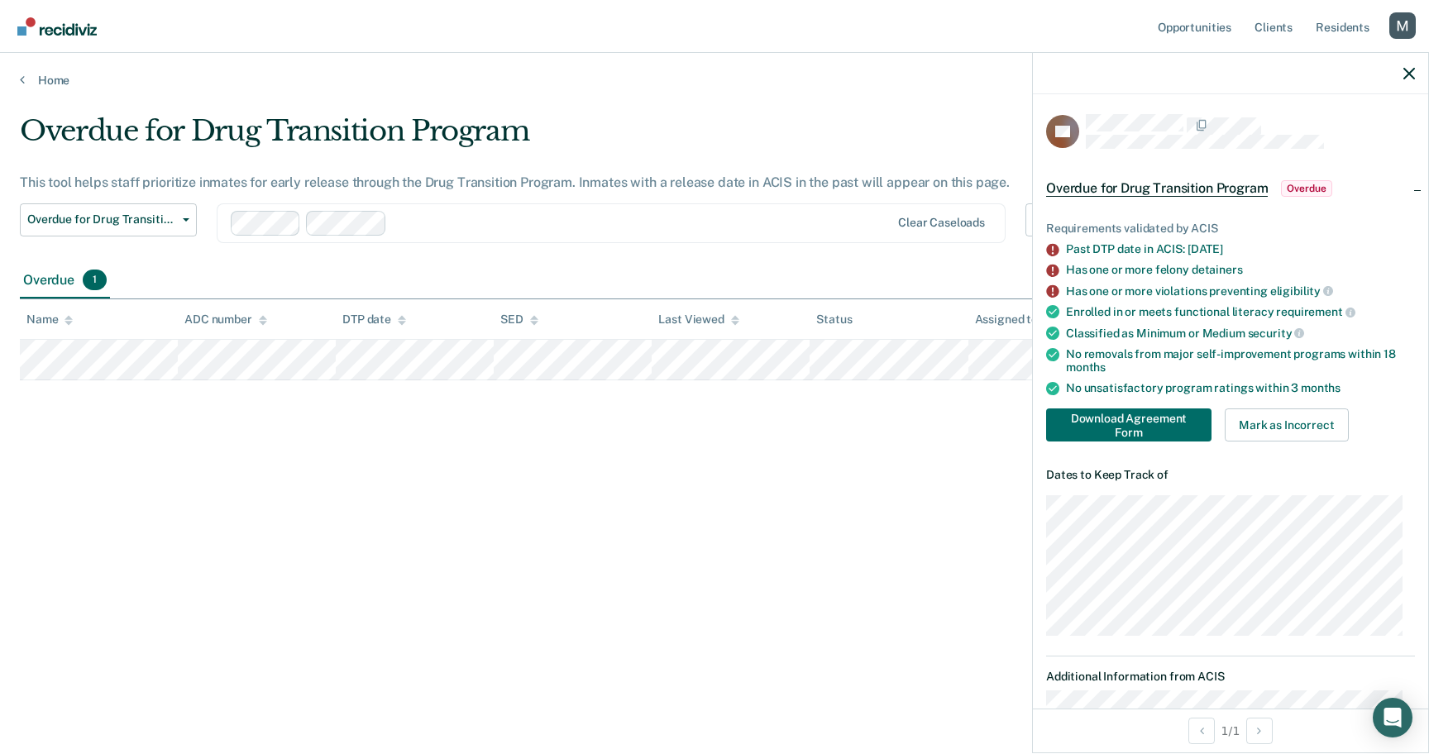
click at [608, 564] on div "Overdue for Drug Transition Program This tool helps staff prioritize inmates fo…" at bounding box center [714, 372] width 1389 height 516
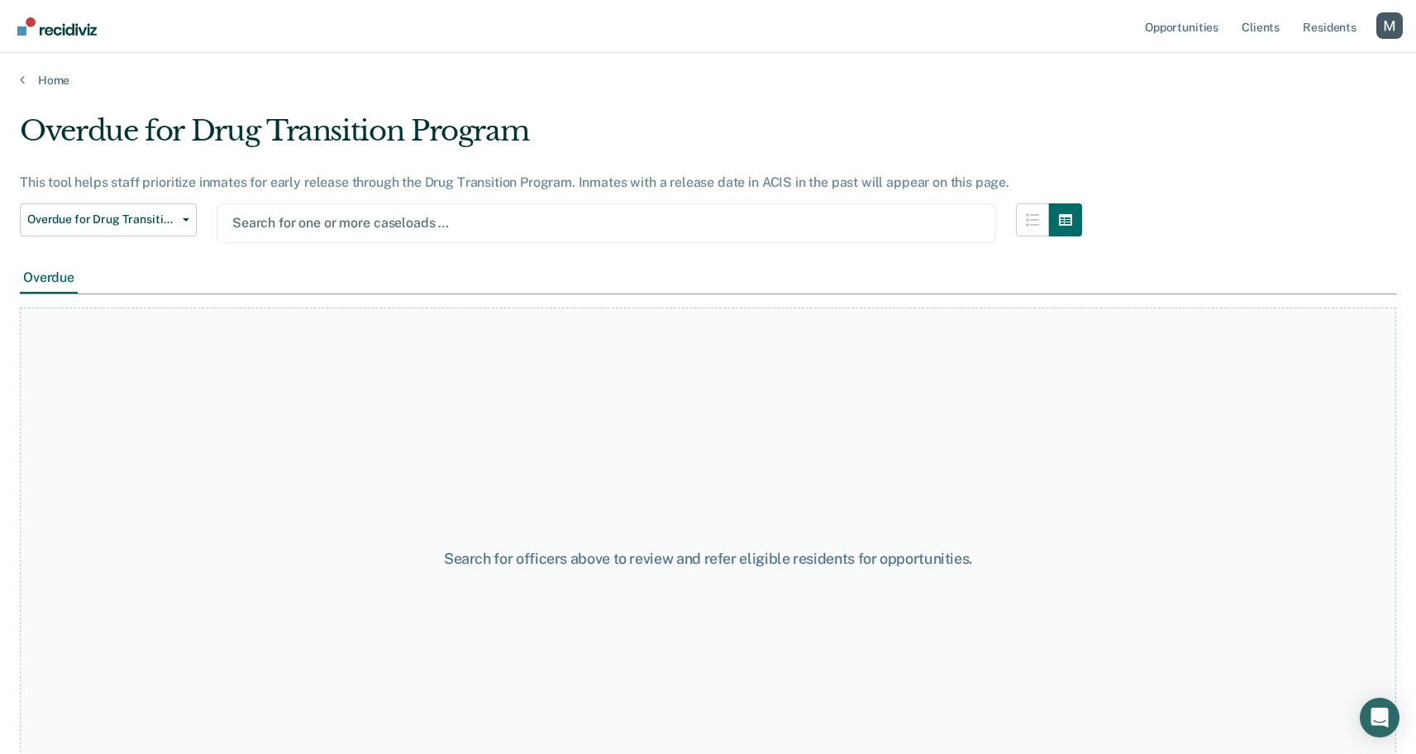
click at [389, 222] on div at bounding box center [606, 222] width 748 height 19
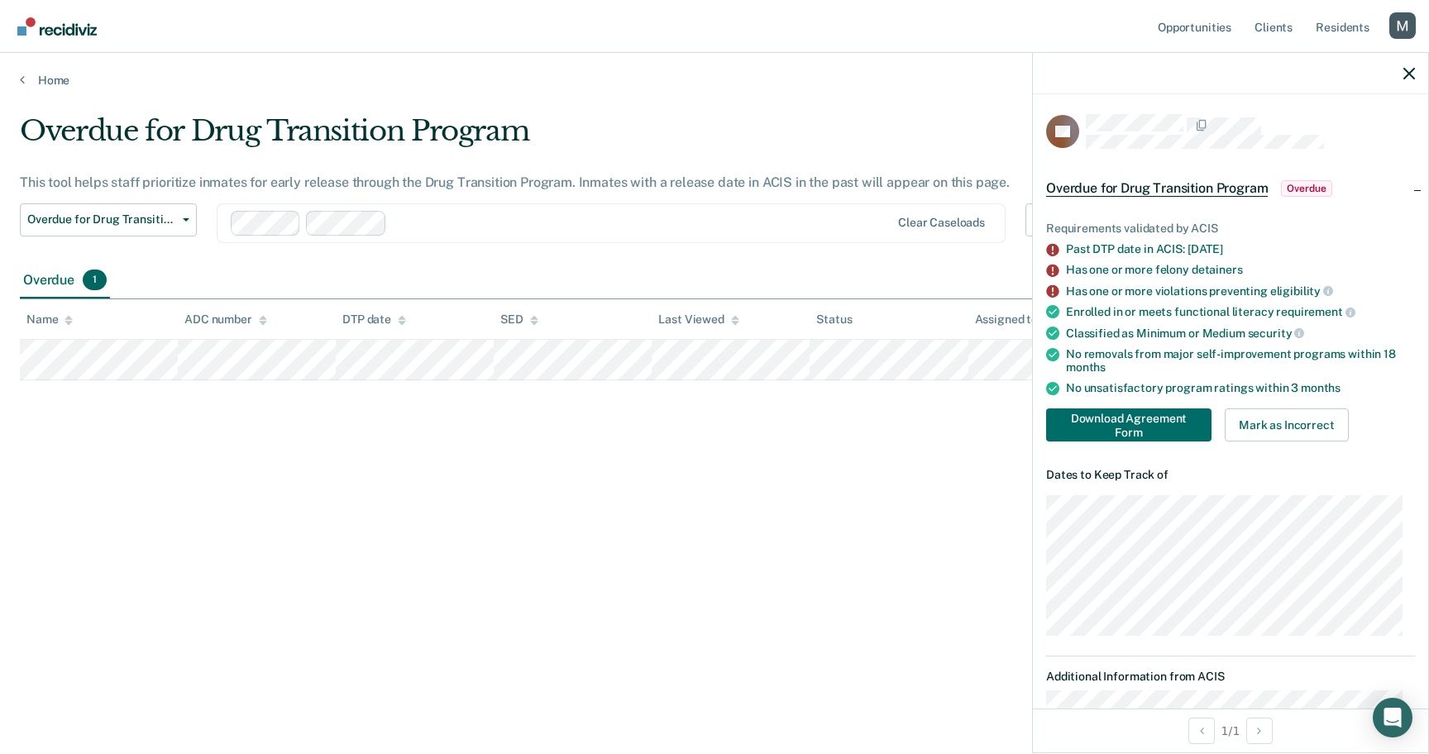
click at [352, 448] on div "Overdue for Drug Transition Program This tool helps staff prioritize inmates fo…" at bounding box center [714, 372] width 1389 height 516
